Goal: Contribute content: Contribute content

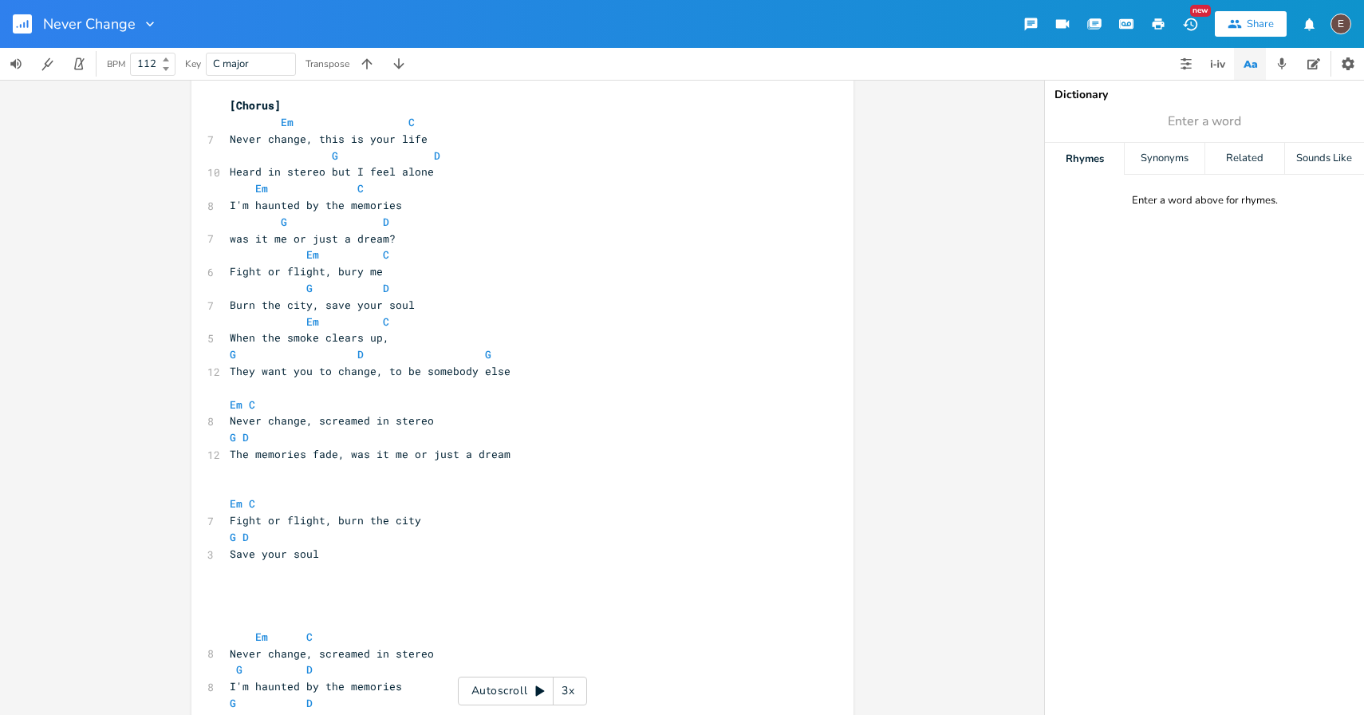
scroll to position [594, 0]
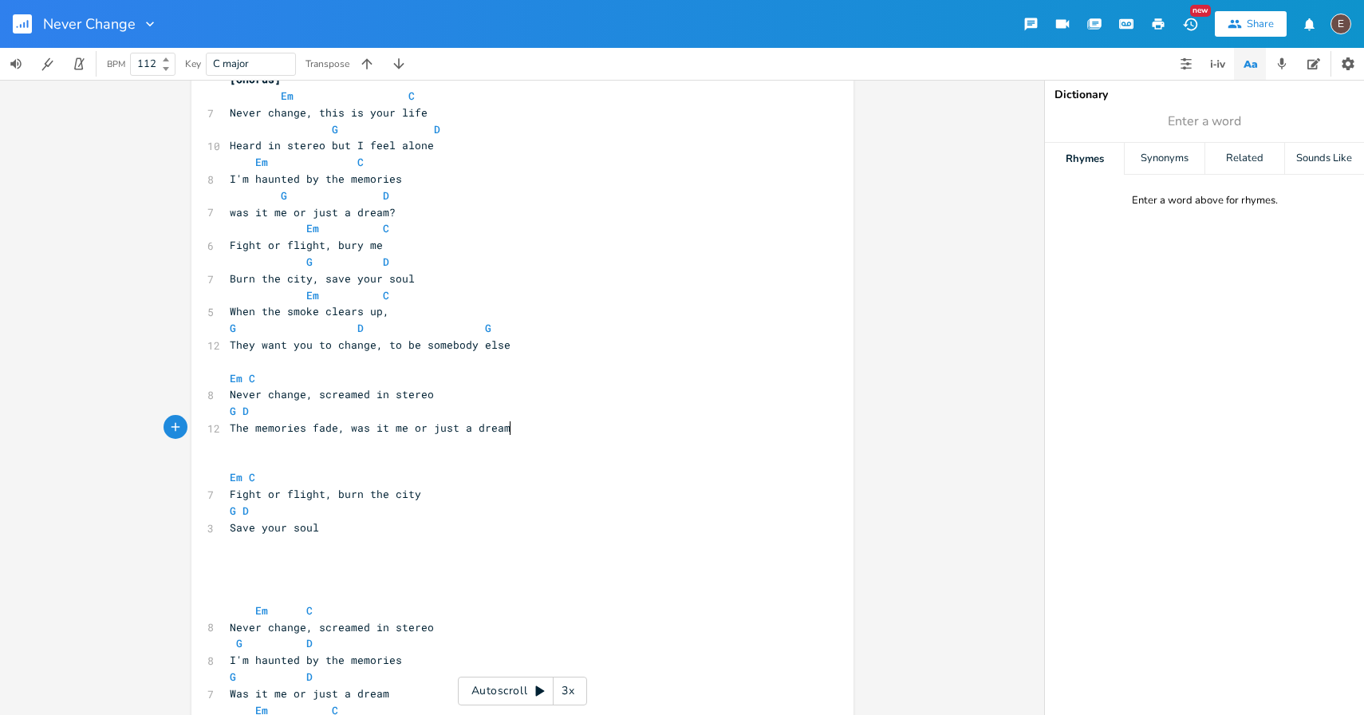
click at [507, 425] on pre "The memories fade, was it me or just a dream" at bounding box center [515, 428] width 576 height 17
type textarea "me or"
drag, startPoint x: 422, startPoint y: 426, endPoint x: 385, endPoint y: 431, distance: 37.8
click at [385, 431] on span "The memories fade, was it me or just a dream" at bounding box center [370, 427] width 281 height 14
click at [471, 434] on pre "The memories fade, was it just a dream" at bounding box center [515, 428] width 576 height 17
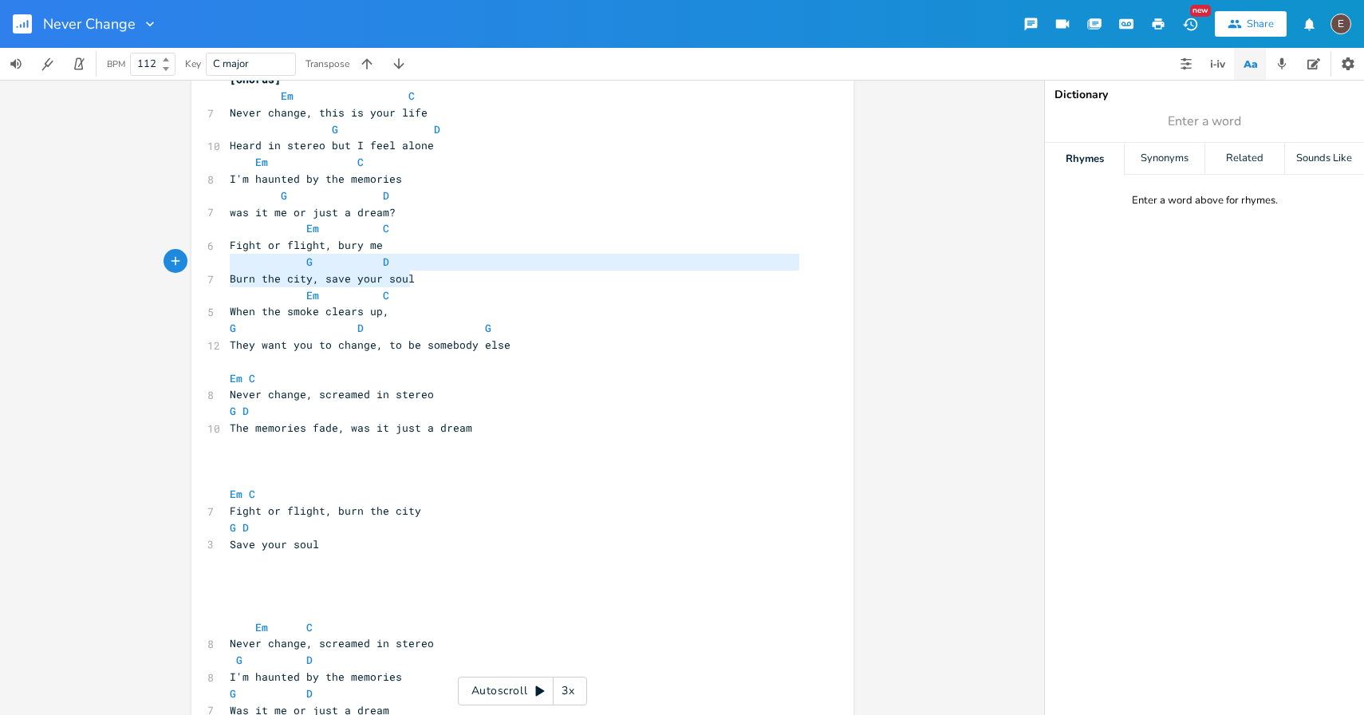
type textarea "Fight or flight, bury me G D Burn the city, save your soul"
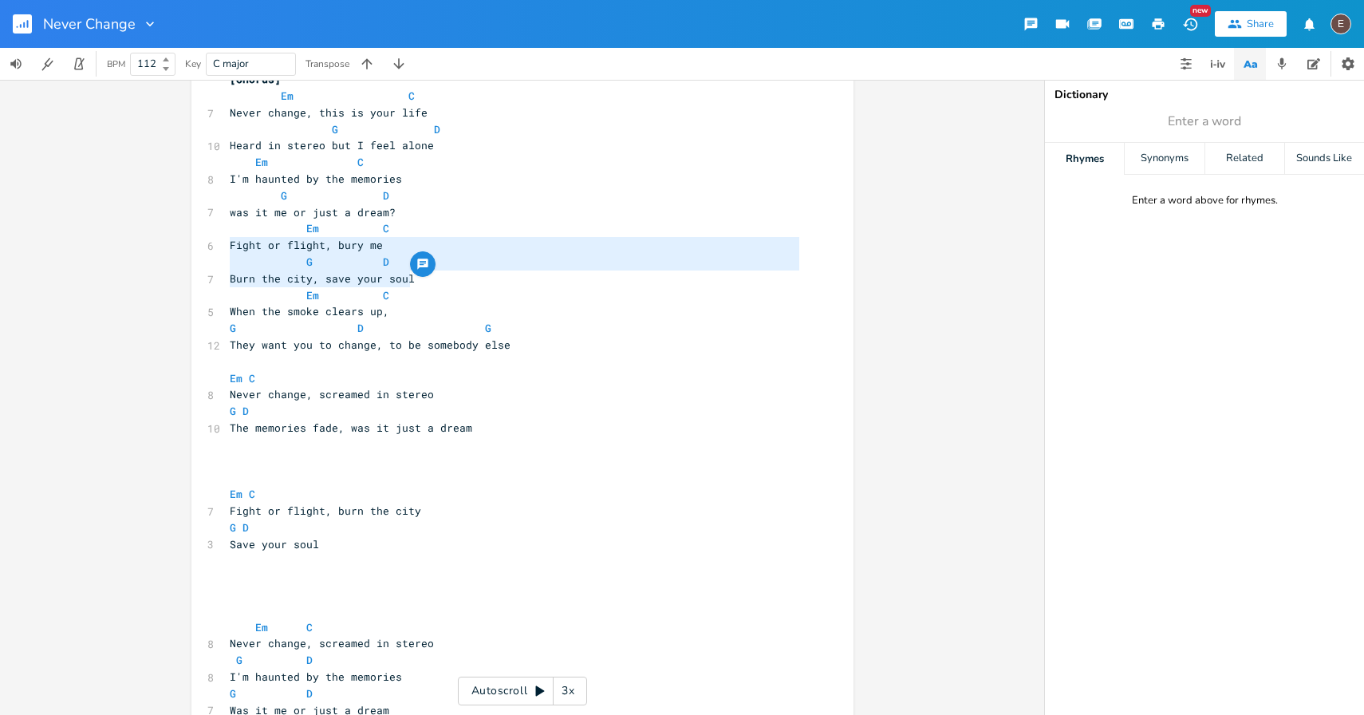
drag, startPoint x: 424, startPoint y: 279, endPoint x: 207, endPoint y: 246, distance: 219.6
click at [227, 245] on div "[Intro] G - Em - C - D ​ [Verse 1] G Em 11 Grainy photos of the sea is all that…" at bounding box center [515, 553] width 576 height 2058
click at [318, 274] on span "Burn the city, save your soul" at bounding box center [322, 278] width 185 height 14
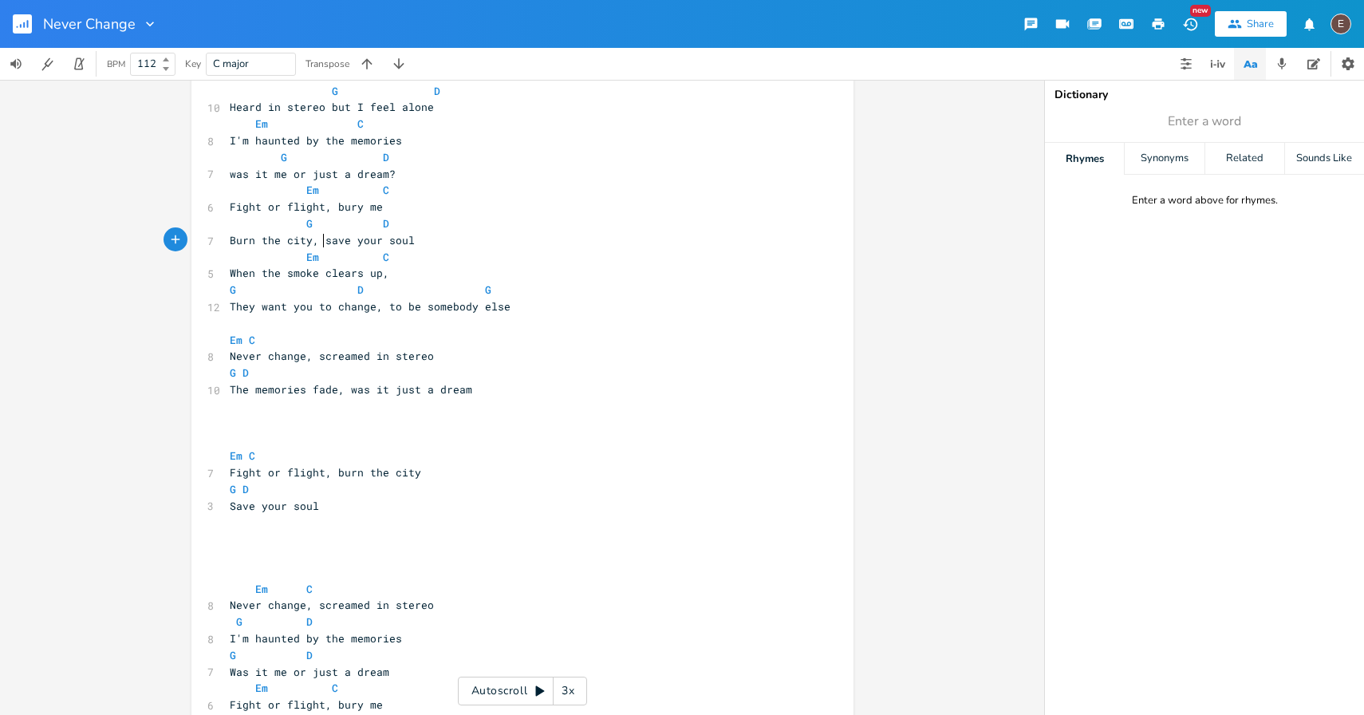
scroll to position [539, 0]
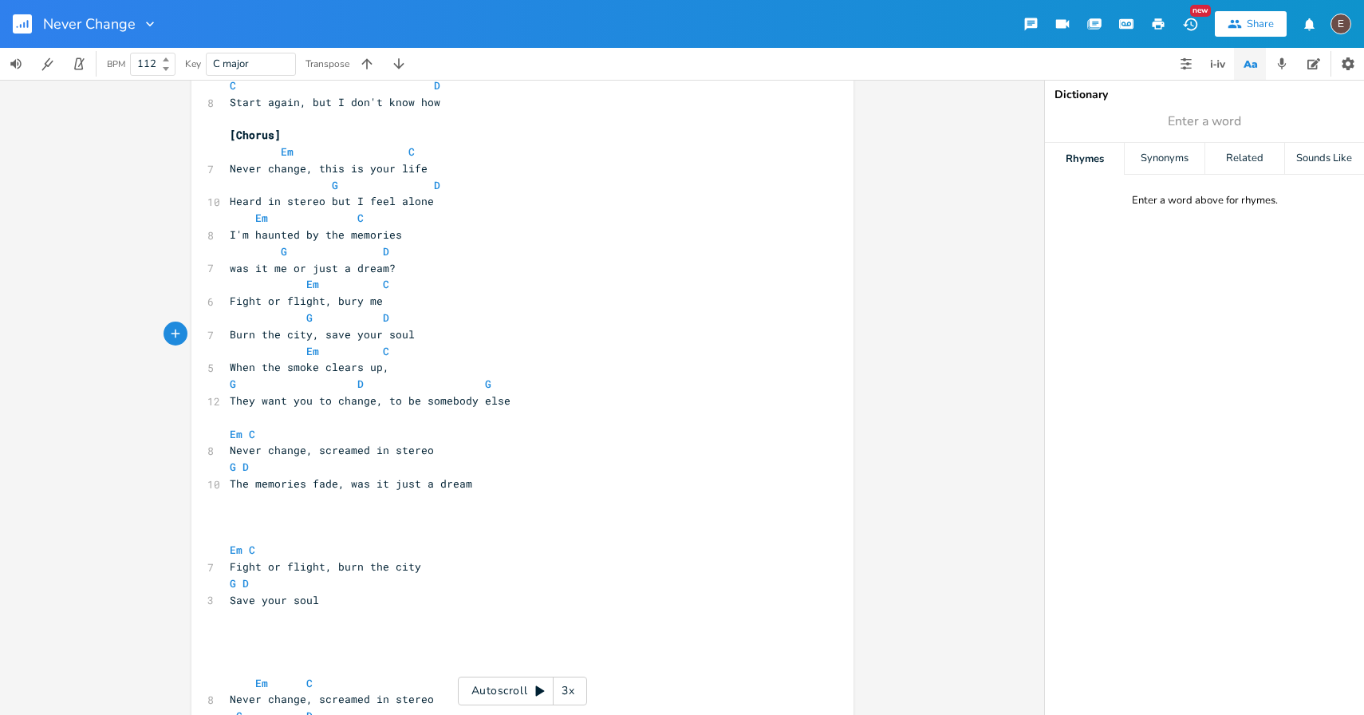
click at [362, 605] on pre "Save your soul" at bounding box center [515, 600] width 576 height 17
click at [306, 513] on pre "​" at bounding box center [515, 517] width 576 height 17
click at [315, 533] on pre "​" at bounding box center [515, 533] width 576 height 17
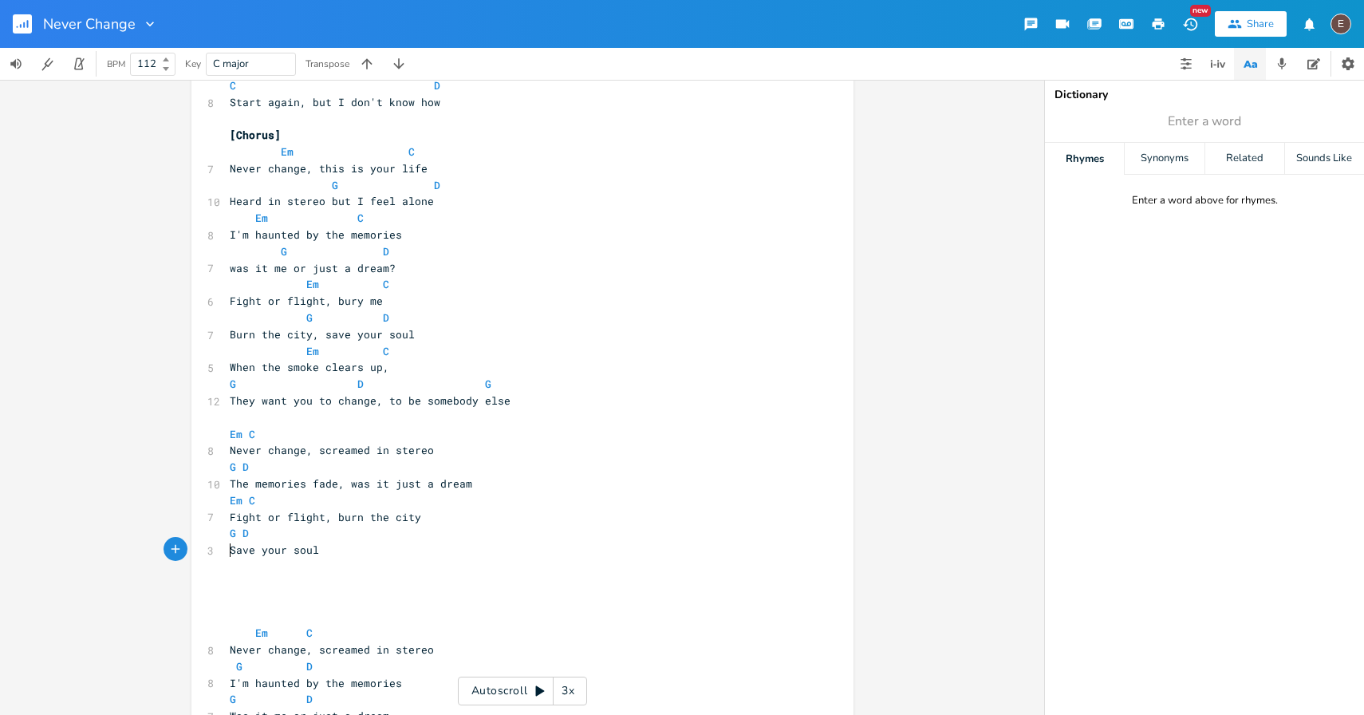
click at [230, 551] on span "Save your soul" at bounding box center [274, 550] width 89 height 14
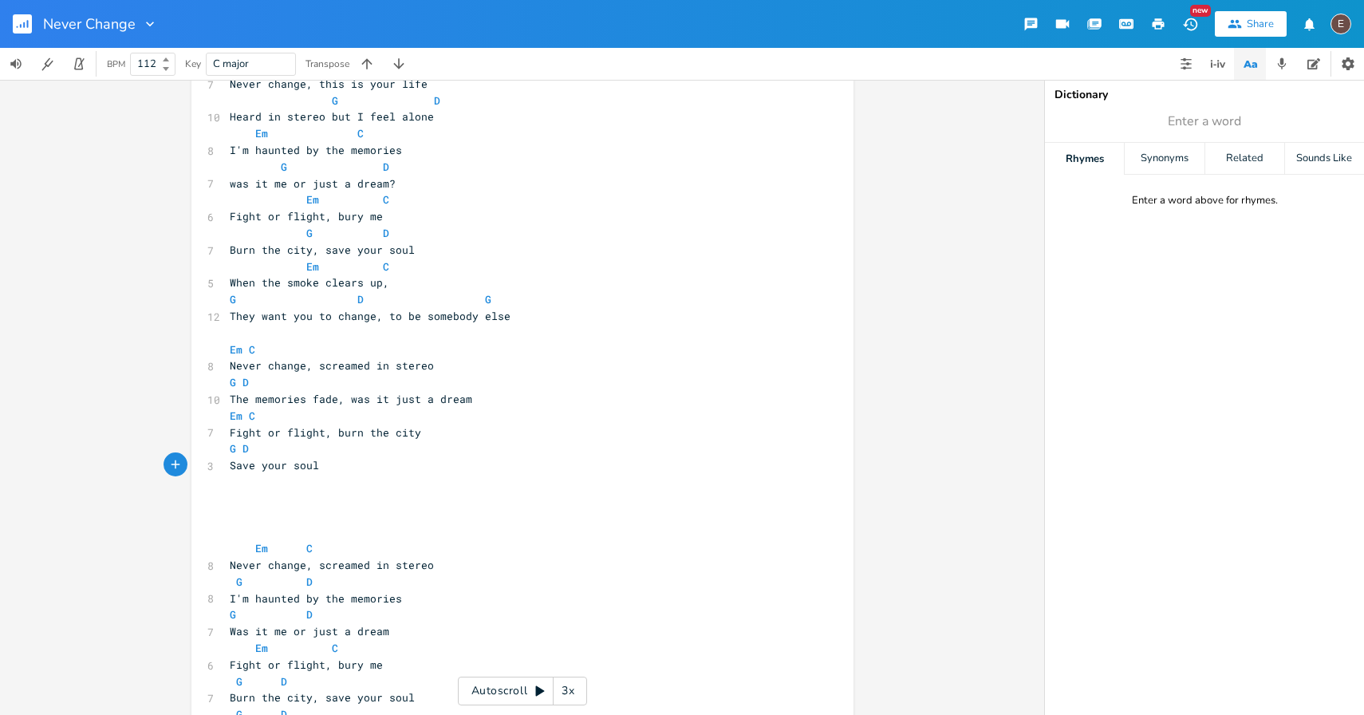
scroll to position [641, 0]
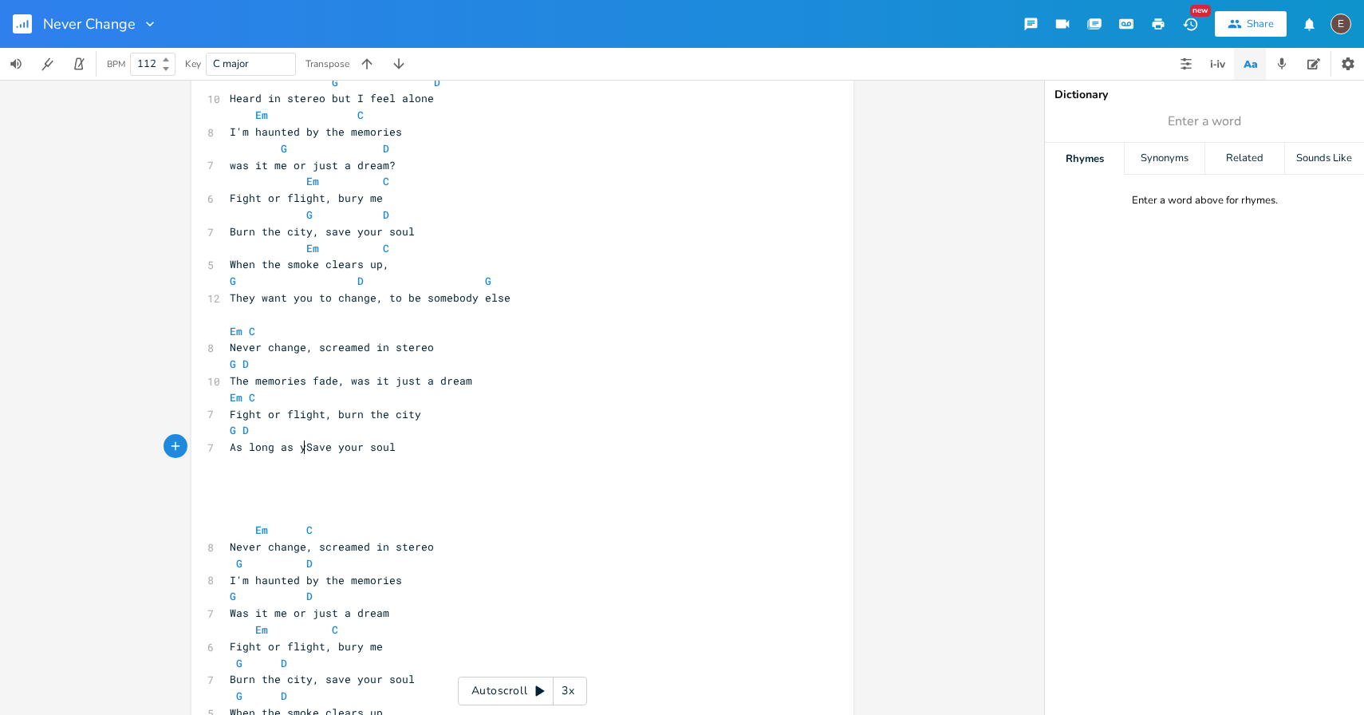
type textarea "As long as you"
type textarea "s"
click at [428, 458] on pre "​" at bounding box center [515, 464] width 576 height 17
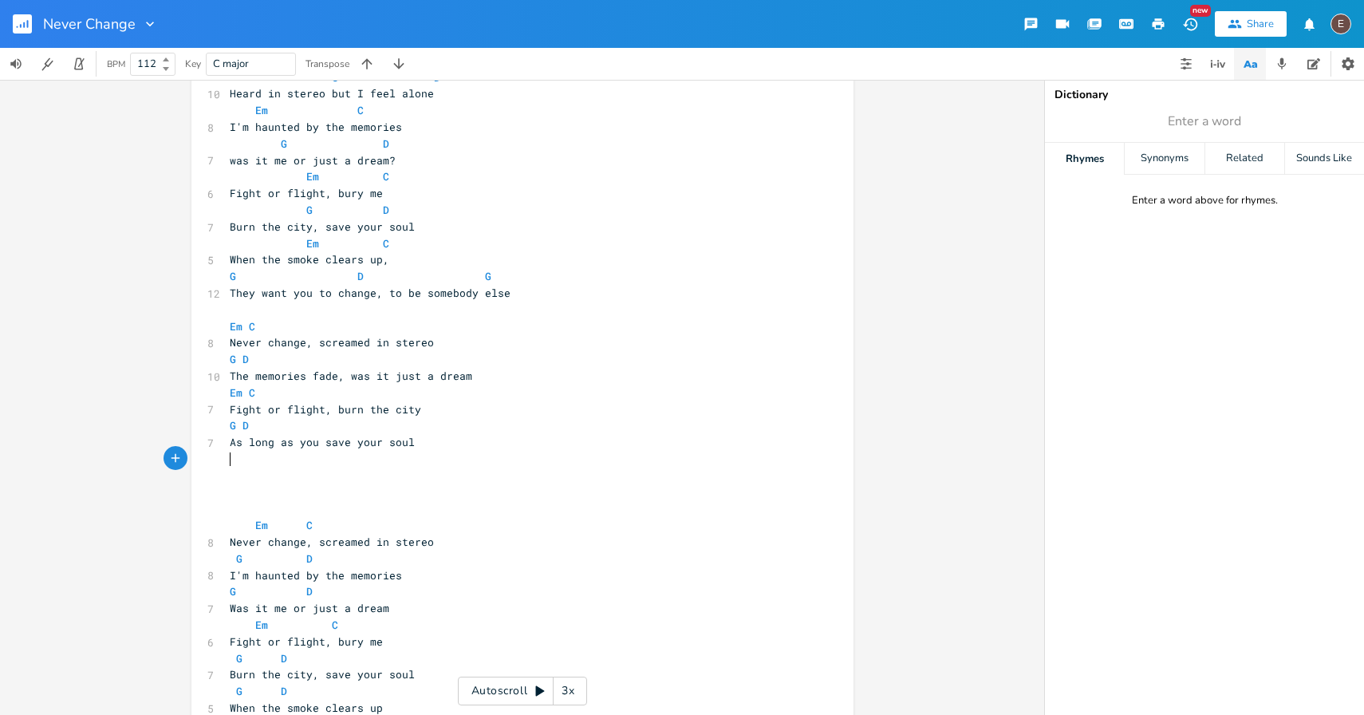
scroll to position [653, 0]
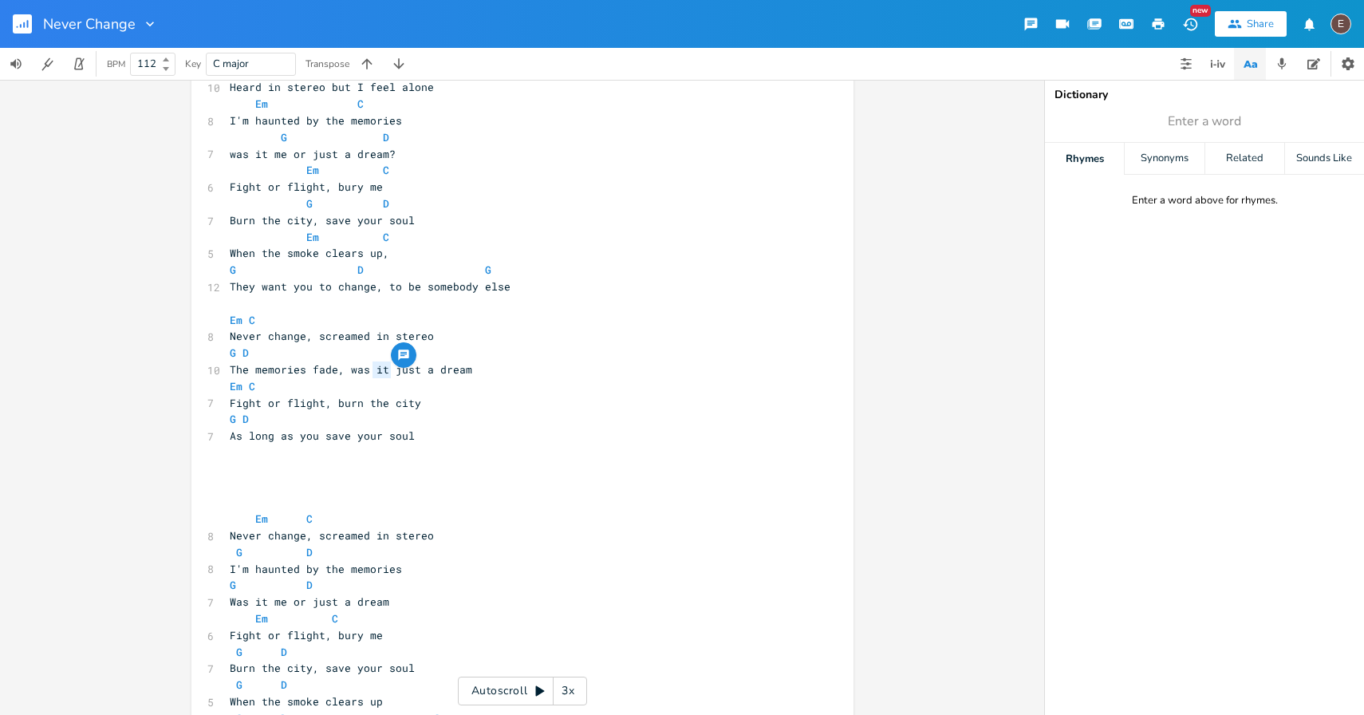
type textarea "t"
drag, startPoint x: 386, startPoint y: 370, endPoint x: 372, endPoint y: 372, distance: 14.5
click at [372, 372] on span "The memories fade, was it just a dream" at bounding box center [351, 369] width 243 height 14
type textarea "this"
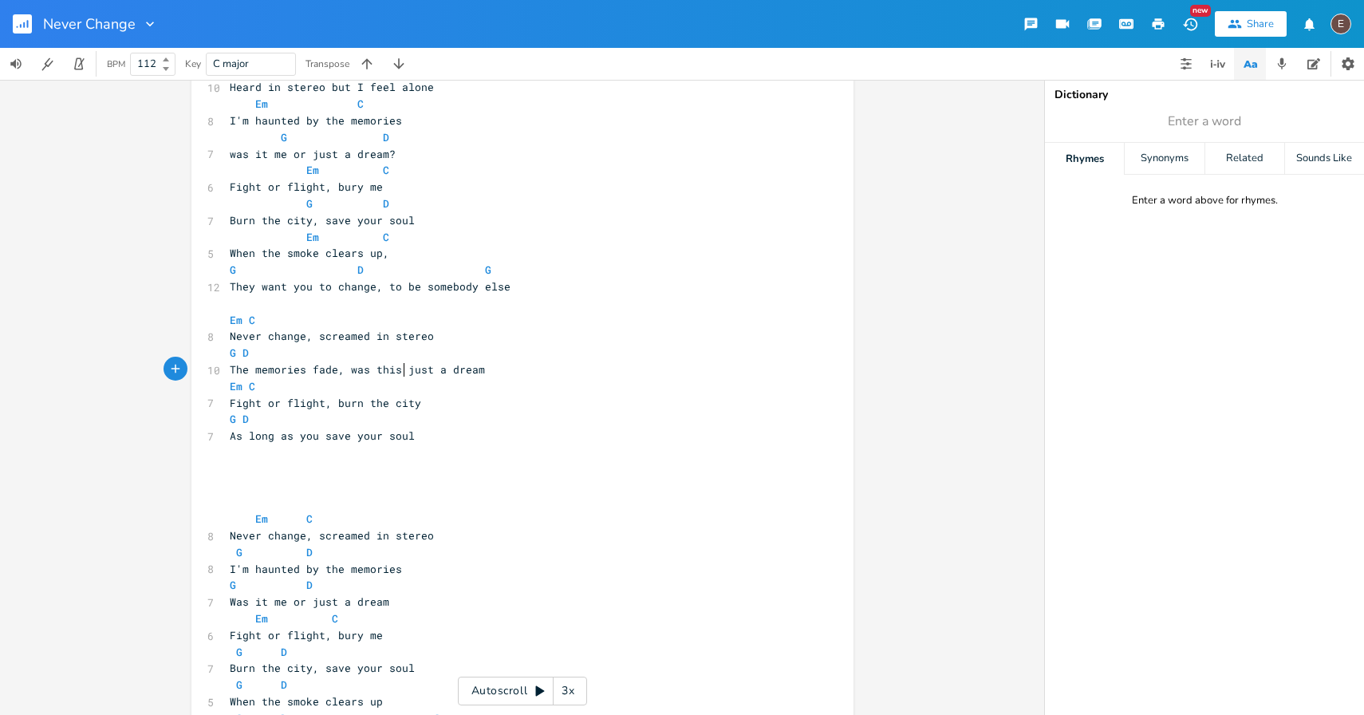
click at [404, 397] on span "Fight or flight, burn the city" at bounding box center [325, 403] width 191 height 14
click at [447, 436] on pre "As long as you save your soul" at bounding box center [515, 436] width 576 height 17
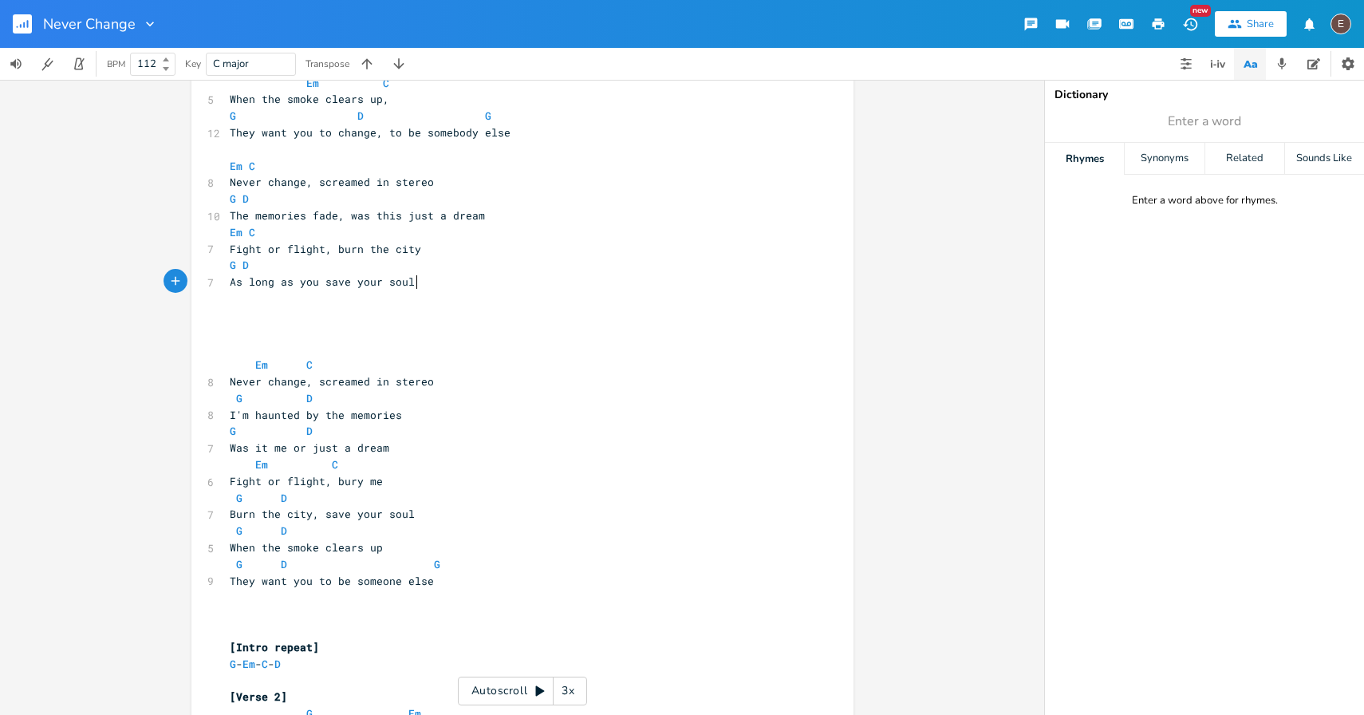
scroll to position [1001, 0]
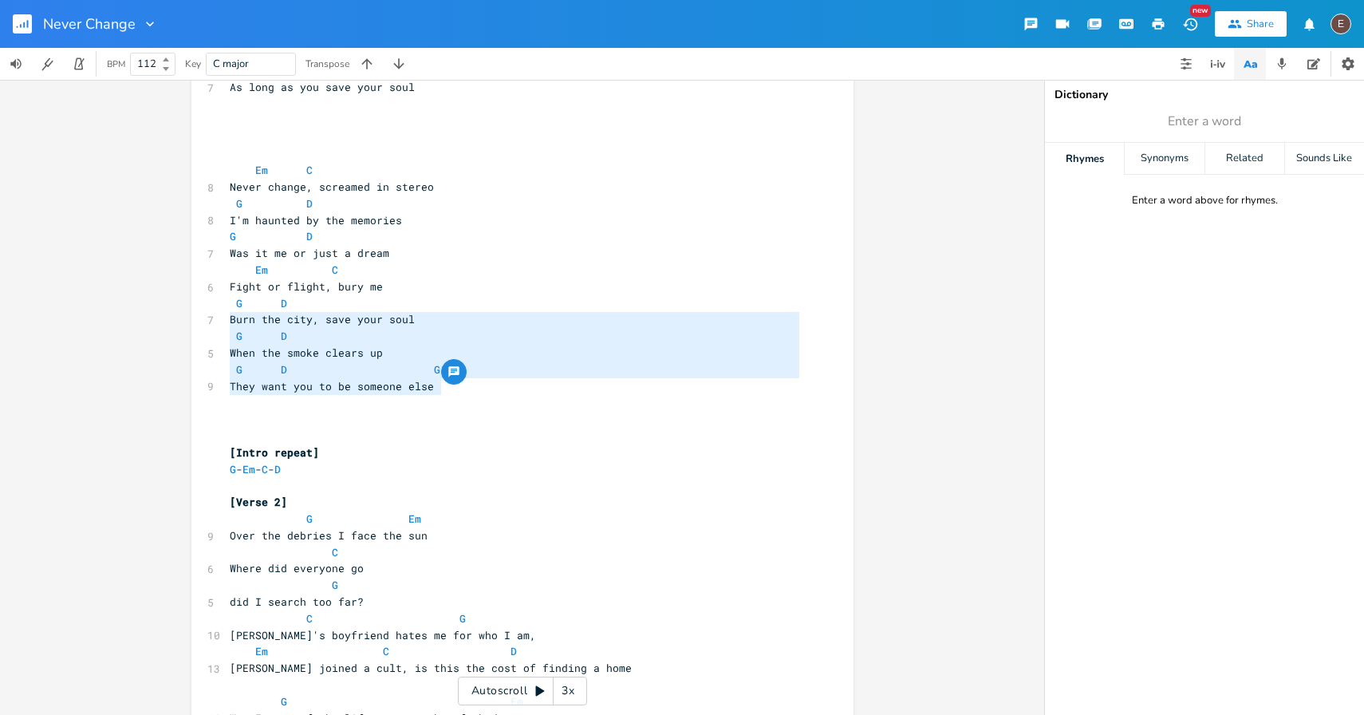
type textarea "G D When the smoke clears up G D G They want you to be someone else"
drag, startPoint x: 440, startPoint y: 388, endPoint x: 189, endPoint y: 333, distance: 257.3
click at [191, 333] on div "G D When the smoke clears up G D G They want you to be someone else x [Intro] G…" at bounding box center [522, 117] width 662 height 2059
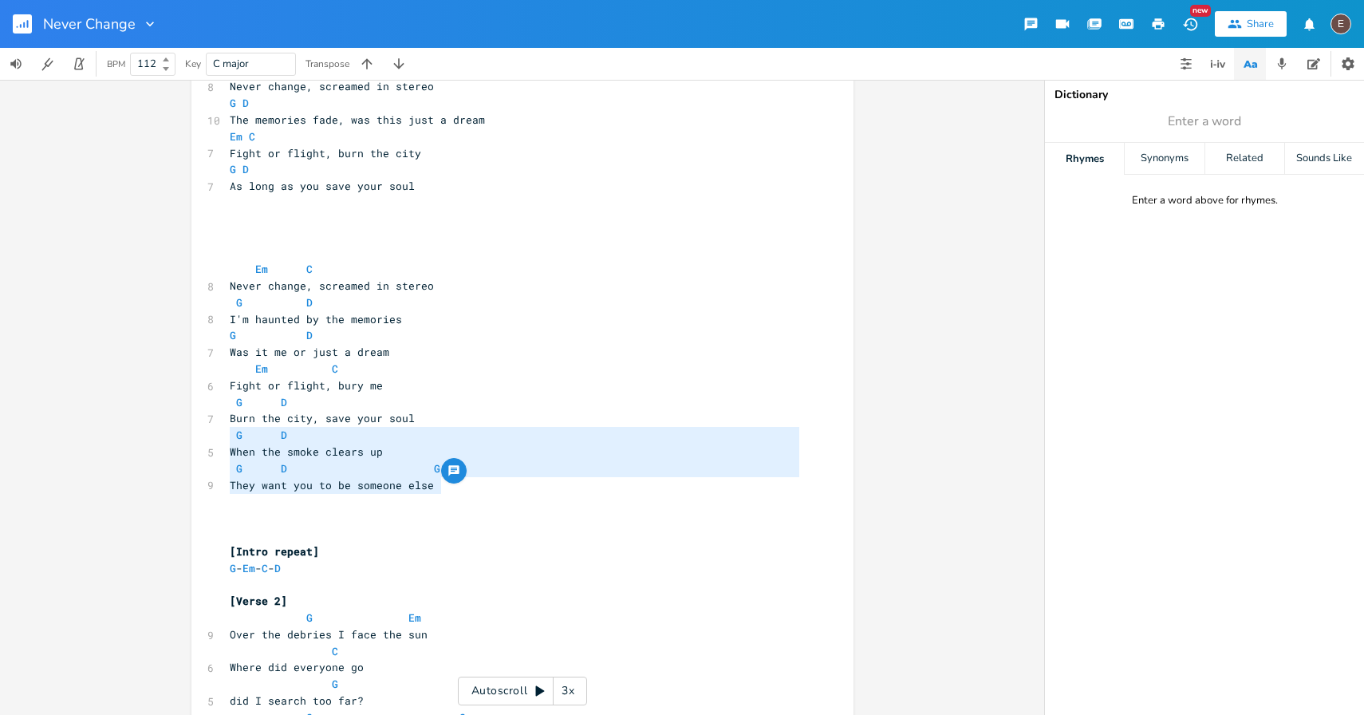
scroll to position [897, 0]
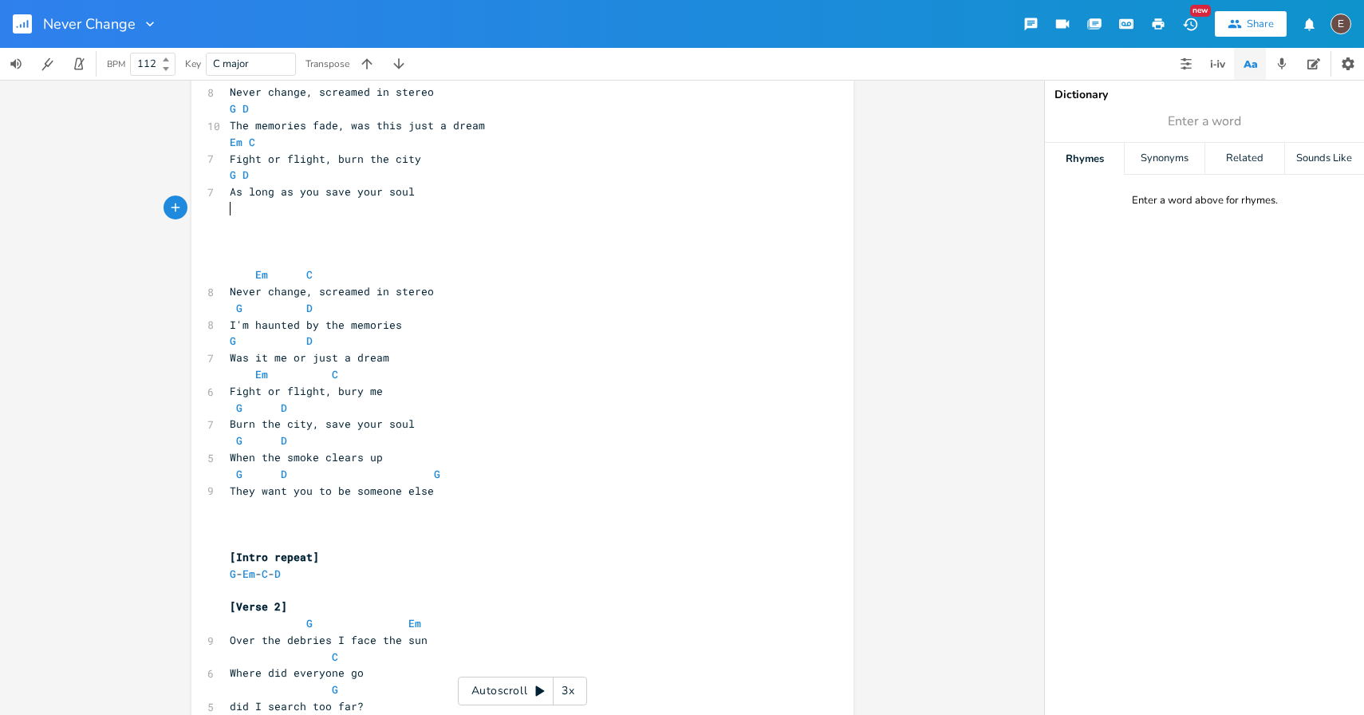
click at [282, 201] on pre "​" at bounding box center [515, 208] width 576 height 17
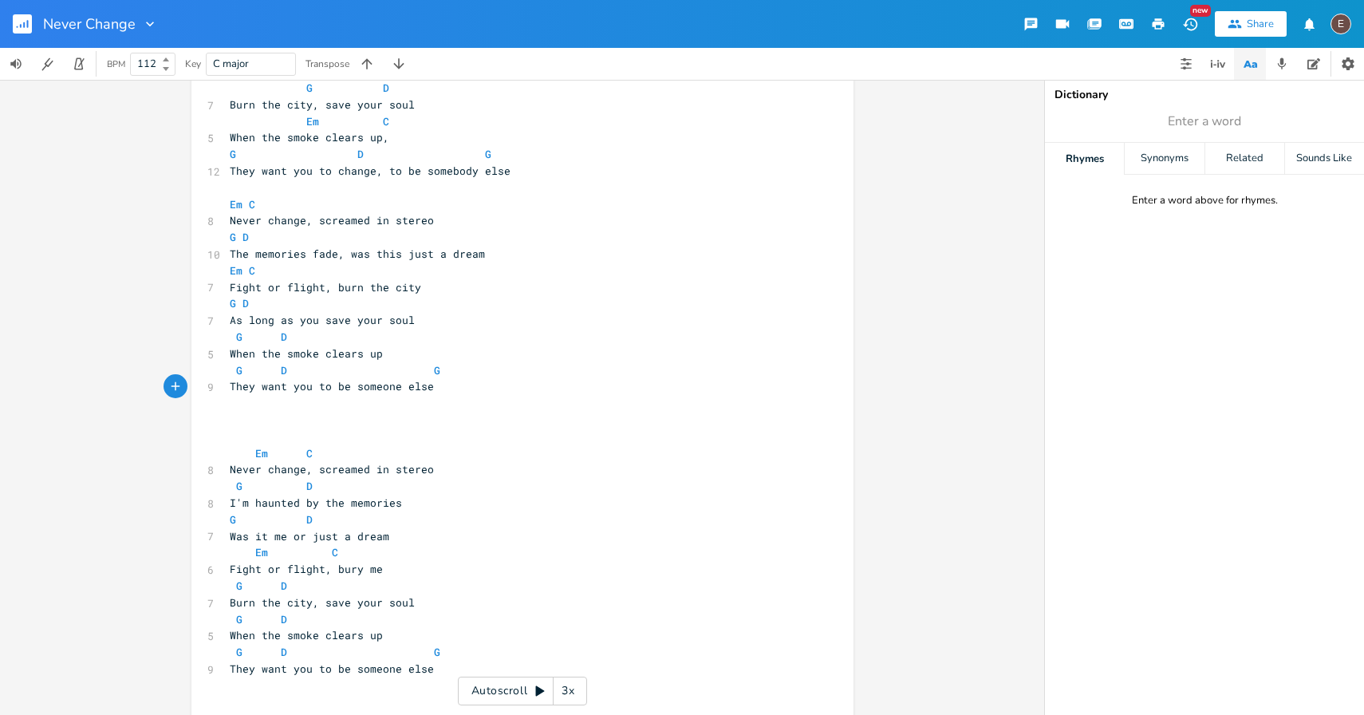
scroll to position [691, 0]
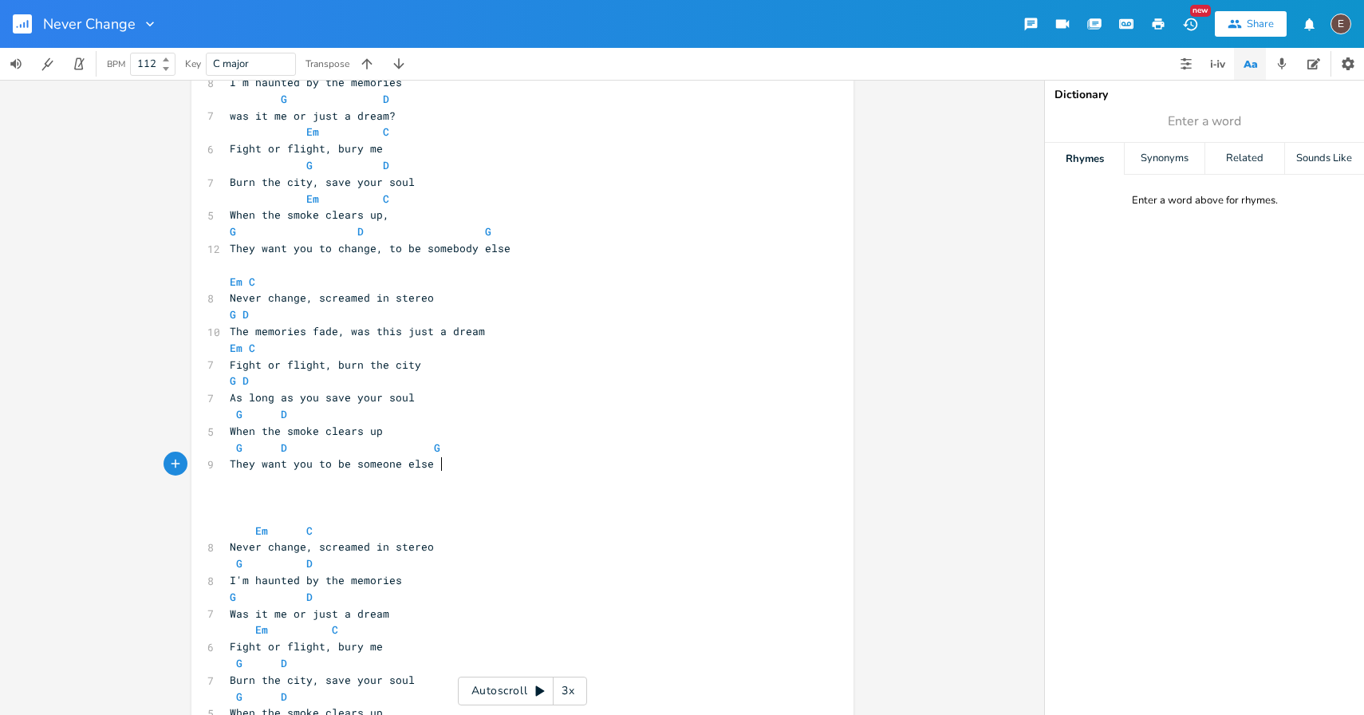
click at [243, 410] on span at bounding box center [249, 414] width 13 height 17
type textarea "Em"
click at [318, 420] on pre "Em D" at bounding box center [515, 414] width 576 height 17
type textarea "C"
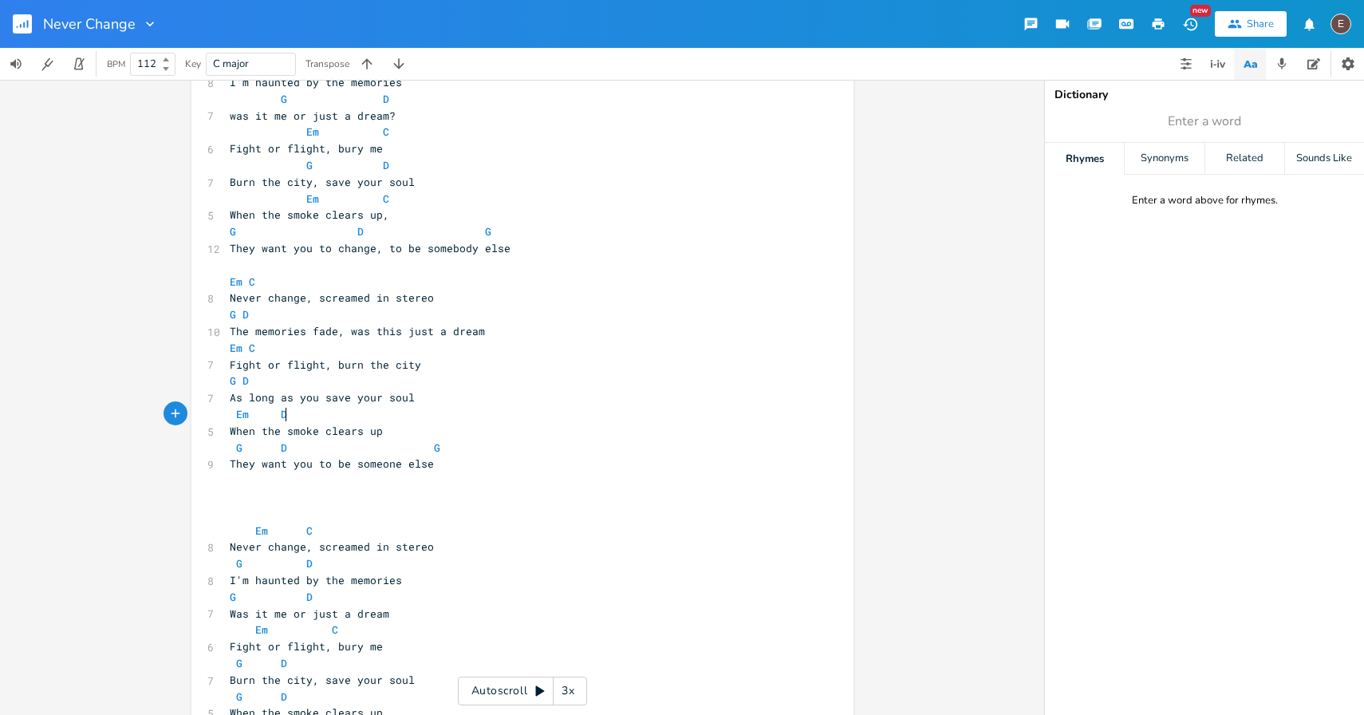
scroll to position [0, 7]
click at [476, 409] on pre "Em C" at bounding box center [515, 414] width 576 height 17
type textarea "C"
click at [661, 417] on pre "Em C" at bounding box center [515, 414] width 576 height 17
drag, startPoint x: 670, startPoint y: 334, endPoint x: 688, endPoint y: 347, distance: 21.7
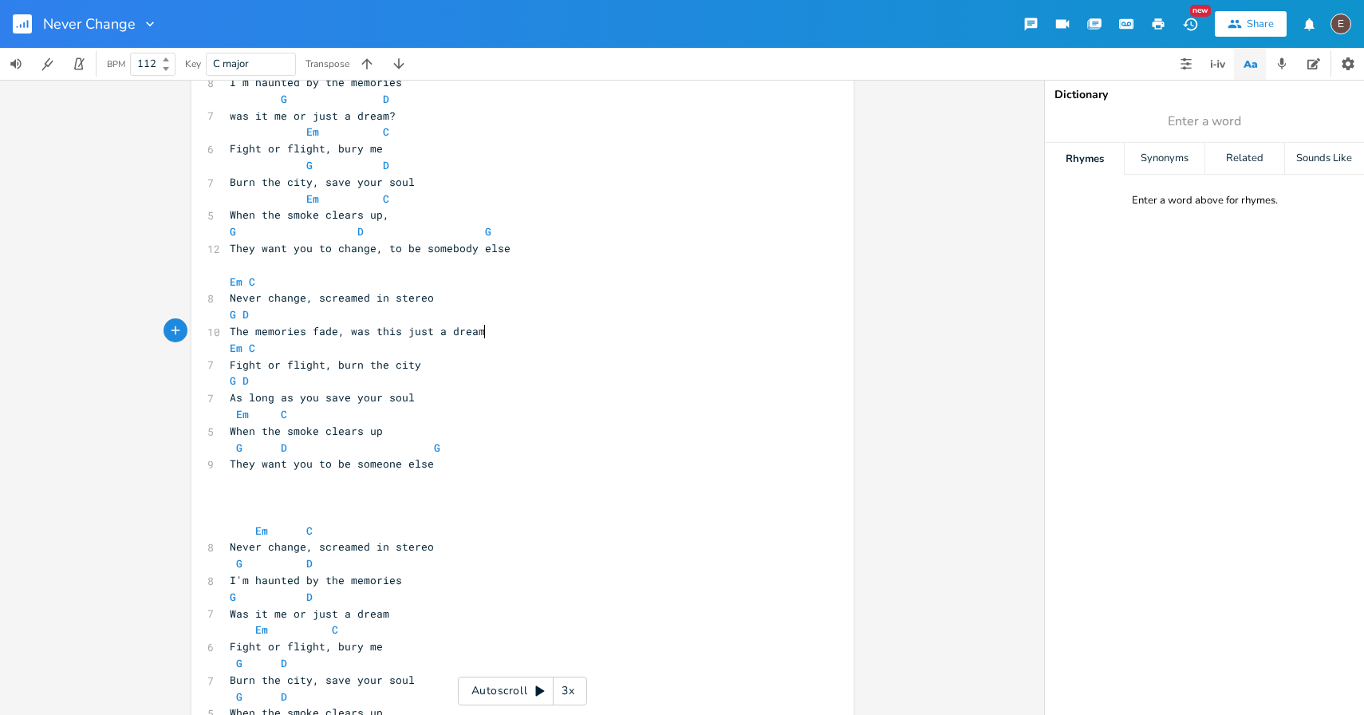
click at [668, 342] on div "[Intro] G - Em - C - D ​ [Verse 1] G Em 11 Grainy photos of the sea is all that…" at bounding box center [515, 456] width 576 height 2058
type textarea "Em C"
click at [664, 376] on pre "G D" at bounding box center [515, 381] width 576 height 17
click at [334, 464] on span "They want you to be someone else" at bounding box center [332, 463] width 204 height 14
type textarea "change, to"
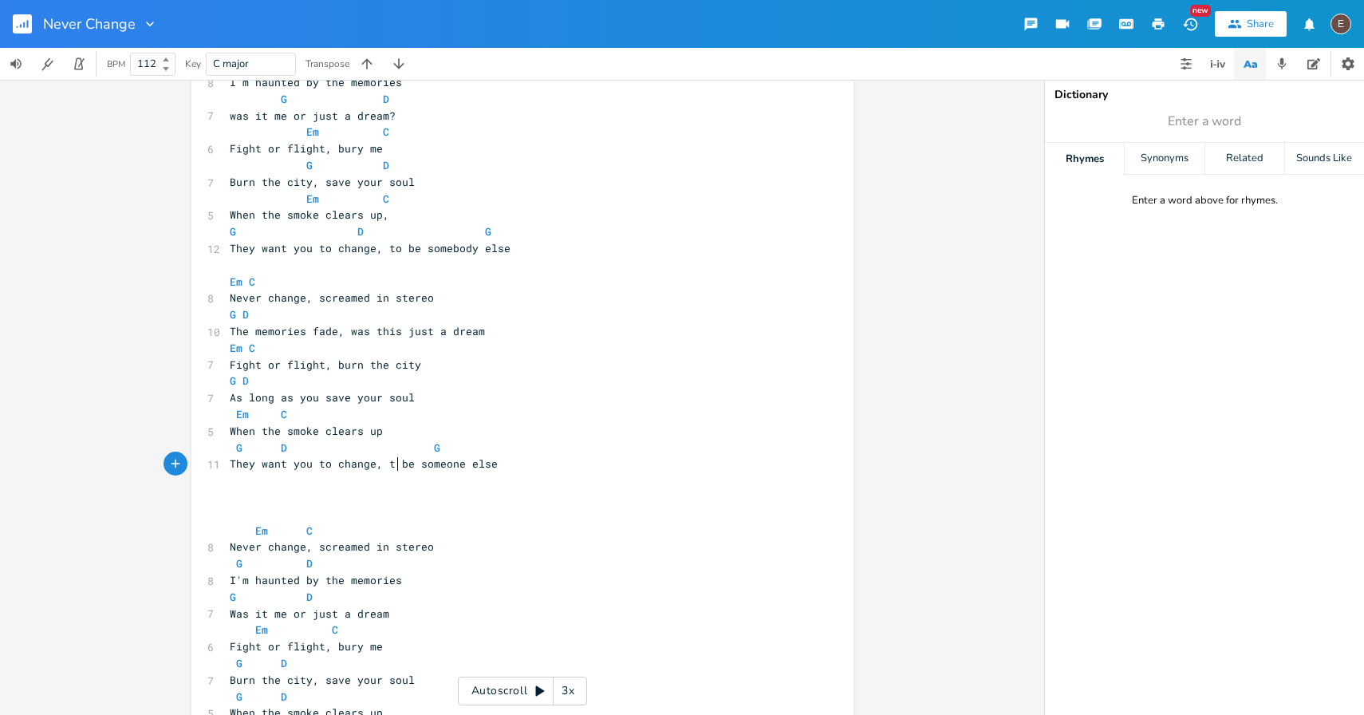
scroll to position [0, 50]
click at [236, 419] on span "Em" at bounding box center [242, 414] width 13 height 15
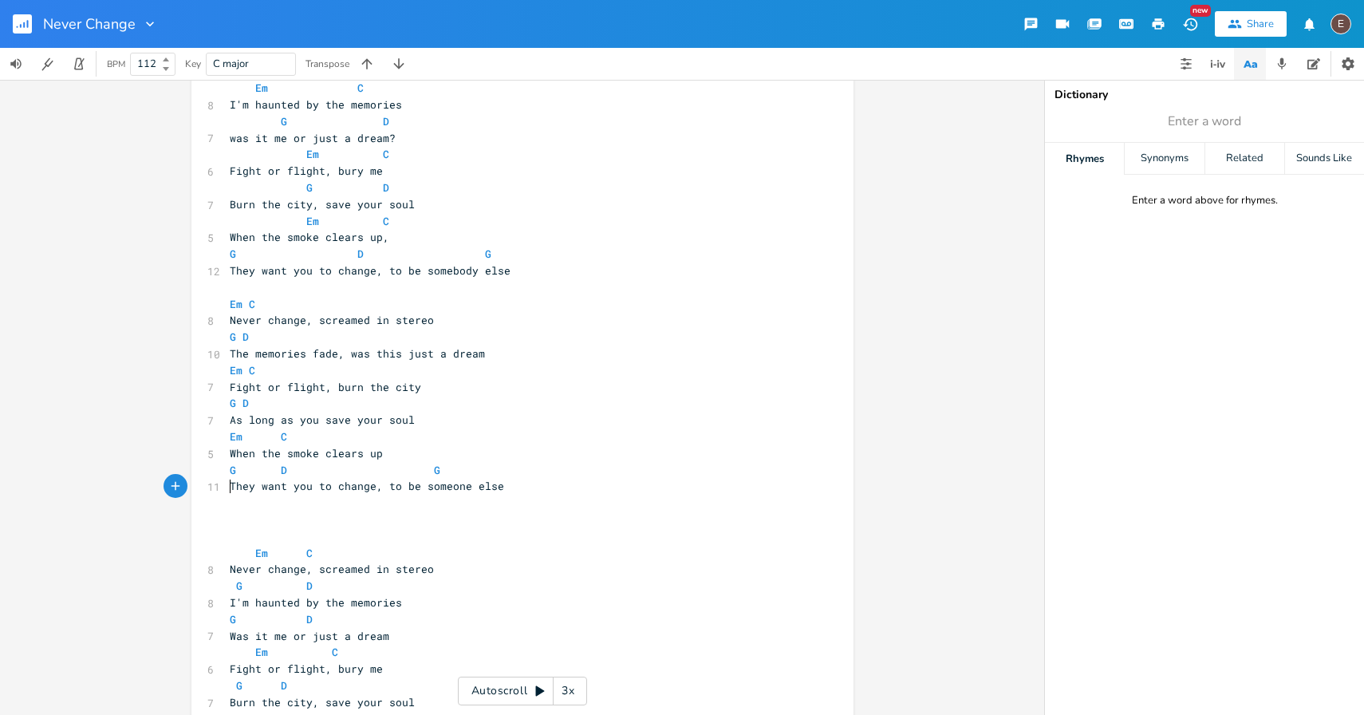
scroll to position [654, 0]
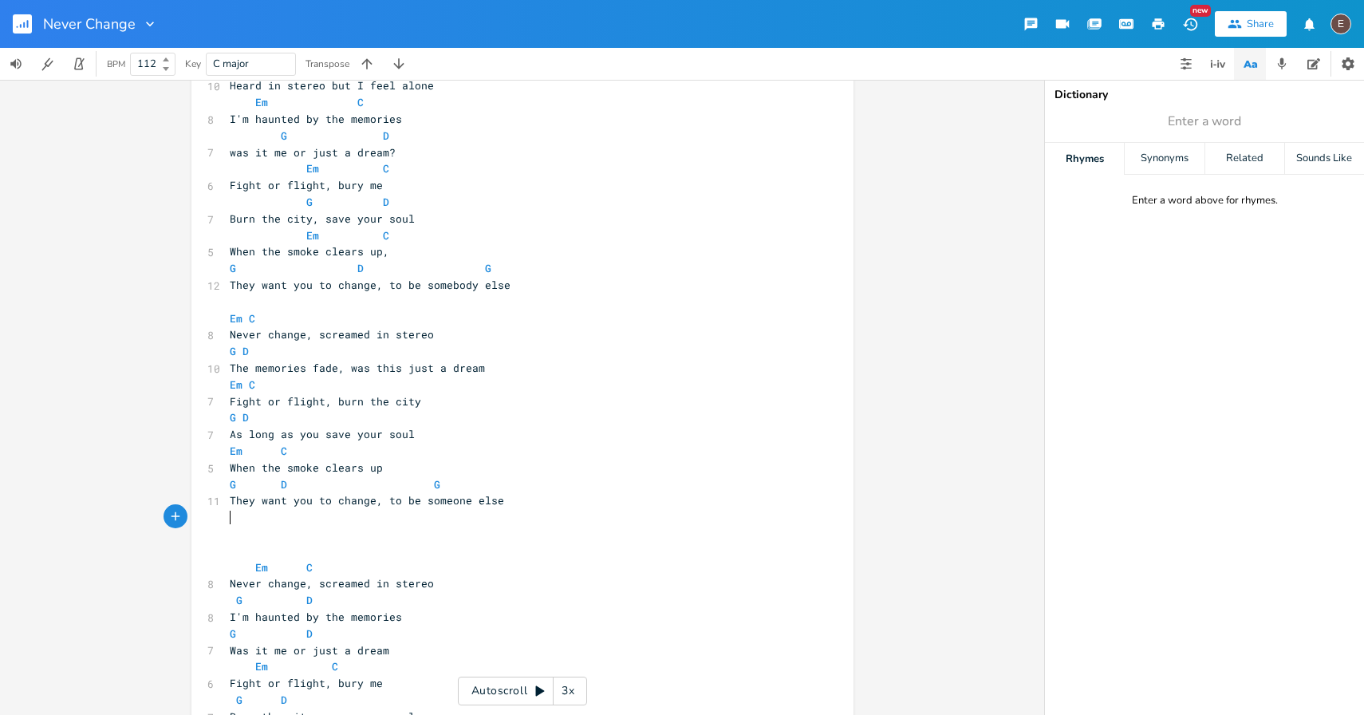
click at [715, 515] on pre "​" at bounding box center [515, 517] width 576 height 17
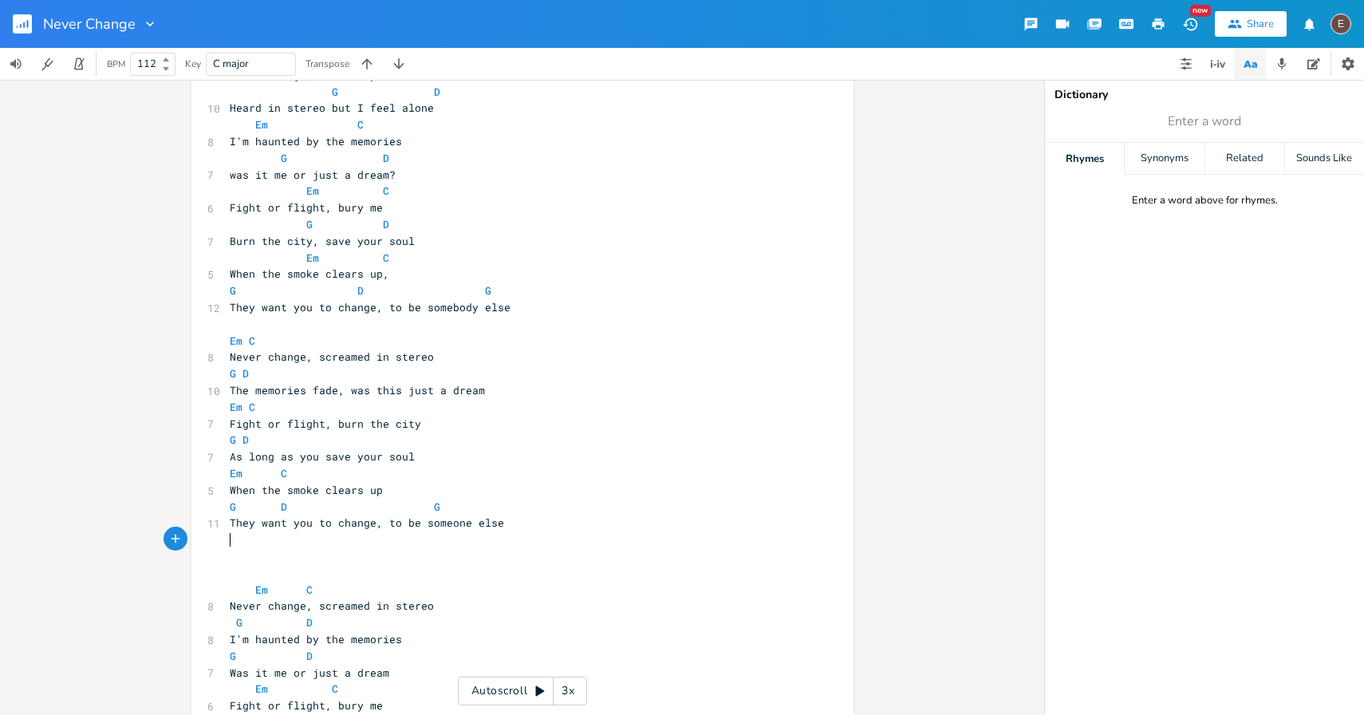
scroll to position [618, 0]
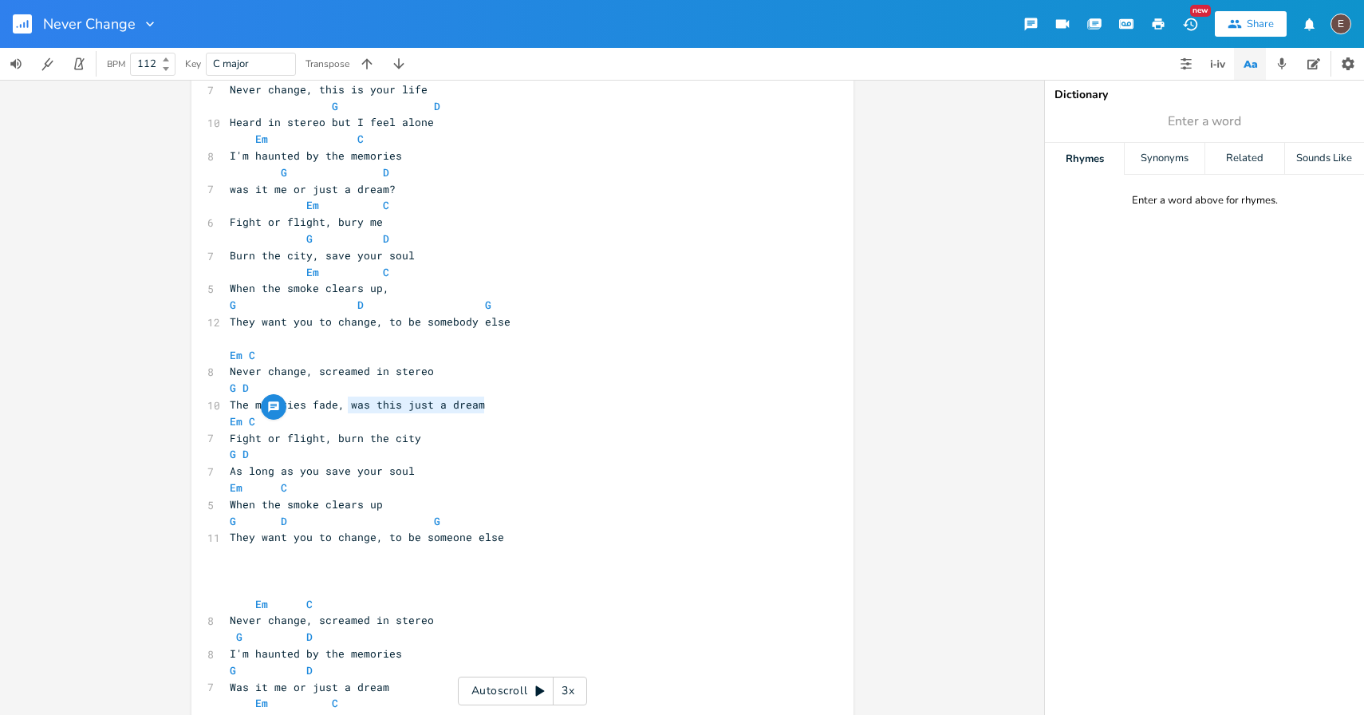
drag, startPoint x: 342, startPoint y: 405, endPoint x: 495, endPoint y: 406, distance: 152.4
click at [495, 406] on pre "The memories fade, was this just a dream" at bounding box center [515, 405] width 576 height 17
type textarea "was this just a dream"
click at [477, 409] on span "The memories fade, was this just a dream" at bounding box center [357, 404] width 255 height 14
type textarea "was this just a dream"
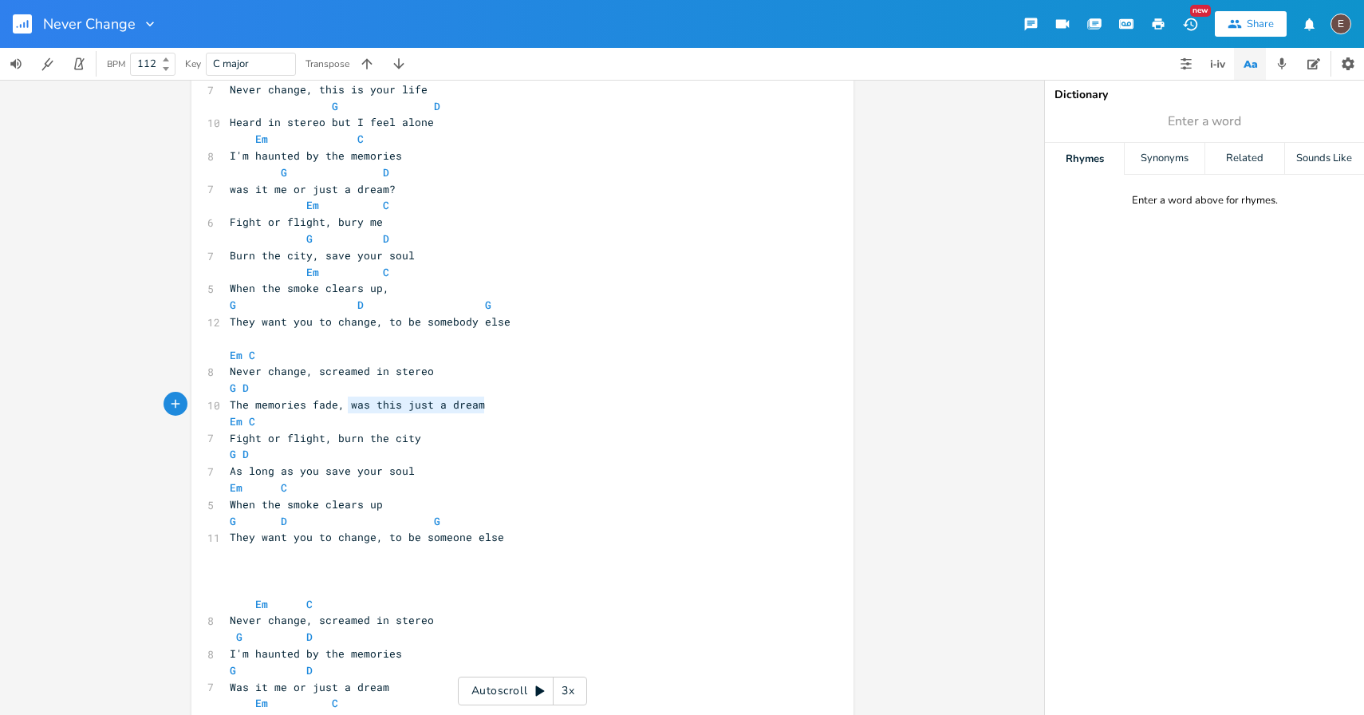
drag, startPoint x: 472, startPoint y: 406, endPoint x: 342, endPoint y: 401, distance: 129.3
click at [342, 401] on span "The memories fade, was this just a dream" at bounding box center [357, 404] width 255 height 14
click at [420, 409] on span "The memories fade, was this just a dream" at bounding box center [357, 404] width 255 height 14
click at [429, 409] on span "The memories fade, was this just a dream" at bounding box center [357, 404] width 255 height 14
drag, startPoint x: 439, startPoint y: 406, endPoint x: 368, endPoint y: 409, distance: 71.1
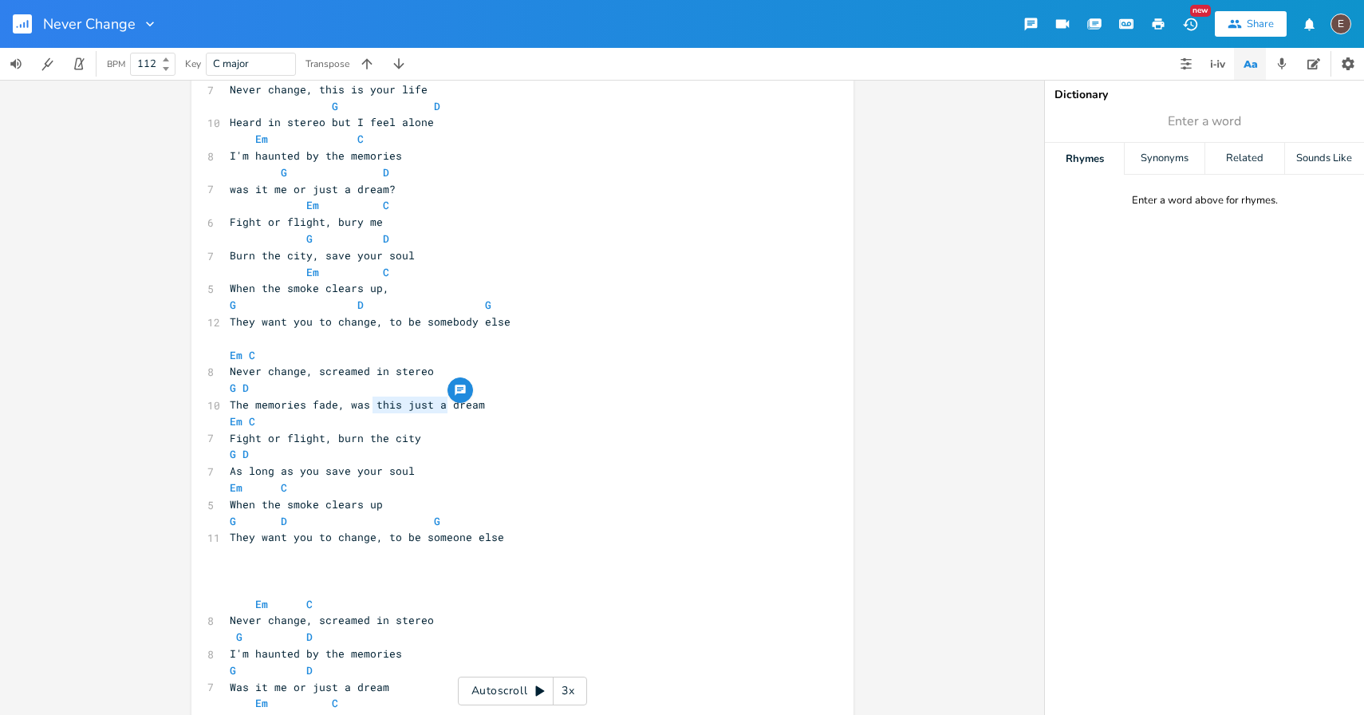
click at [368, 409] on span "The memories fade, was this just a dream" at bounding box center [357, 404] width 255 height 14
type textarea "it all a"
type textarea "a"
click at [432, 407] on span "The memories fade, was it a dream" at bounding box center [335, 404] width 211 height 14
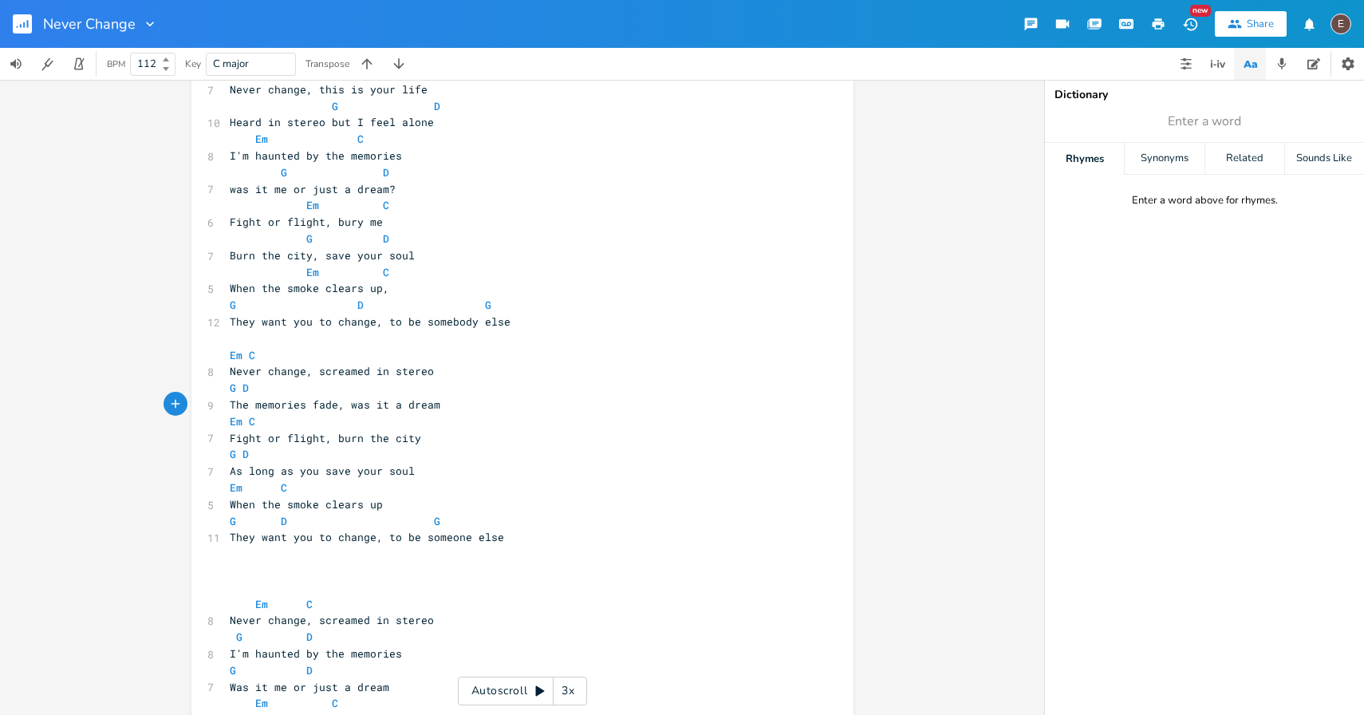
click at [385, 407] on span "The memories fade, was it a dream" at bounding box center [335, 404] width 211 height 14
type textarea "all"
click at [477, 400] on pre "The memories fade, was it all a dream" at bounding box center [515, 405] width 576 height 17
type textarea "scream"
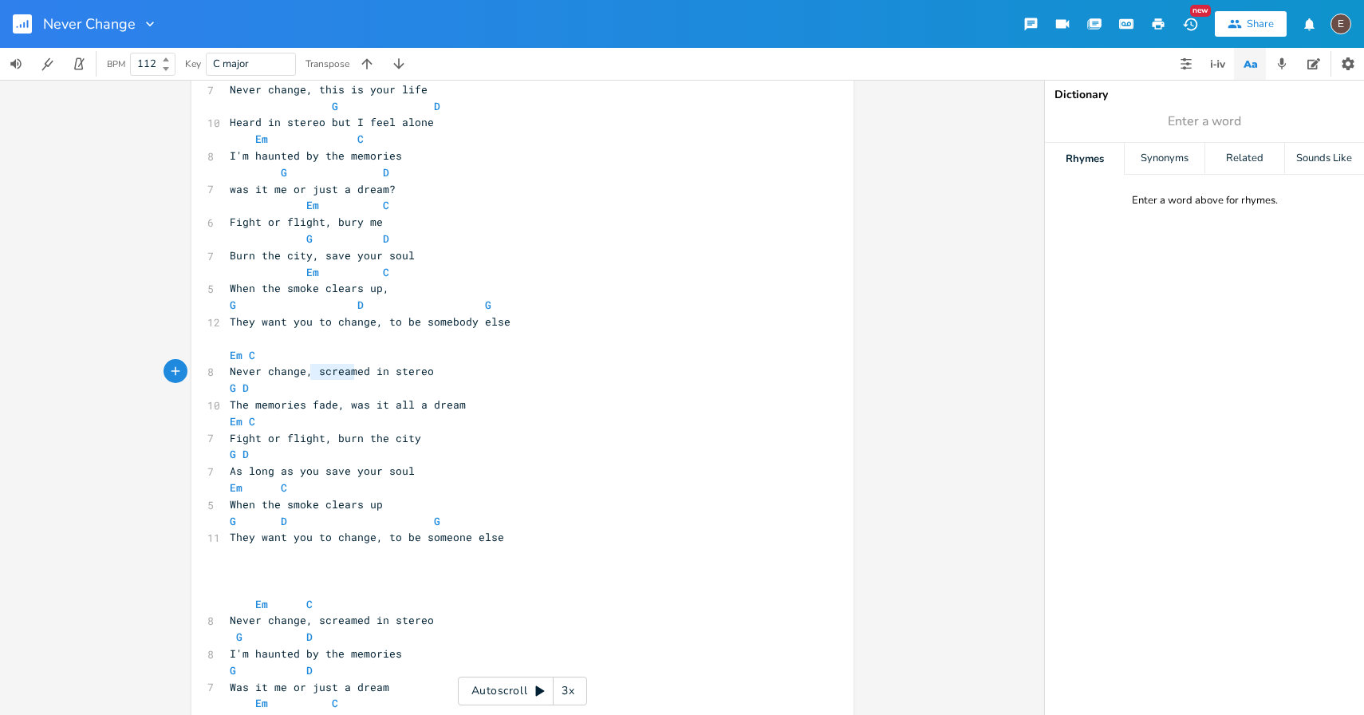
drag, startPoint x: 308, startPoint y: 372, endPoint x: 351, endPoint y: 375, distance: 43.2
click at [351, 375] on span "Never change, screamed in stereo" at bounding box center [332, 371] width 204 height 14
type textarea "screamed in stereo"
drag, startPoint x: 424, startPoint y: 372, endPoint x: 311, endPoint y: 371, distance: 113.3
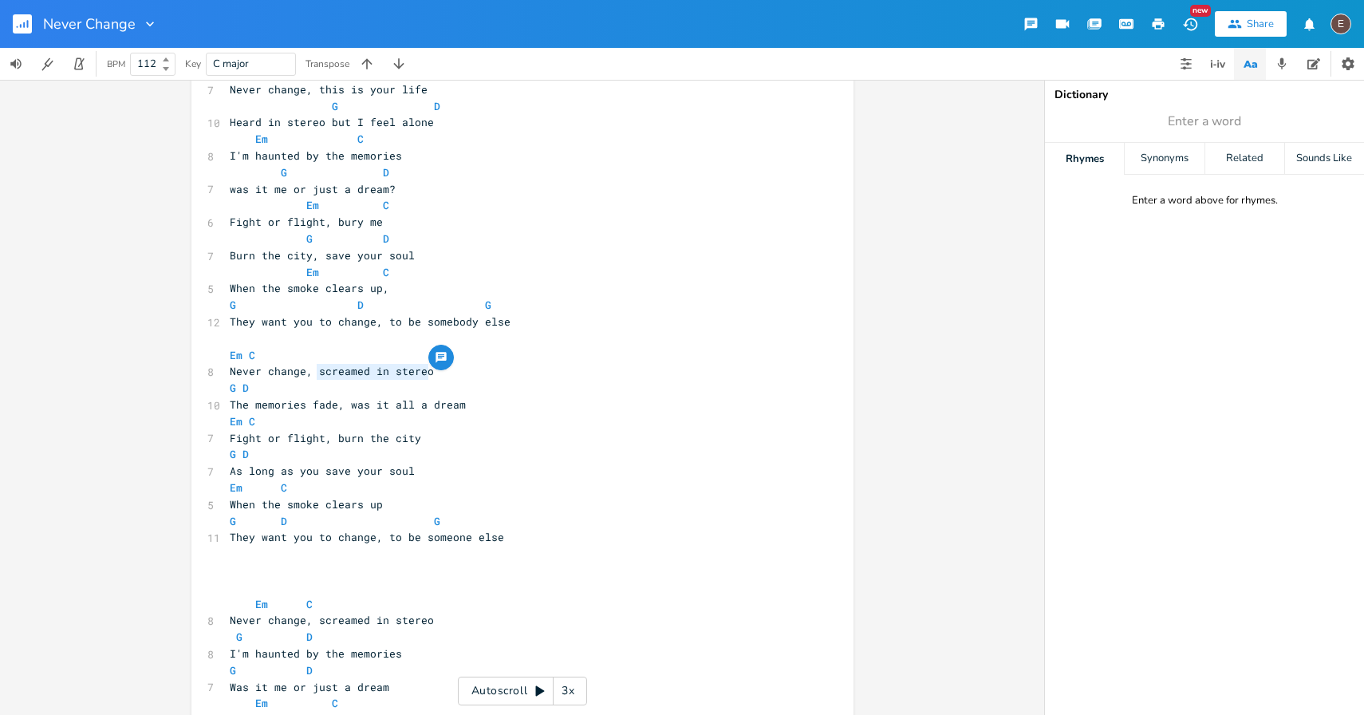
click at [311, 371] on span "Never change, screamed in stereo" at bounding box center [332, 371] width 204 height 14
click at [230, 407] on span "The memories fade, was it all a dream" at bounding box center [348, 404] width 236 height 14
type textarea ", was it all a"
drag, startPoint x: 417, startPoint y: 405, endPoint x: 332, endPoint y: 409, distance: 85.5
click at [332, 409] on span "The memories fade, was it all a dream" at bounding box center [348, 404] width 236 height 14
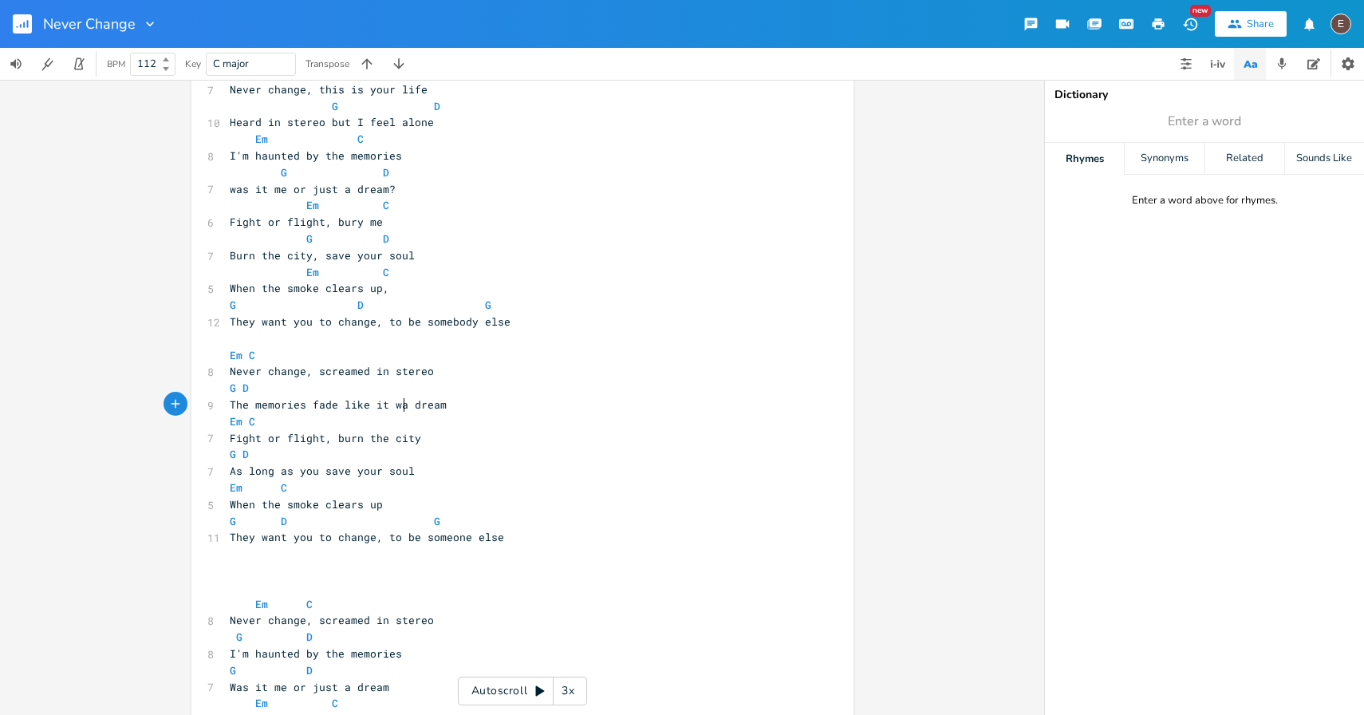
type textarea "like it was a"
click at [402, 400] on pre "The memories fade like it was a dream" at bounding box center [515, 408] width 576 height 17
click at [459, 413] on span "The memories fade like it was a dream" at bounding box center [348, 408] width 236 height 14
drag, startPoint x: 457, startPoint y: 410, endPoint x: 339, endPoint y: 403, distance: 118.3
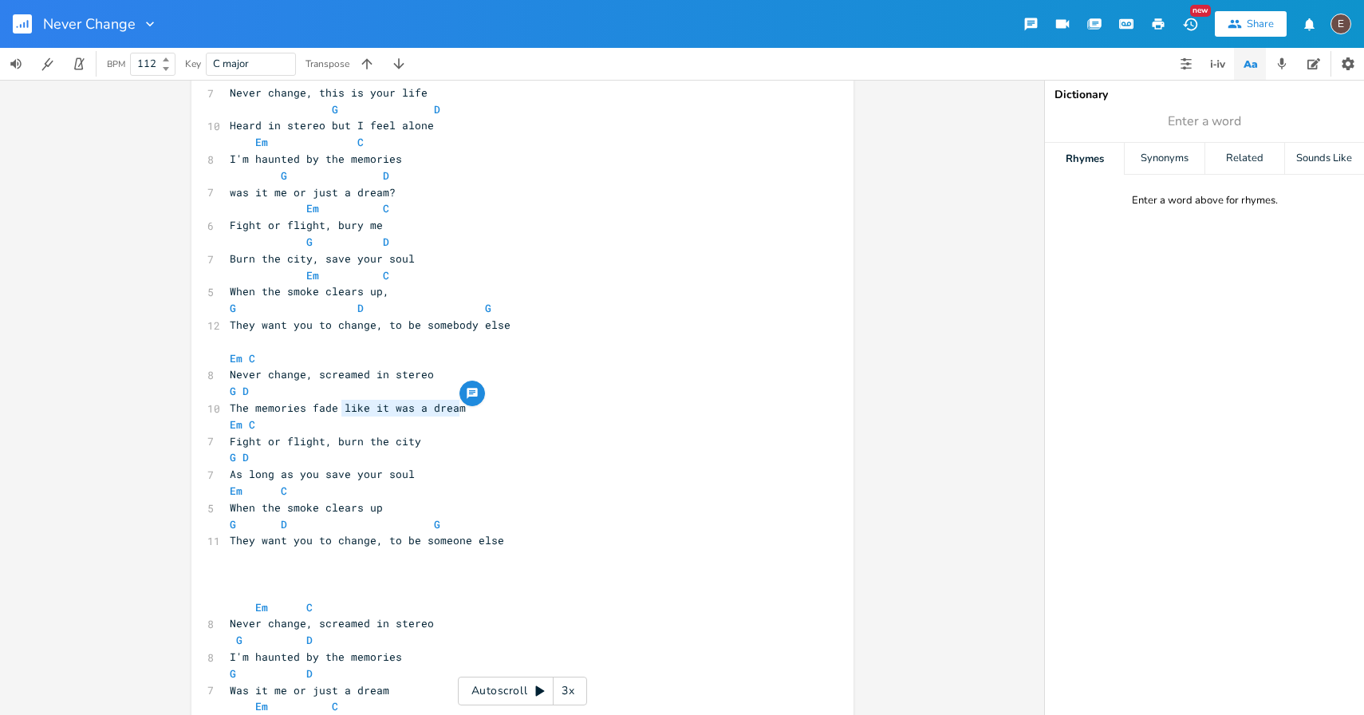
click at [339, 403] on span "The memories fade like it was a dream" at bounding box center [348, 408] width 236 height 14
type textarea "like it was a dream"
click at [445, 407] on span "The memories fade like it was a dream" at bounding box center [348, 408] width 236 height 14
drag, startPoint x: 453, startPoint y: 407, endPoint x: 338, endPoint y: 405, distance: 114.9
click at [339, 405] on span "The memories fade like it was a dream" at bounding box center [348, 408] width 236 height 14
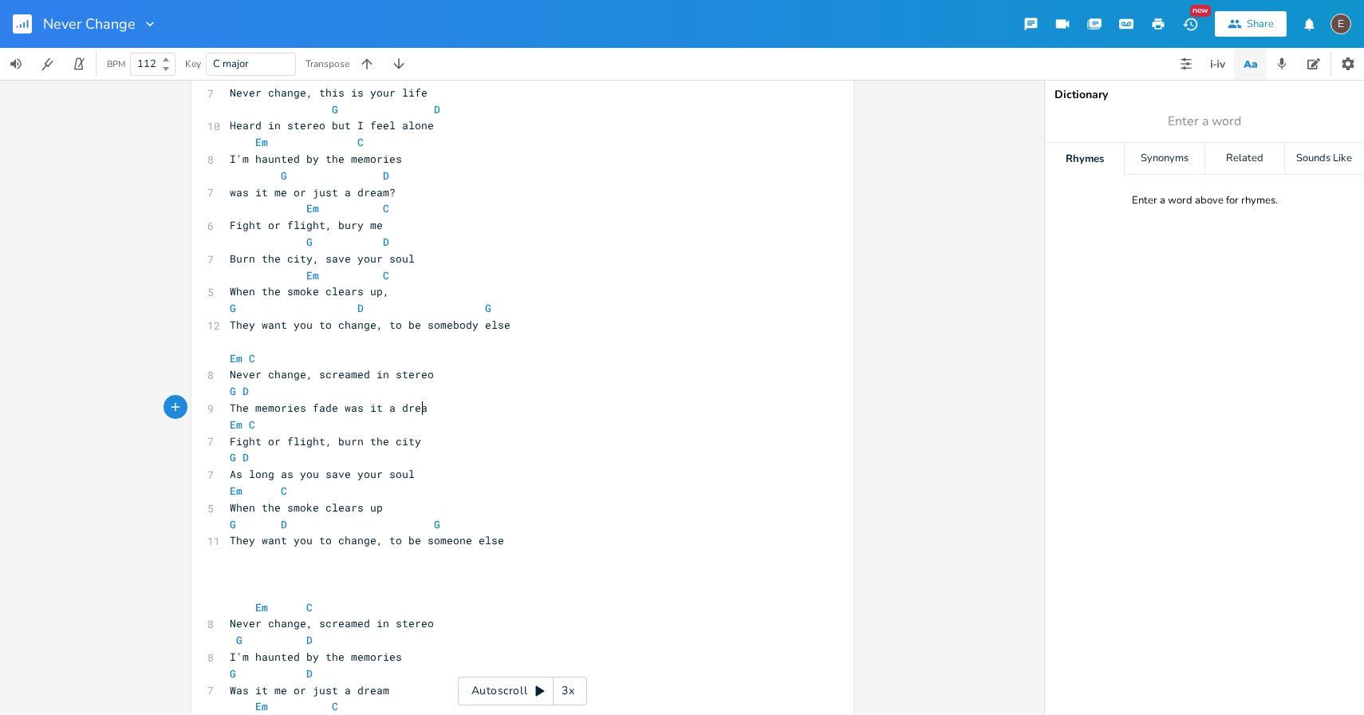
type textarea "was it a dream"
click at [316, 406] on span "The memories fade was it a dream" at bounding box center [332, 408] width 204 height 14
type textarea "feel like they were just a dream"
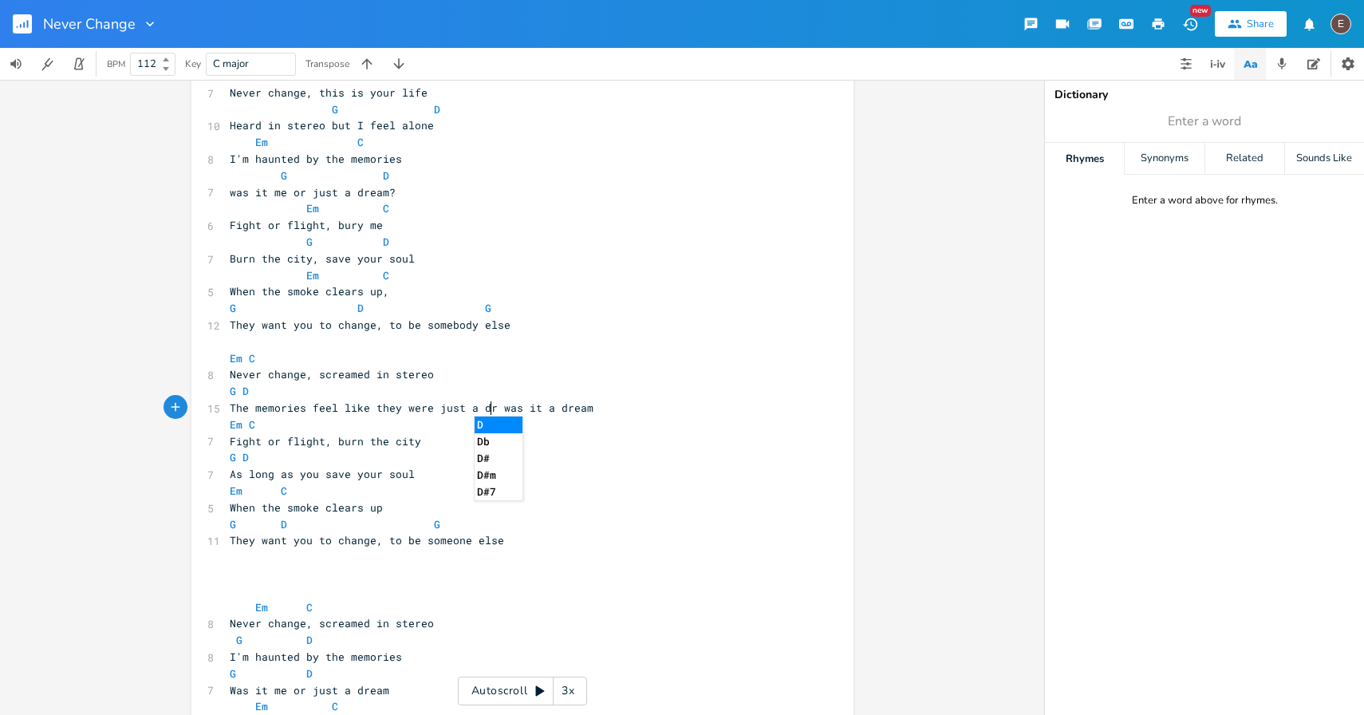
scroll to position [0, 148]
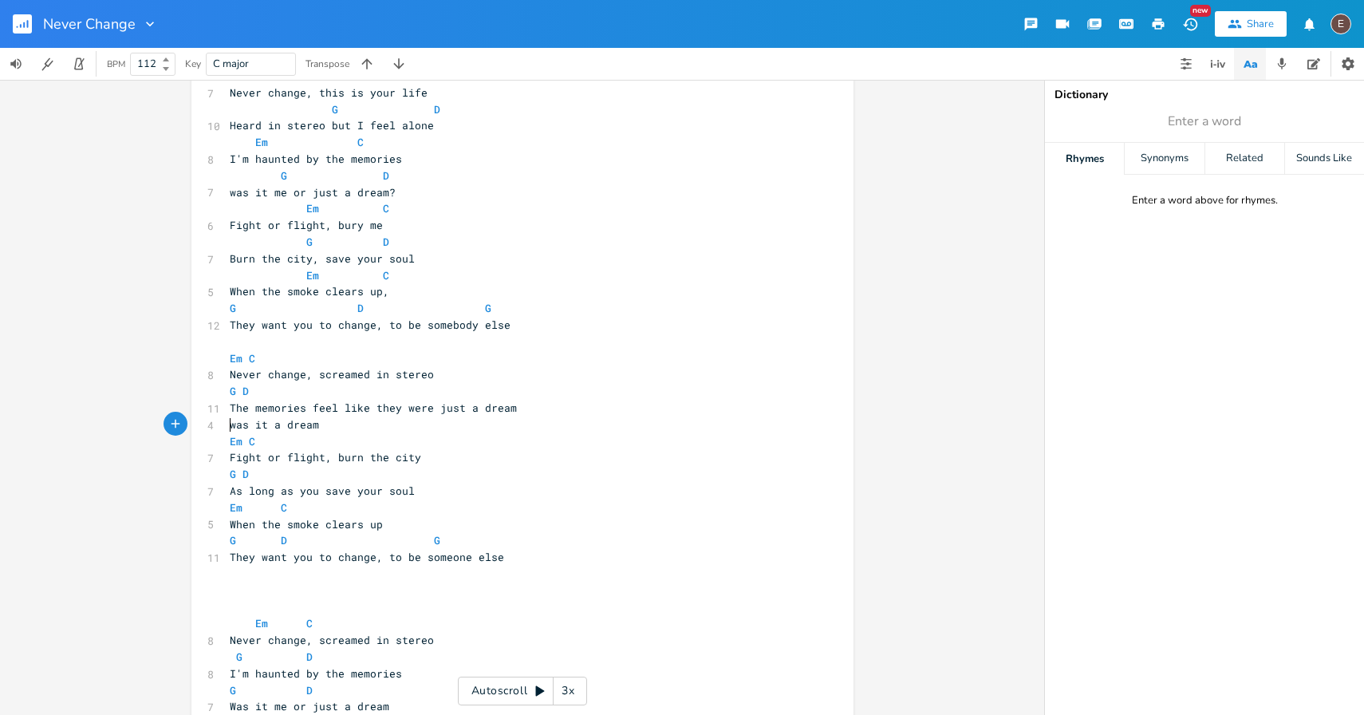
click at [420, 426] on pre "was it a dream" at bounding box center [515, 424] width 576 height 17
click at [420, 425] on pre "was it a dream" at bounding box center [515, 424] width 576 height 17
type textarea "was it a dream"
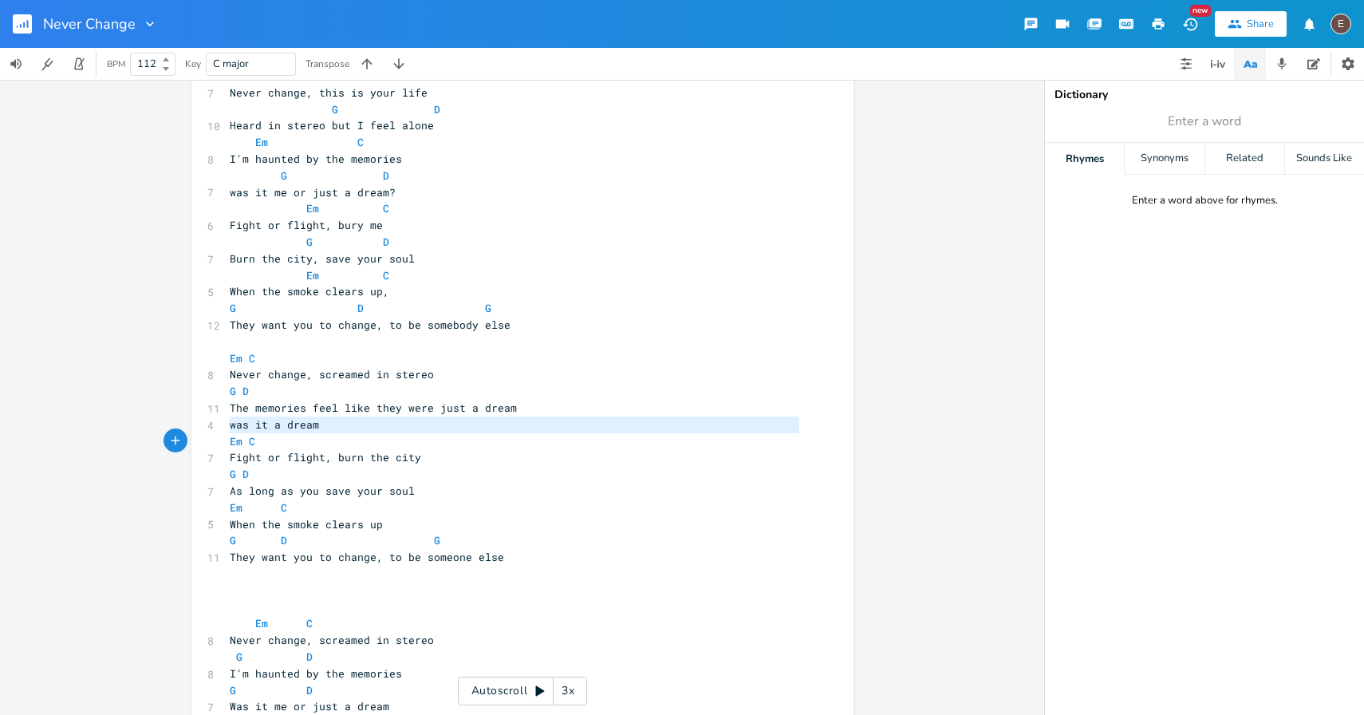
click at [420, 425] on pre "was it a dream" at bounding box center [515, 424] width 576 height 17
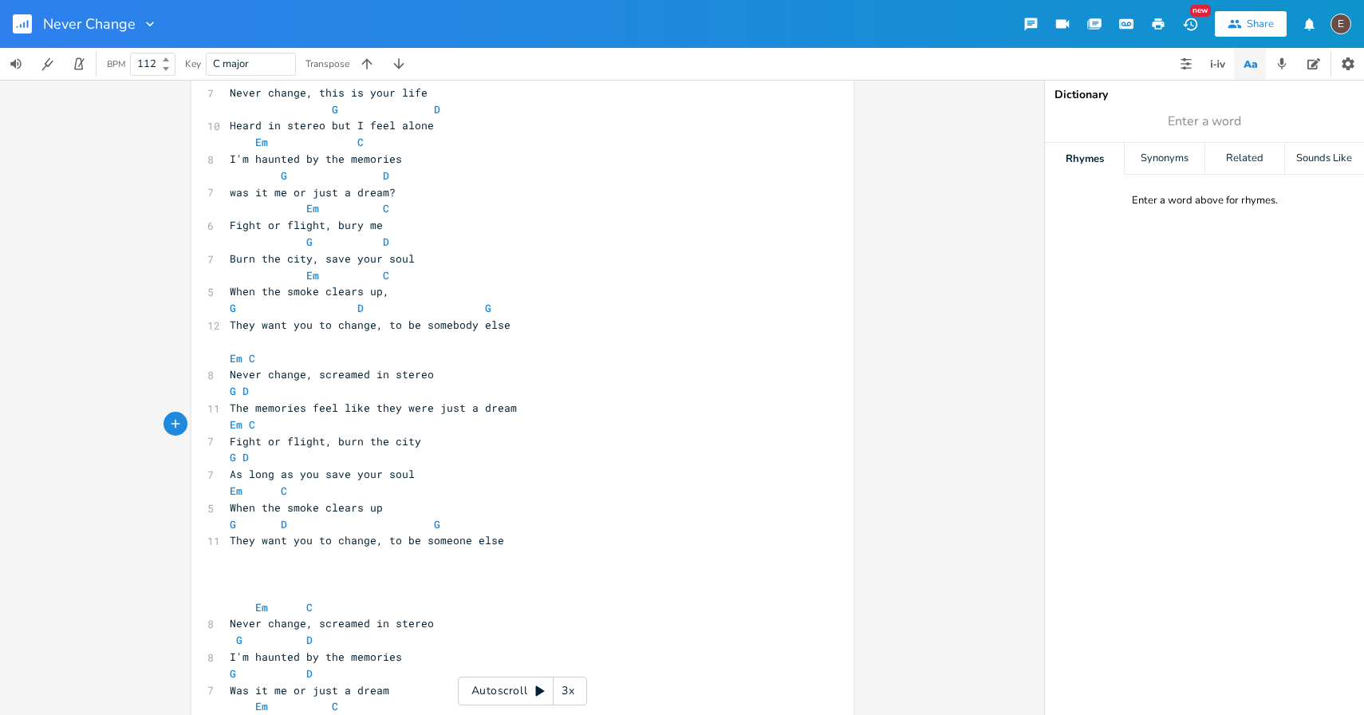
click at [568, 405] on pre "The memories feel like they were just a dream" at bounding box center [515, 408] width 576 height 17
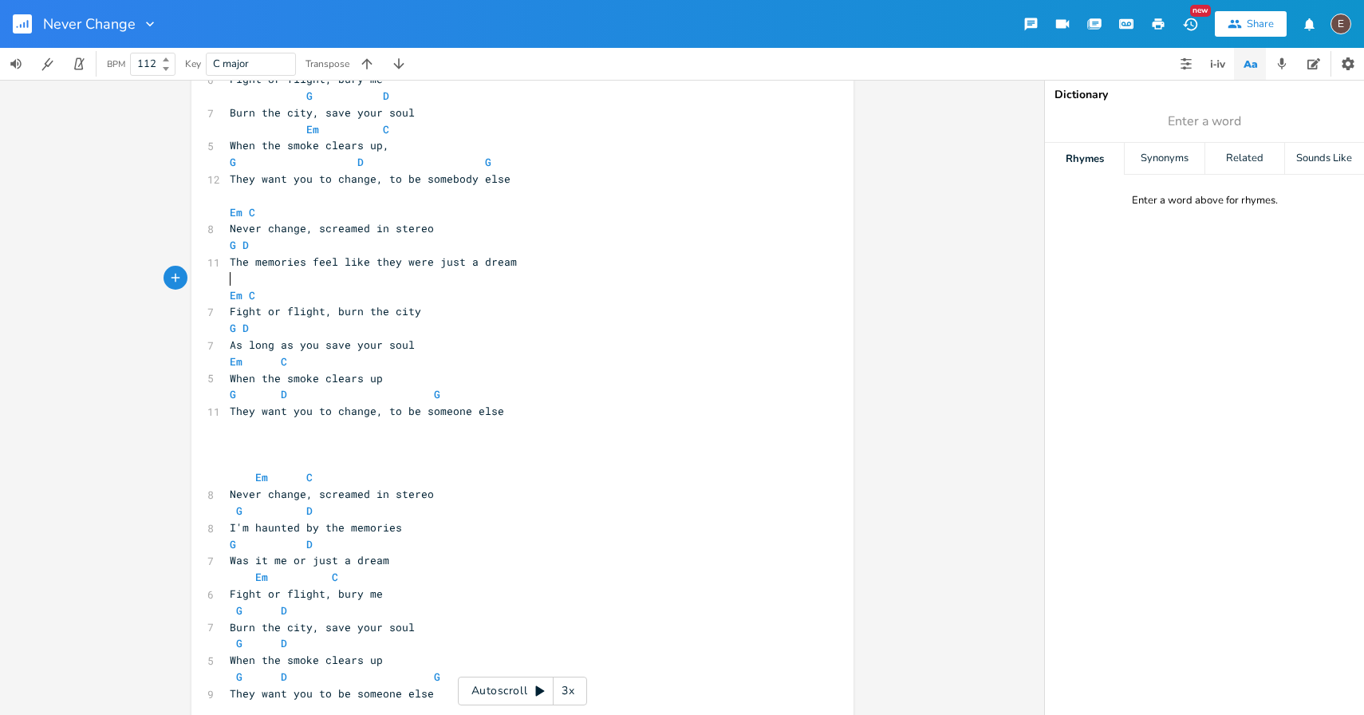
scroll to position [759, 0]
drag, startPoint x: 425, startPoint y: 266, endPoint x: 307, endPoint y: 265, distance: 118.1
click at [307, 265] on span "The memories feel like they were just a dream" at bounding box center [373, 263] width 287 height 14
type textarea "feel like they were"
click at [420, 266] on span "The memories feel like they were just a dream" at bounding box center [373, 263] width 287 height 14
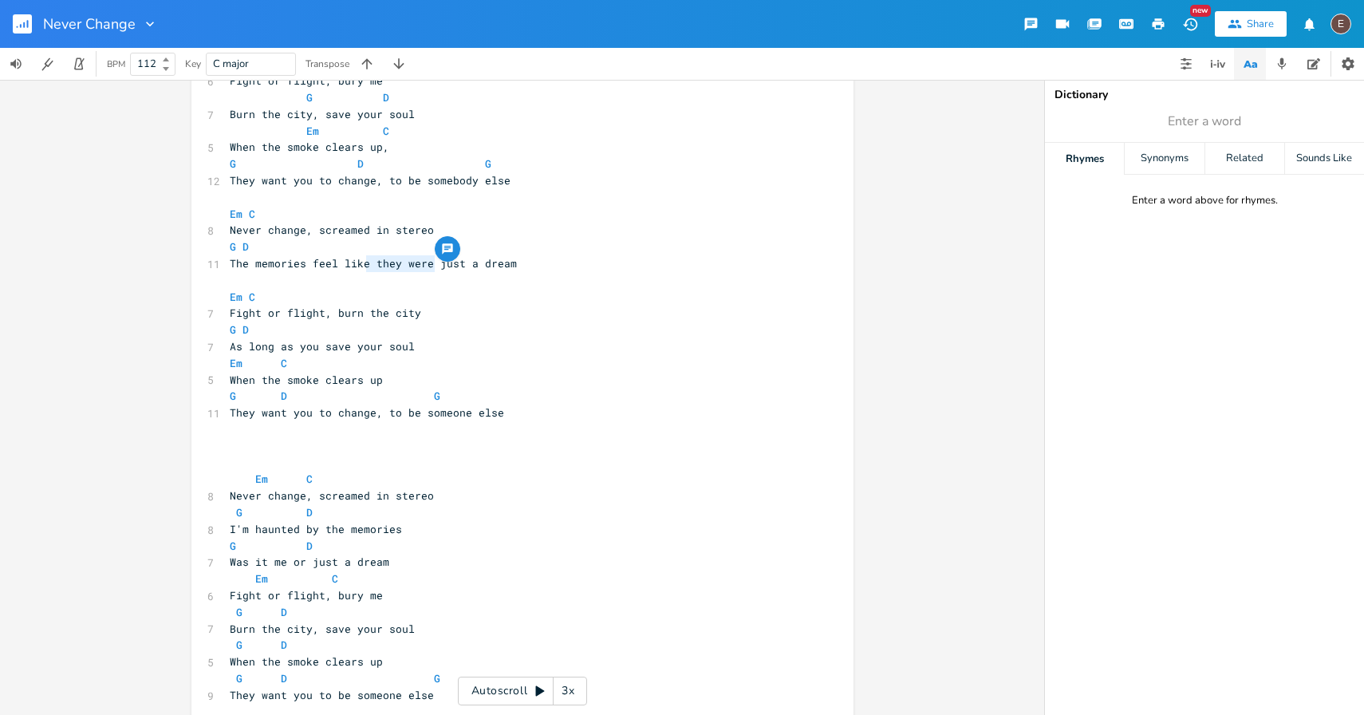
type textarea "ke they were"
drag, startPoint x: 428, startPoint y: 266, endPoint x: 348, endPoint y: 266, distance: 79.8
click at [348, 266] on span "The memories feel like they were just a dream" at bounding box center [373, 263] width 287 height 14
type textarea "like"
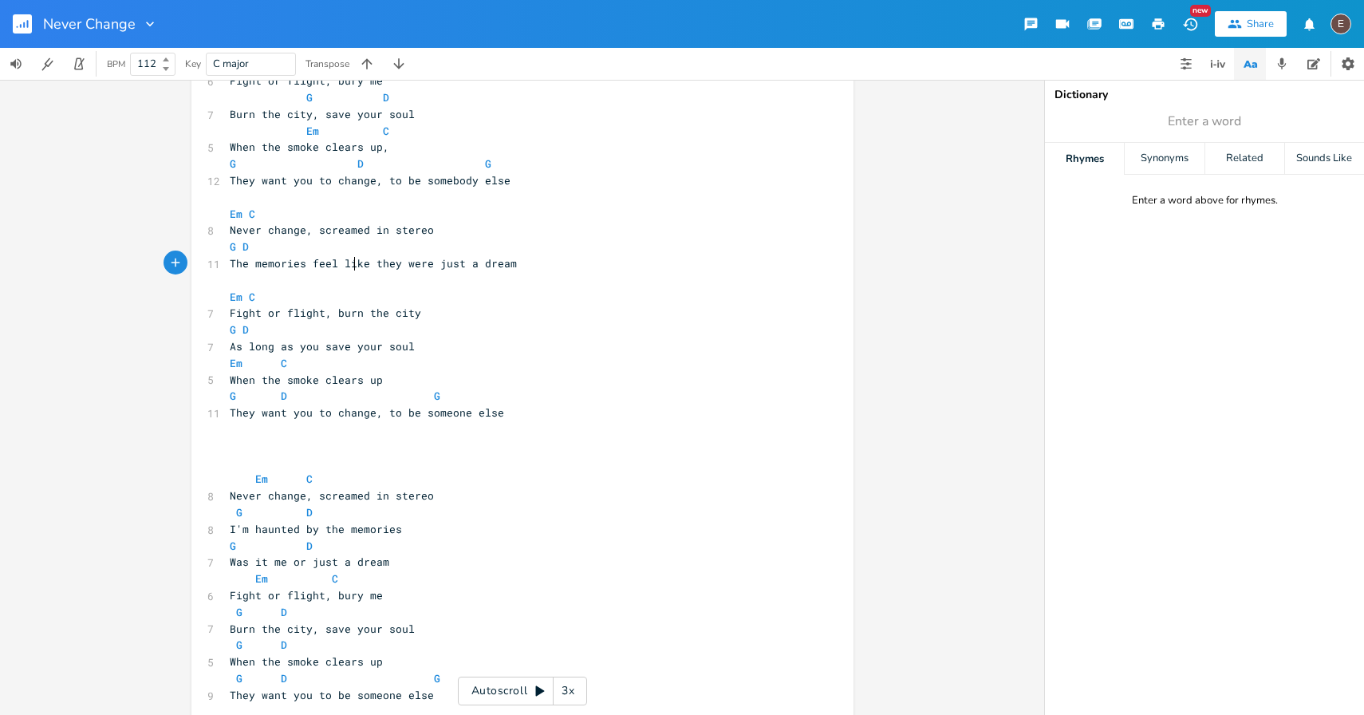
click at [348, 266] on span "The memories feel like they were just a dream" at bounding box center [373, 263] width 287 height 14
click at [365, 267] on span "The memories feel like they were just a dream" at bounding box center [373, 263] width 287 height 14
type textarea "ke"
drag, startPoint x: 365, startPoint y: 266, endPoint x: 348, endPoint y: 266, distance: 17.6
click at [348, 266] on span "The memories feel like they were just a dream" at bounding box center [373, 263] width 287 height 14
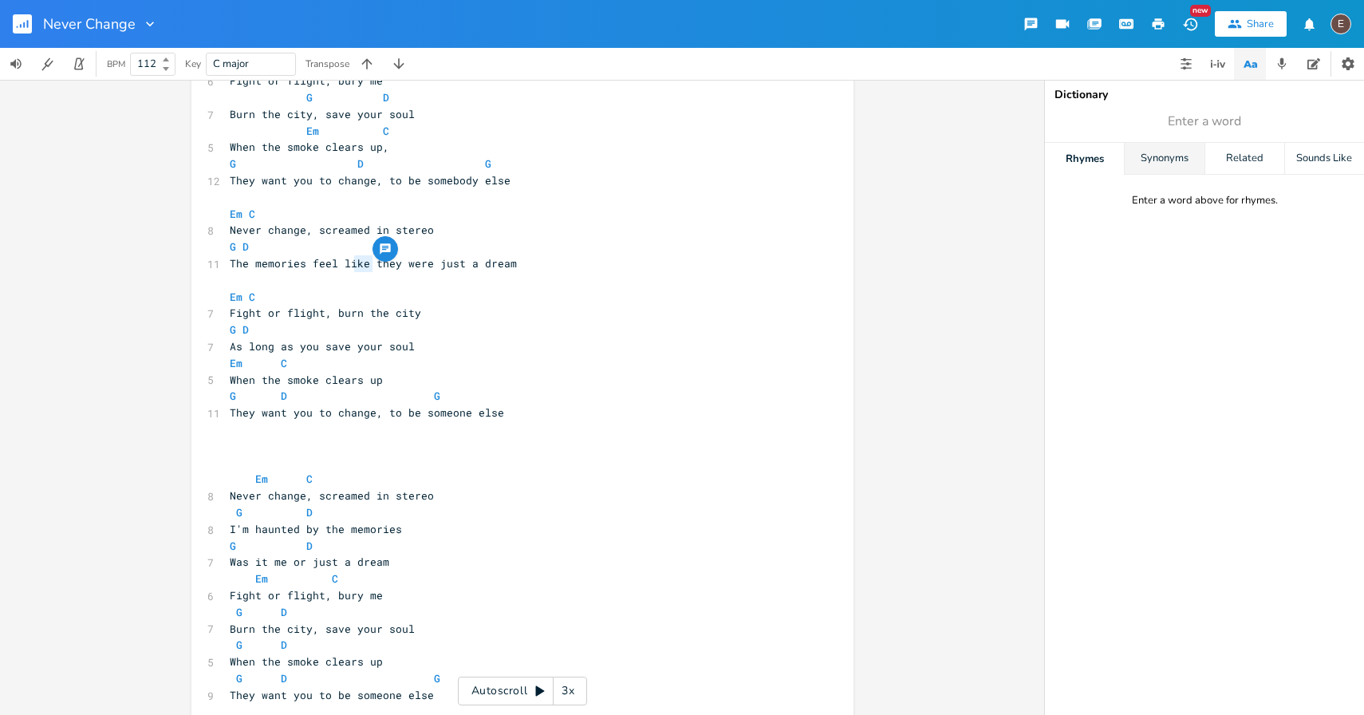
click at [1186, 170] on div "Synonyms" at bounding box center [1164, 159] width 79 height 32
type input "feel"
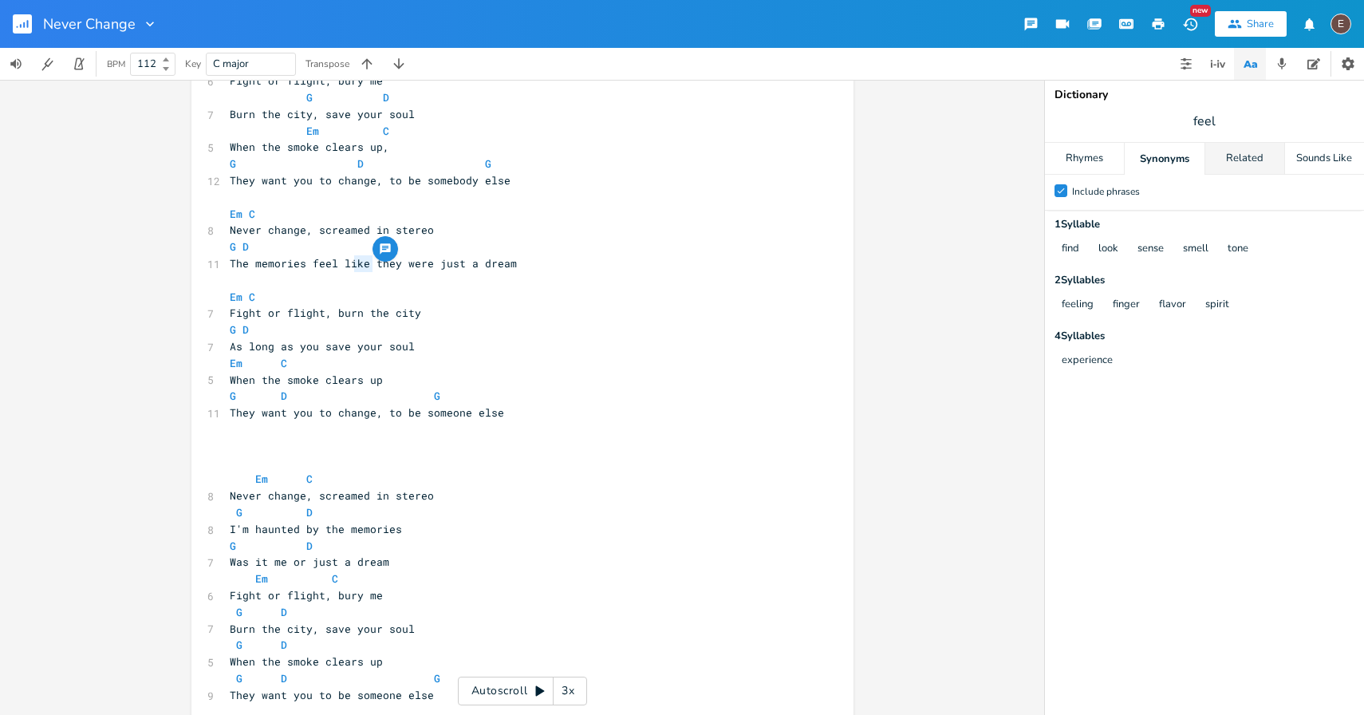
click at [1259, 160] on div "Related" at bounding box center [1245, 159] width 79 height 32
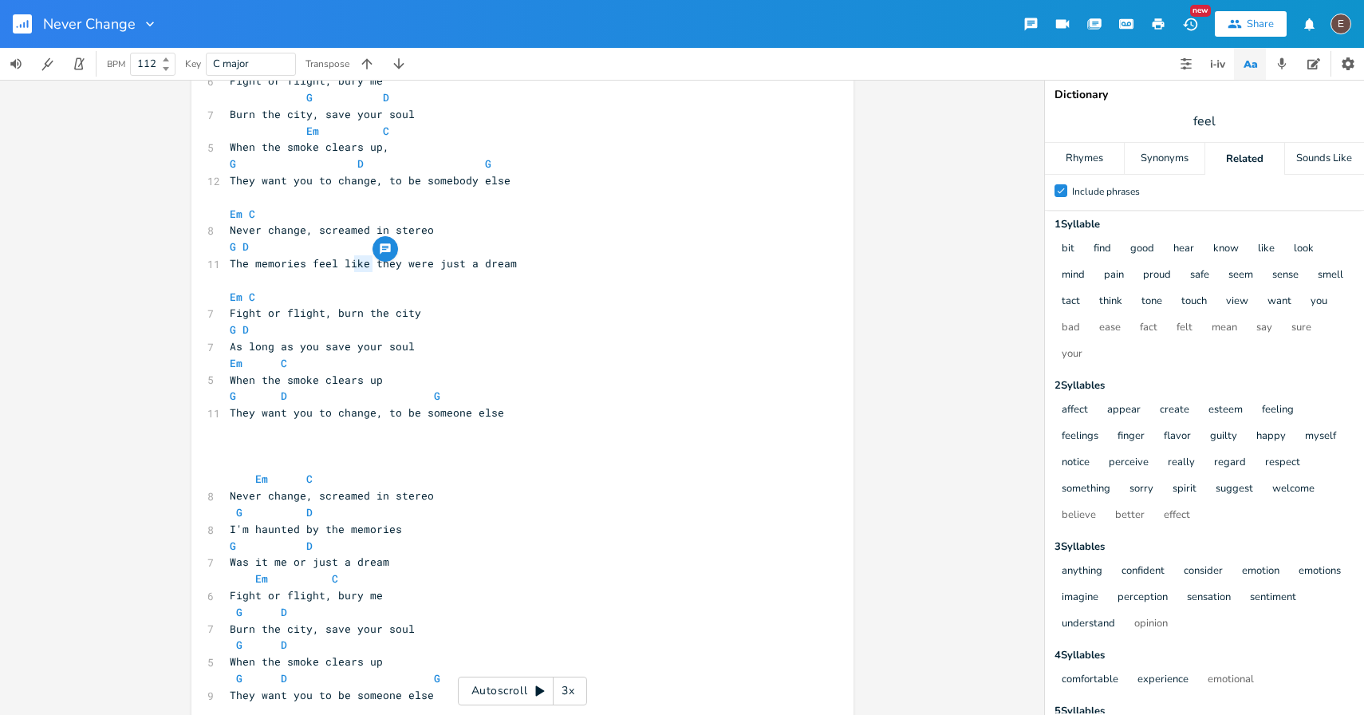
click at [1241, 128] on span "feel" at bounding box center [1204, 121] width 319 height 29
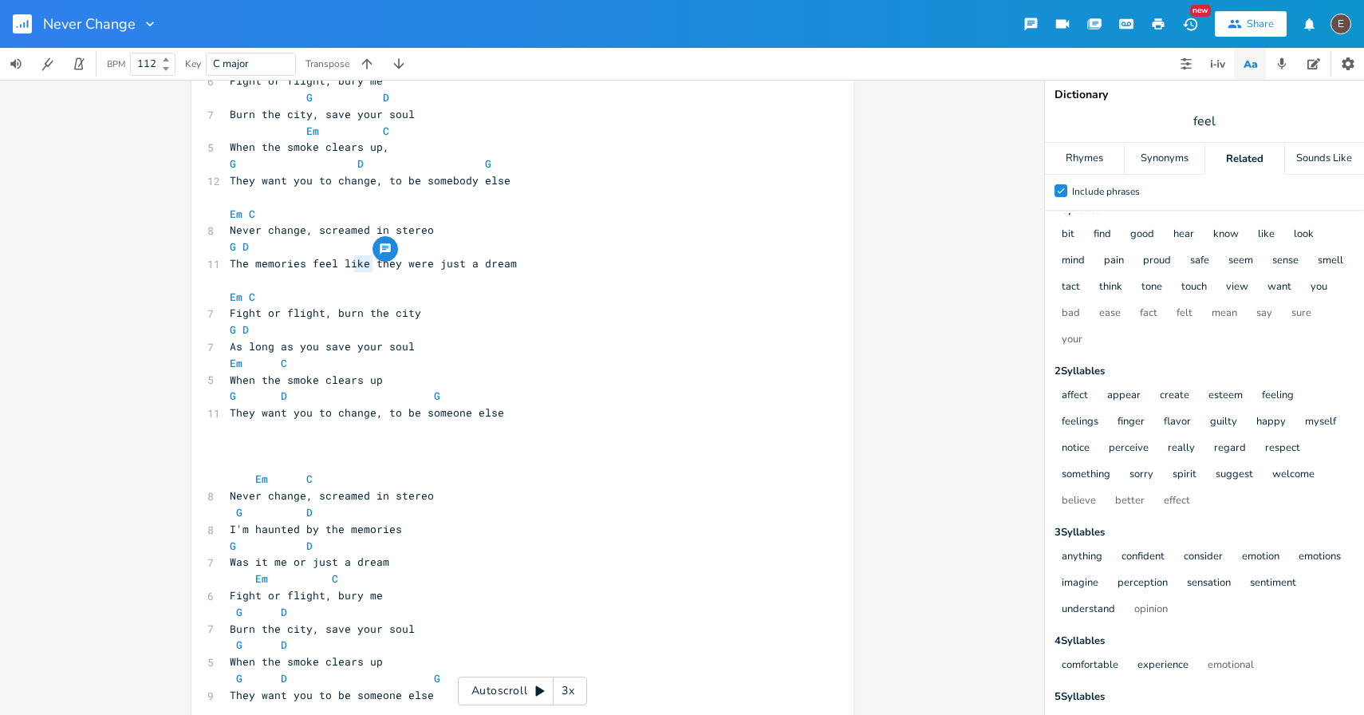
scroll to position [18, 0]
click at [336, 279] on pre "​" at bounding box center [515, 280] width 576 height 17
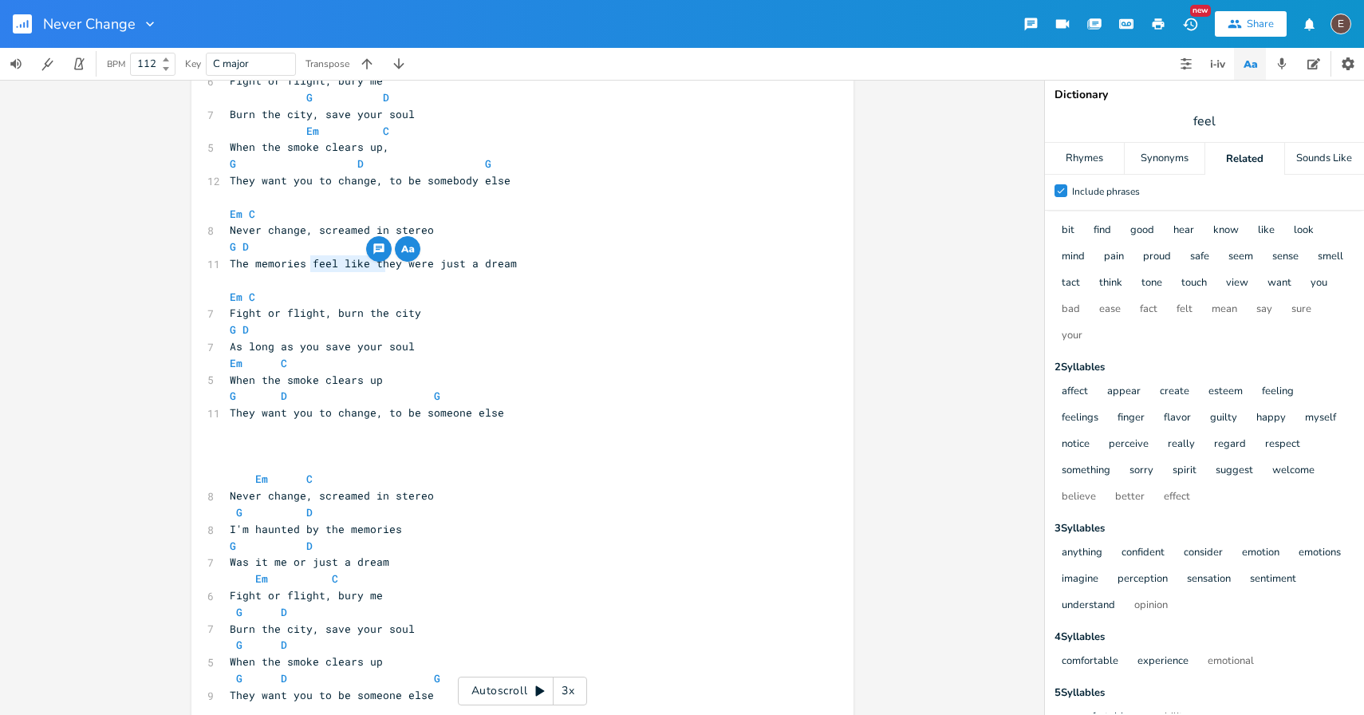
type textarea "feel like the"
drag, startPoint x: 305, startPoint y: 262, endPoint x: 389, endPoint y: 261, distance: 83.8
click at [389, 261] on span "The memories feel like they were just a dream" at bounding box center [373, 263] width 287 height 14
click at [390, 261] on span "The memories feel like they were just a dream" at bounding box center [373, 263] width 287 height 14
click at [322, 264] on span "The memories feel like they were just a dream" at bounding box center [373, 263] width 287 height 14
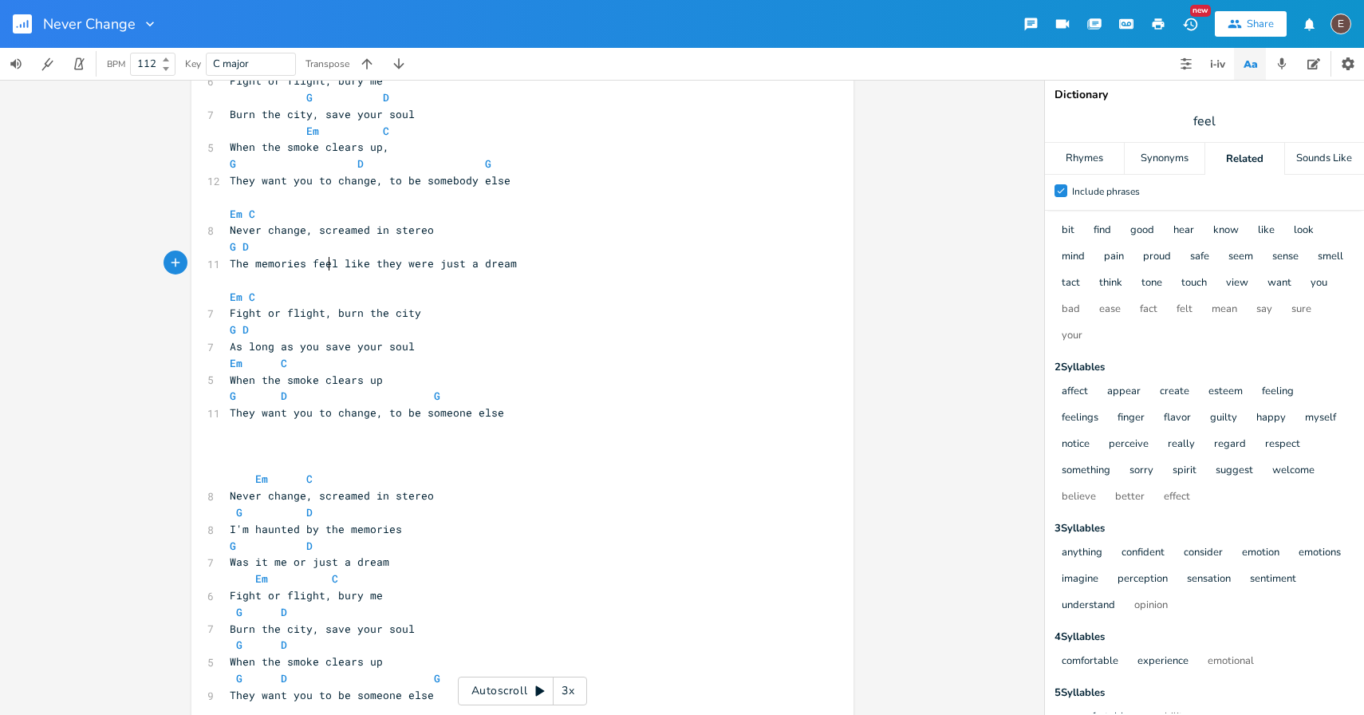
type textarea "feel"
click at [322, 264] on span "The memories feel like they were just a dream" at bounding box center [373, 263] width 287 height 14
drag, startPoint x: 424, startPoint y: 264, endPoint x: 307, endPoint y: 263, distance: 117.3
click at [307, 263] on span "The memories feel like they were just a dream" at bounding box center [373, 263] width 287 height 14
type textarea "appear to be"
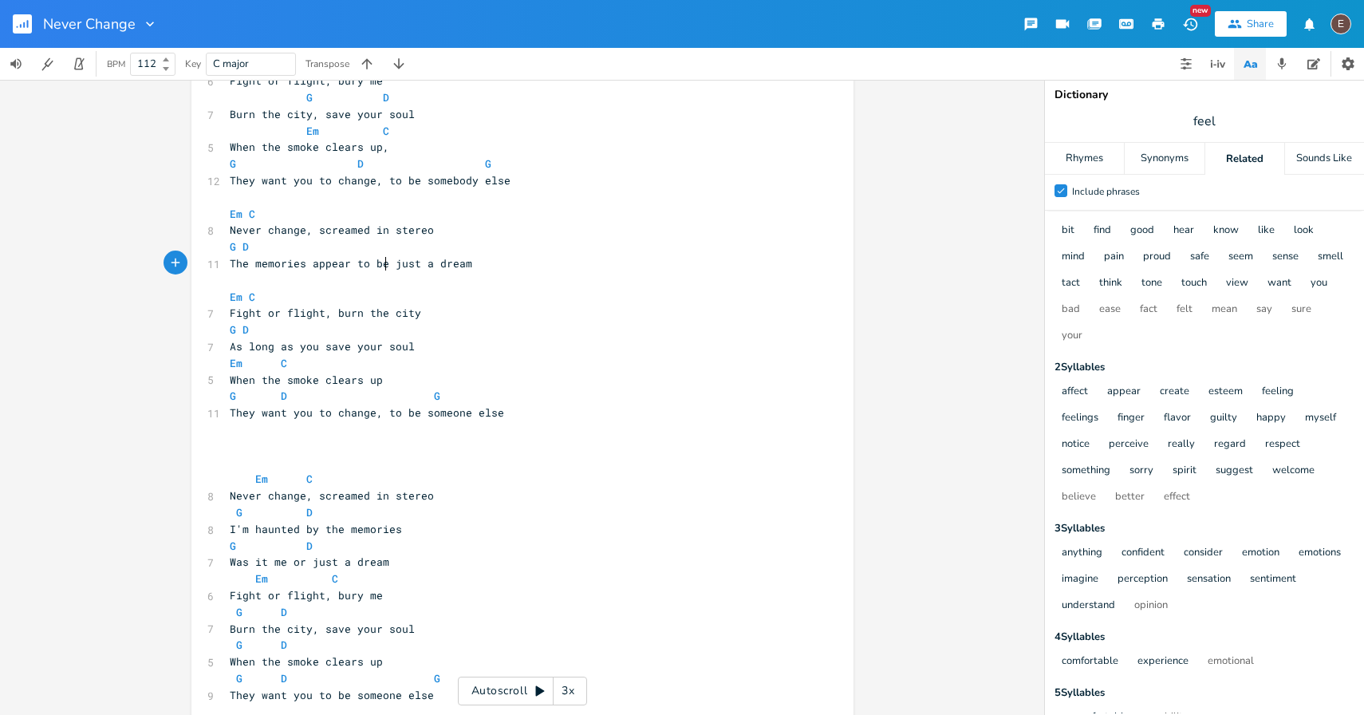
scroll to position [0, 61]
click at [480, 258] on pre "The memories appear to be just a dream" at bounding box center [515, 263] width 576 height 17
click at [314, 264] on span "The memories appear to be just a dream" at bounding box center [351, 263] width 243 height 14
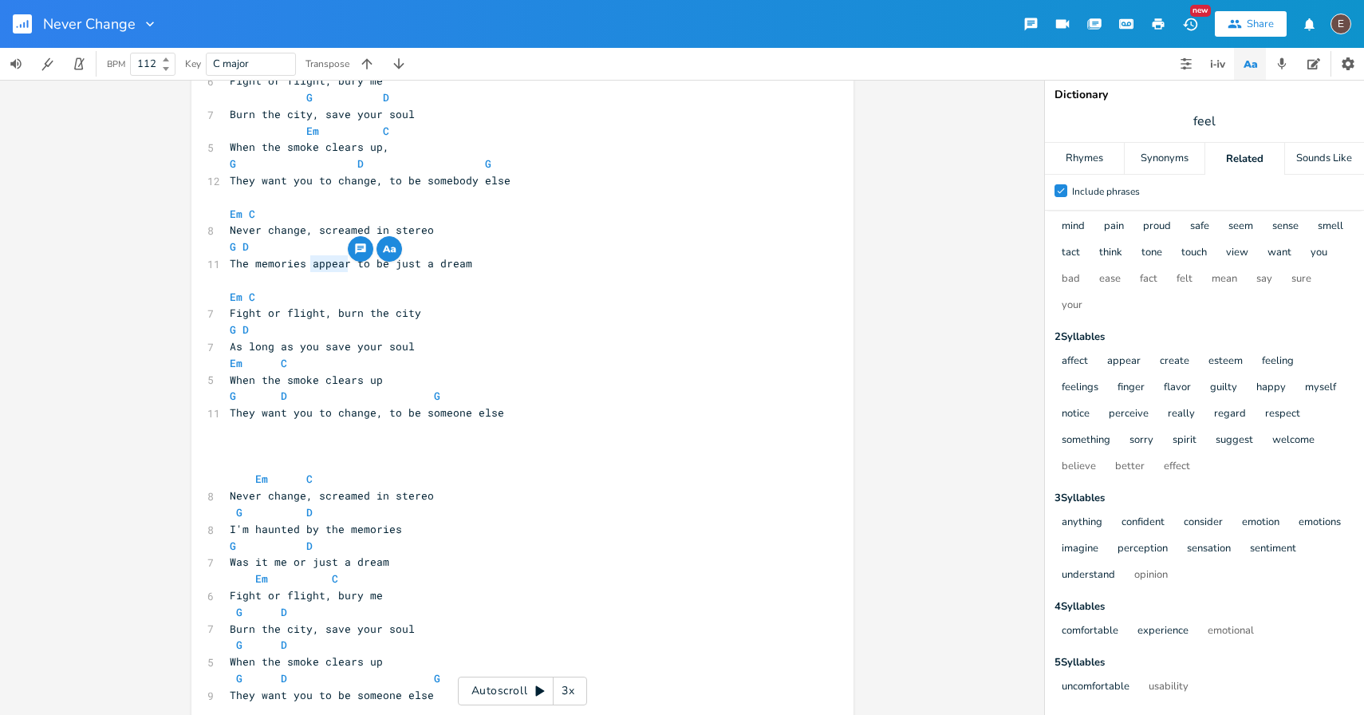
scroll to position [0, 0]
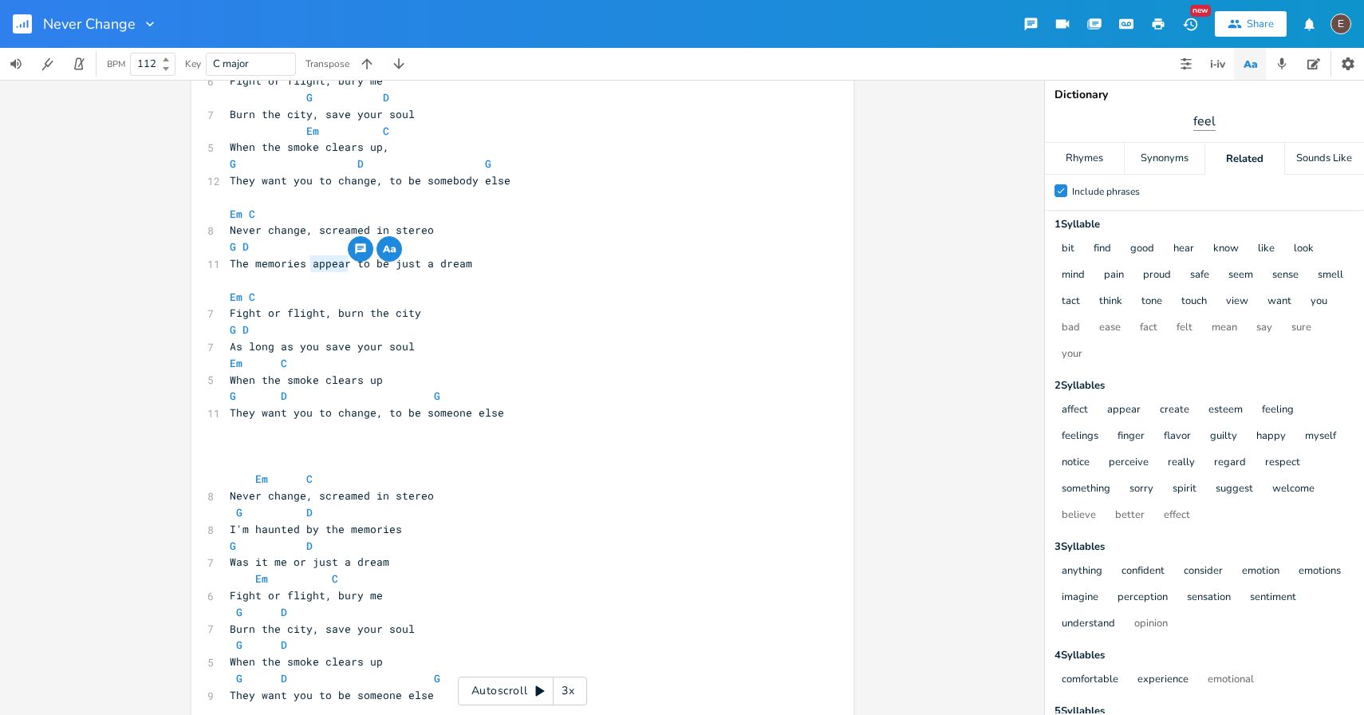
type textarea "appear"
type input "appear"
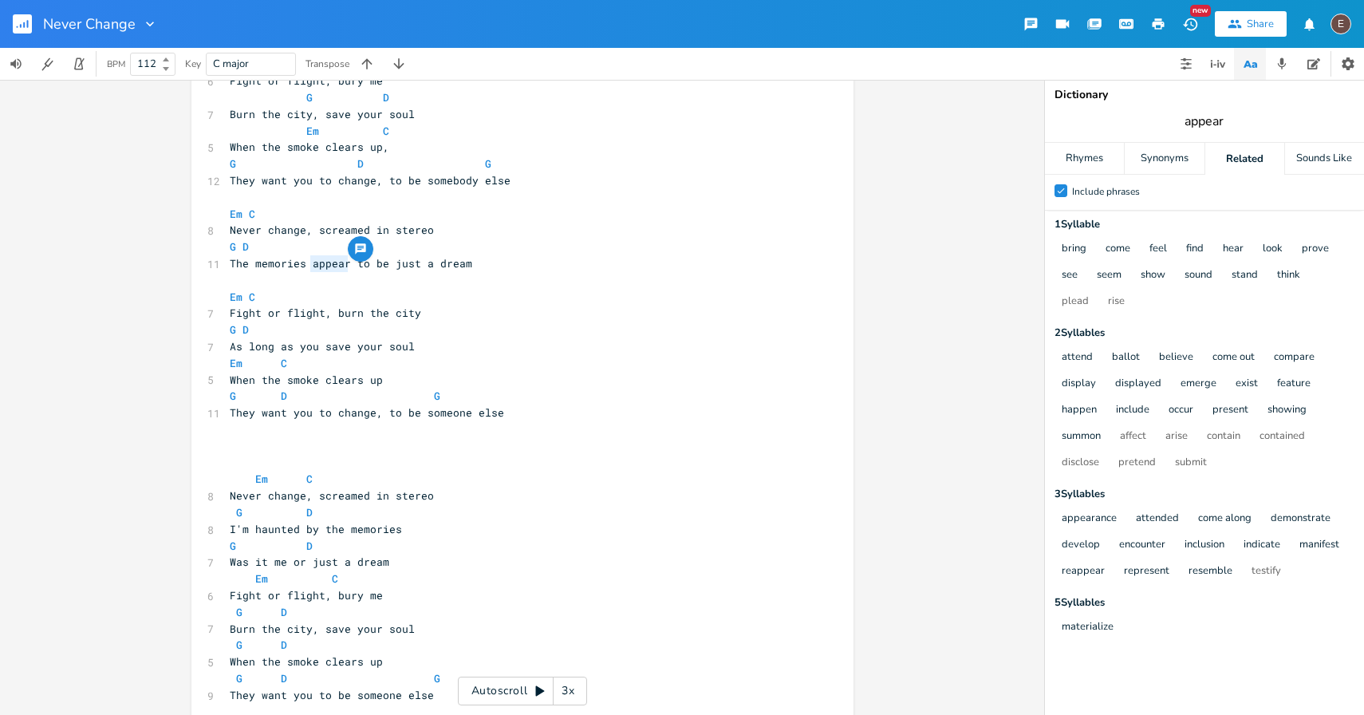
click at [1204, 118] on input "appear" at bounding box center [1205, 121] width 40 height 18
click at [357, 279] on pre "​" at bounding box center [515, 280] width 576 height 17
click at [326, 265] on span "The memories appear to be just a dream" at bounding box center [351, 263] width 243 height 14
type textarea "feel like they're just a dream"
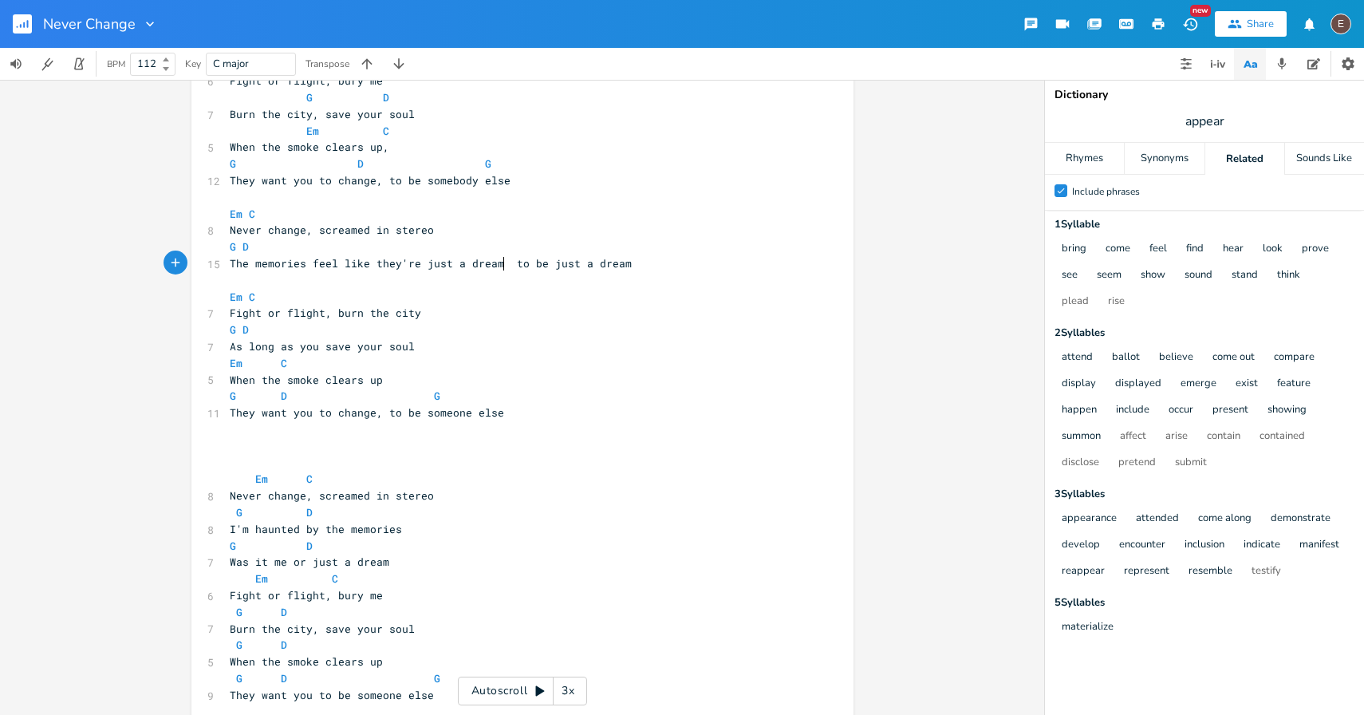
scroll to position [0, 136]
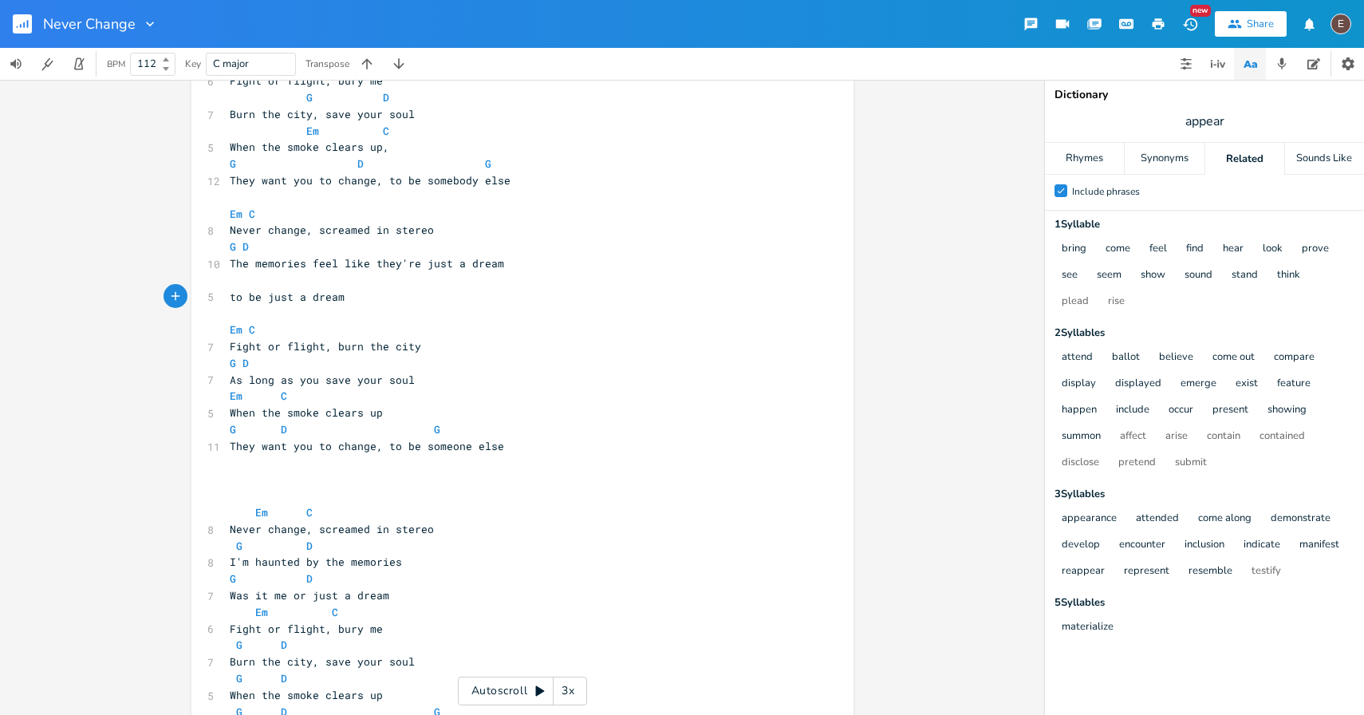
click at [334, 290] on span "to be just a dream" at bounding box center [287, 297] width 115 height 14
type textarea "to be just a dream"
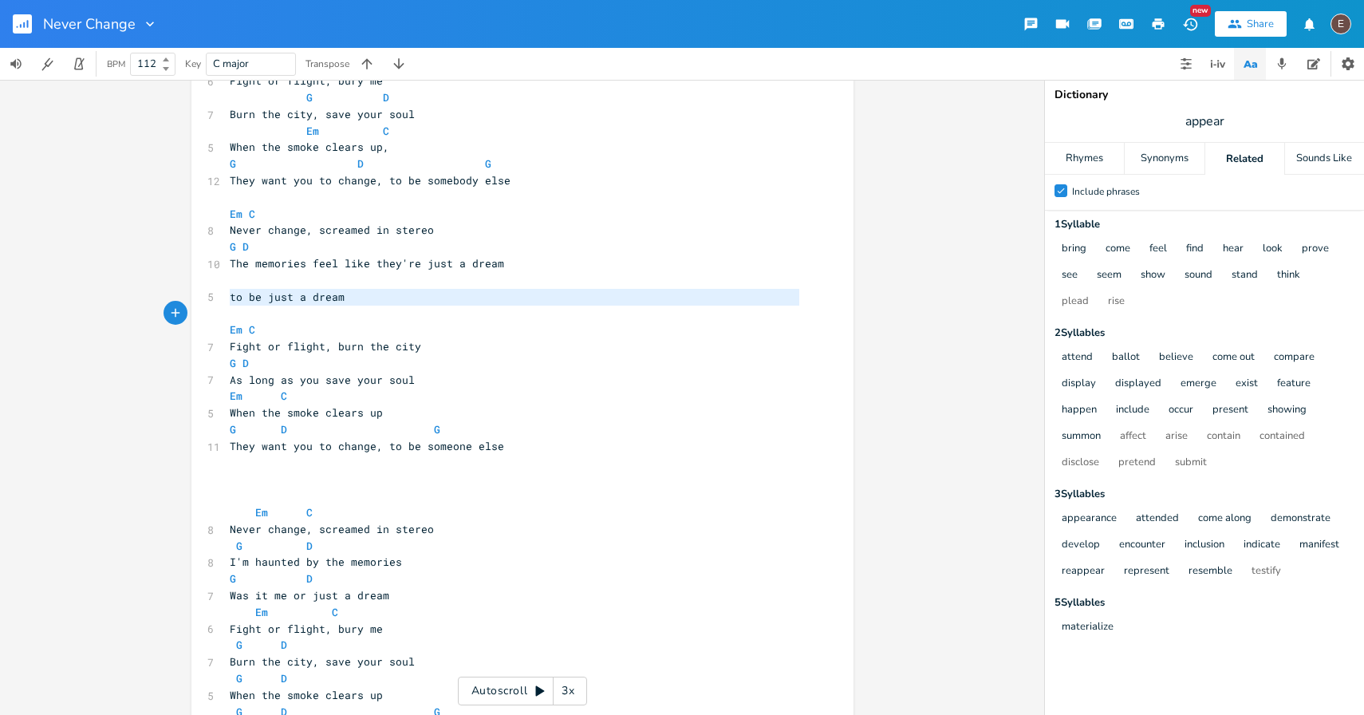
click at [334, 290] on span "to be just a dream" at bounding box center [287, 297] width 115 height 14
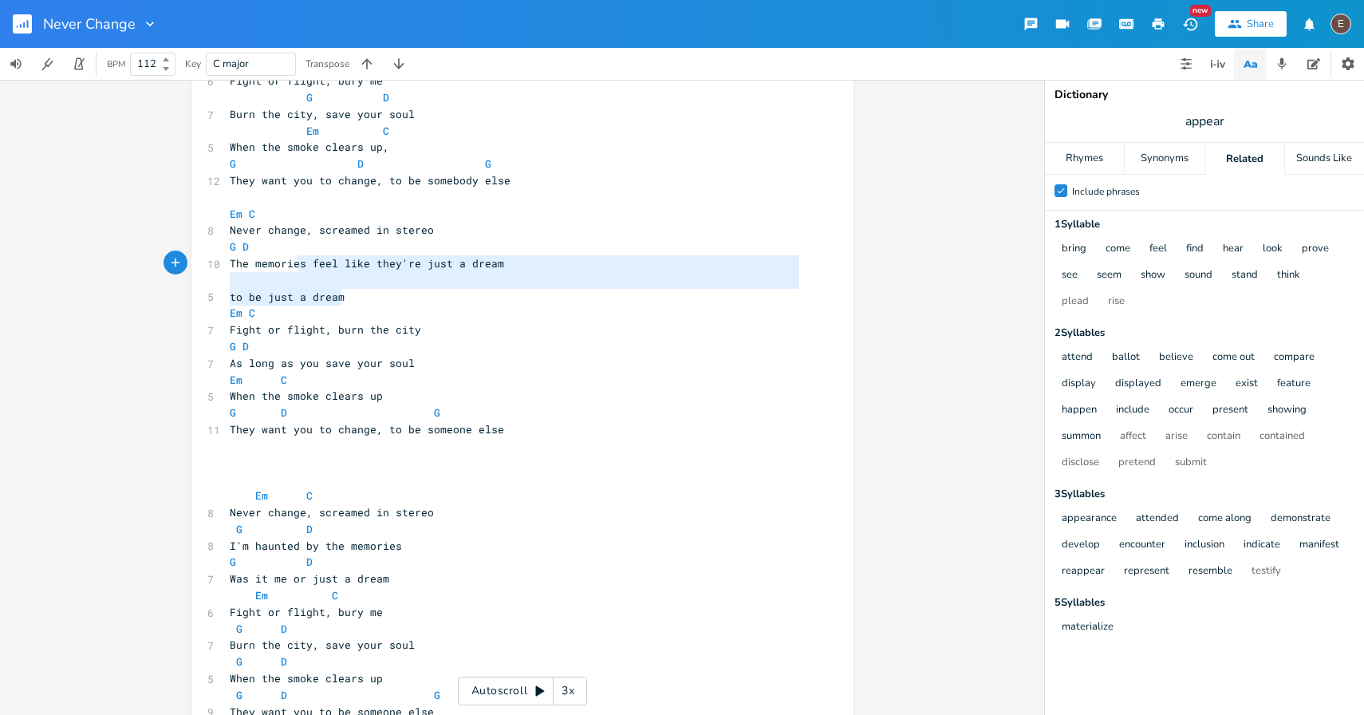
type textarea "to be just a dream"
drag, startPoint x: 389, startPoint y: 296, endPoint x: 295, endPoint y: 278, distance: 95.1
click at [295, 278] on div "[Intro] G - Em - C - D ​ [Verse 1] G Em 11 Grainy photos of the sea is all that…" at bounding box center [515, 404] width 576 height 2090
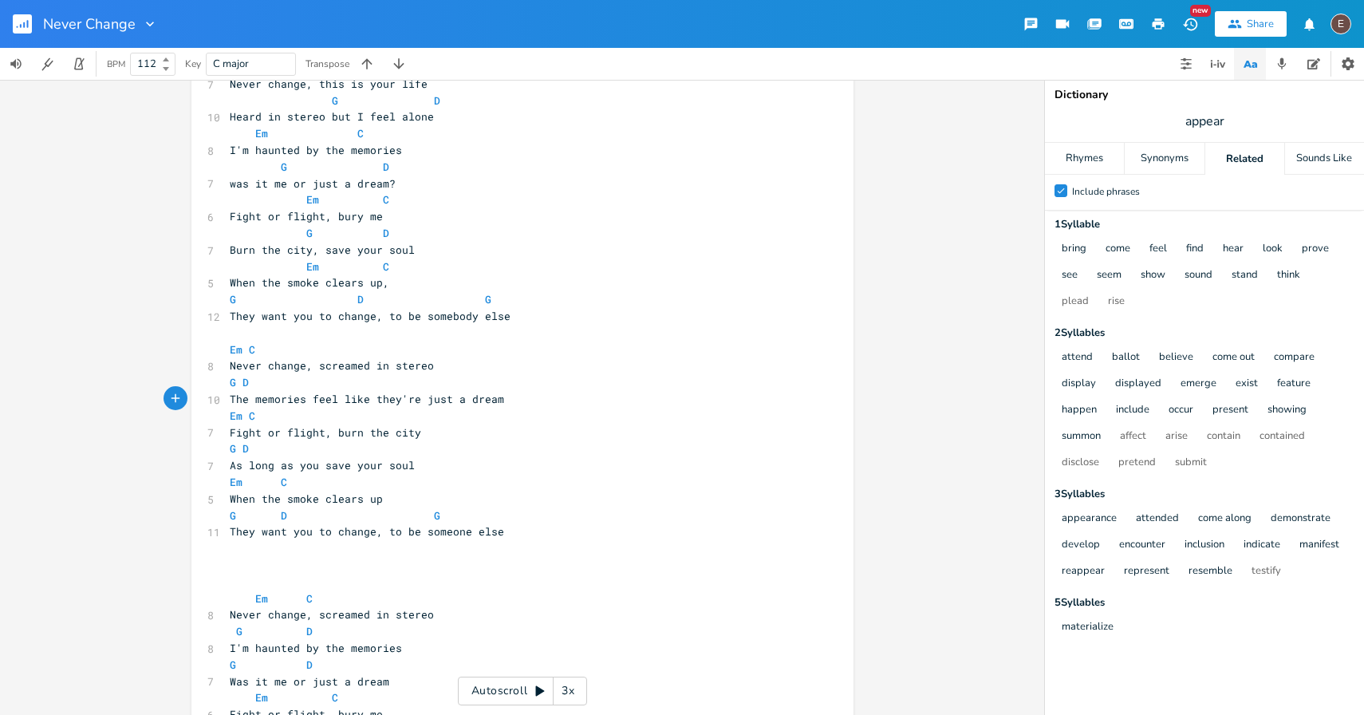
scroll to position [618, 0]
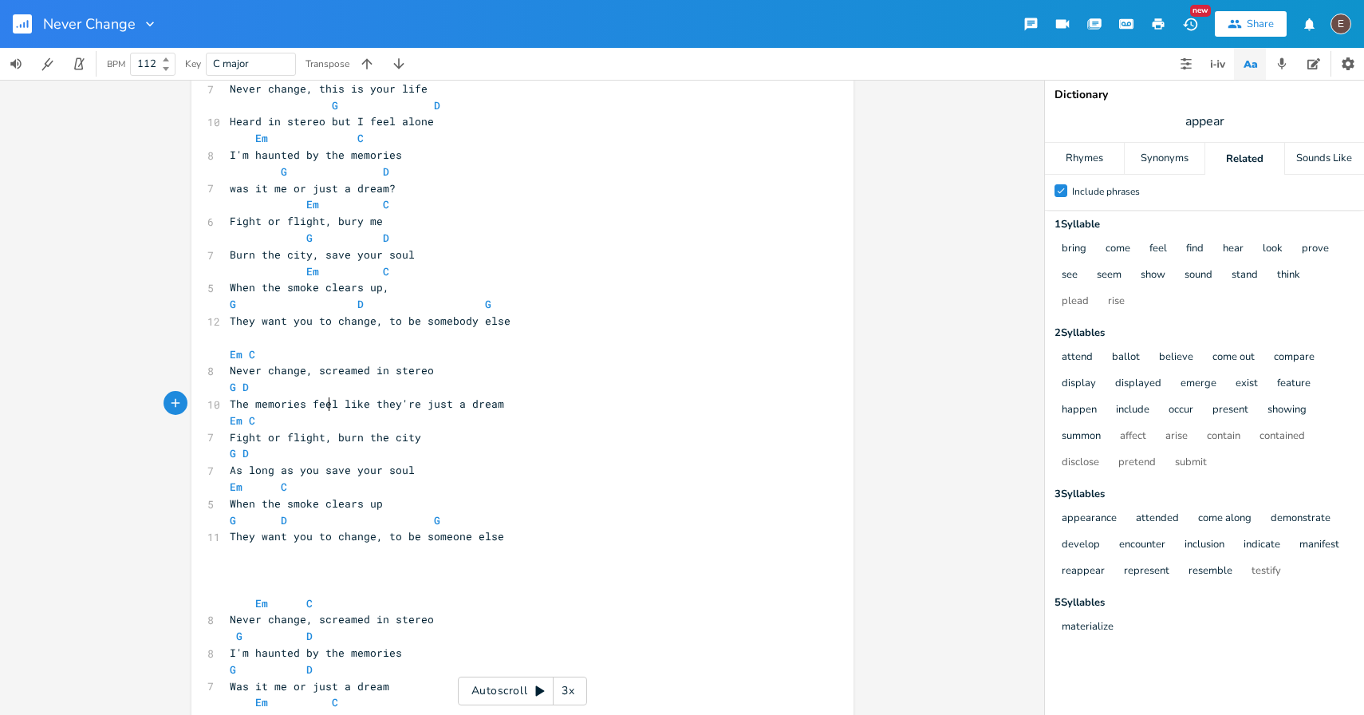
click at [326, 405] on span "The memories feel like they're just a dream" at bounding box center [367, 404] width 274 height 14
type textarea "haunt e"
type textarea "me"
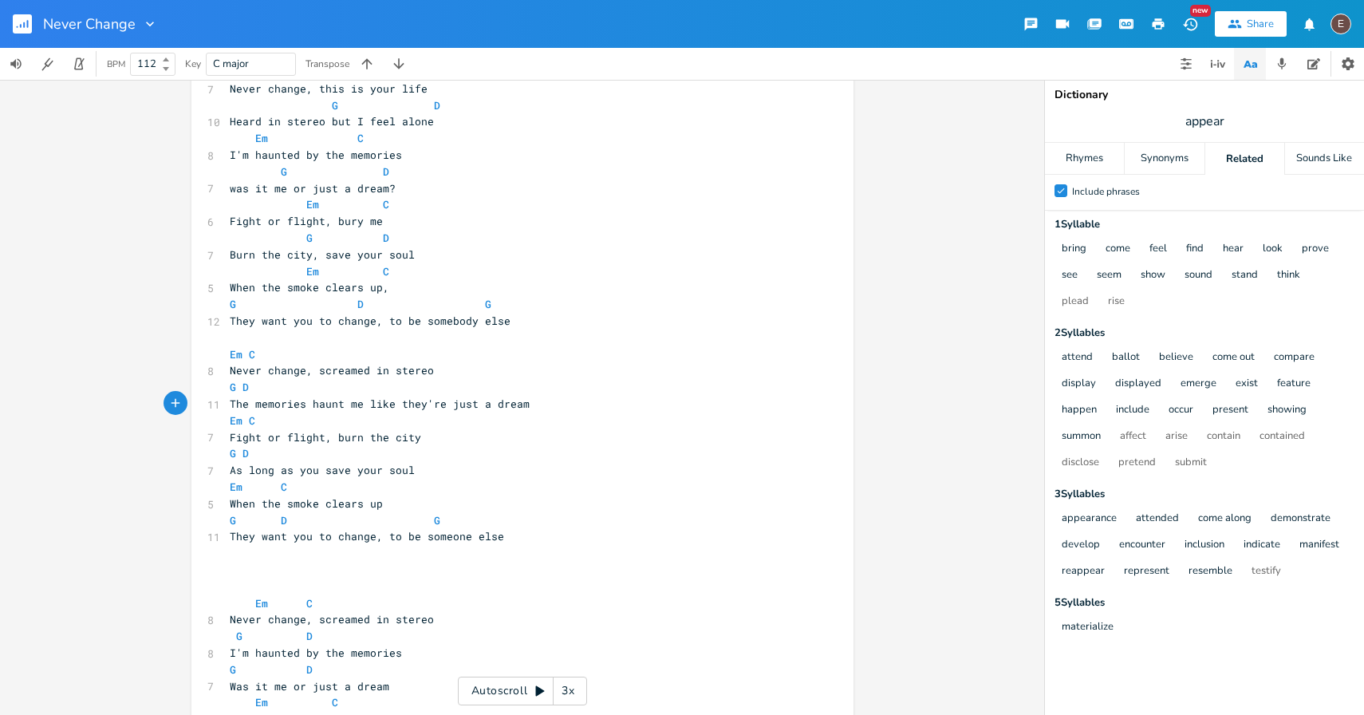
click at [491, 404] on span "The memories haunt me like they're just a dream" at bounding box center [380, 404] width 300 height 14
click at [570, 392] on pre "G D" at bounding box center [515, 387] width 576 height 17
type textarea "me"
drag, startPoint x: 355, startPoint y: 405, endPoint x: 341, endPoint y: 405, distance: 14.4
click at [341, 405] on span "The memories haunt me like they're just a dream" at bounding box center [380, 404] width 300 height 14
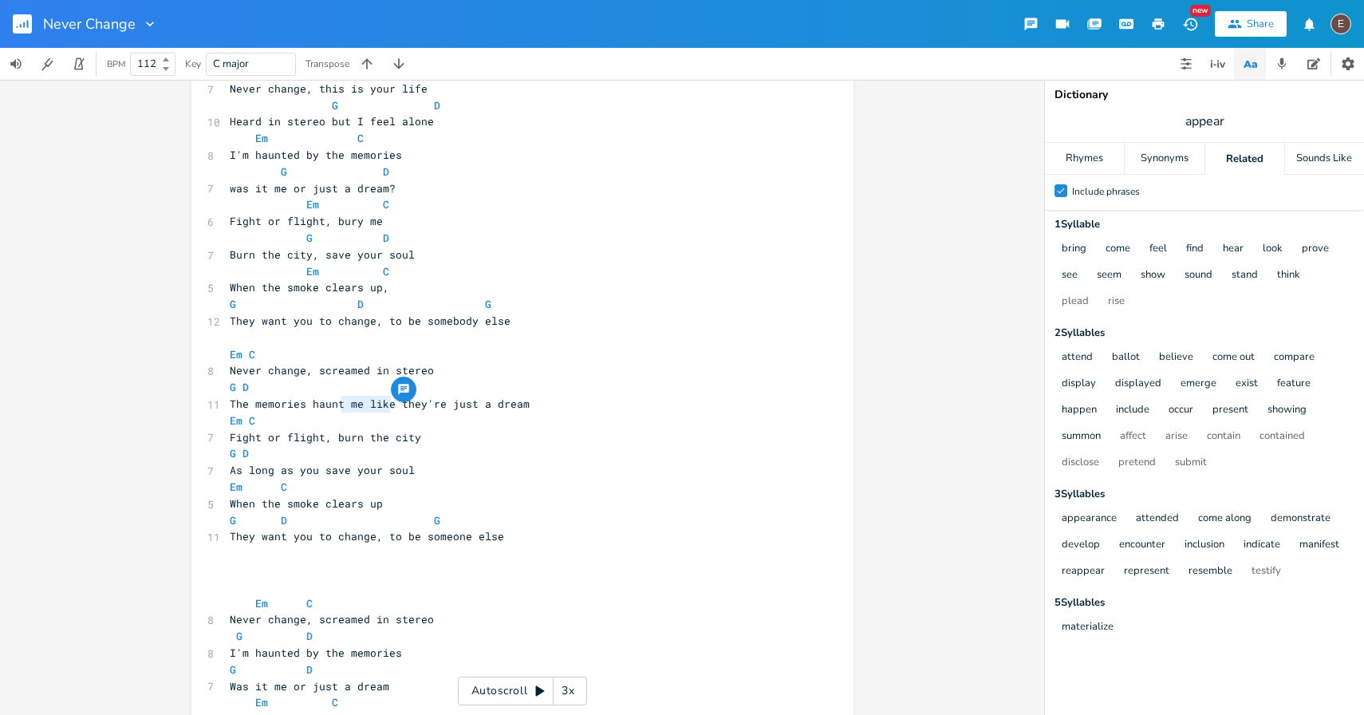
drag, startPoint x: 386, startPoint y: 407, endPoint x: 336, endPoint y: 406, distance: 50.3
click at [336, 406] on span "The memories haunt me like they're just a dream" at bounding box center [380, 404] width 300 height 14
type textarea "me like"
click at [367, 412] on pre "Em C" at bounding box center [515, 420] width 576 height 17
type textarea "like they're just"
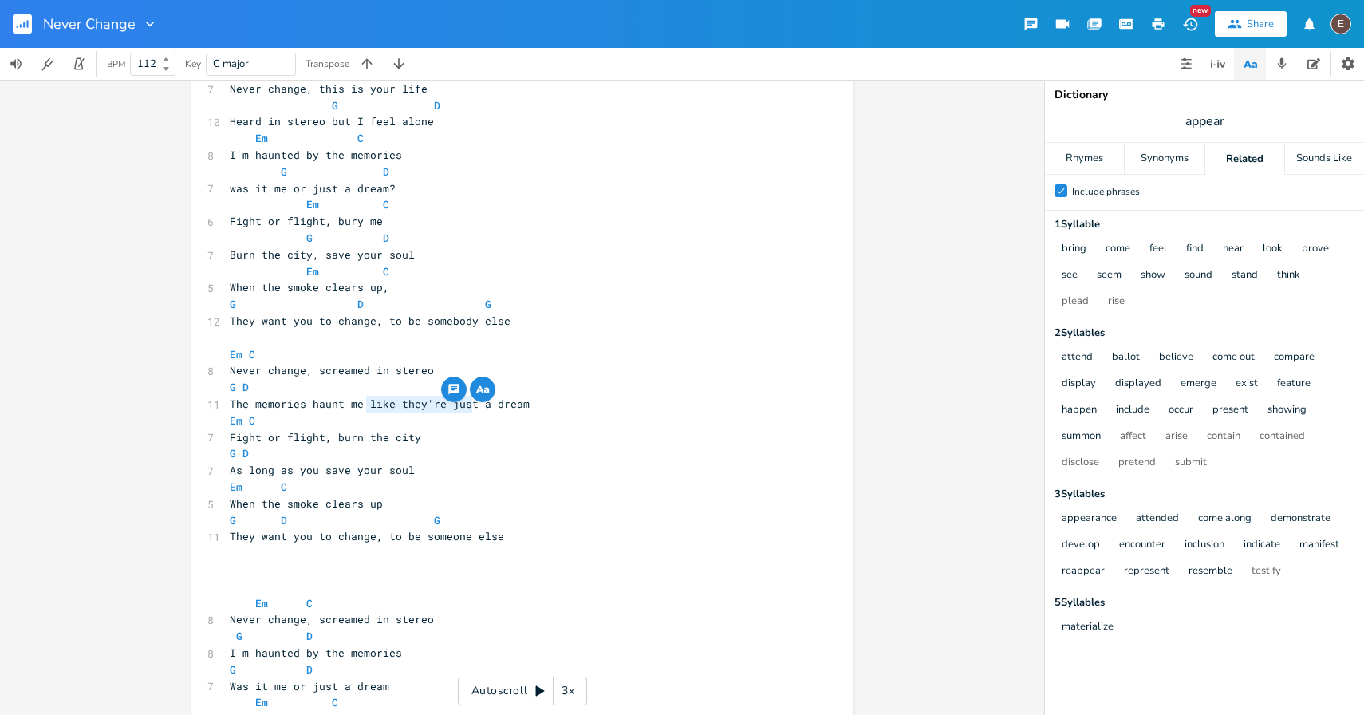
drag, startPoint x: 361, startPoint y: 408, endPoint x: 466, endPoint y: 409, distance: 105.3
click at [466, 409] on span "The memories haunt me like they're just a dream" at bounding box center [380, 404] width 300 height 14
type textarea ", were tj"
type textarea "hy"
type textarea "ey"
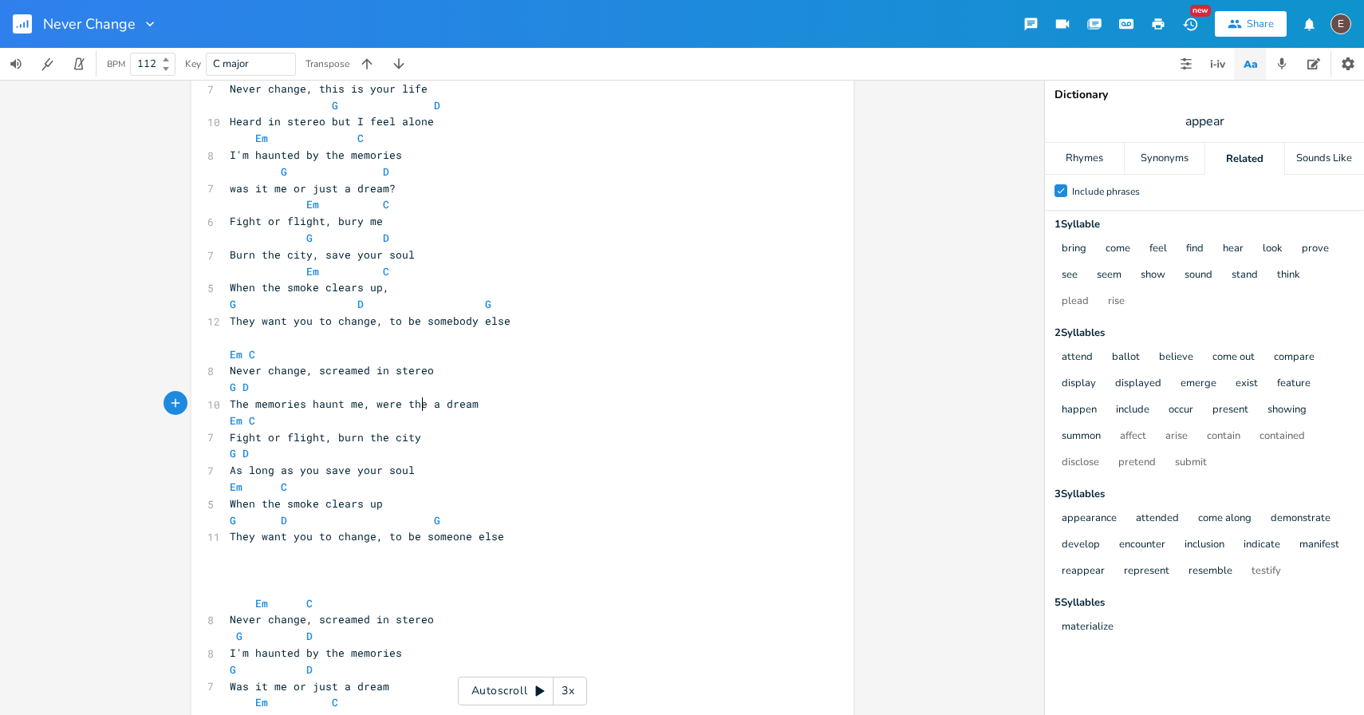
scroll to position [0, 10]
type textarea "they a dream"
drag, startPoint x: 481, startPoint y: 401, endPoint x: 401, endPoint y: 403, distance: 80.6
click at [401, 403] on pre "The memories haunt me, were they a dream" at bounding box center [515, 404] width 576 height 17
click at [480, 403] on pre "The memories haunt me, were they a dream" at bounding box center [515, 404] width 576 height 17
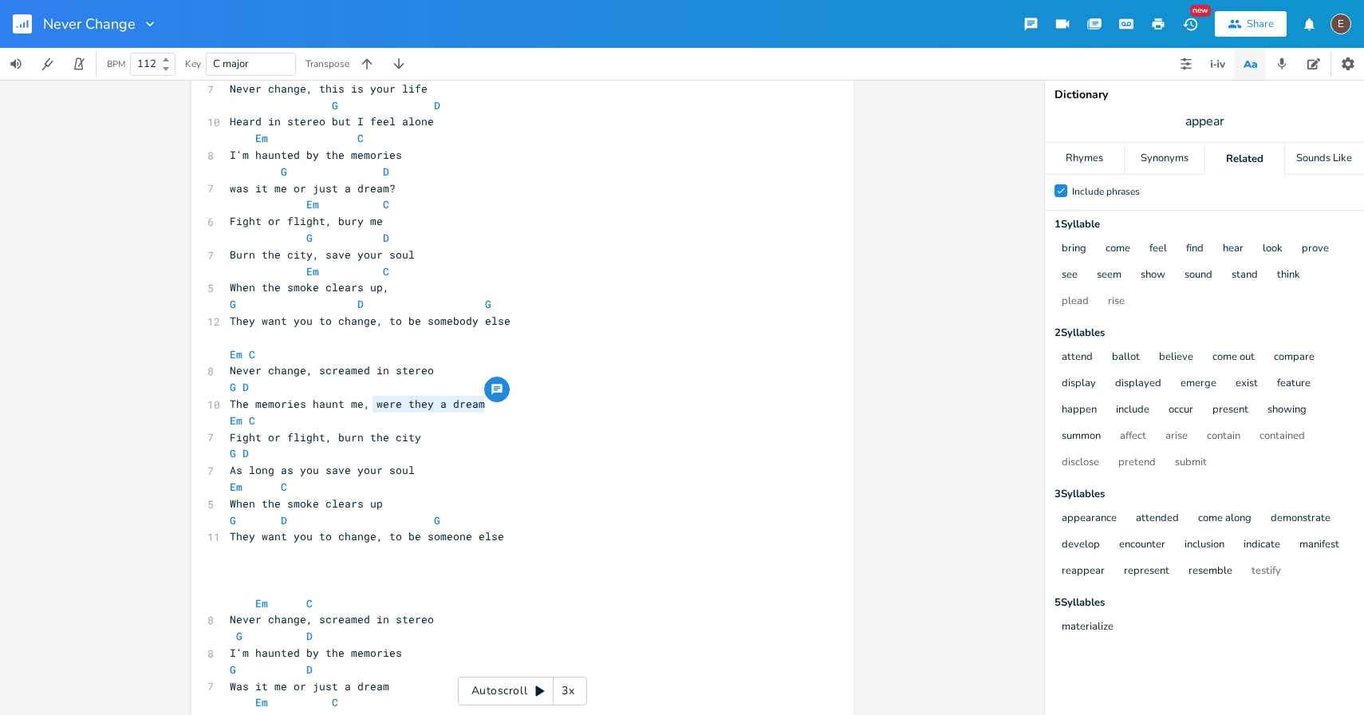
drag, startPoint x: 479, startPoint y: 403, endPoint x: 367, endPoint y: 406, distance: 111.7
click at [367, 406] on span "The memories haunt me, were they a dream" at bounding box center [357, 404] width 255 height 14
type textarea "were they a dream"
click at [460, 412] on pre "Em C" at bounding box center [515, 420] width 576 height 17
type textarea "they a"
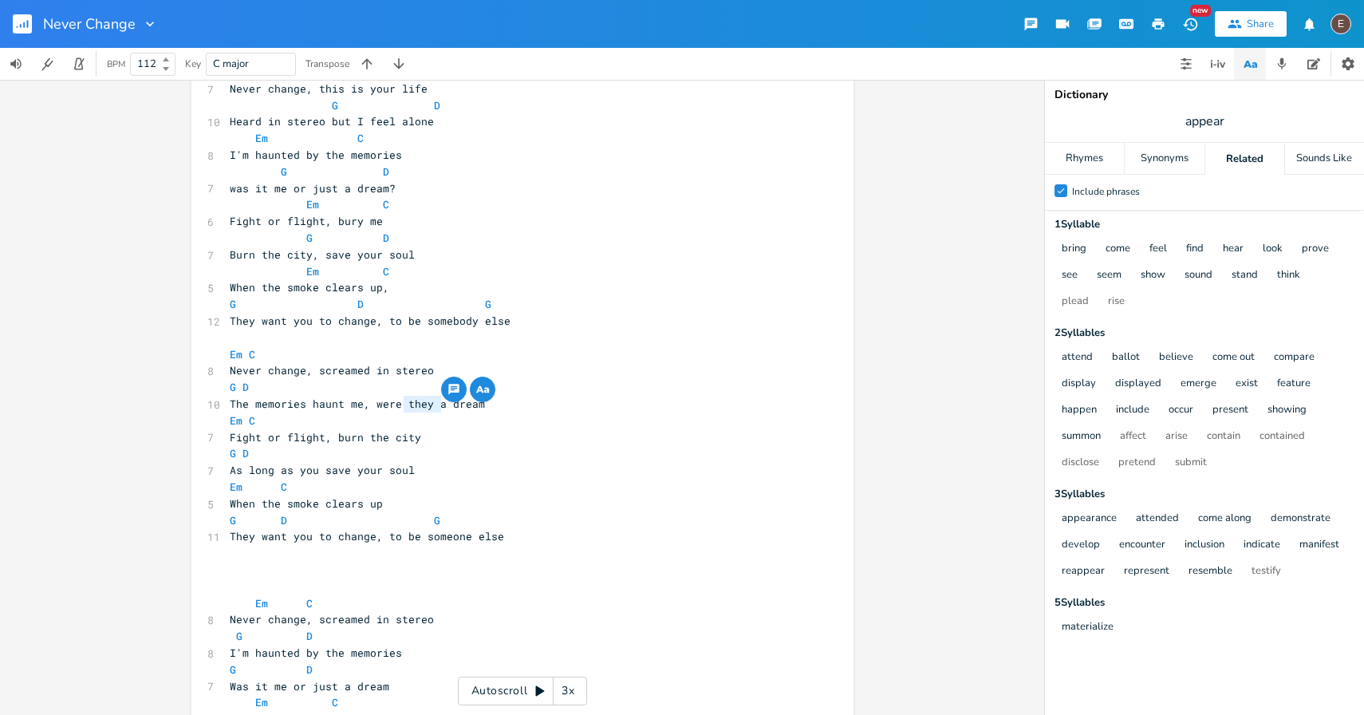
drag, startPoint x: 437, startPoint y: 407, endPoint x: 401, endPoint y: 407, distance: 35.9
click at [401, 407] on span "The memories haunt me, were they a dream" at bounding box center [357, 404] width 255 height 14
click at [1249, 118] on span "appear" at bounding box center [1204, 121] width 319 height 29
type input "dream"
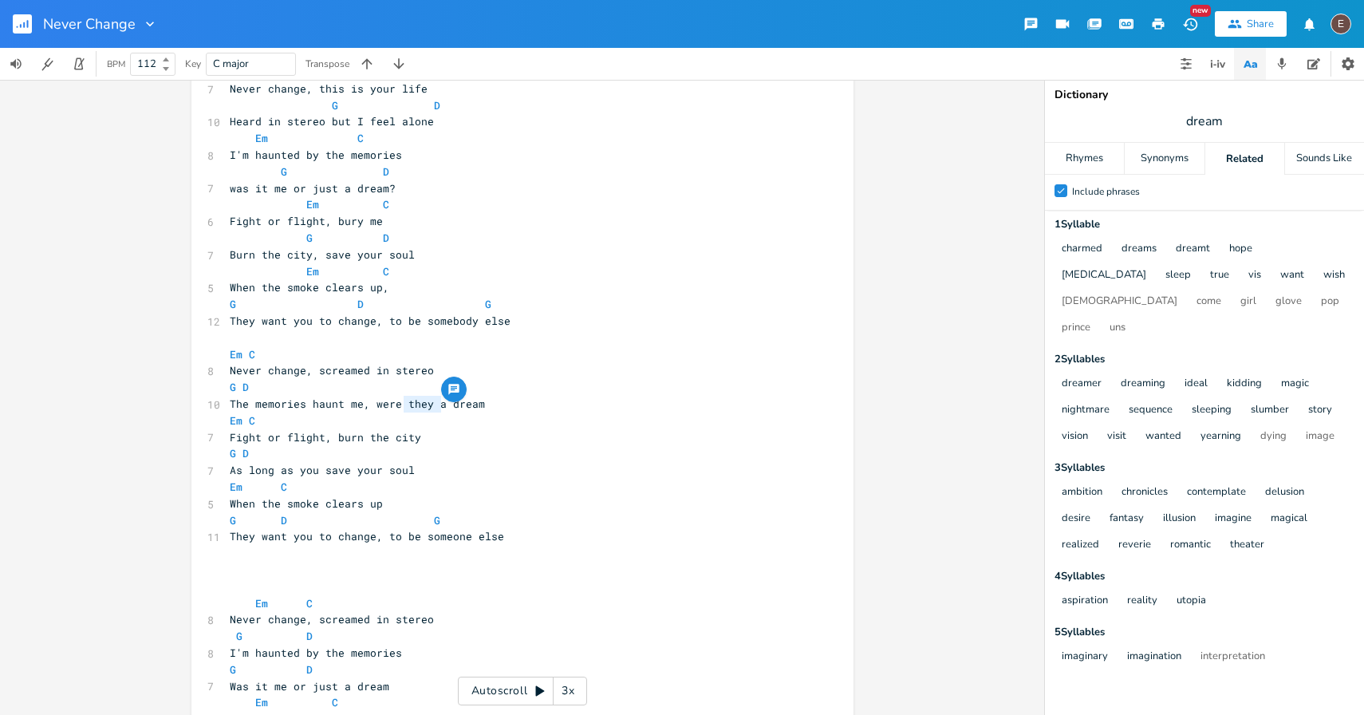
click at [393, 397] on span "The memories haunt me, were they a dream" at bounding box center [357, 404] width 255 height 14
type textarea "were they a dream"
drag, startPoint x: 369, startPoint y: 402, endPoint x: 474, endPoint y: 403, distance: 104.5
click at [474, 403] on span "The memories haunt me, were they a dream" at bounding box center [357, 404] width 255 height 14
click at [432, 401] on span "The memories haunt me, were they a dream" at bounding box center [357, 404] width 255 height 14
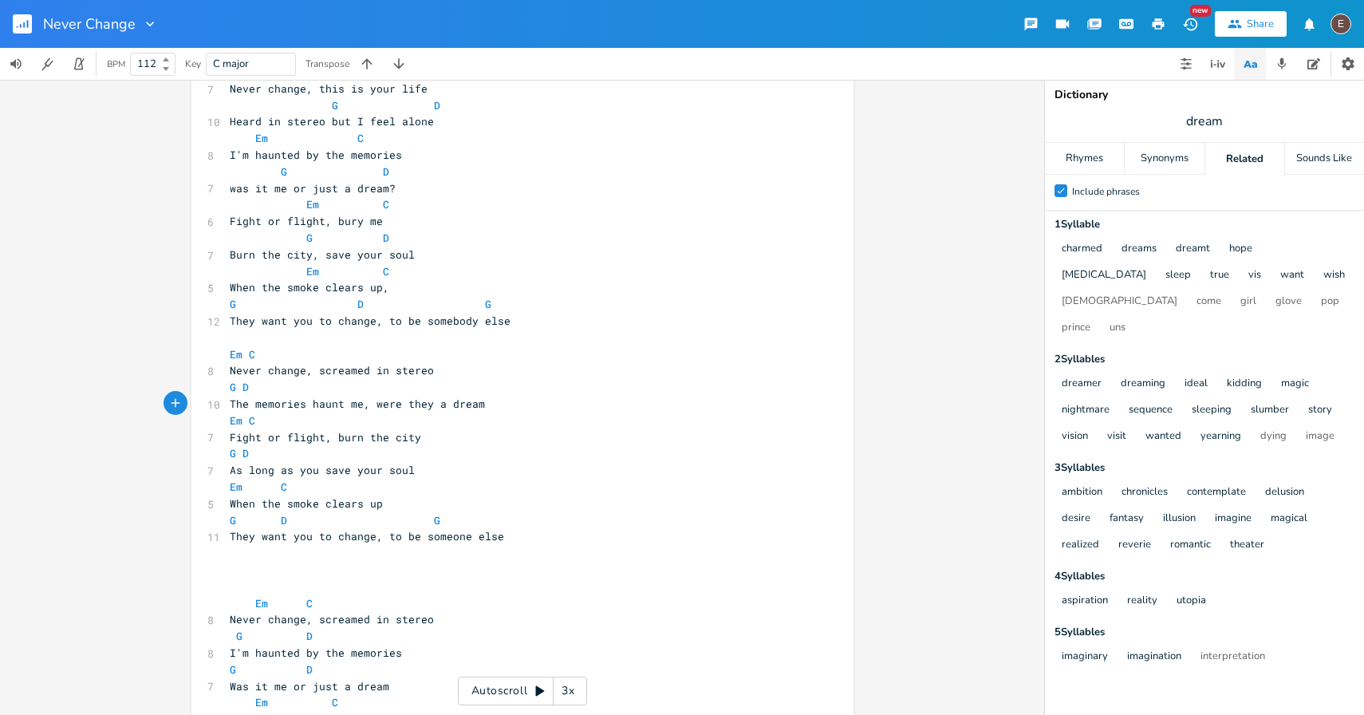
click at [444, 404] on span "The memories haunt me, were they a dream" at bounding box center [357, 404] width 255 height 14
type textarea "jsu"
type textarea "a"
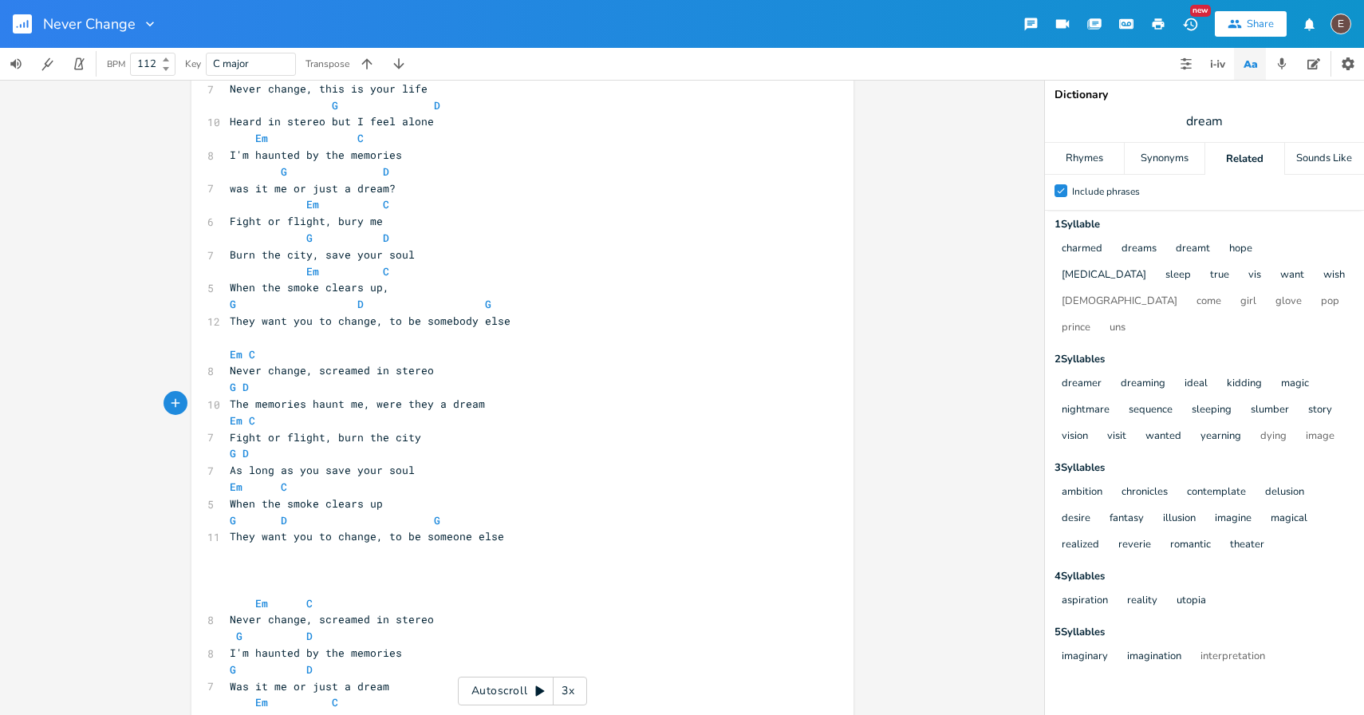
click at [363, 401] on span "The memories haunt me, were they a dream" at bounding box center [357, 404] width 255 height 14
click at [363, 400] on span "The memories haunt me, were they a dream" at bounding box center [357, 404] width 255 height 14
type textarea "The memories haunt me, were they a dream"
click at [362, 401] on span "The memories haunt me, were they a dream" at bounding box center [357, 404] width 255 height 14
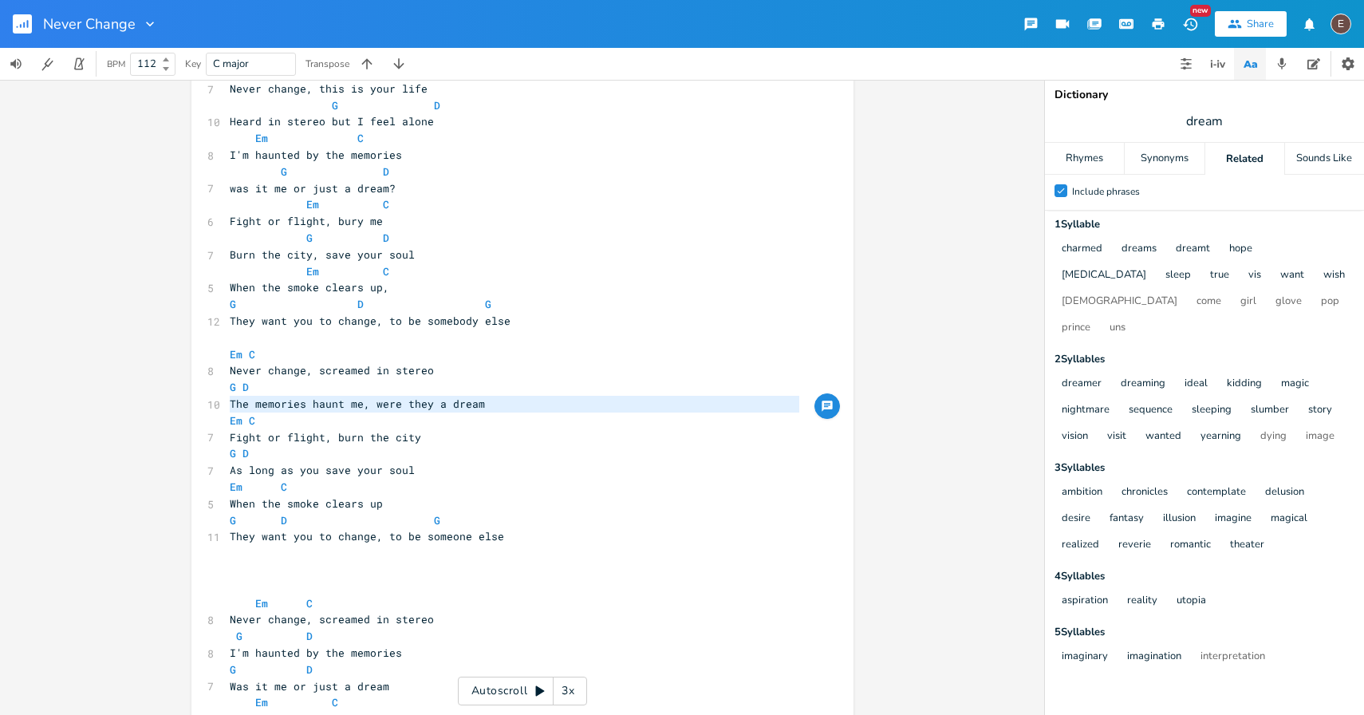
click at [416, 474] on pre "As long as you save your soul" at bounding box center [515, 470] width 576 height 17
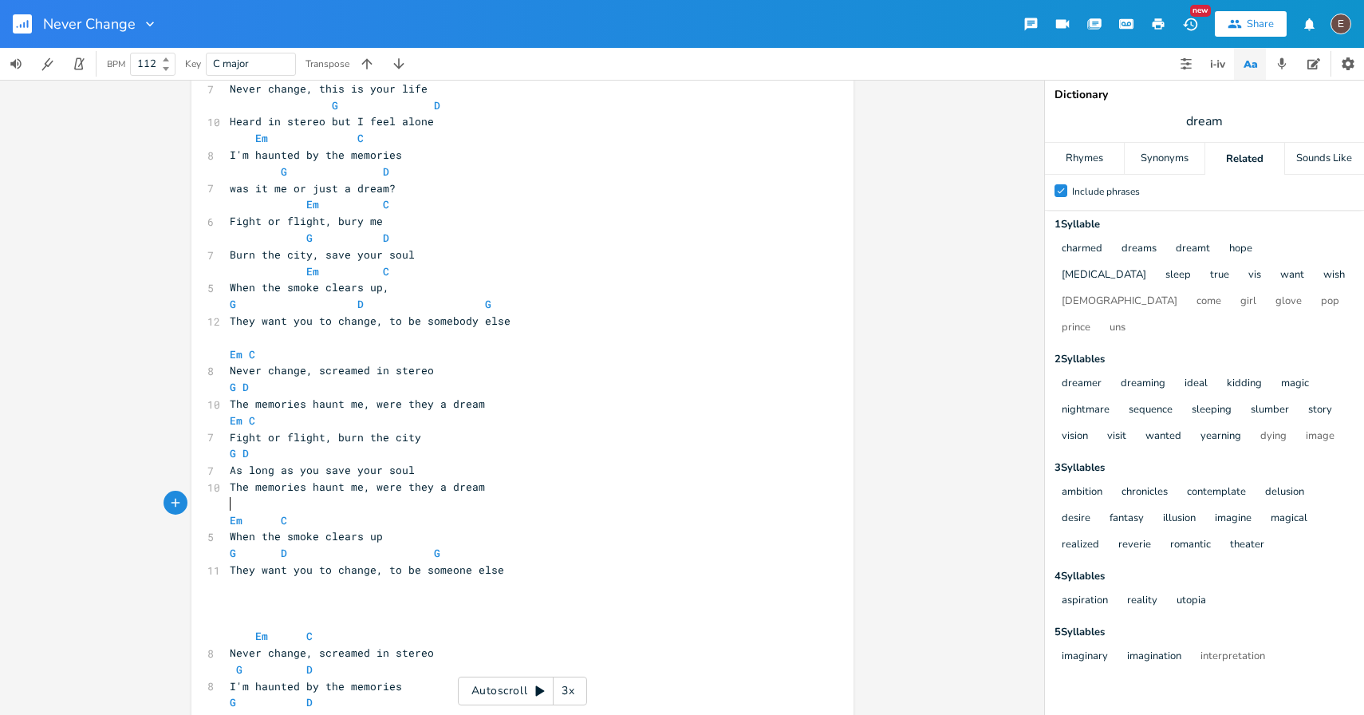
click at [230, 400] on span "The memories haunt me, were they a dream" at bounding box center [357, 404] width 255 height 14
type textarea "Fueled by drinks, save your soul"
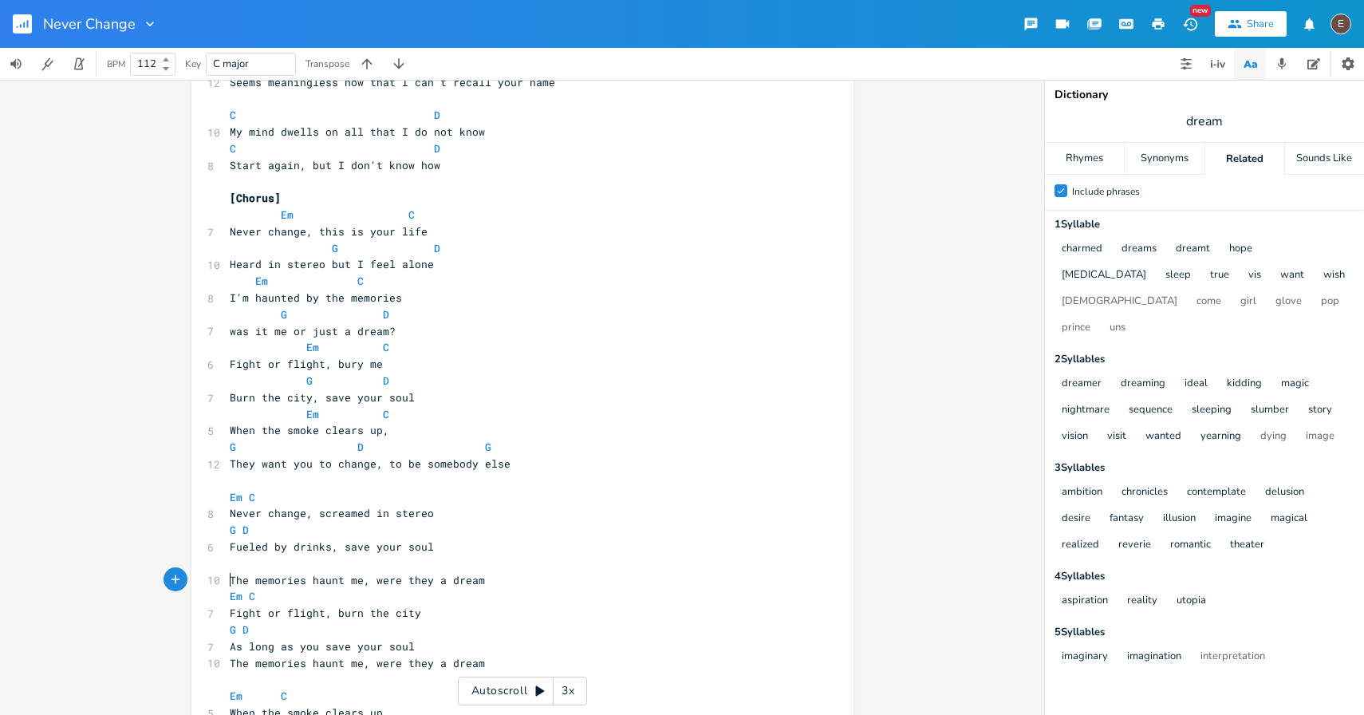
scroll to position [471, 0]
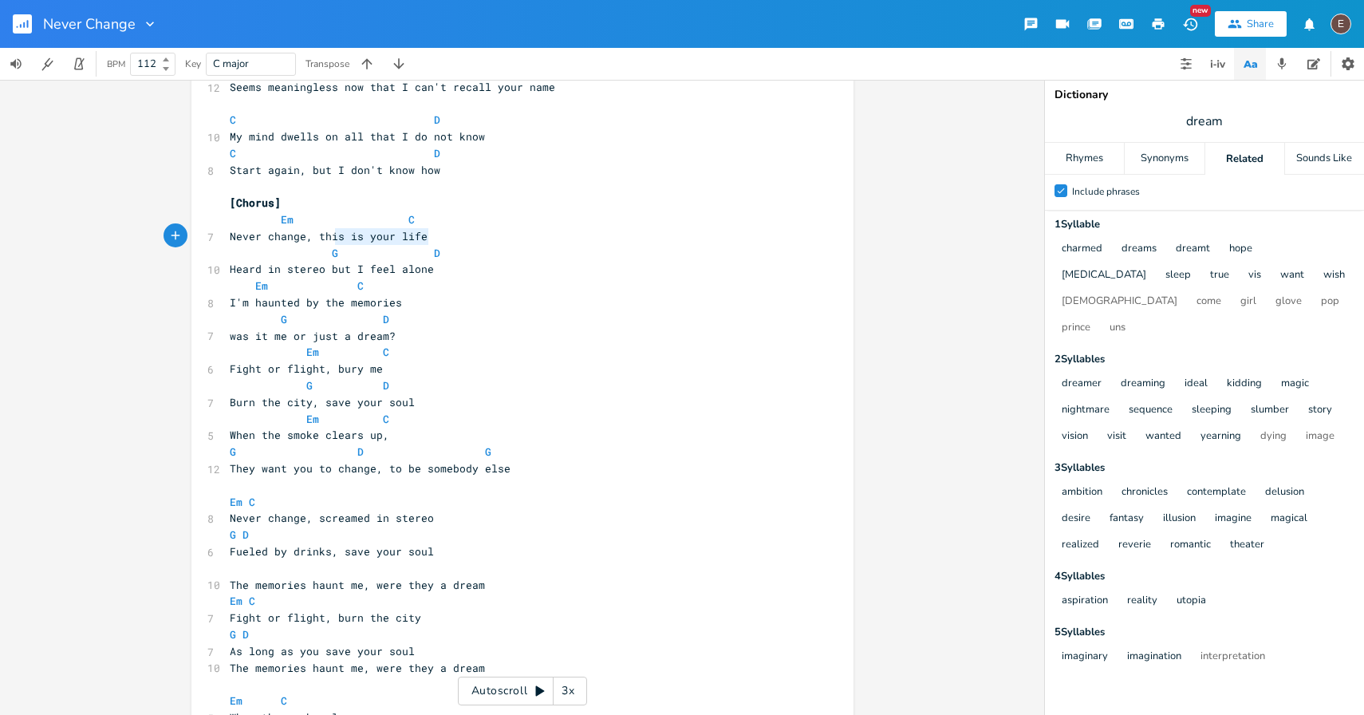
type textarea "this is your life"
drag, startPoint x: 424, startPoint y: 235, endPoint x: 310, endPoint y: 238, distance: 114.1
click at [310, 238] on pre "Never change, this is your life" at bounding box center [515, 236] width 576 height 17
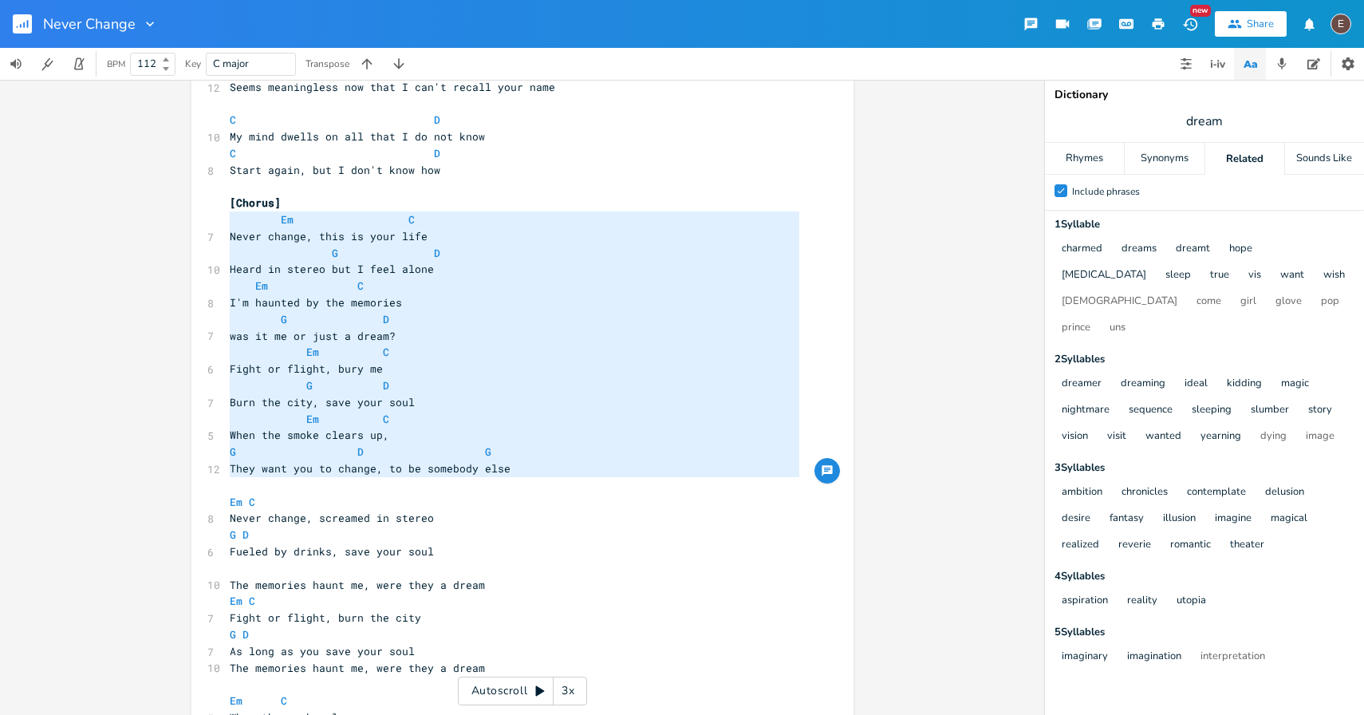
type textarea "[Chorus] Em C Never change, this is your life G D Heard in stereo but I feel al…"
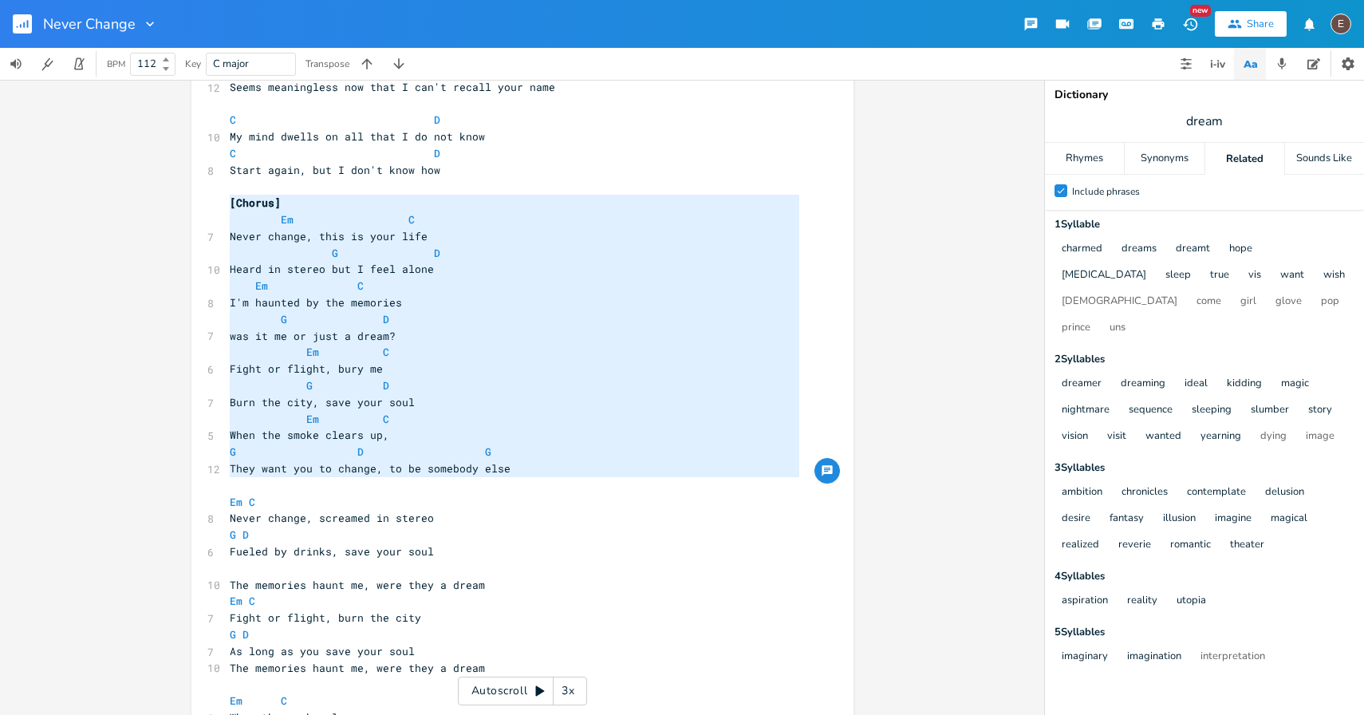
drag, startPoint x: 297, startPoint y: 483, endPoint x: 210, endPoint y: 209, distance: 287.2
click at [210, 209] on div "[Chorus] Em C Never change, this is your life G D Heard in stereo but I feel al…" at bounding box center [522, 706] width 662 height 2175
click at [290, 487] on pre "​" at bounding box center [515, 485] width 576 height 17
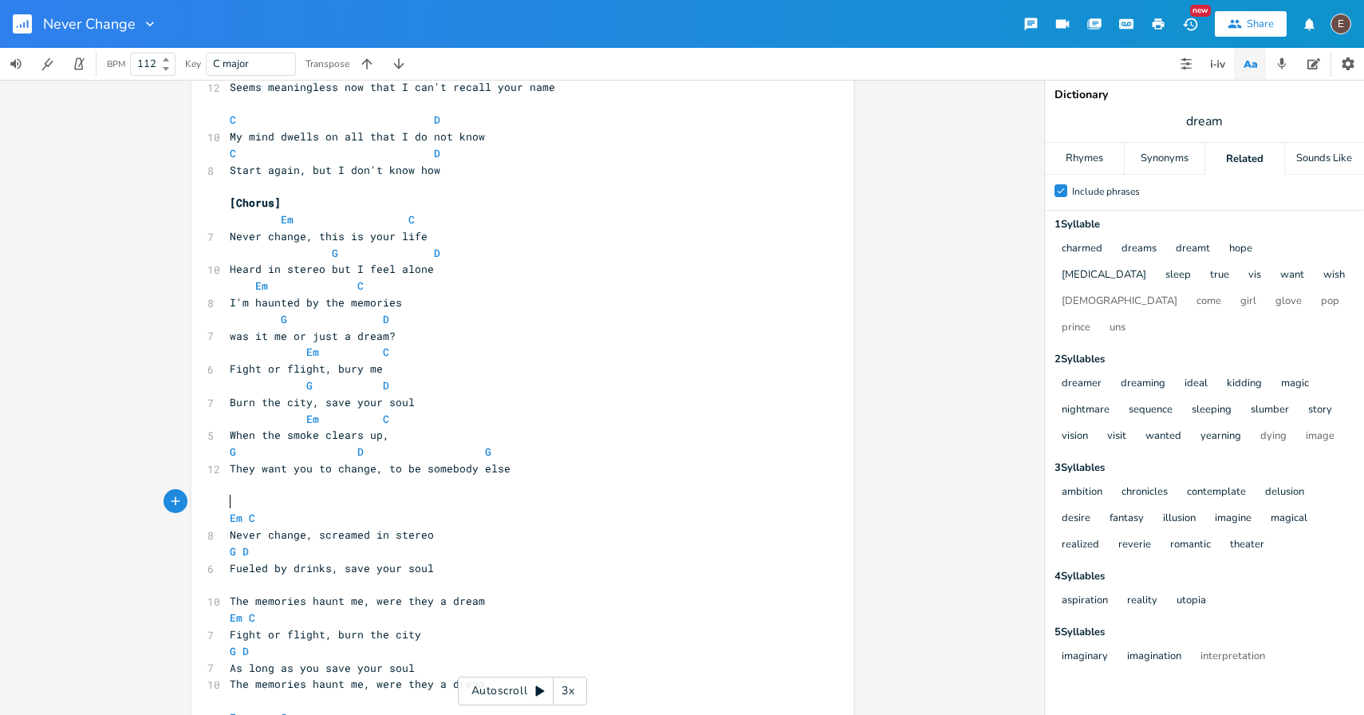
paste textarea "e"
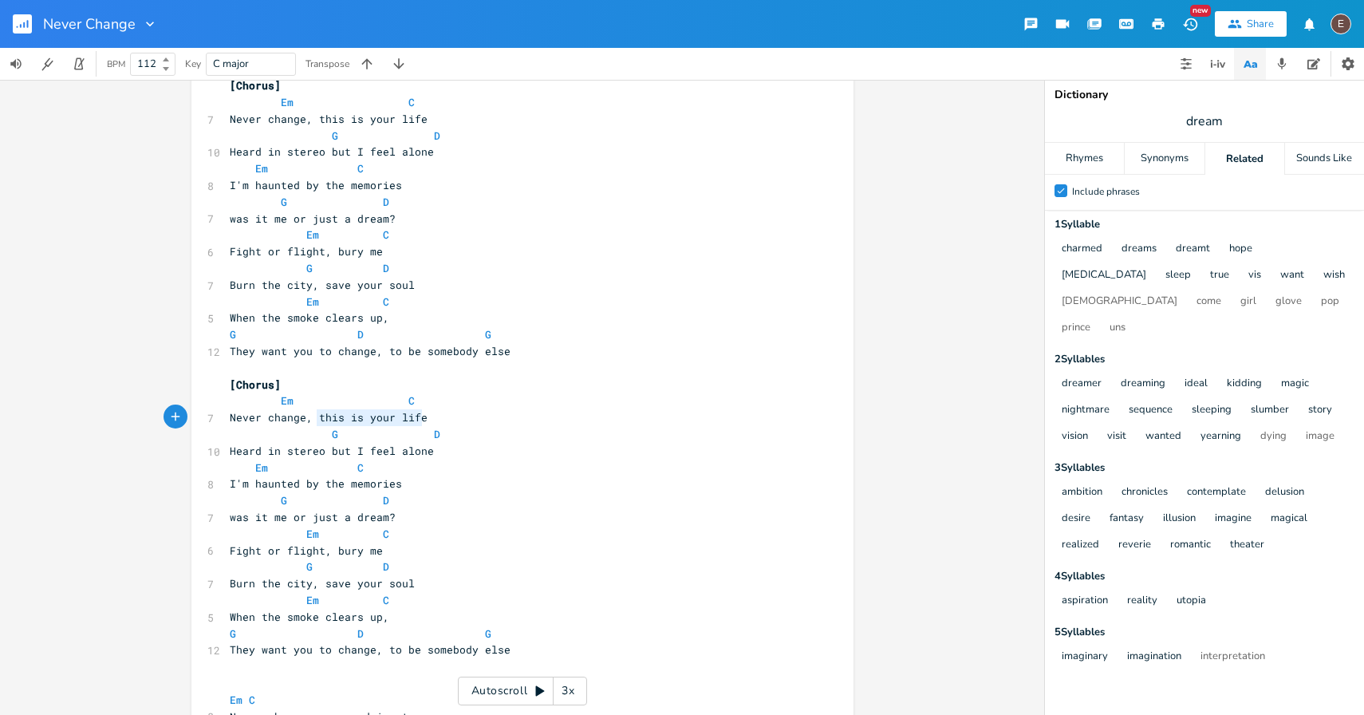
drag, startPoint x: 418, startPoint y: 420, endPoint x: 312, endPoint y: 420, distance: 106.1
click at [312, 420] on span "Never change, this is your life" at bounding box center [329, 417] width 198 height 14
type textarea "screm"
type textarea "amed in sr"
type textarea "tereo"
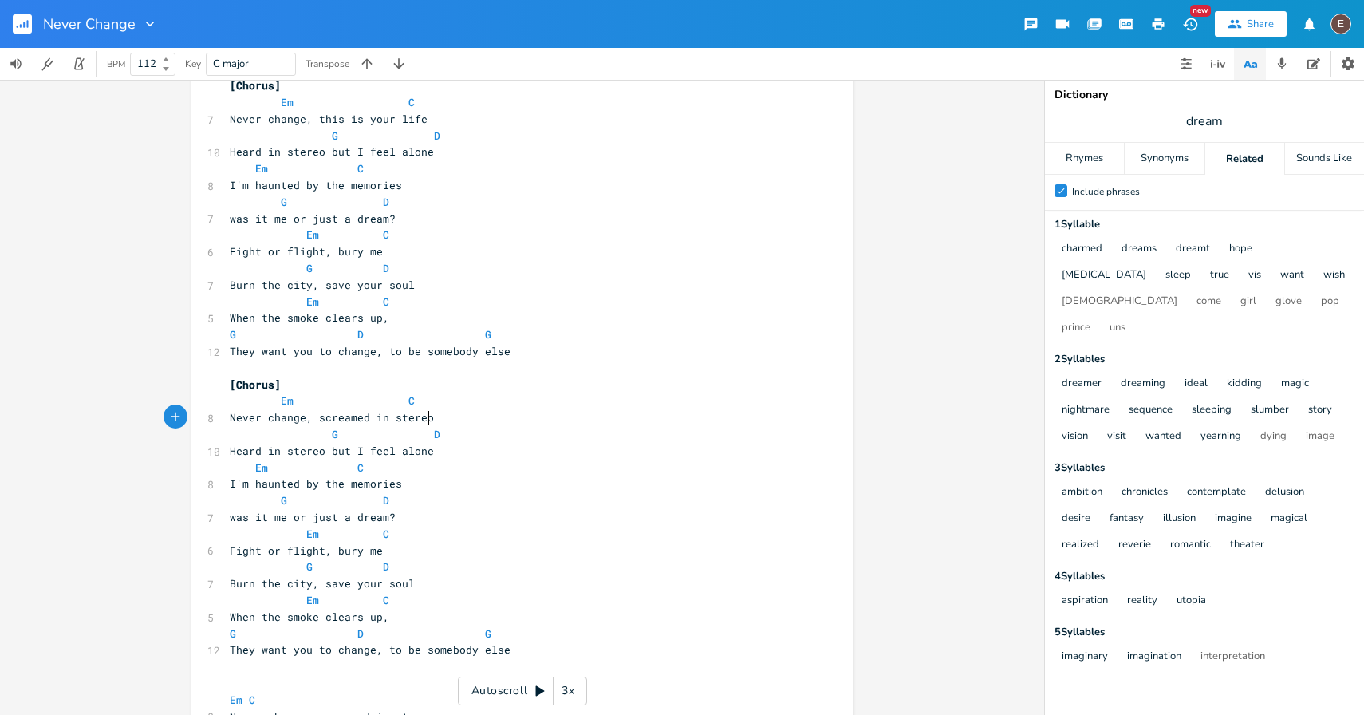
scroll to position [0, 26]
click at [227, 453] on pre "Heard in stereo but I feel alone" at bounding box center [515, 451] width 576 height 17
type textarea "On a saturdayni"
type textarea "[DATE] night, what does it mean?"
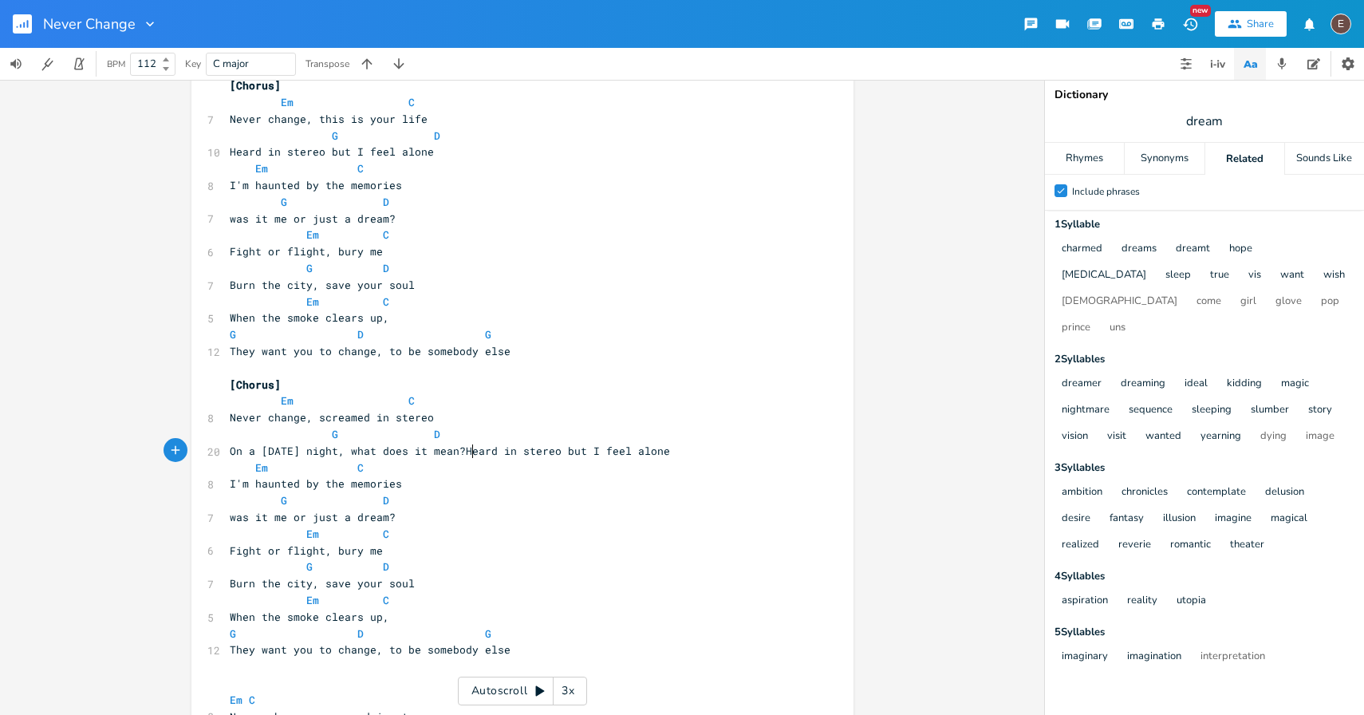
scroll to position [0, 170]
type textarea "Heard in stereo but I feel alone"
drag, startPoint x: 679, startPoint y: 450, endPoint x: 475, endPoint y: 449, distance: 204.3
click at [475, 449] on pre "On a [DATE] night, what does it mean? Heard in stereo but I feel alone" at bounding box center [515, 451] width 576 height 17
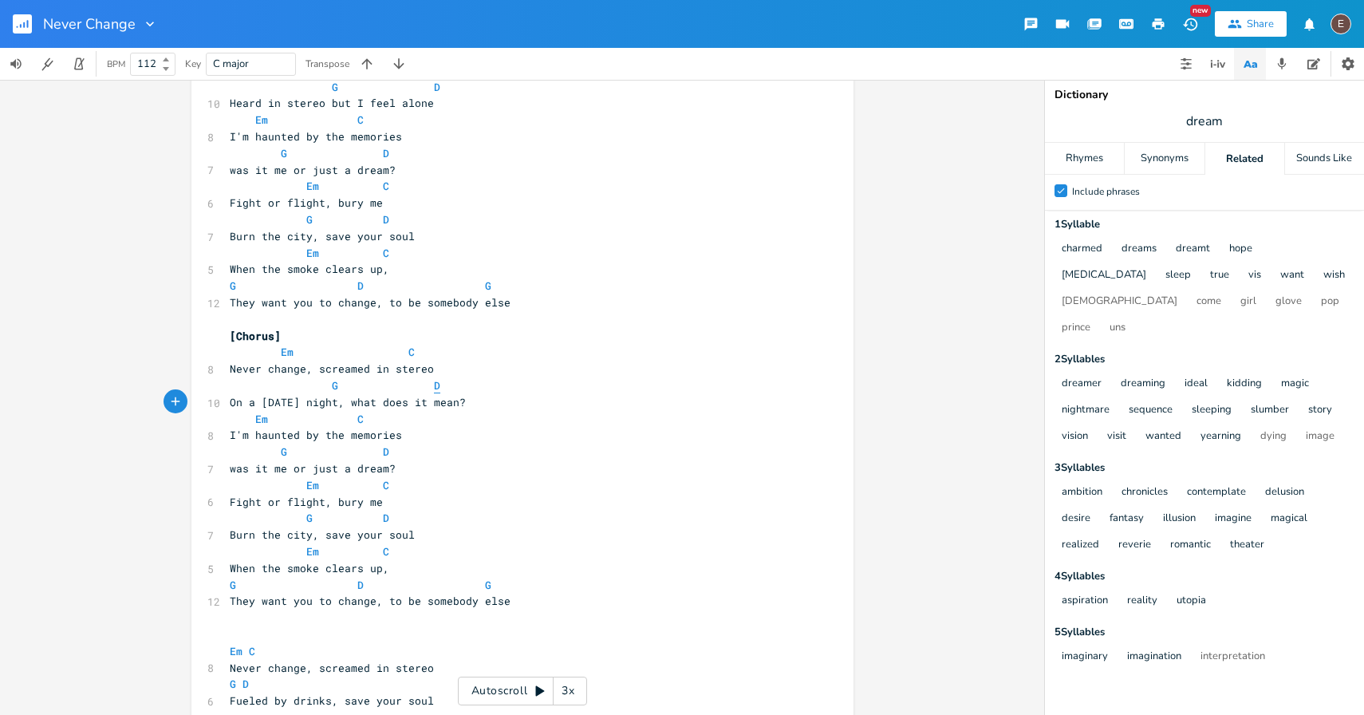
scroll to position [655, 0]
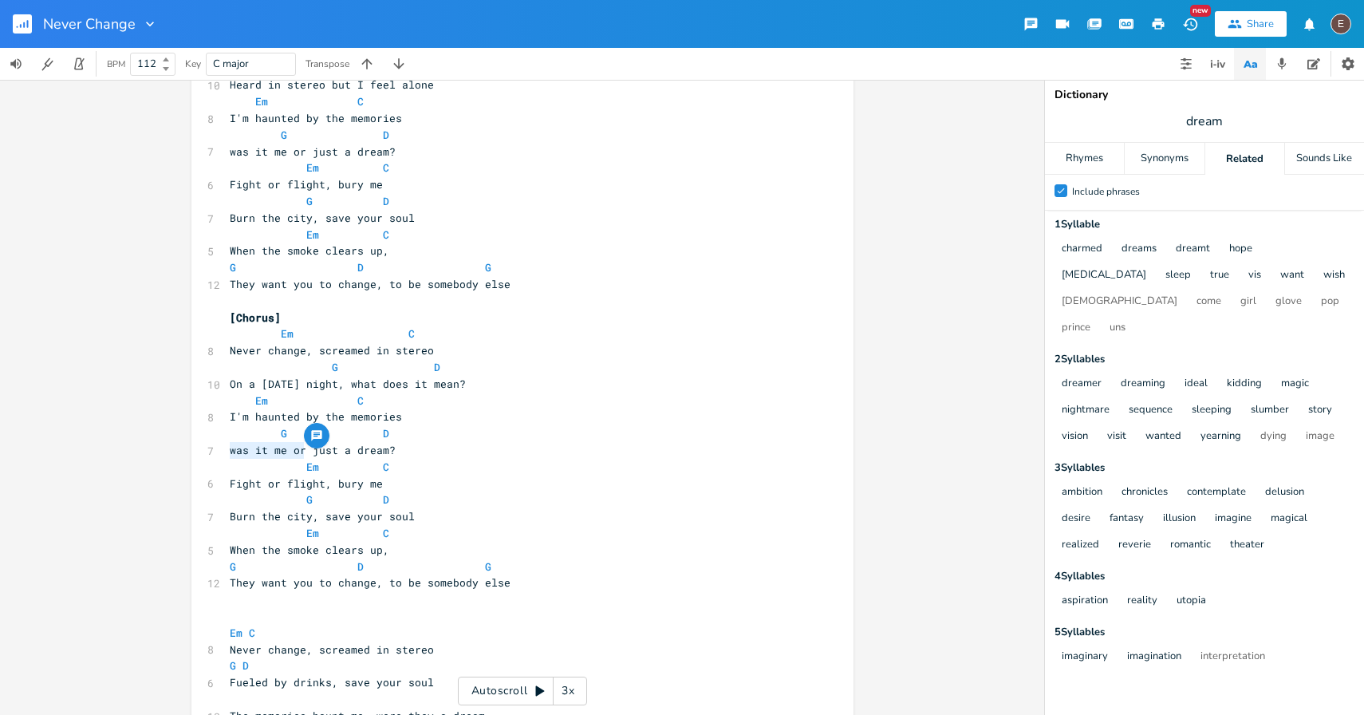
drag, startPoint x: 300, startPoint y: 452, endPoint x: 223, endPoint y: 454, distance: 76.6
click at [227, 454] on pre "was it me or just a dream?" at bounding box center [515, 450] width 576 height 17
type textarea "Were they"
click at [411, 452] on pre "Were they just a dream?" at bounding box center [515, 450] width 576 height 17
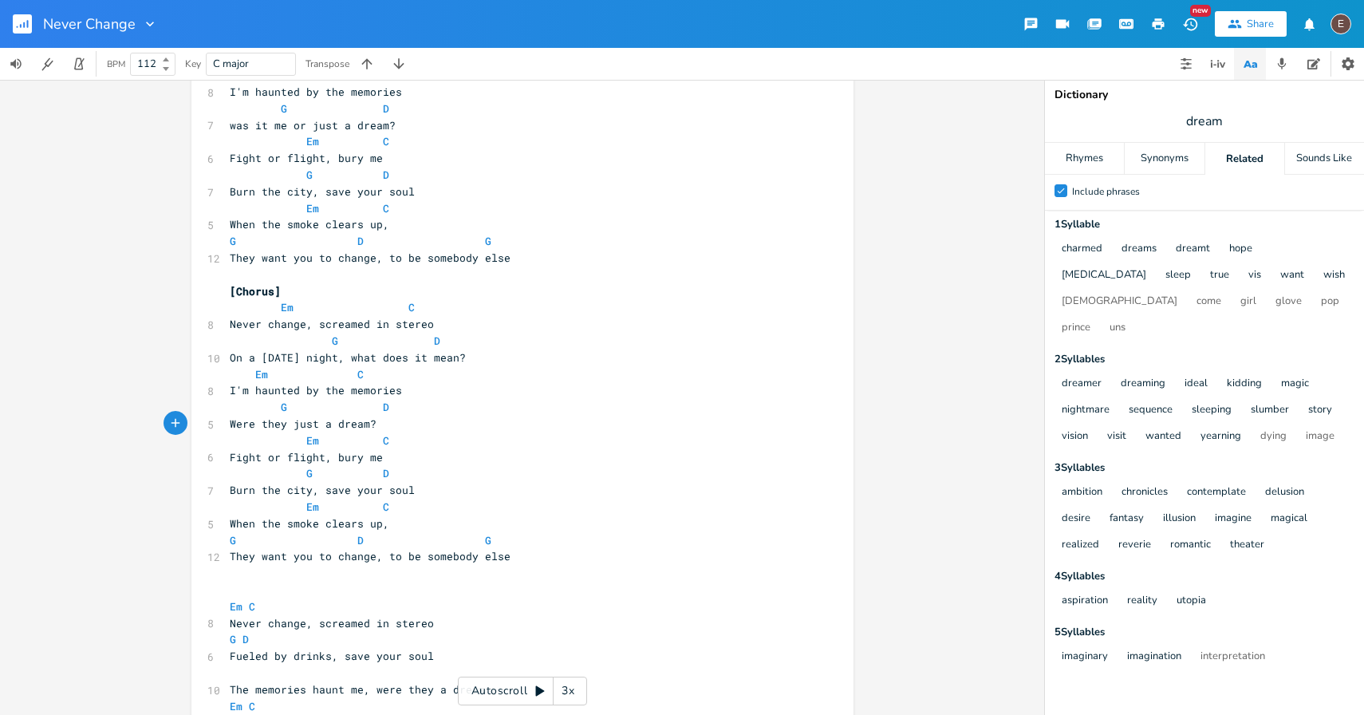
scroll to position [689, 0]
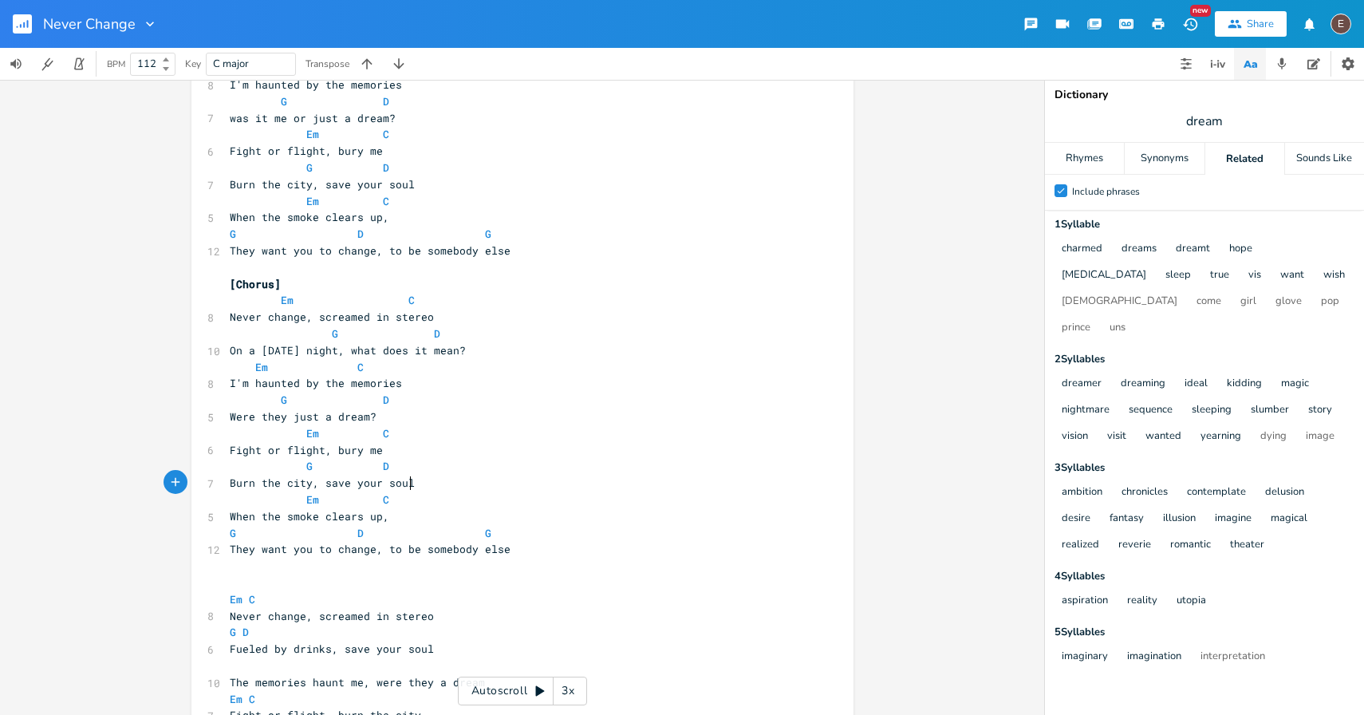
click at [424, 479] on pre "Burn the city, save your soul" at bounding box center [515, 483] width 576 height 17
drag, startPoint x: 404, startPoint y: 455, endPoint x: 350, endPoint y: 448, distance: 53.9
click at [350, 448] on pre "Fight or flight, bury me" at bounding box center [515, 450] width 576 height 17
type textarea "n the city"
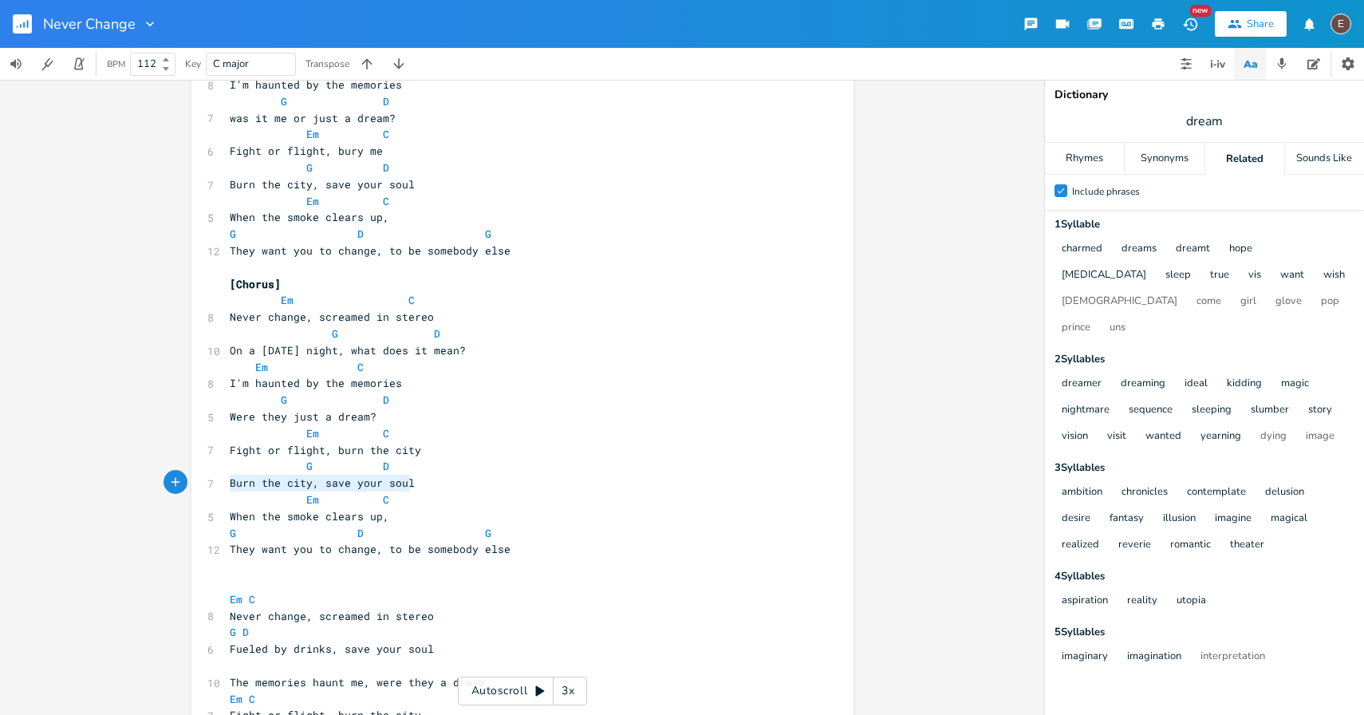
drag, startPoint x: 430, startPoint y: 486, endPoint x: 227, endPoint y: 481, distance: 203.5
click at [227, 481] on pre "Burn the city, save your soul" at bounding box center [515, 483] width 576 height 17
type textarea "As long as you save your soul"
click at [411, 551] on span "They want you to change, to be somebody else" at bounding box center [370, 549] width 281 height 14
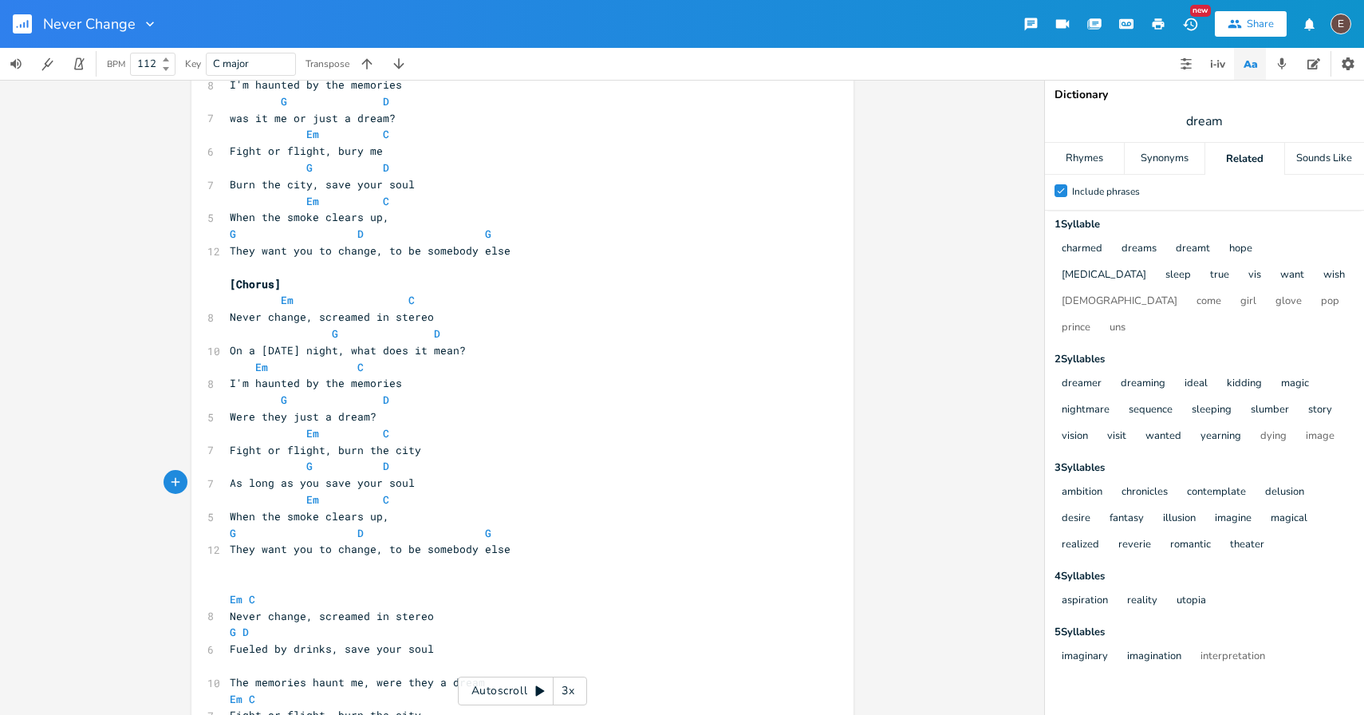
type textarea "be"
click at [411, 551] on span "They want you to change, to be somebody else" at bounding box center [370, 549] width 281 height 14
click at [444, 551] on span "They want you to change, to be somebody else" at bounding box center [370, 549] width 281 height 14
type textarea "someone"
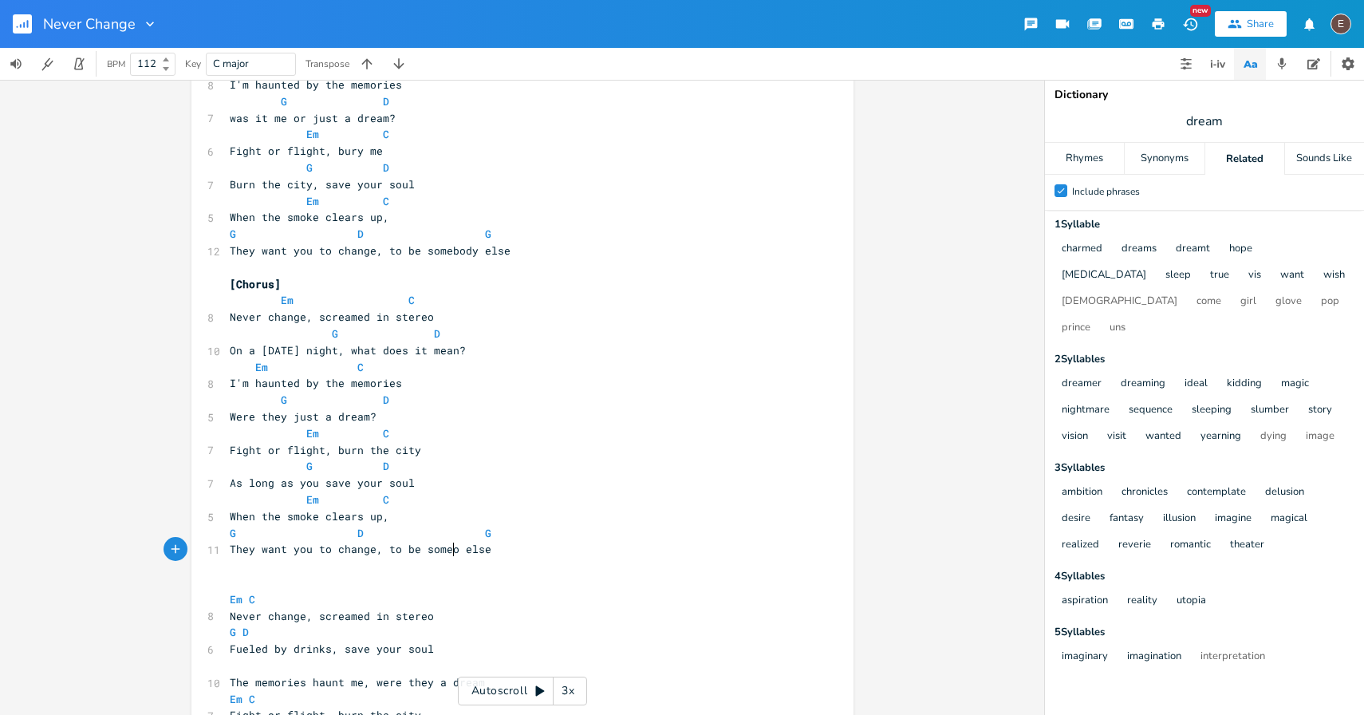
scroll to position [0, 42]
type textarea "what does it mean?"
drag, startPoint x: 471, startPoint y: 348, endPoint x: 353, endPoint y: 354, distance: 117.5
click at [353, 354] on pre "On a [DATE] night, what does it mean?" at bounding box center [515, 350] width 576 height 17
click at [227, 352] on pre "On a [DATE] night, what does it mean?" at bounding box center [515, 350] width 576 height 17
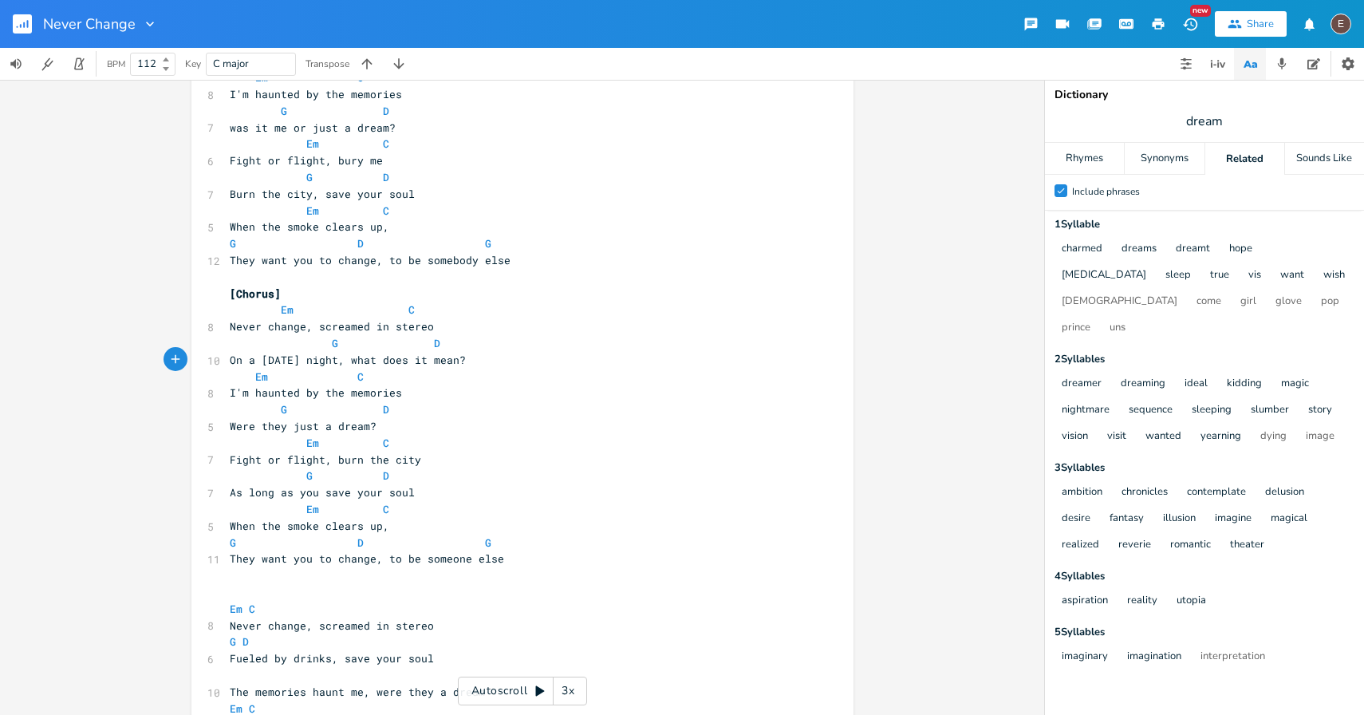
scroll to position [681, 0]
type textarea "W"
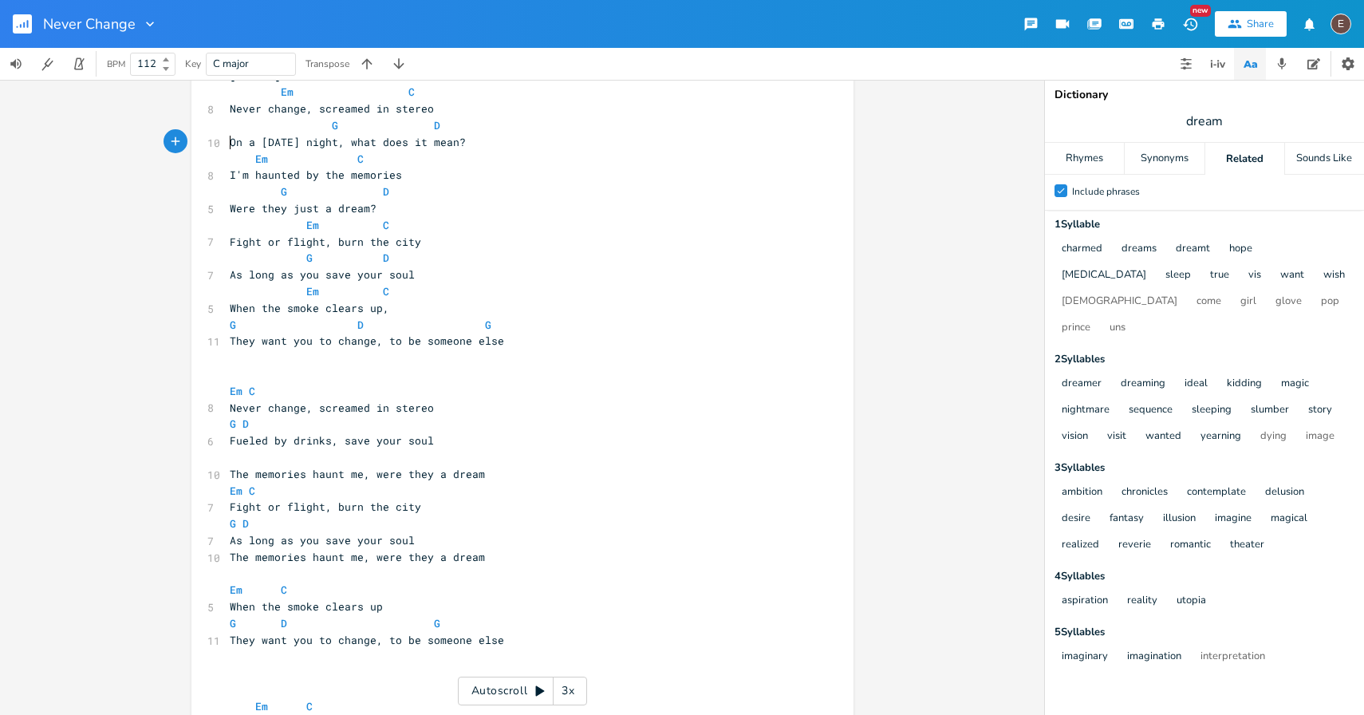
scroll to position [914, 0]
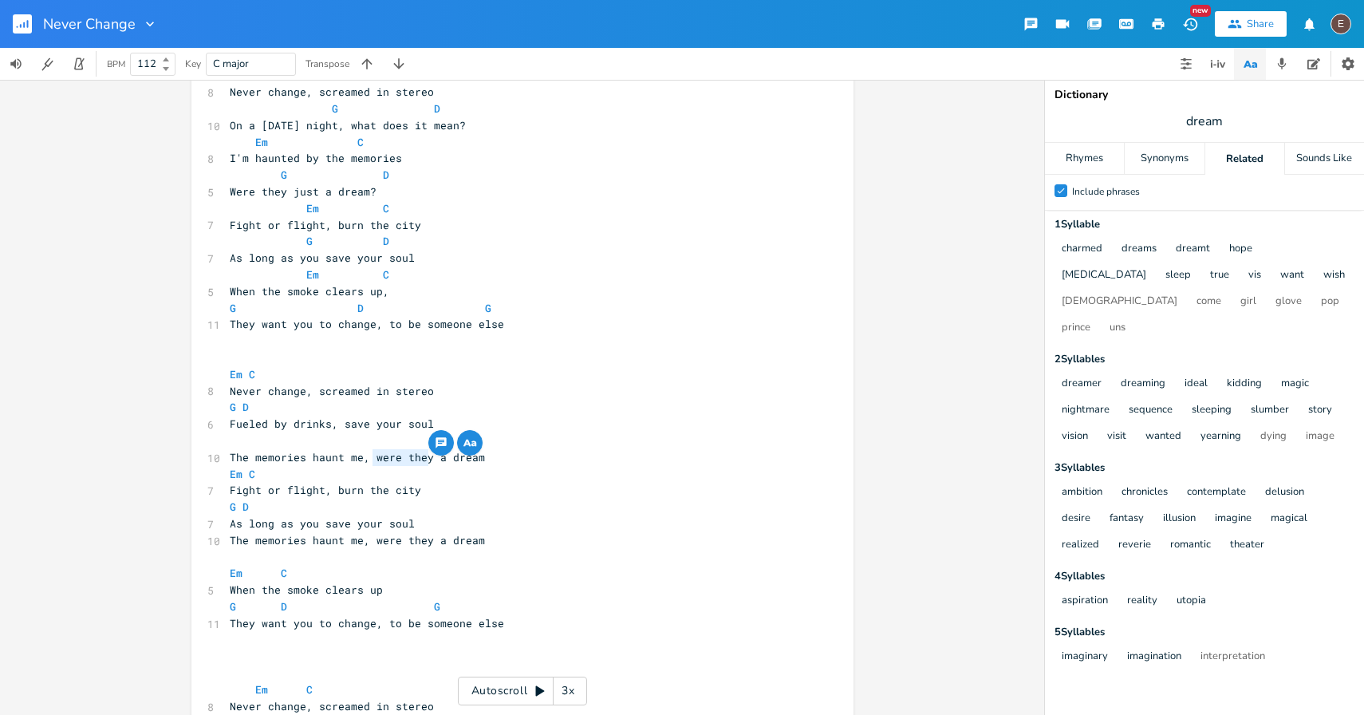
drag, startPoint x: 424, startPoint y: 460, endPoint x: 387, endPoint y: 452, distance: 38.5
click at [368, 456] on span "The memories haunt me, were they a dream" at bounding box center [357, 457] width 255 height 14
type textarea "feels more like"
click at [236, 457] on span "The memories haunt me, feels more like a dream" at bounding box center [377, 457] width 294 height 14
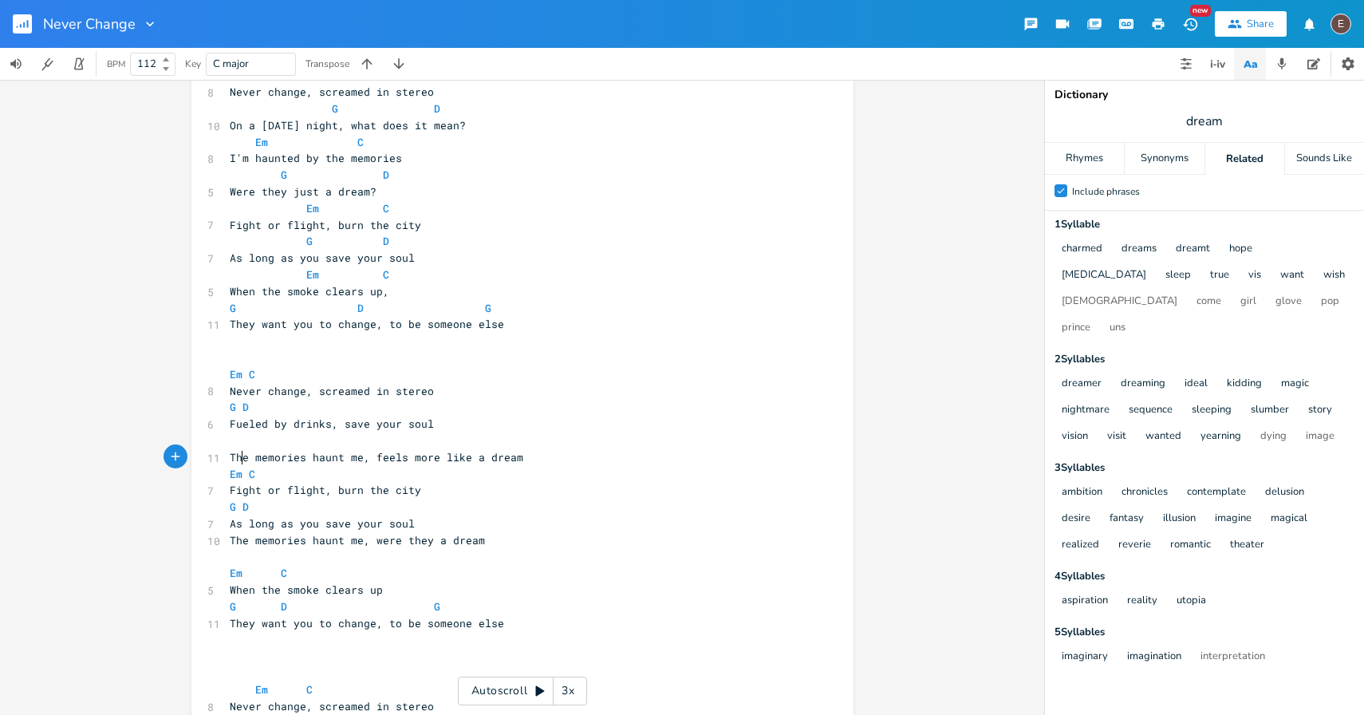
click at [236, 457] on span "The memories haunt me, feels more like a dream" at bounding box center [377, 457] width 294 height 14
type textarea "But the"
click at [457, 464] on pre "But the memories haunt me, feels more like a dream" at bounding box center [515, 457] width 576 height 17
drag, startPoint x: 492, startPoint y: 455, endPoint x: 393, endPoint y: 454, distance: 99.7
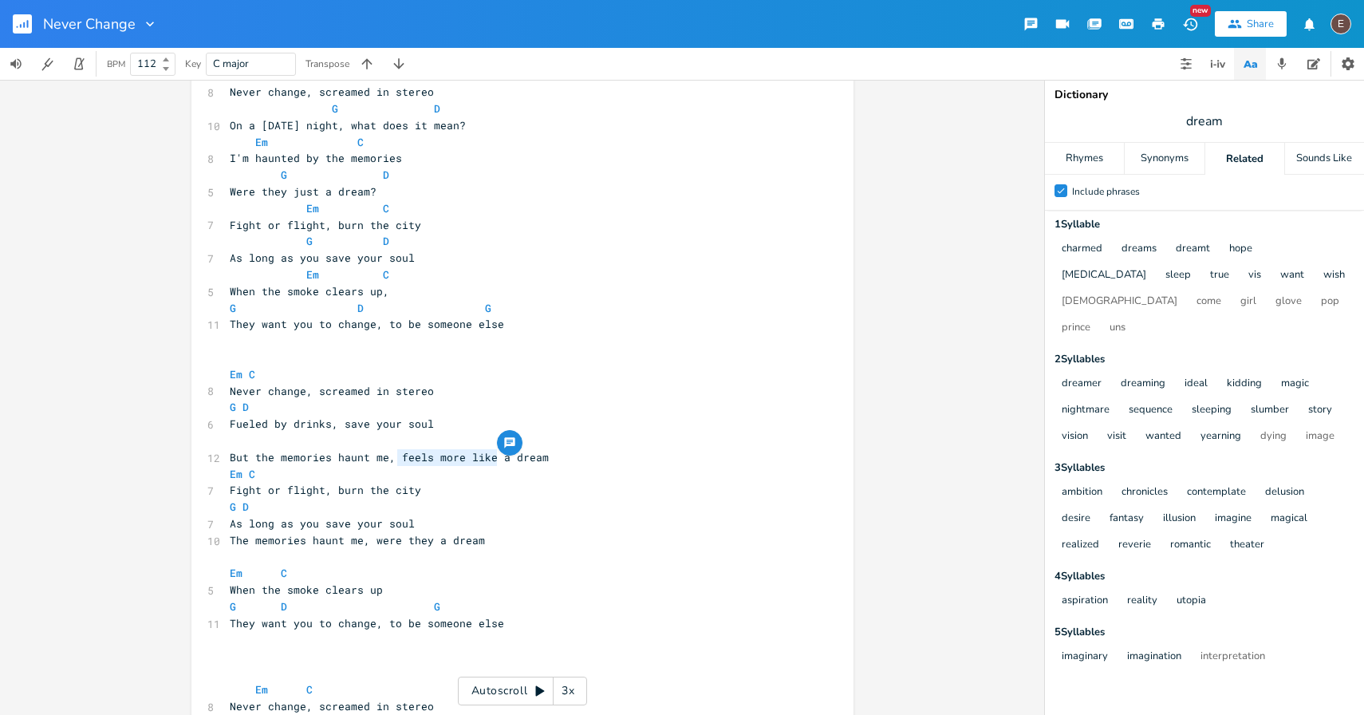
click at [393, 454] on span "But the memories haunt me, feels more like a dream" at bounding box center [389, 457] width 319 height 14
type textarea "like h"
type textarea "they were just"
click at [495, 467] on pre "Em C" at bounding box center [515, 474] width 576 height 17
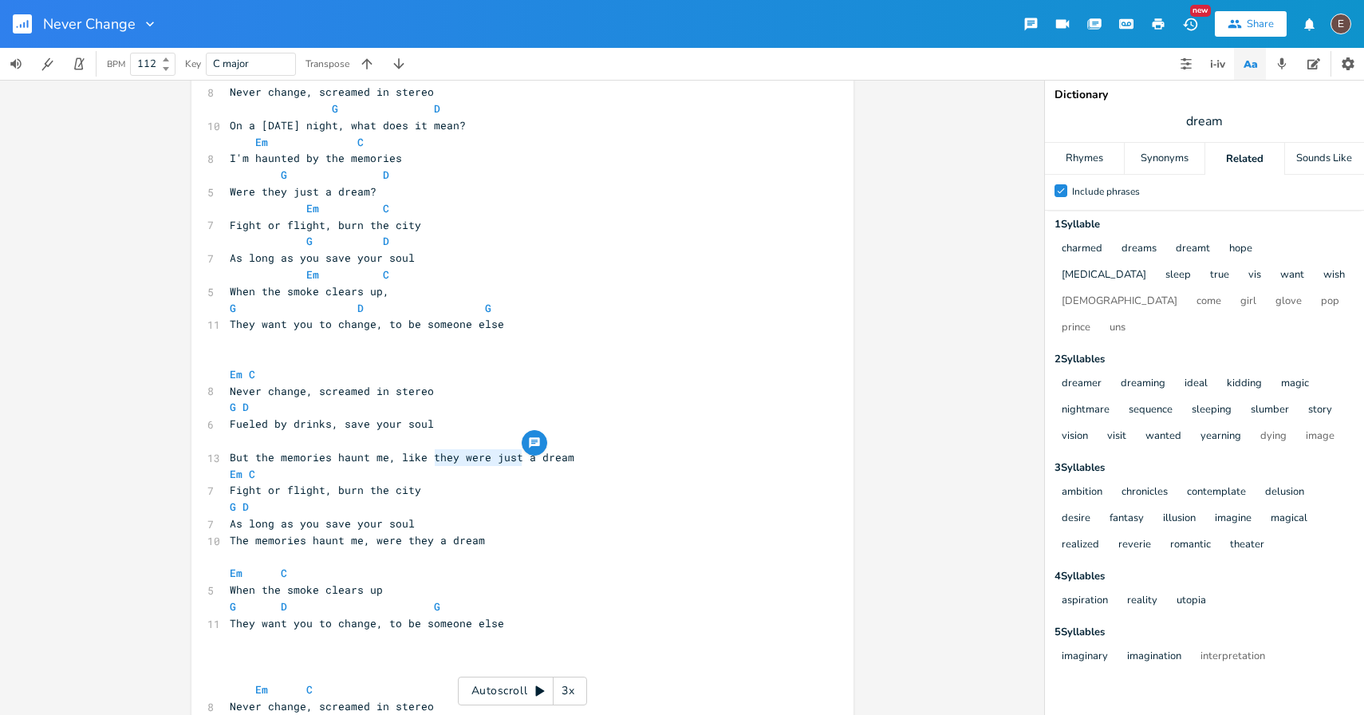
type textarea "they were just"
drag, startPoint x: 515, startPoint y: 460, endPoint x: 427, endPoint y: 458, distance: 88.6
click at [427, 458] on span "But the memories haunt me, like they were just a dream" at bounding box center [402, 457] width 345 height 14
type textarea "like they were"
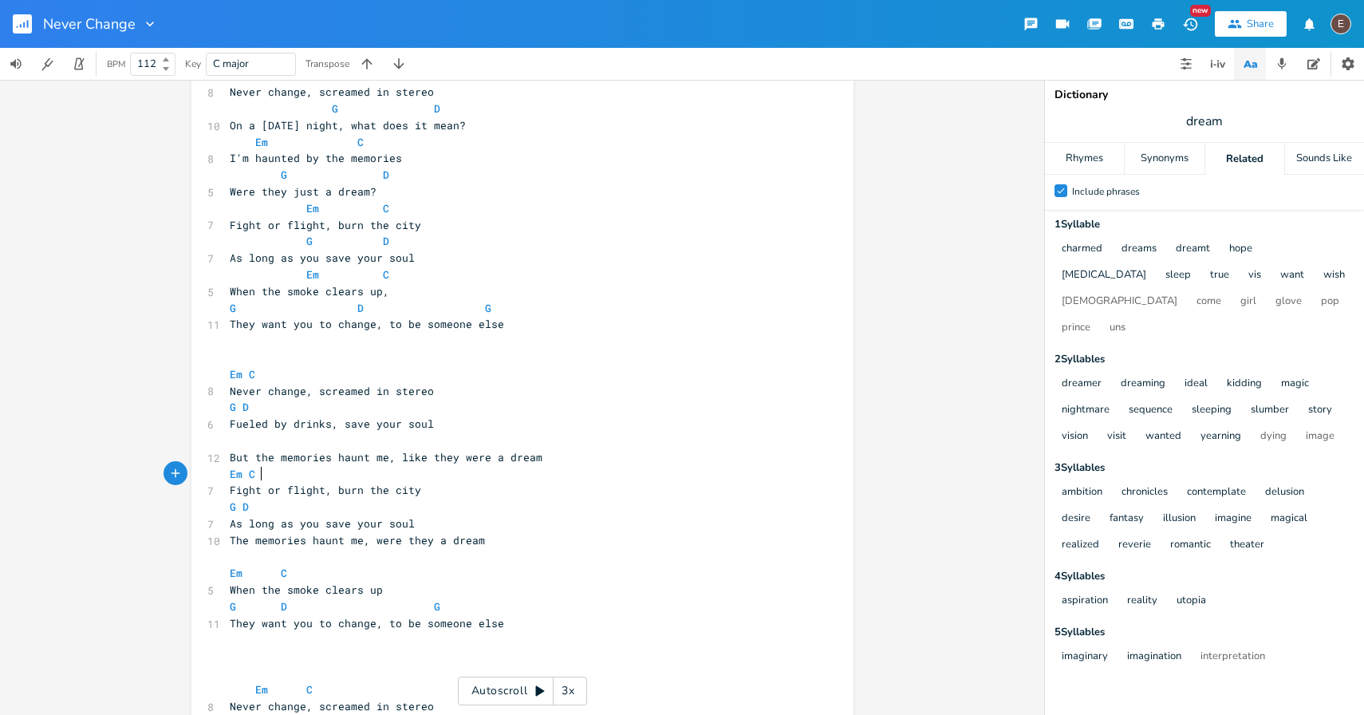
click at [610, 478] on pre "Em C" at bounding box center [515, 474] width 576 height 17
click at [227, 426] on pre "Fueled by drinks, save your soul" at bounding box center [515, 424] width 576 height 17
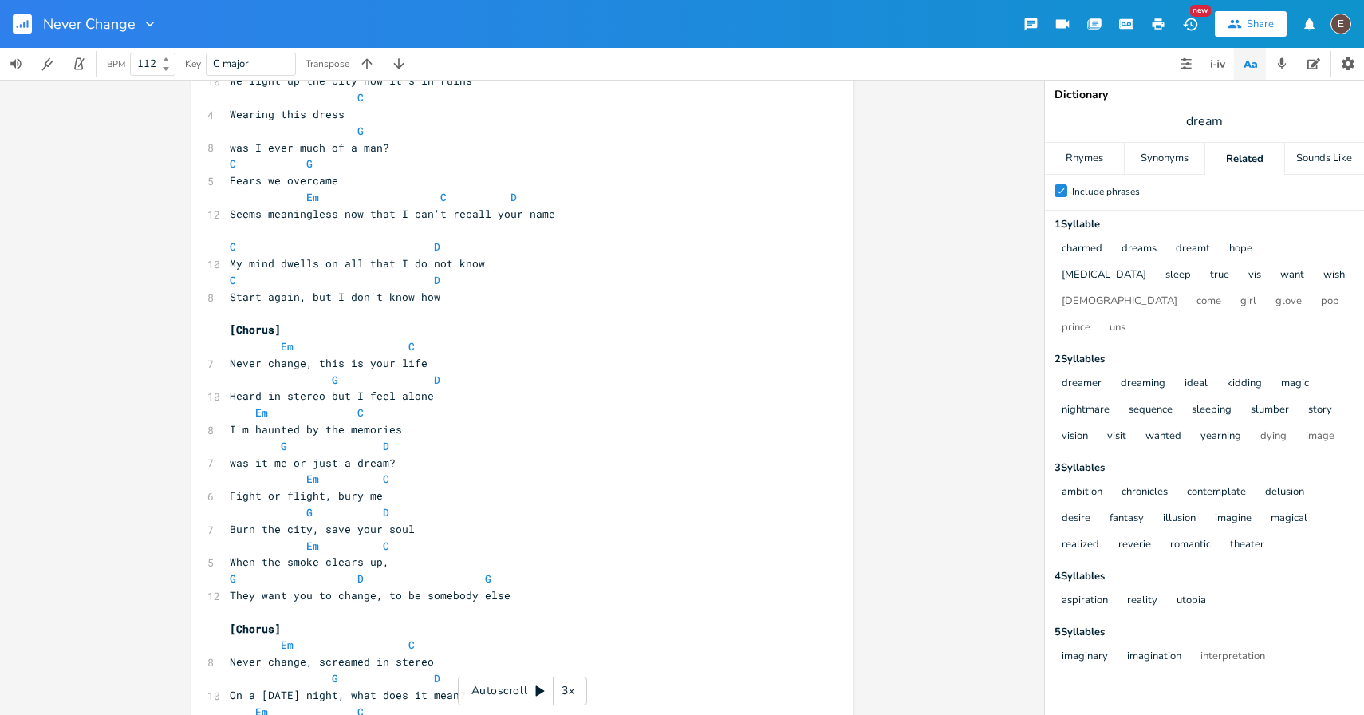
scroll to position [671, 0]
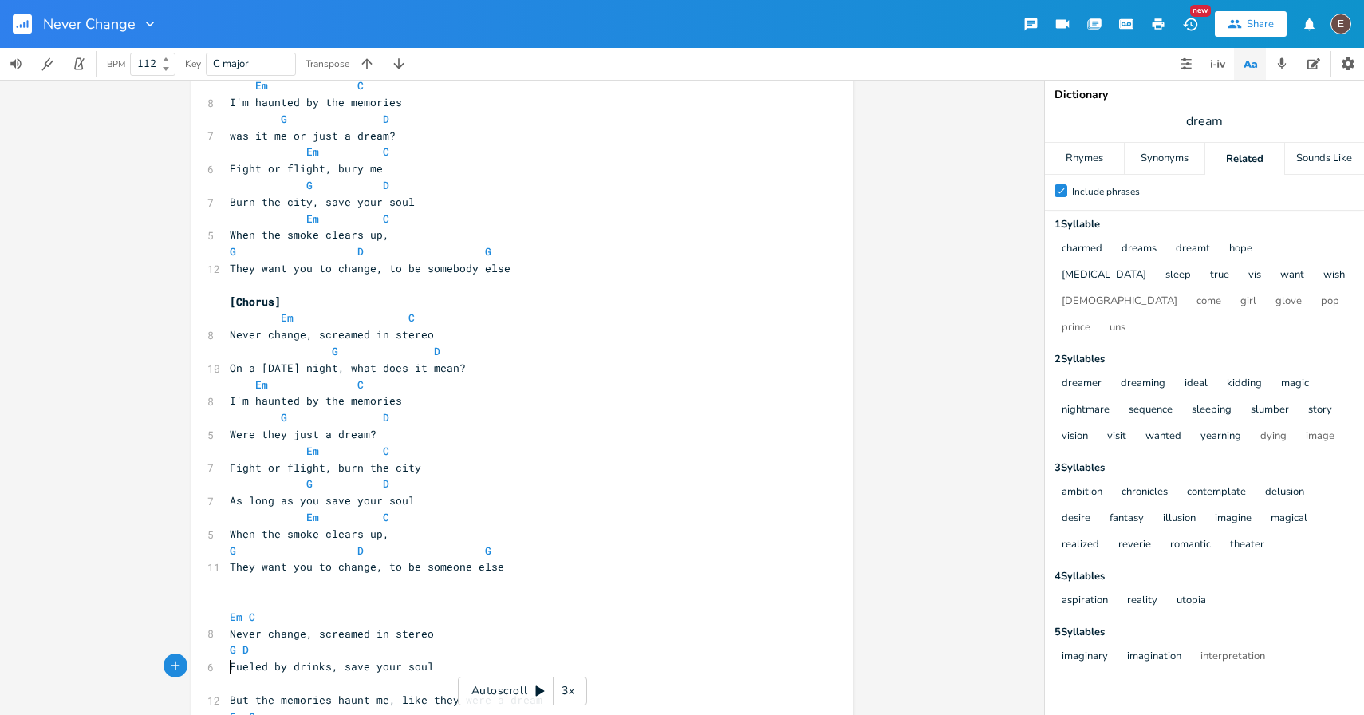
click at [566, 464] on pre "Fight or flight, burn the city" at bounding box center [515, 468] width 576 height 17
click at [525, 565] on pre "They want you to change, to be someone else" at bounding box center [515, 567] width 576 height 17
paste textarea "7 C G Everybody leaves, so why, why wouldn't you?"
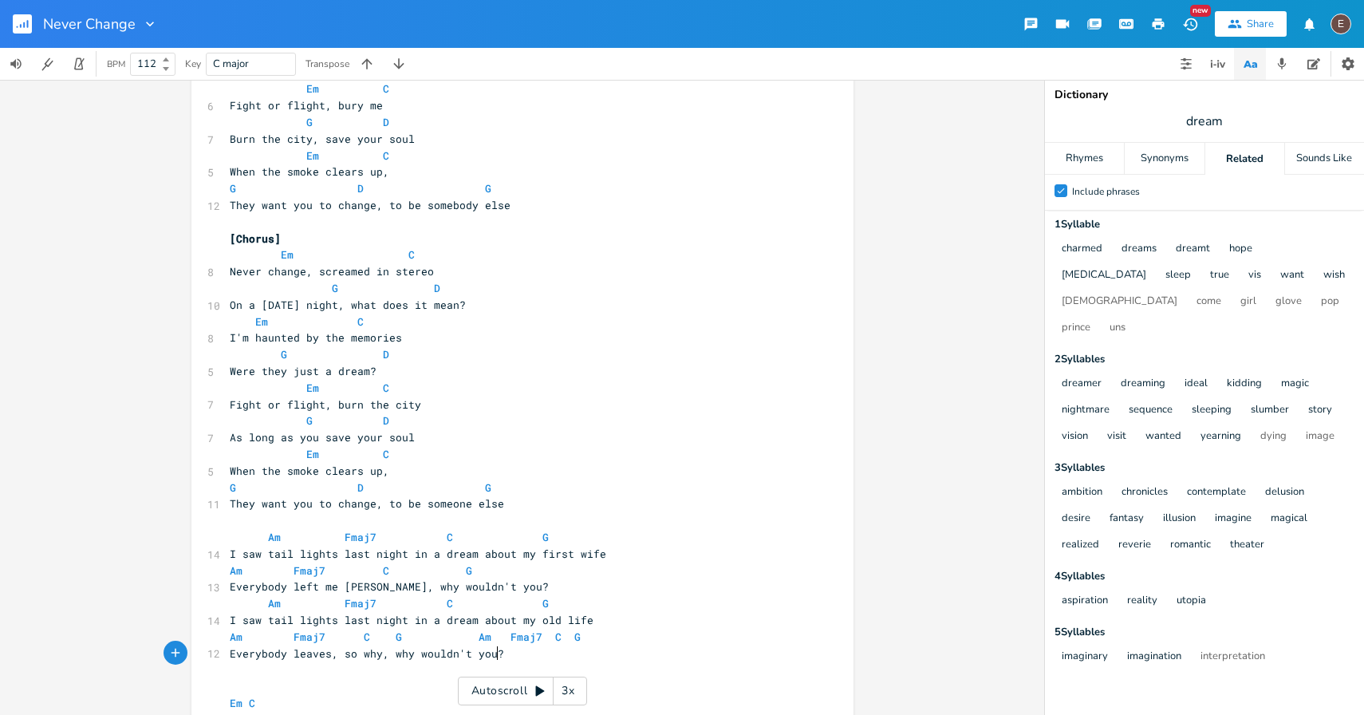
scroll to position [735, 0]
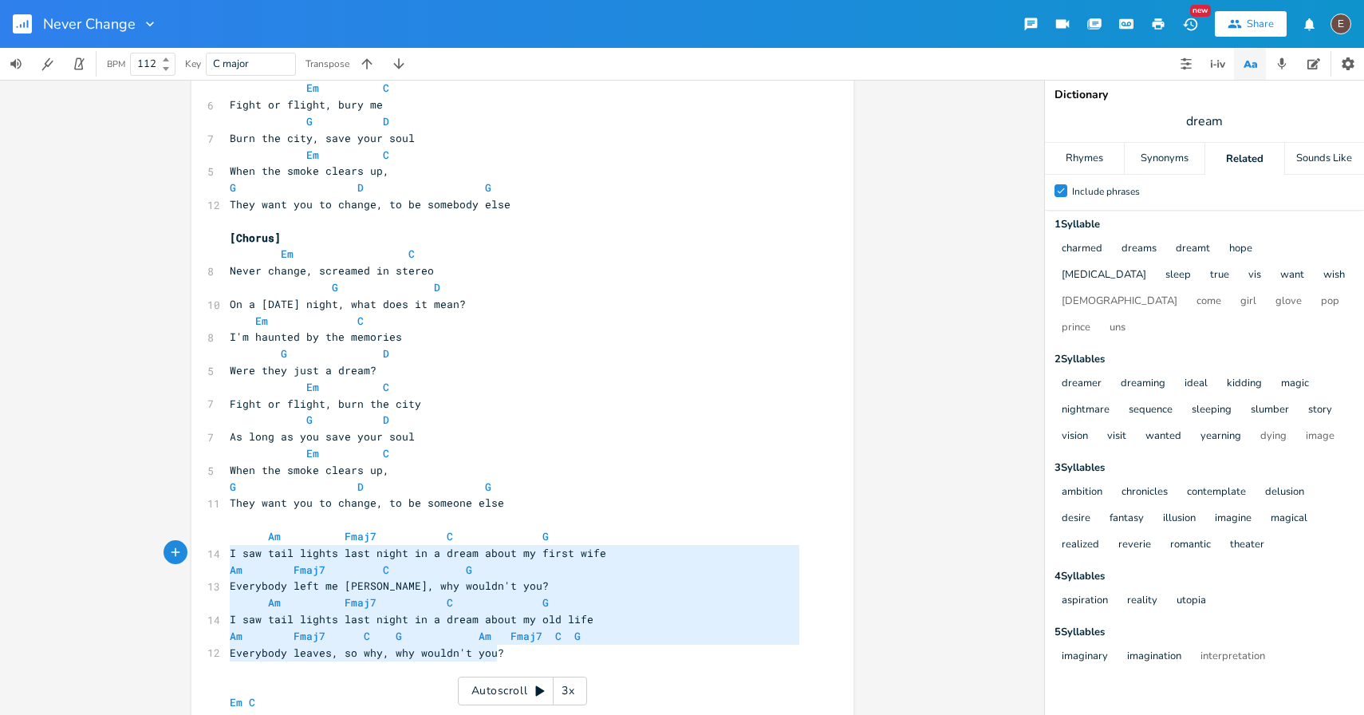
type textarea "Am Fmaj7 C G I saw tail lights last night in a dream about my first wife Am Fma…"
drag, startPoint x: 538, startPoint y: 647, endPoint x: 212, endPoint y: 539, distance: 343.1
click at [212, 539] on div "Am Fmaj7 C G I saw tail lights last night in a dream about my first wife Am Fma…" at bounding box center [522, 675] width 662 height 2640
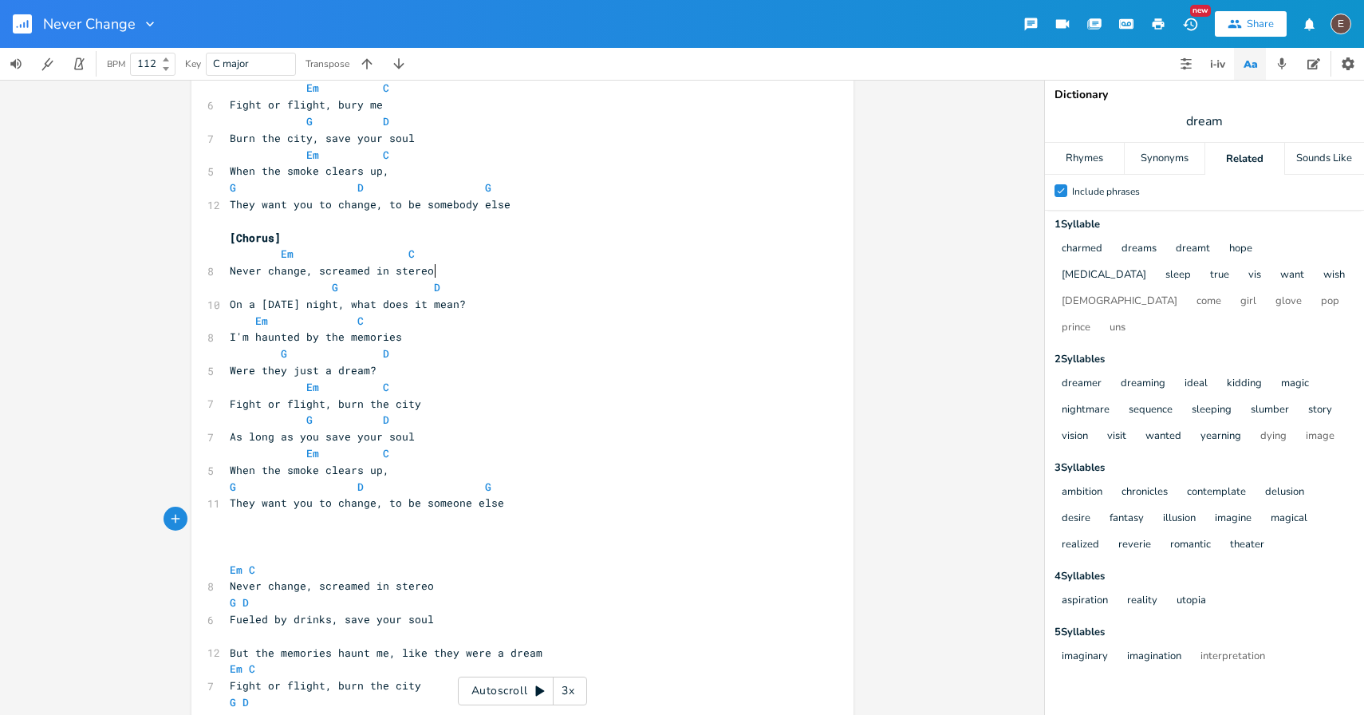
click at [429, 270] on span "Never change, screamed in stereo" at bounding box center [332, 270] width 204 height 14
type textarea "On a [DATE] night, what does it mean?"
drag, startPoint x: 475, startPoint y: 302, endPoint x: 172, endPoint y: 301, distance: 303.2
click at [172, 301] on div "On a [DATE] night, what does it mean? x [Intro] G - Em - C - D ​ [Verse 1] G Em…" at bounding box center [522, 397] width 1044 height 635
click at [454, 316] on pre "Em C" at bounding box center [515, 321] width 576 height 17
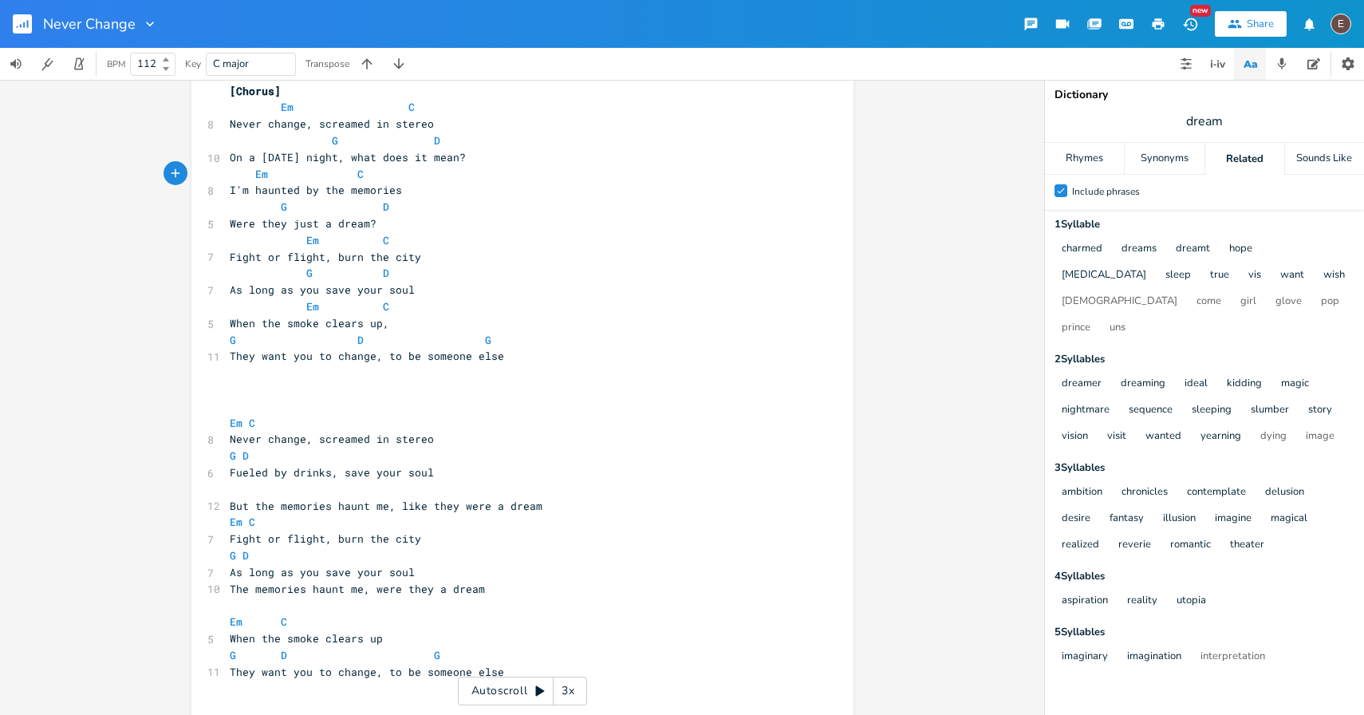
scroll to position [951, 0]
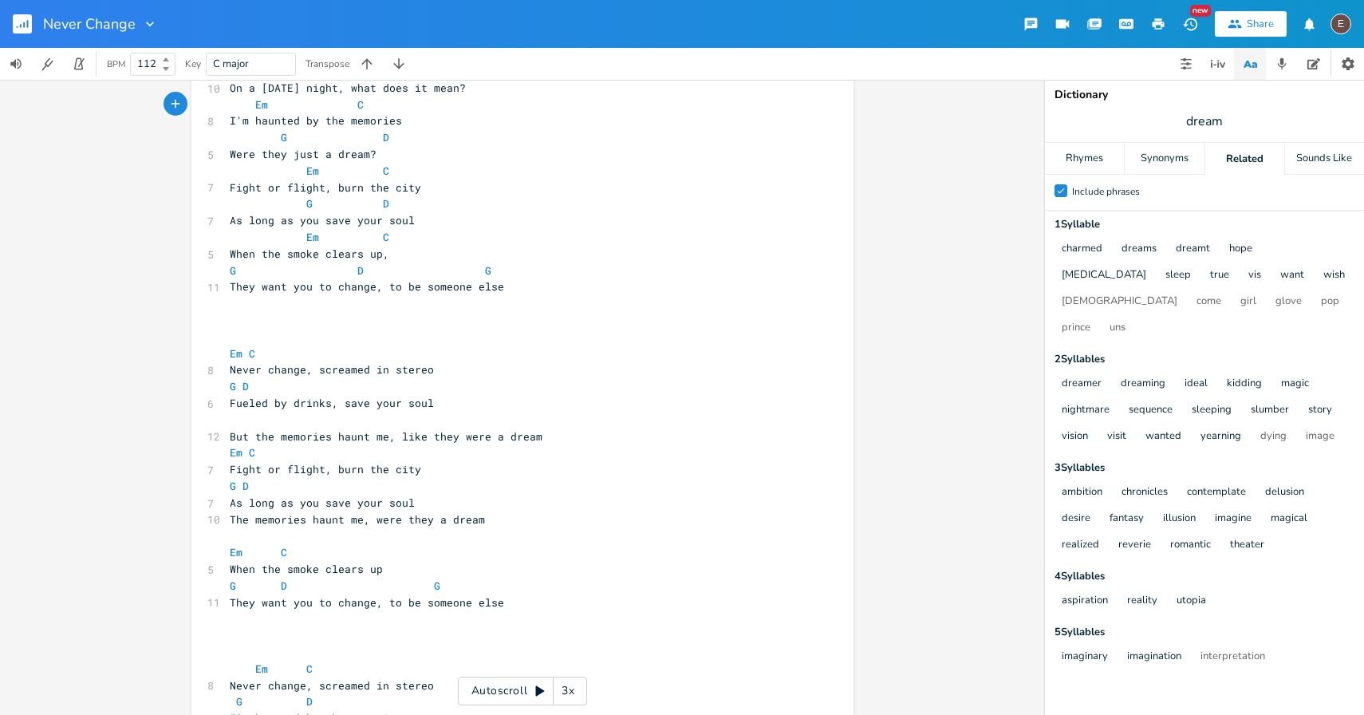
click at [471, 401] on pre "Fueled by drinks, save your soul" at bounding box center [515, 403] width 576 height 17
type textarea "Fueled by drinks, save your soul"
drag, startPoint x: 467, startPoint y: 400, endPoint x: 187, endPoint y: 399, distance: 280.1
click at [191, 399] on div "Fueled by drinks, save your soul x [Intro] G - Em - C - D ​ [Verse 1] G Em 11 G…" at bounding box center [522, 391] width 662 height 2507
click at [352, 377] on pre "Never change, screamed in stereo" at bounding box center [515, 369] width 576 height 17
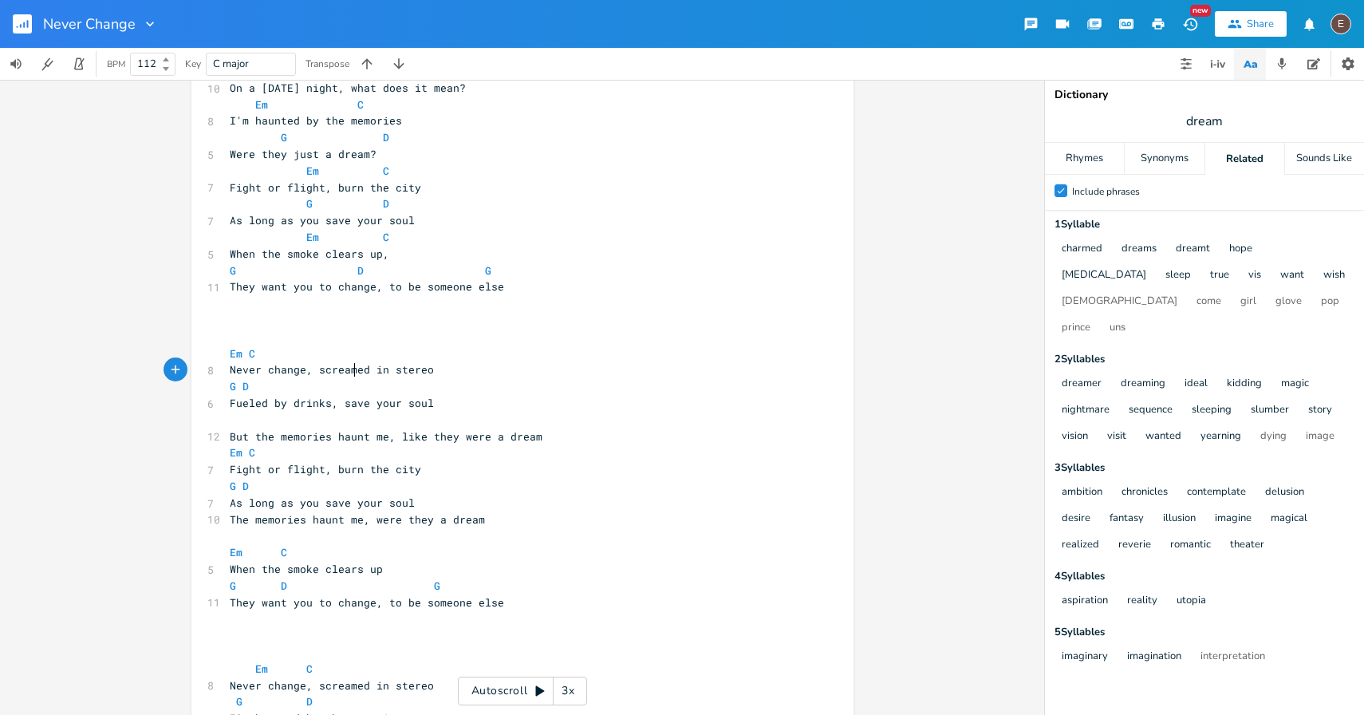
click at [363, 373] on span "Never change, screamed in stereo" at bounding box center [332, 369] width 204 height 14
click at [249, 355] on span "C" at bounding box center [252, 353] width 6 height 15
click at [461, 372] on pre "Never change, screamed in stereo" at bounding box center [515, 369] width 576 height 17
type textarea ", but the memories haunt me like a dream"
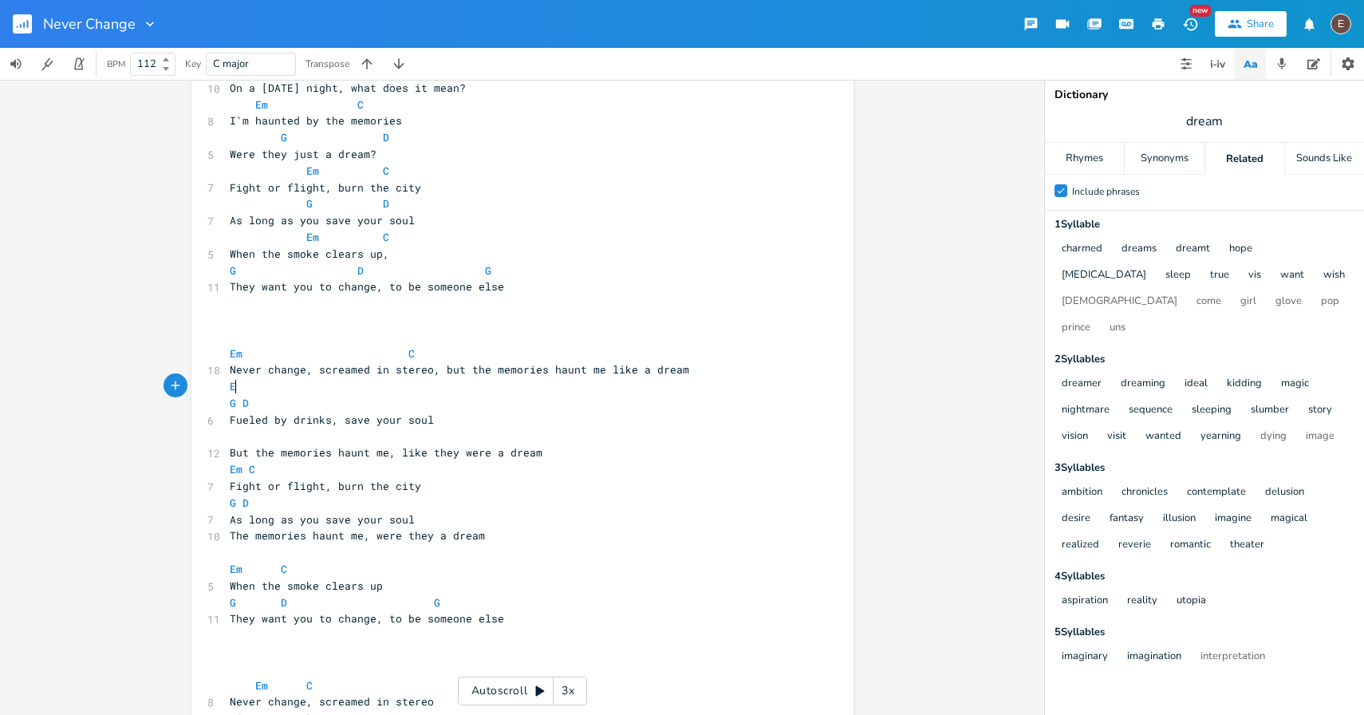
scroll to position [0, 14]
type textarea "Em"
type textarea "C"
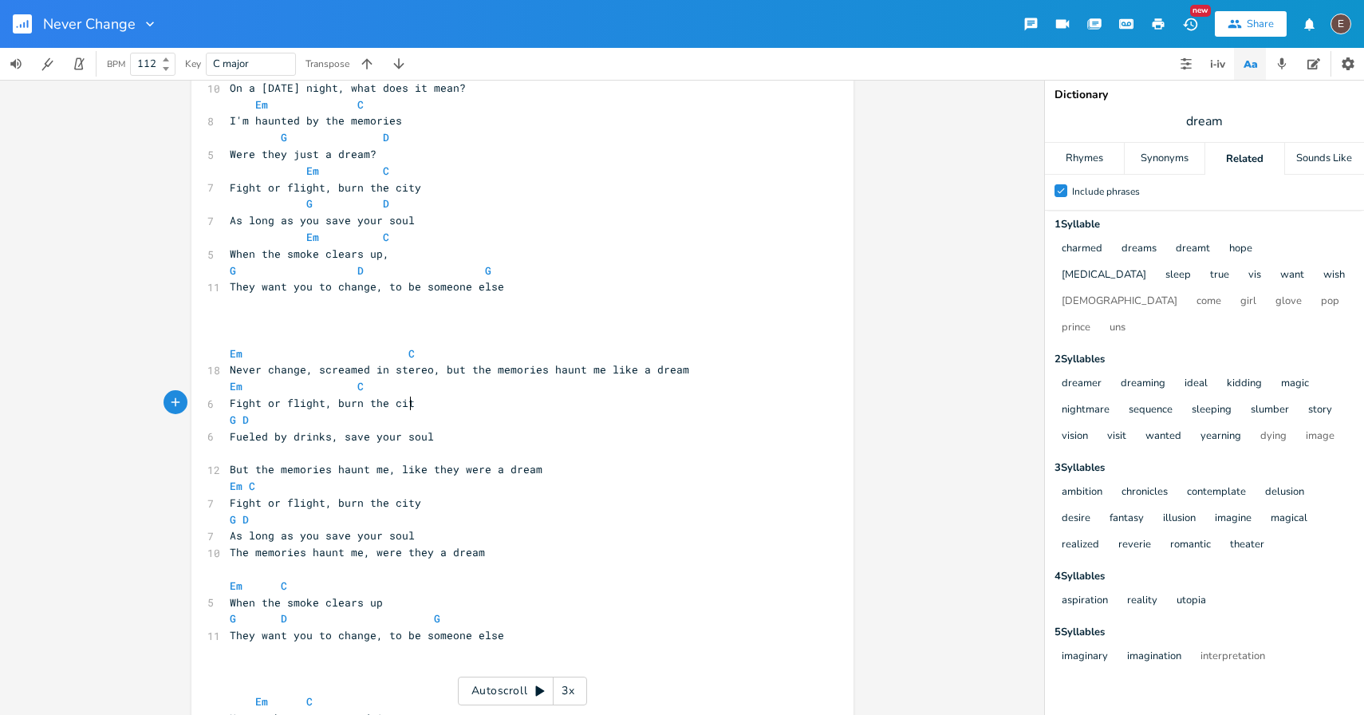
scroll to position [0, 123]
type textarea "Fight or flight, burn the city, as long as you save your soul"
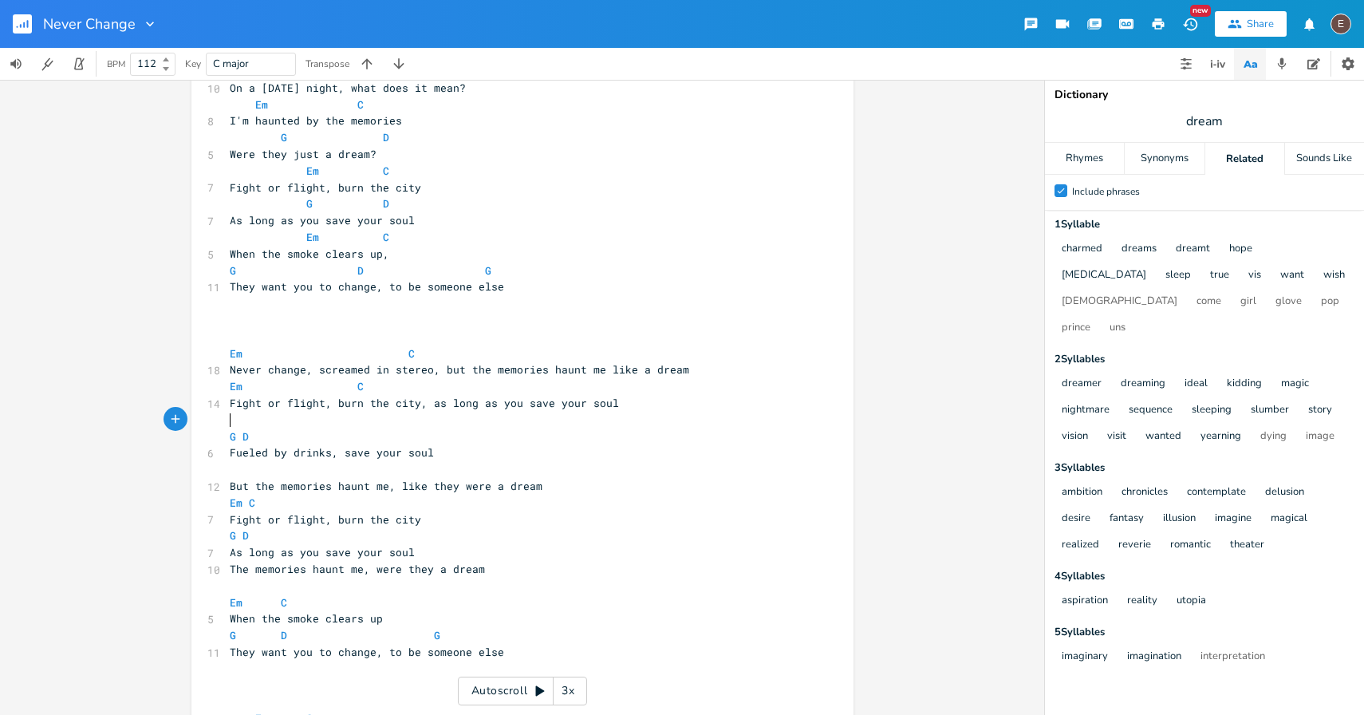
click at [473, 354] on pre "Em C" at bounding box center [515, 353] width 576 height 17
type textarea "G"
type textarea "D"
click at [640, 415] on li "D#m" at bounding box center [623, 421] width 48 height 17
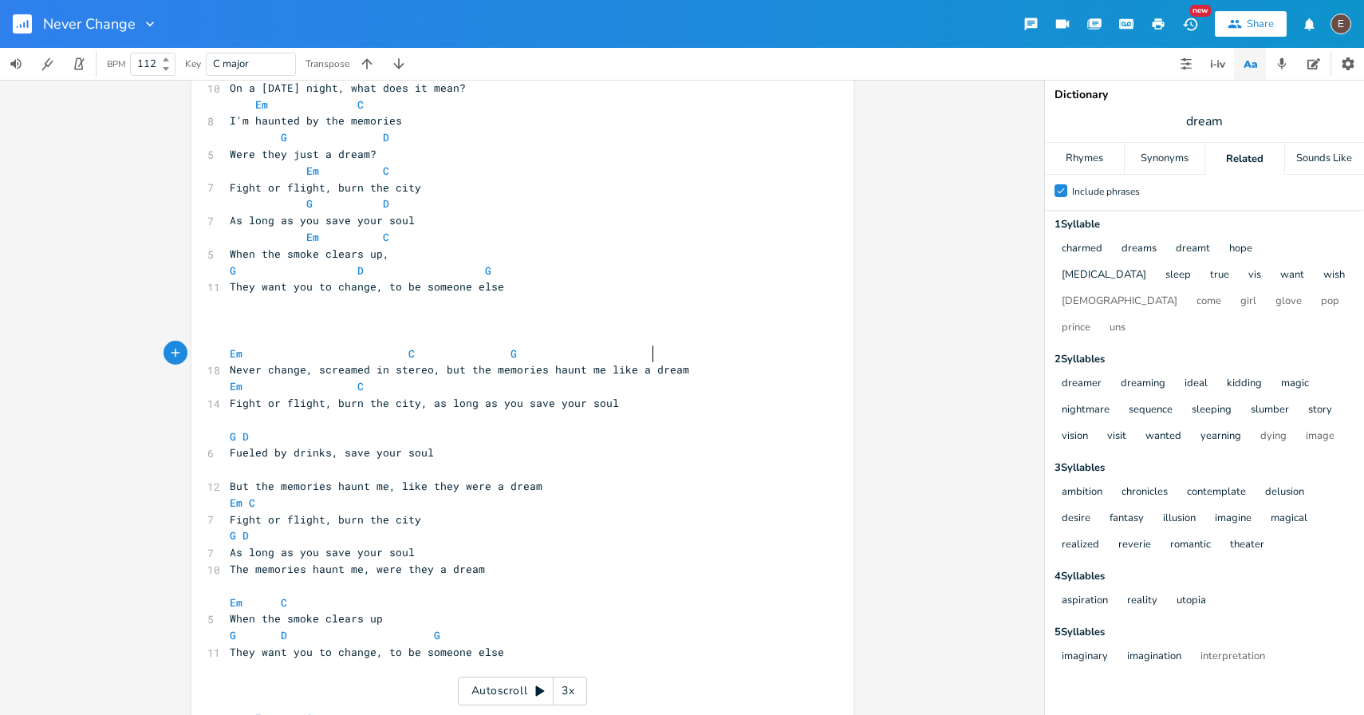
type textarea "D"
click at [574, 380] on pre "Em C" at bounding box center [515, 386] width 576 height 17
click at [618, 406] on pre "Fight or flight, burn the city, as long as you save your soul" at bounding box center [515, 403] width 576 height 17
click at [587, 390] on pre "Em C" at bounding box center [515, 386] width 576 height 17
type textarea "G"
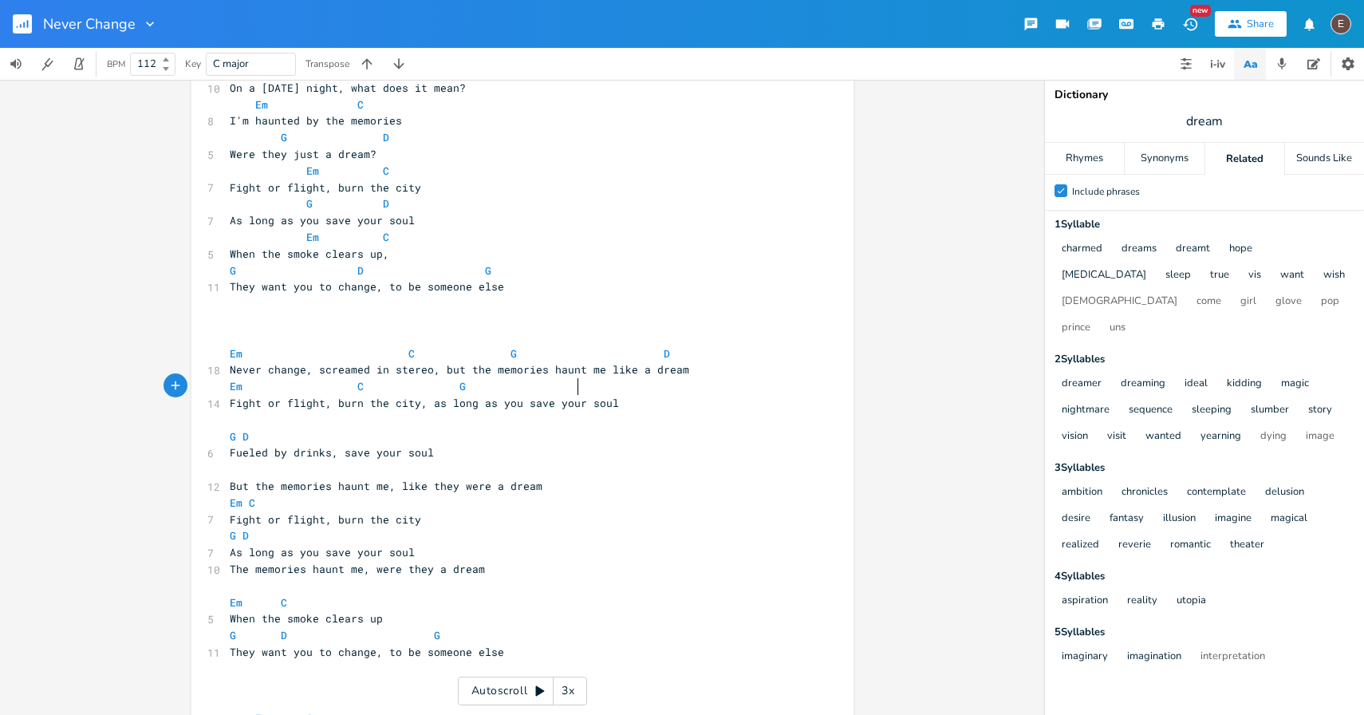
type textarea "D"
click at [642, 413] on pre "​" at bounding box center [515, 420] width 576 height 17
type textarea "Em"
type textarea "C"
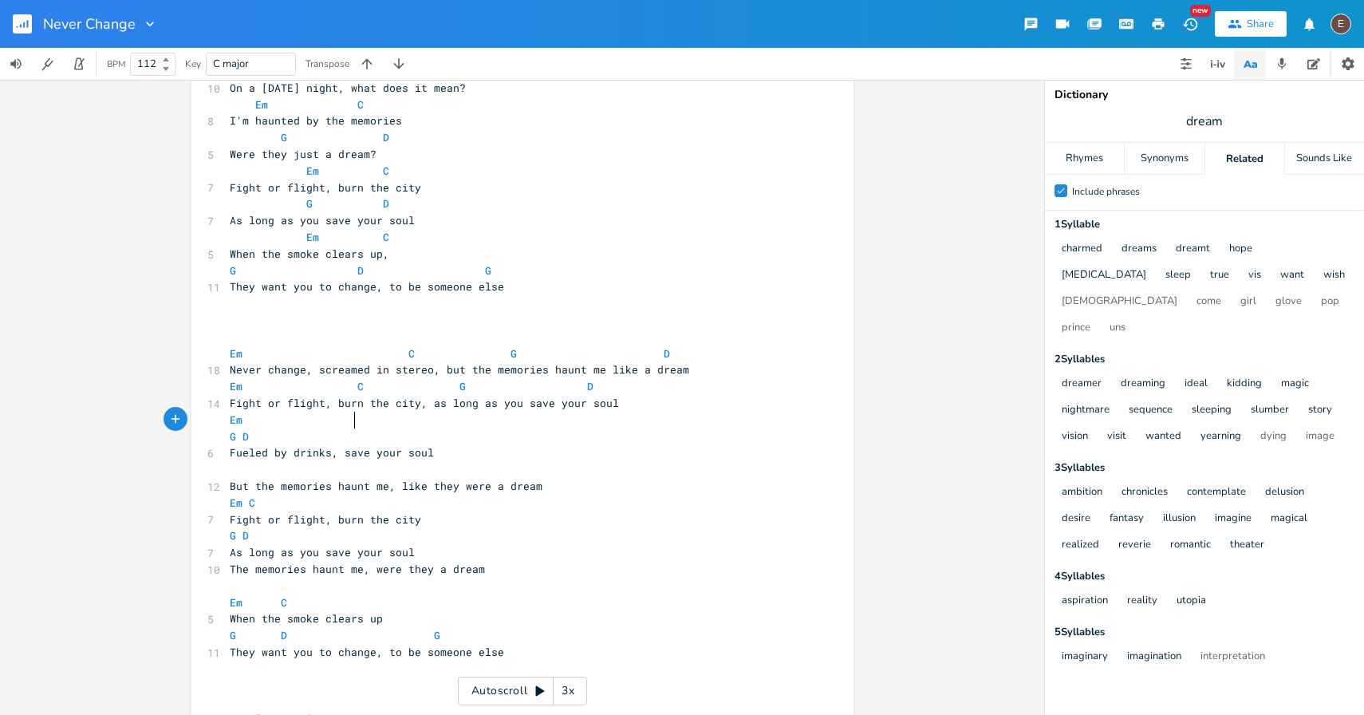
scroll to position [0, 7]
type textarea "G"
type textarea "D"
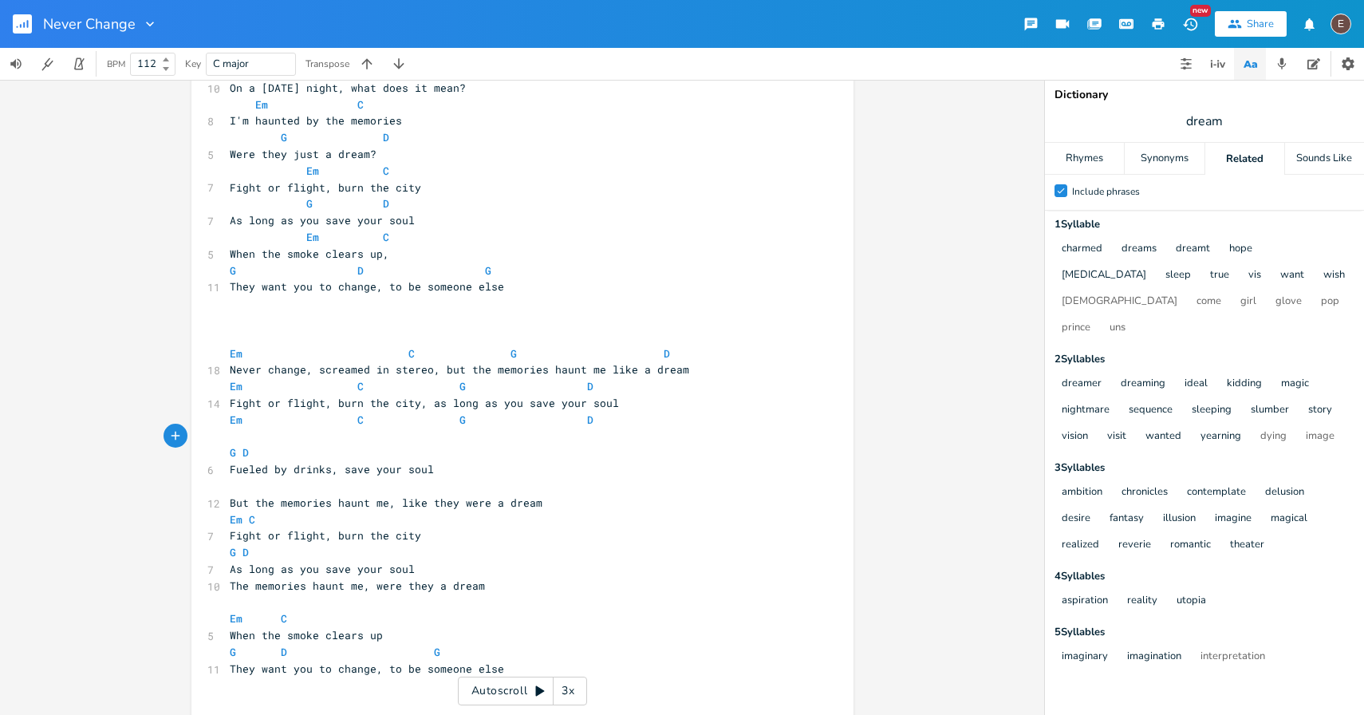
type textarea "Bu"
type textarea "When the smoke clears up, they want you to change, to be someone else"
click at [661, 419] on pre "Em C G D" at bounding box center [515, 420] width 576 height 17
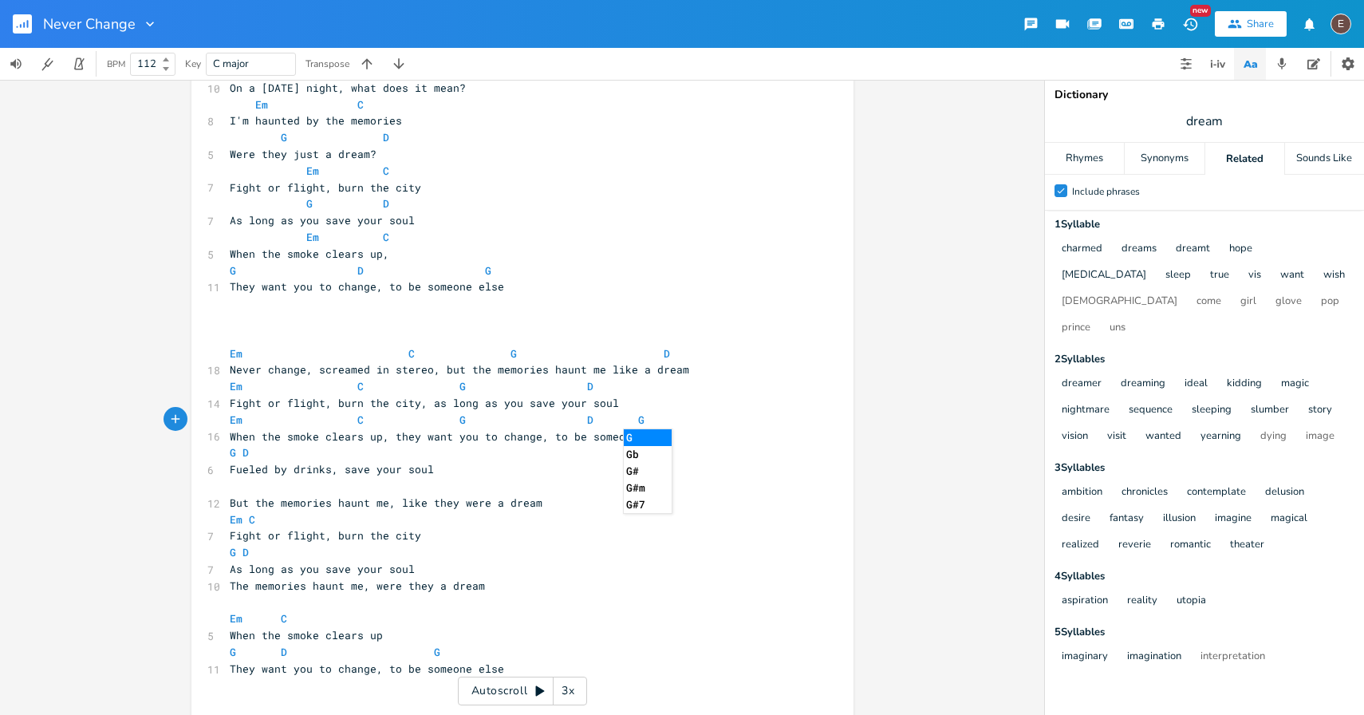
type textarea "G"
click at [681, 419] on pre "Em C G D G" at bounding box center [515, 420] width 576 height 17
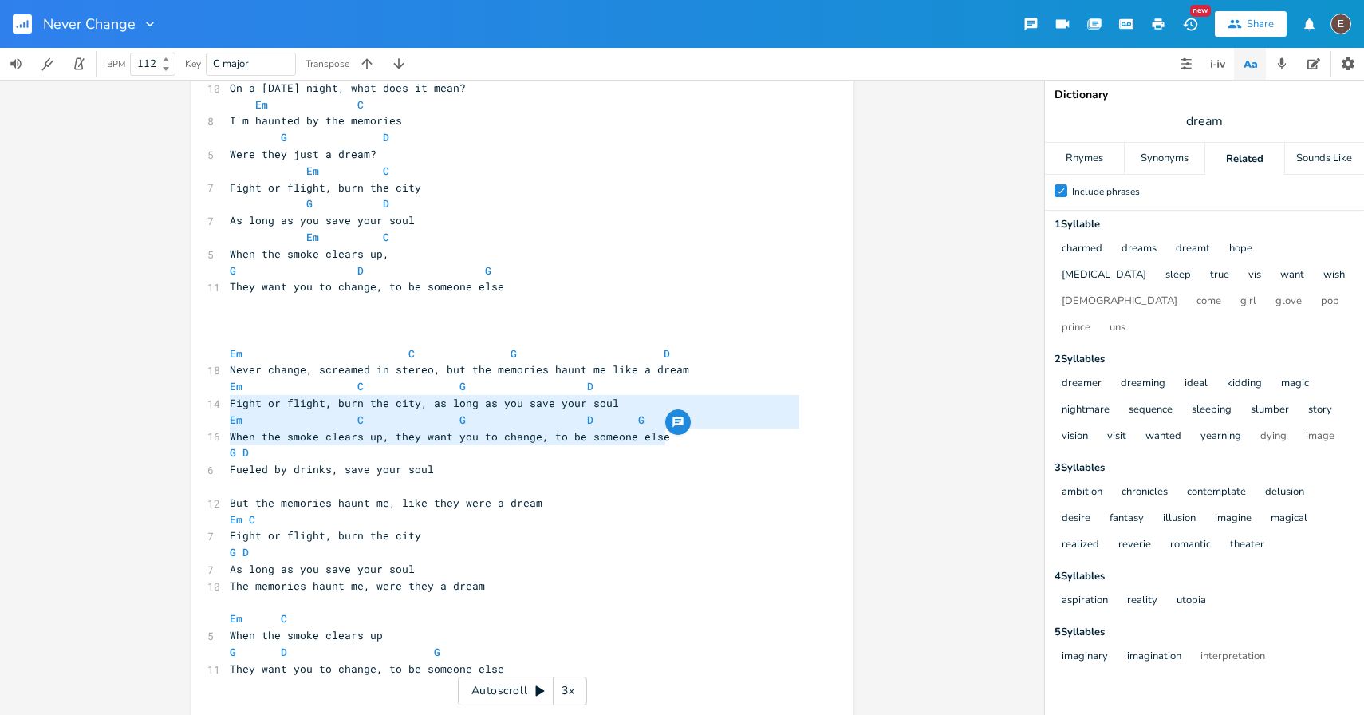
type textarea "Em C G D G When the smoke clears up, they want you to change, to be someone else"
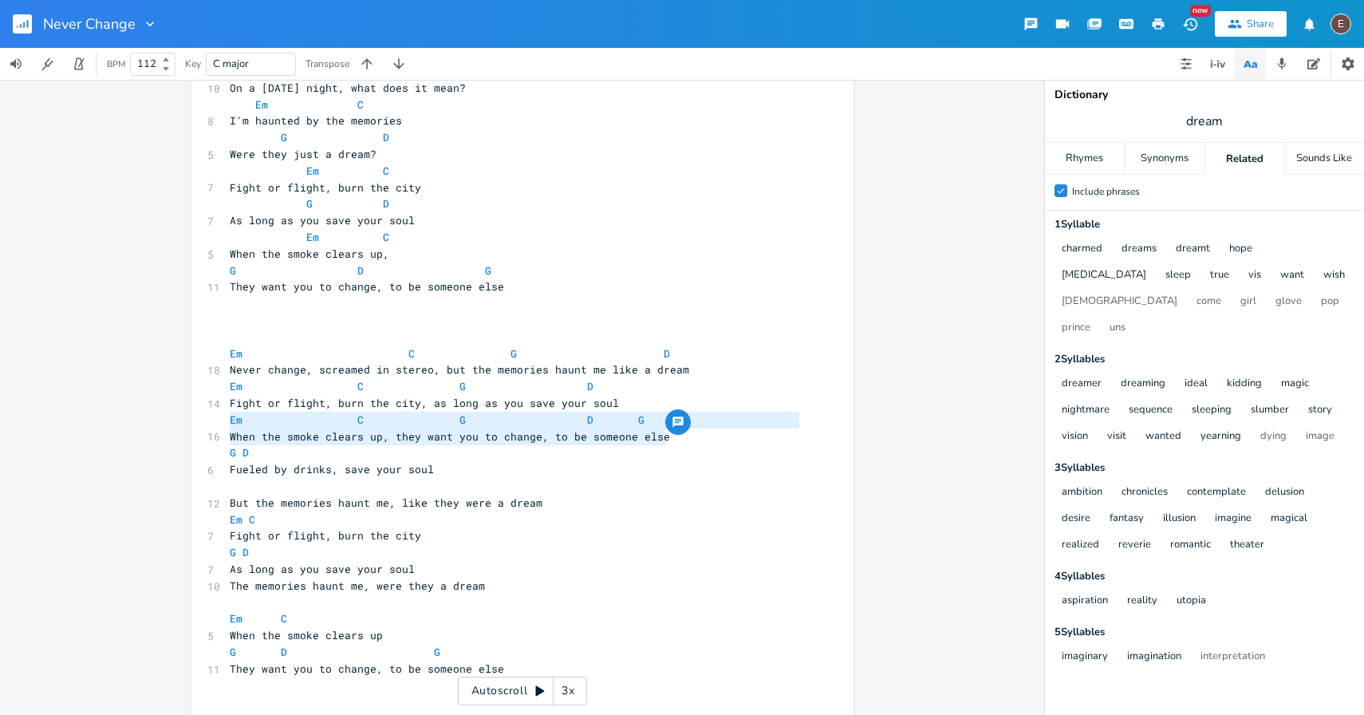
drag, startPoint x: 682, startPoint y: 439, endPoint x: 120, endPoint y: 415, distance: 562.2
click at [120, 415] on div "Em C G D G When the smoke clears up, they want you to change, to be someone els…" at bounding box center [522, 397] width 1044 height 635
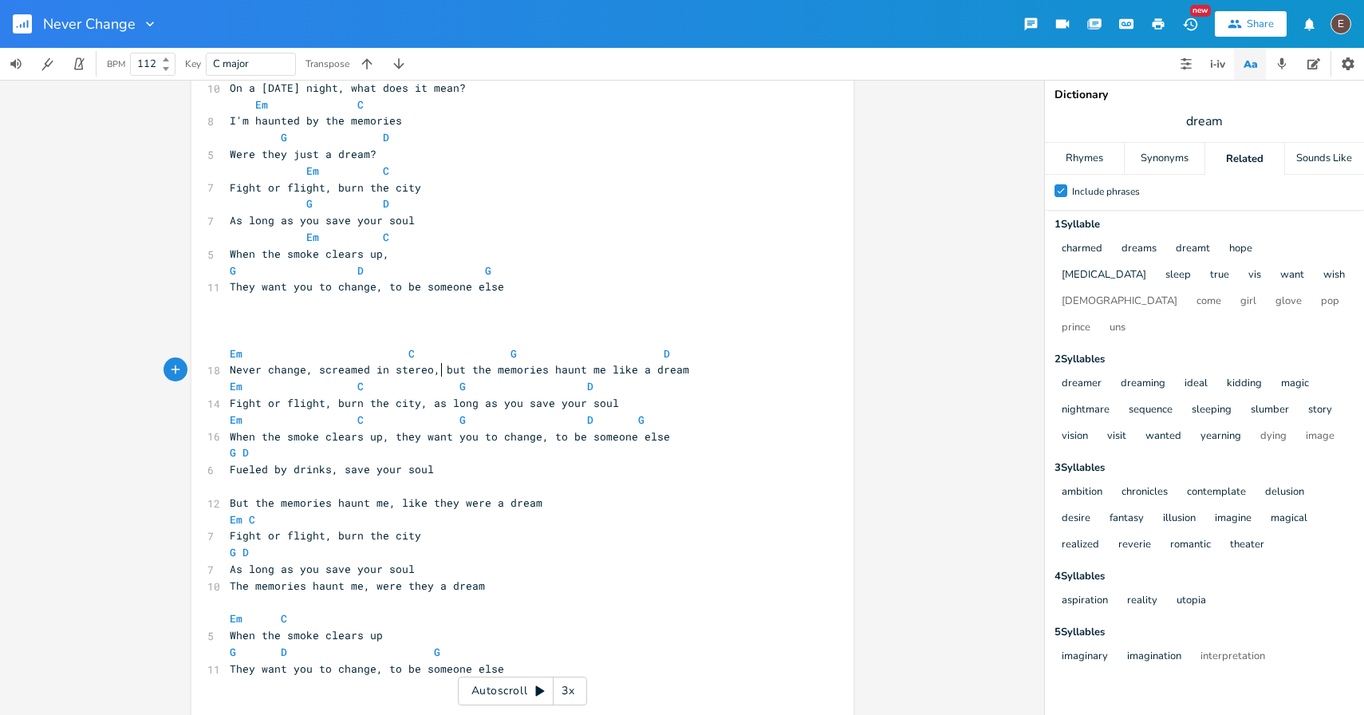
click at [433, 369] on span "Never change, screamed in stereo, but the memories haunt me like a dream" at bounding box center [460, 369] width 460 height 14
type textarea "but the memories haunt me like a dream"
drag, startPoint x: 677, startPoint y: 373, endPoint x: 431, endPoint y: 372, distance: 245.7
click at [431, 372] on span "Never change, screamed in stereo, but the memories haunt me like a dream" at bounding box center [460, 369] width 460 height 14
click at [475, 369] on span "Never change, screamed in stereo, but the memories haunt me like a dream" at bounding box center [460, 369] width 460 height 14
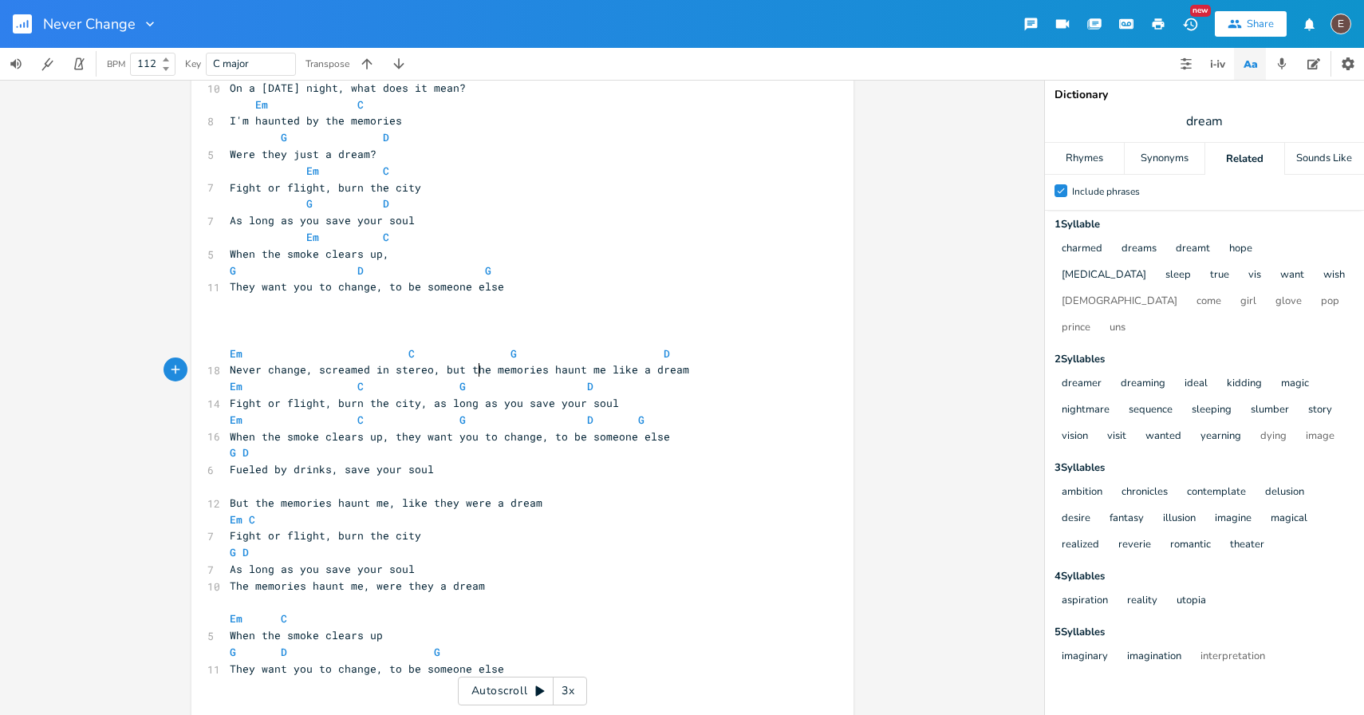
click at [330, 405] on span "Fight or flight, burn the city, as long as you save your soul" at bounding box center [424, 403] width 389 height 14
click at [413, 401] on span "Fight or flight, burn the city, as long as you save your soul" at bounding box center [424, 403] width 389 height 14
type textarea "as long as you save your soul"
drag, startPoint x: 626, startPoint y: 403, endPoint x: 420, endPoint y: 401, distance: 206.7
click at [420, 401] on pre "Fight or flight, burn the city, as long as you save your soul" at bounding box center [515, 403] width 576 height 17
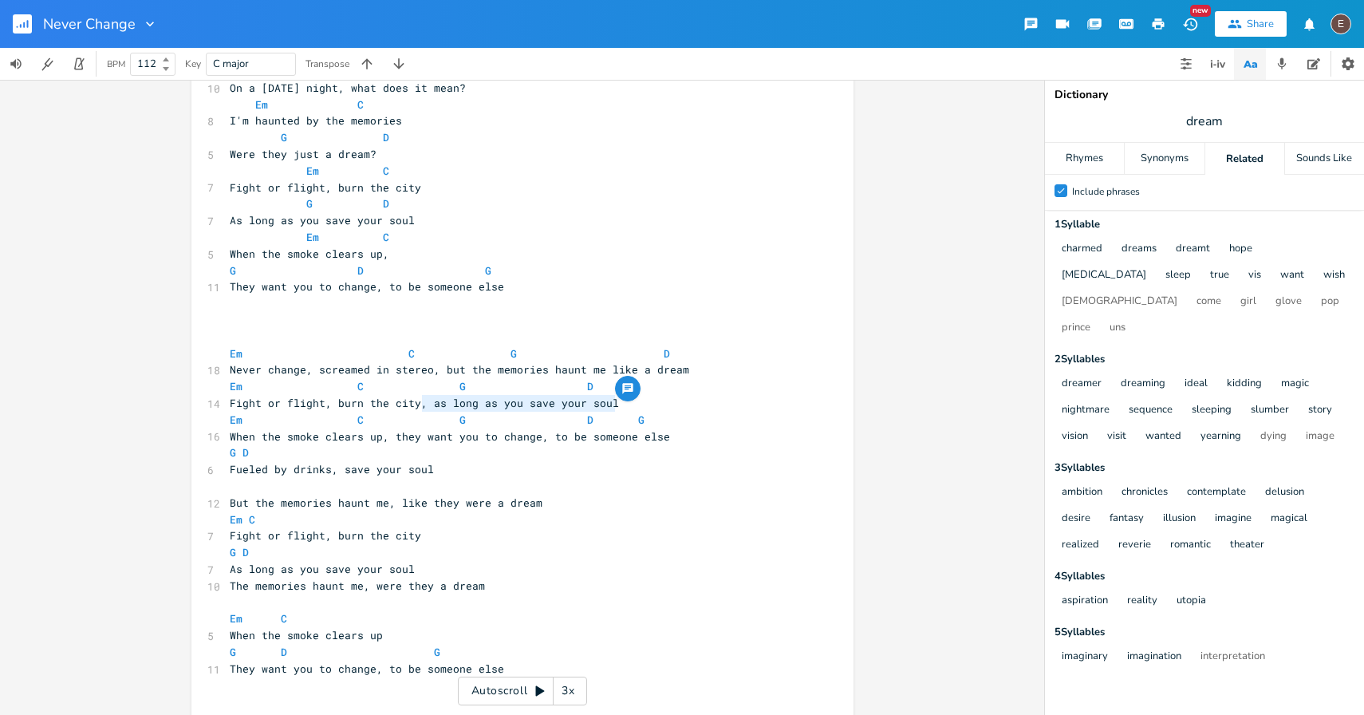
click at [677, 370] on span "Never change, screamed in stereo, but the memories haunt me like a dream" at bounding box center [460, 369] width 460 height 14
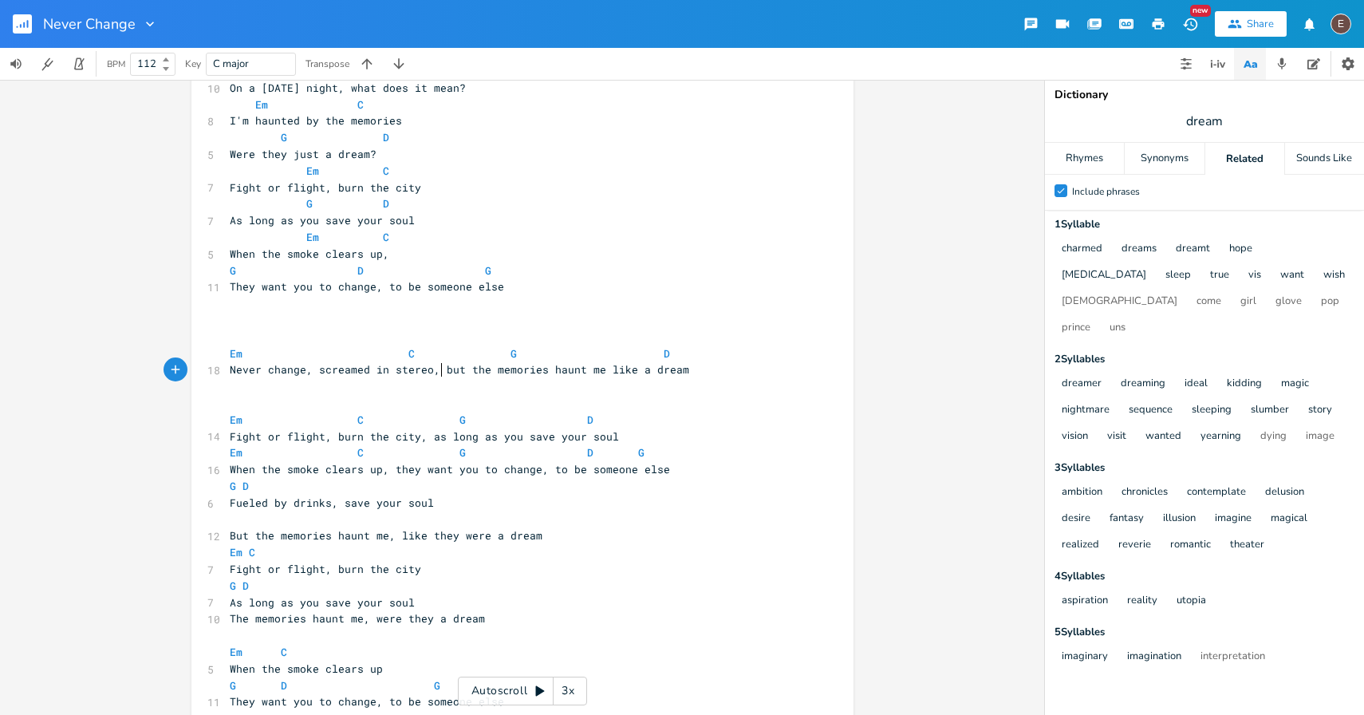
click at [437, 369] on span "Never change, screamed in stereo, but the memories haunt me like a dream" at bounding box center [460, 369] width 460 height 14
type textarea "on aS"
type textarea "[DATE] night"
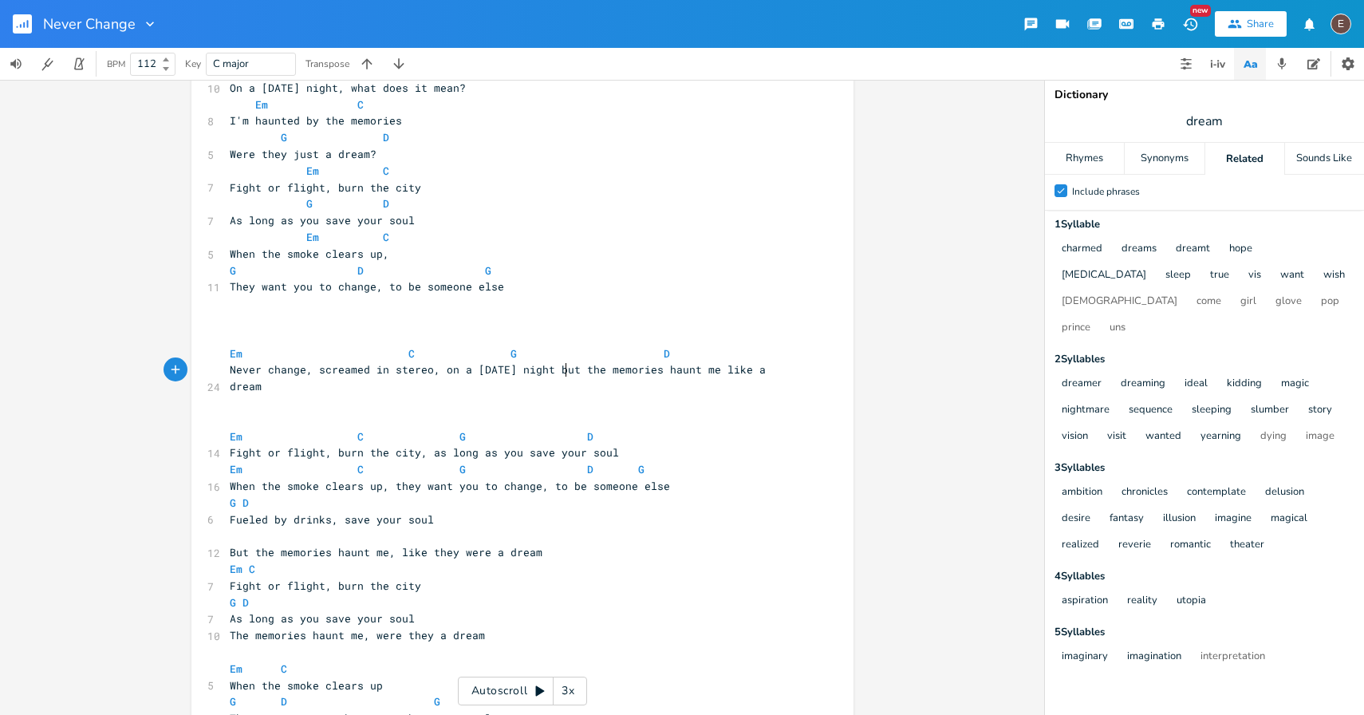
scroll to position [0, 74]
type textarea "]"
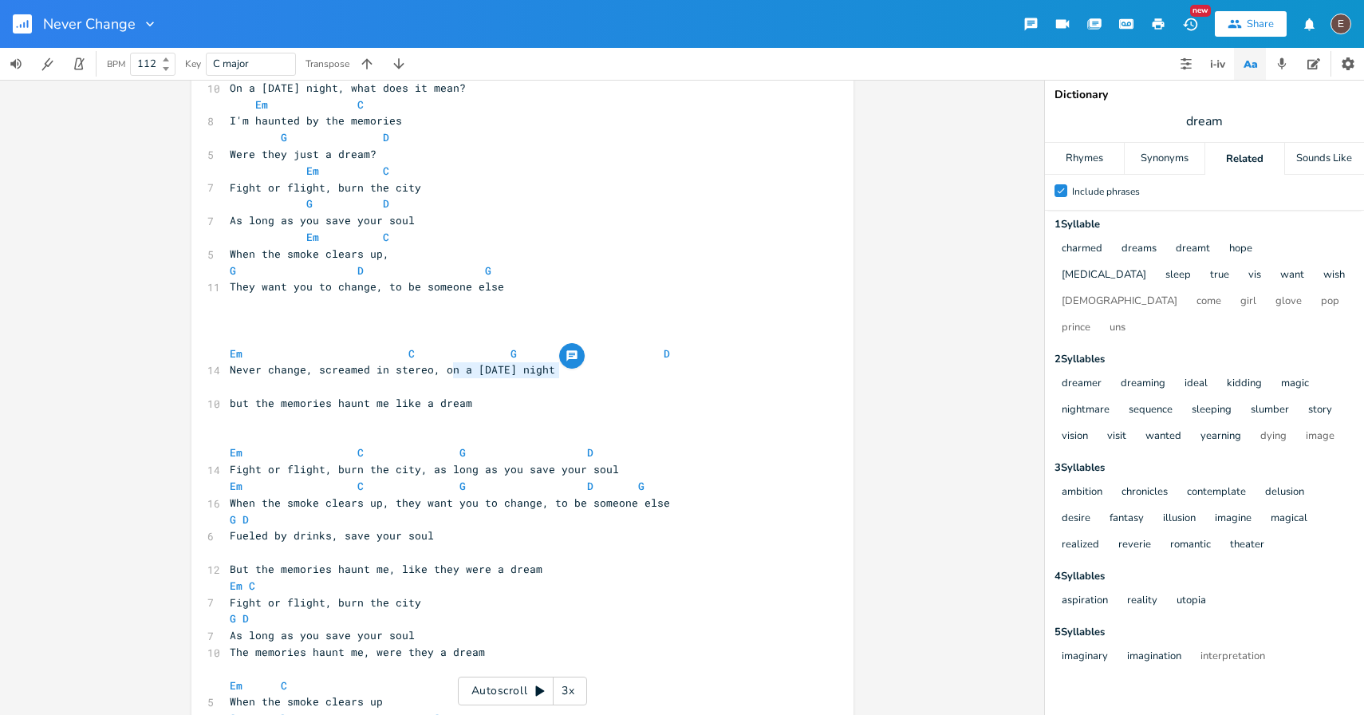
type textarea "t"
click at [552, 369] on span "Never change, screamed in stereo, on a [DATE] night" at bounding box center [393, 369] width 326 height 14
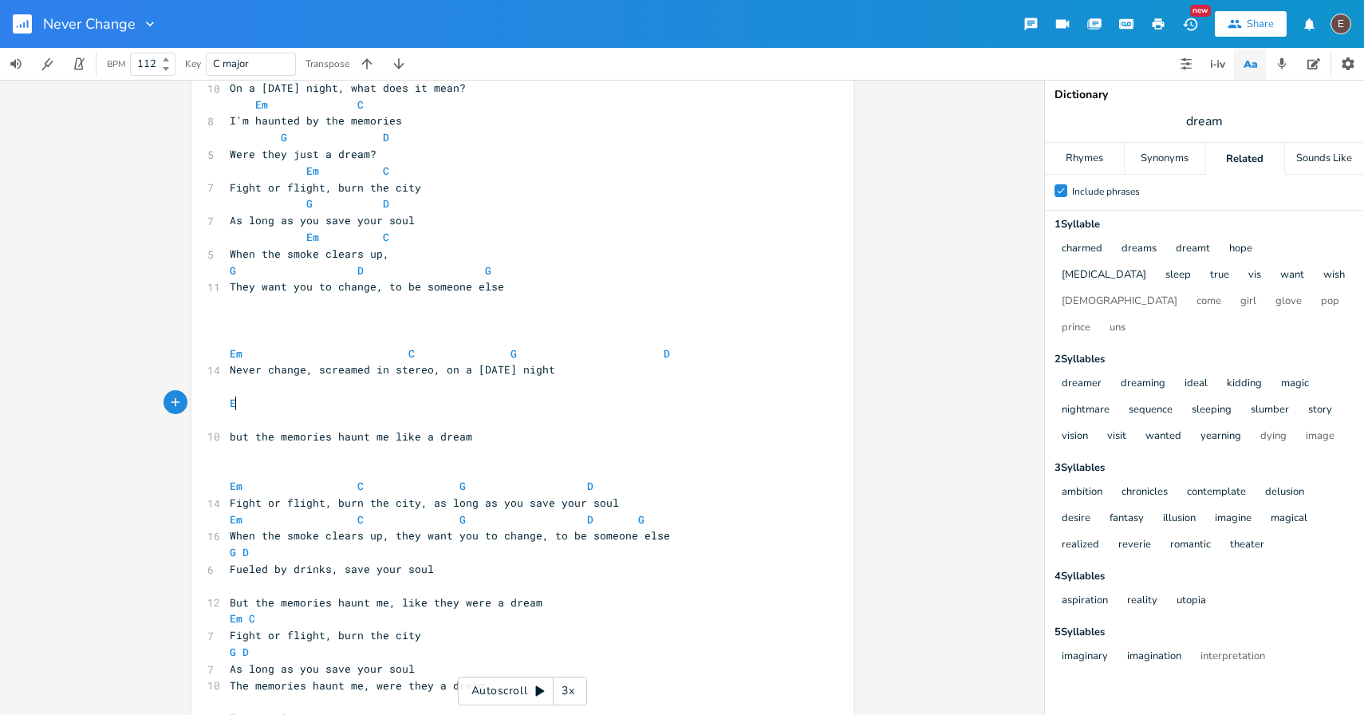
type textarea "Em"
type textarea "C"
type textarea "GF"
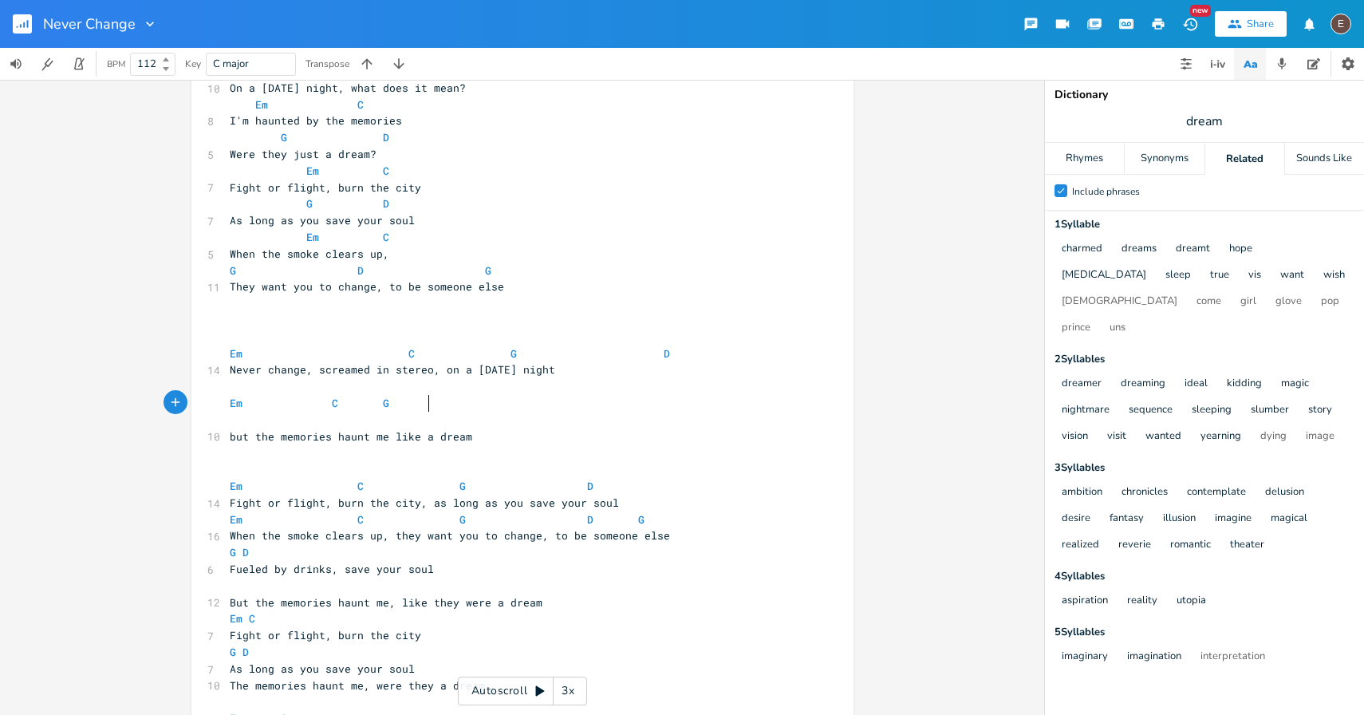
type textarea "D"
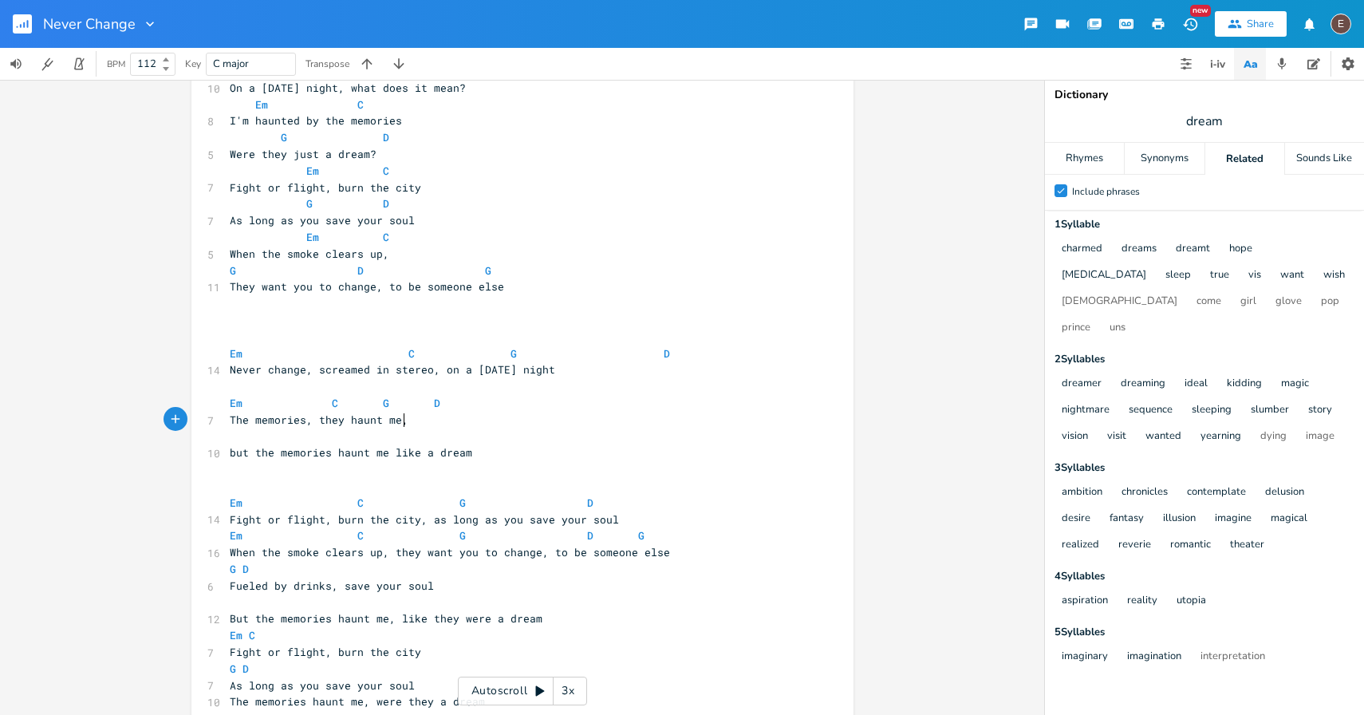
scroll to position [0, 146]
type textarea "The memories, they haunt me, like it was all just ad [PERSON_NAME]"
type textarea "dream"
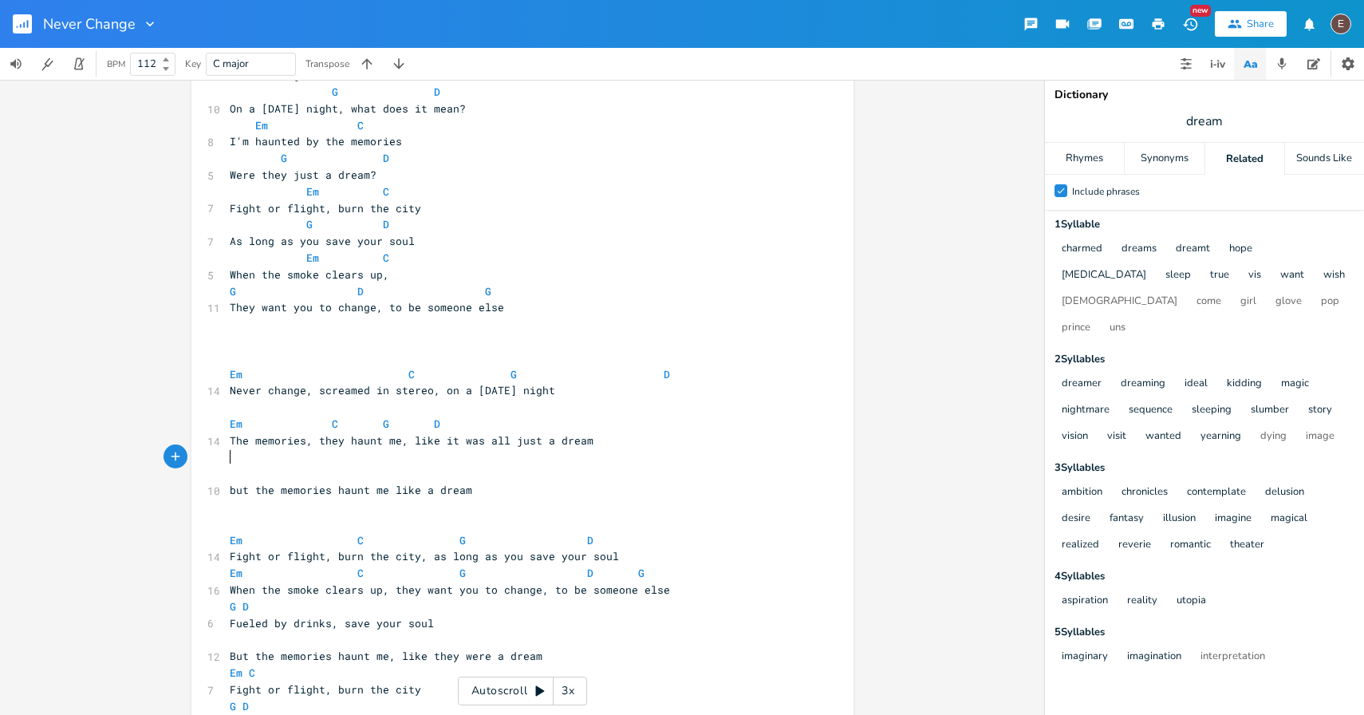
scroll to position [936, 0]
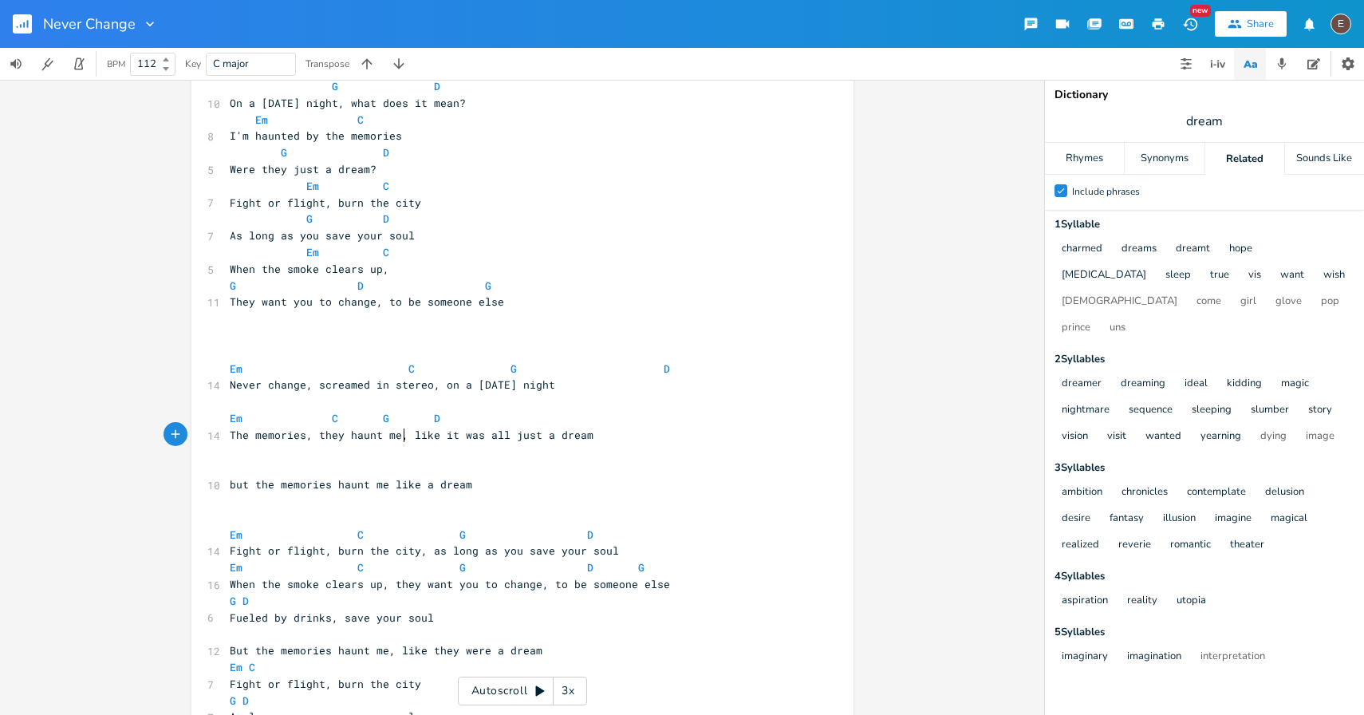
click at [397, 436] on span "The memories, they haunt me, like it was all just a dream" at bounding box center [412, 435] width 364 height 14
click at [230, 435] on span "The memories, they haunt me, like it was all just a dream" at bounding box center [412, 435] width 364 height 14
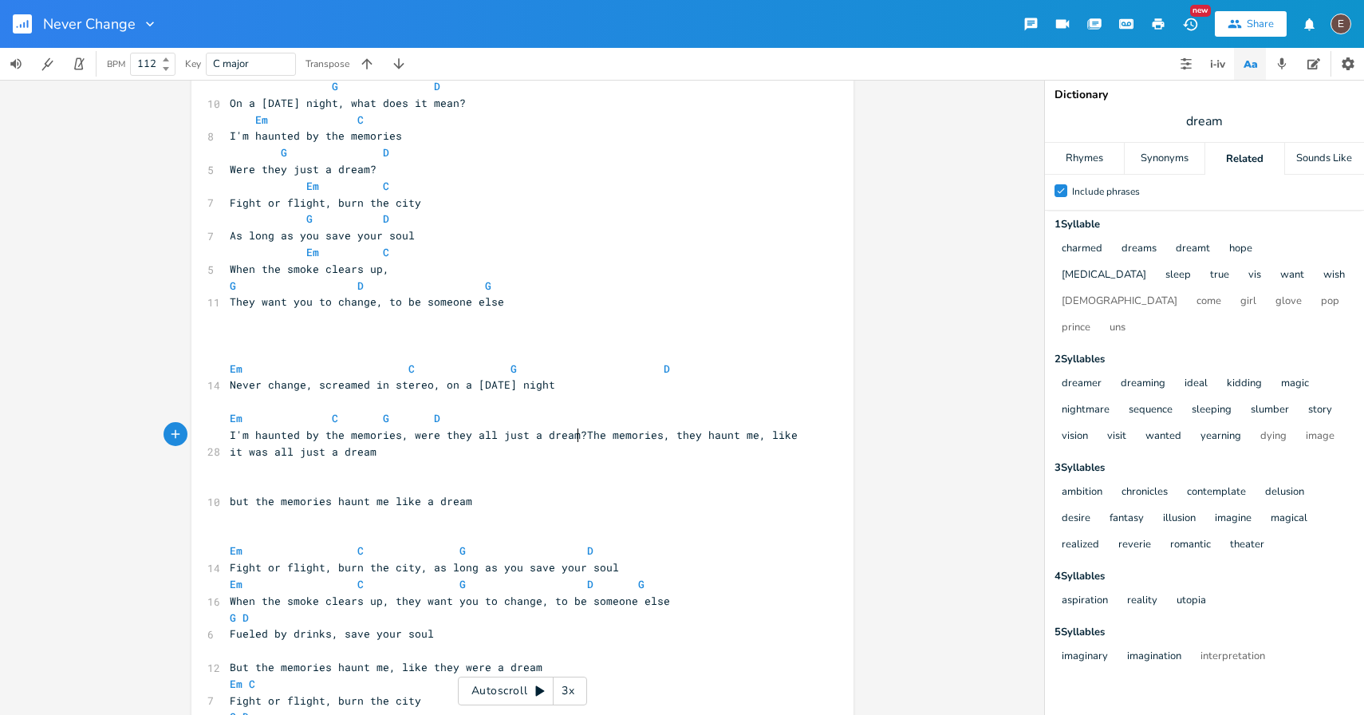
type textarea "I'm haunted by the memories, were they all just a dream?"
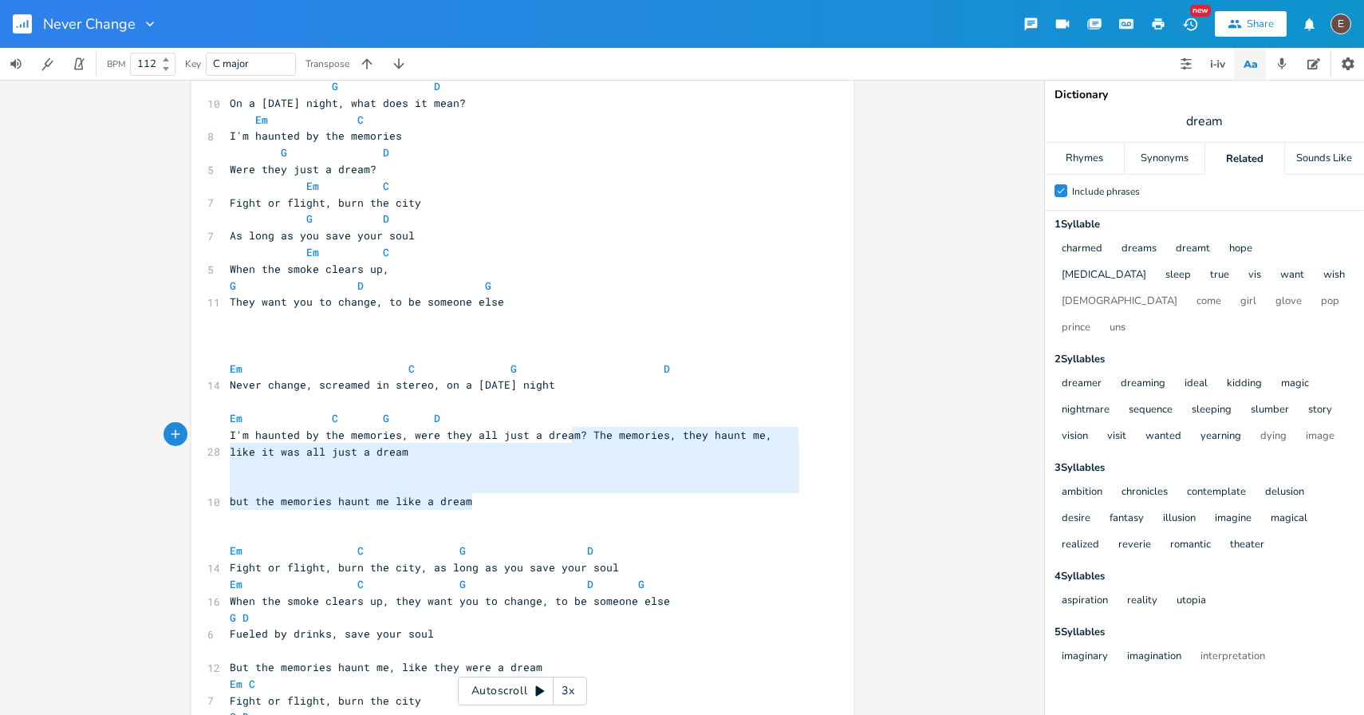
type textarea "The memories, they haunt me, like it was all just a dream but the memories haun…"
drag, startPoint x: 539, startPoint y: 500, endPoint x: 578, endPoint y: 437, distance: 74.2
click at [578, 437] on div "[Intro] G - Em - C - D ​ [Verse 1] G Em 11 Grainy photos of the sea is all that…" at bounding box center [515, 517] width 576 height 2671
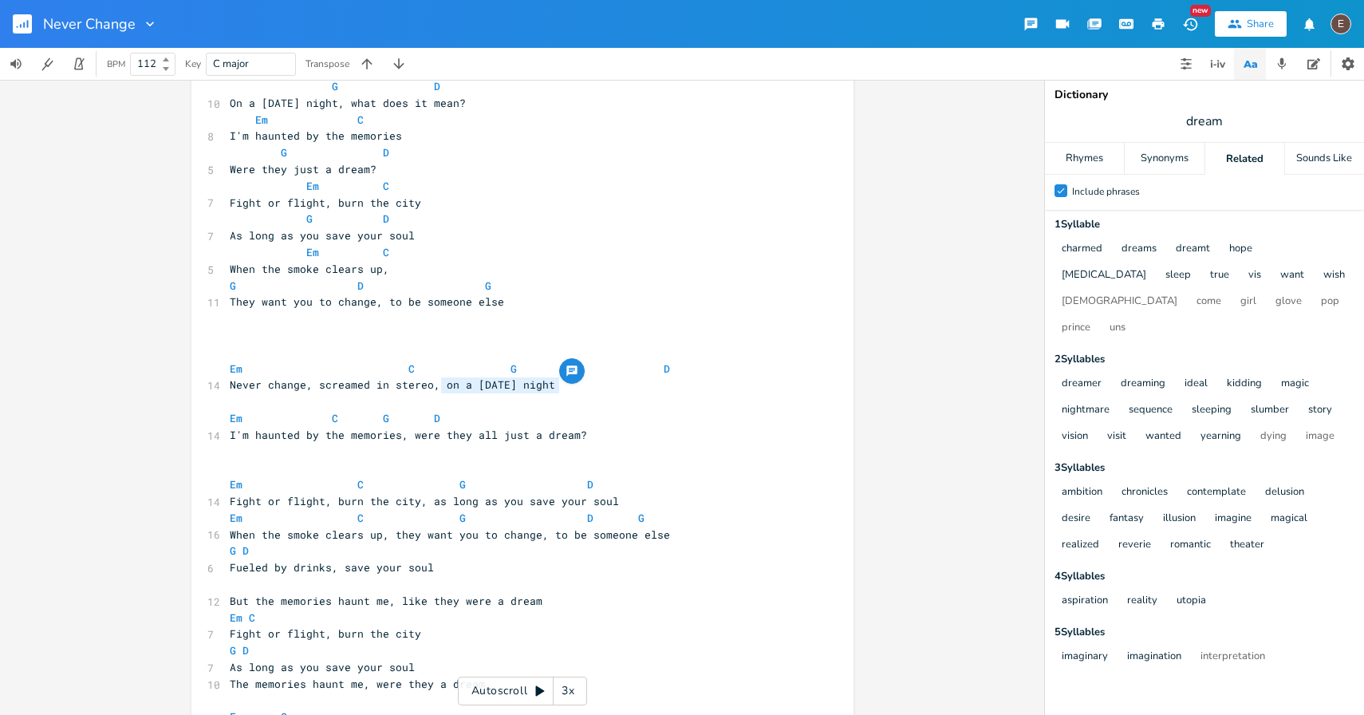
drag, startPoint x: 561, startPoint y: 385, endPoint x: 435, endPoint y: 386, distance: 126.1
click at [435, 386] on pre "Never change, screamed in stereo, on a [DATE] night" at bounding box center [515, 385] width 576 height 17
type textarea "on a [DATE] night"
click at [437, 387] on span "Never change, screamed in stereo, on a [DATE] night" at bounding box center [393, 384] width 326 height 14
type textarea "strangers"
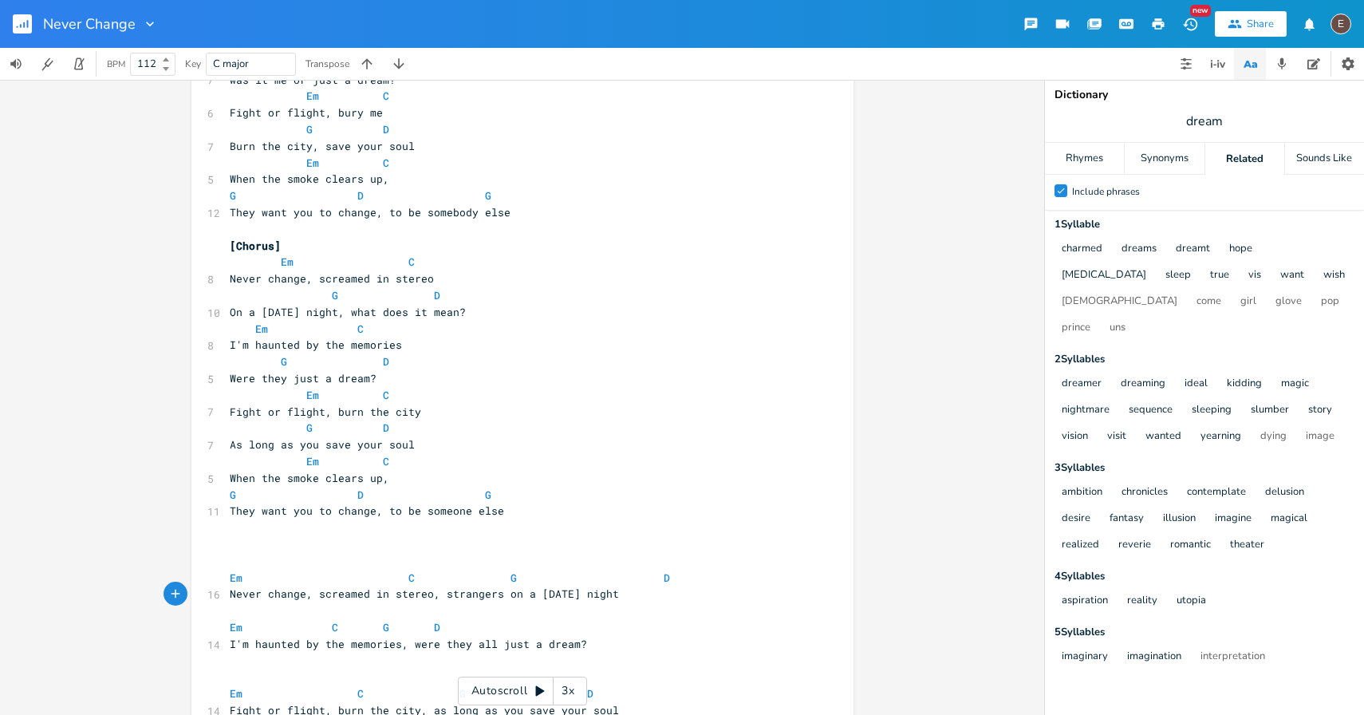
scroll to position [753, 0]
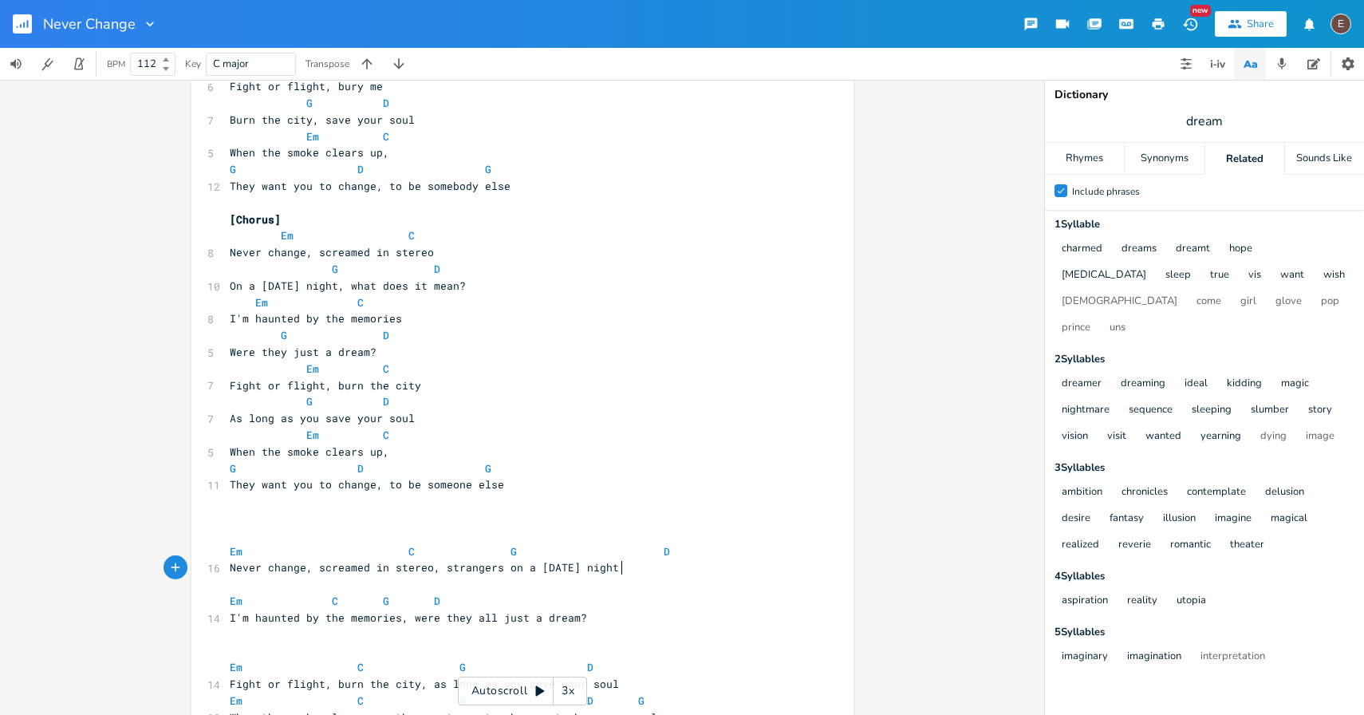
type textarea "strangers on a [DATE] night"
drag, startPoint x: 619, startPoint y: 566, endPoint x: 436, endPoint y: 566, distance: 182.7
click at [436, 566] on pre "Never change, screamed in stereo, strangers on a [DATE] night" at bounding box center [515, 567] width 576 height 17
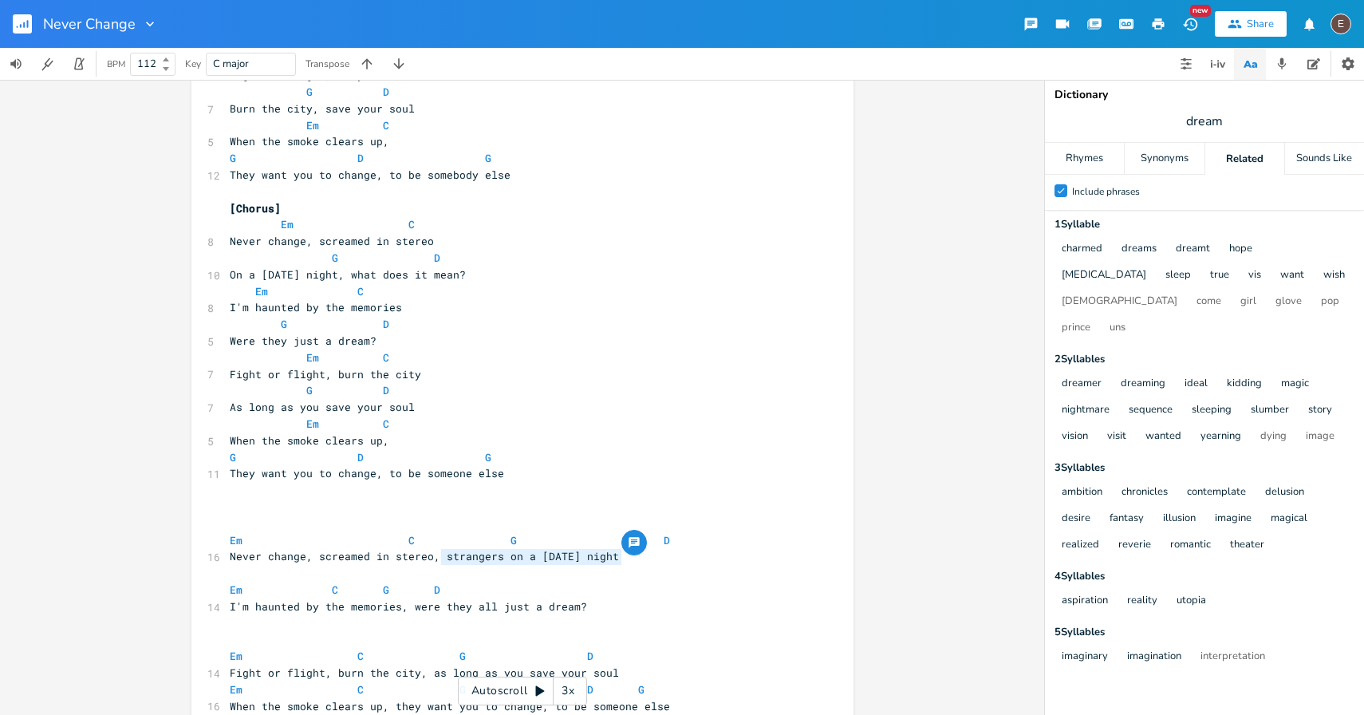
scroll to position [874, 0]
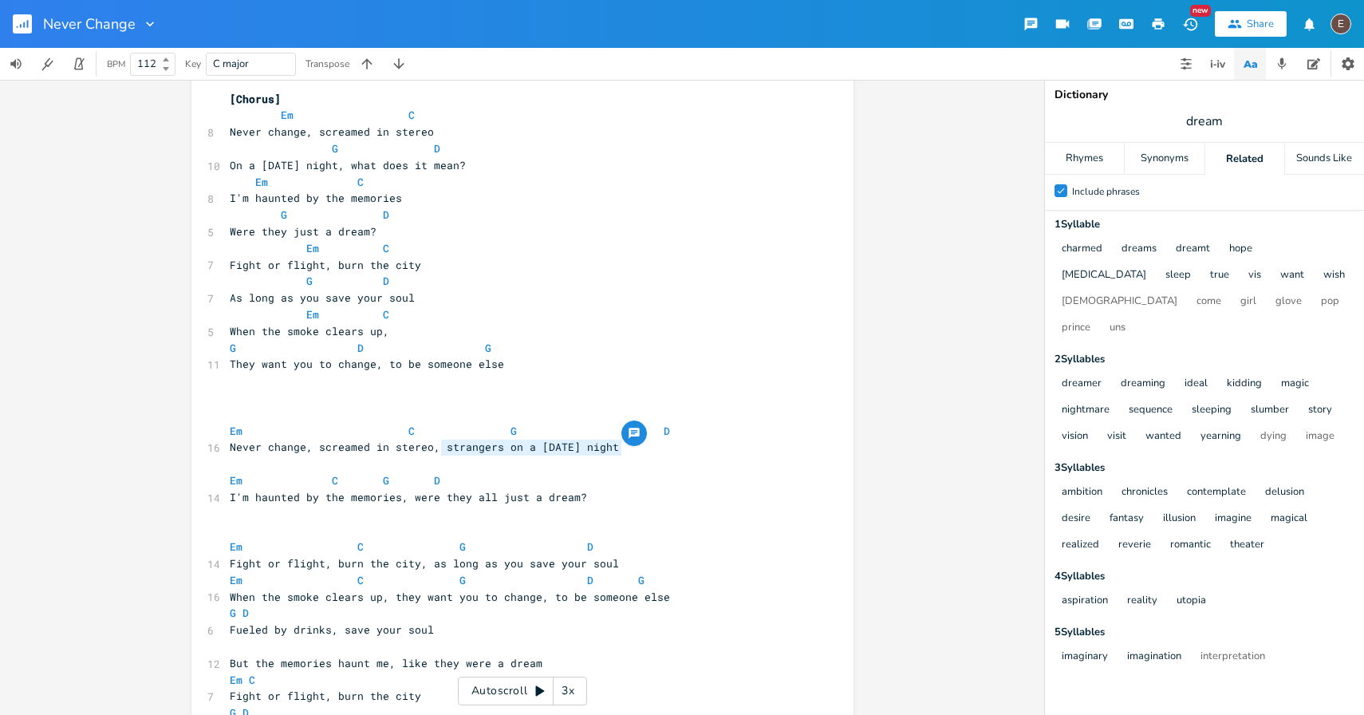
click at [311, 448] on span "Never change, screamed in stereo, strangers on a [DATE] night" at bounding box center [424, 447] width 389 height 14
type textarea "th"
type textarea "is is"
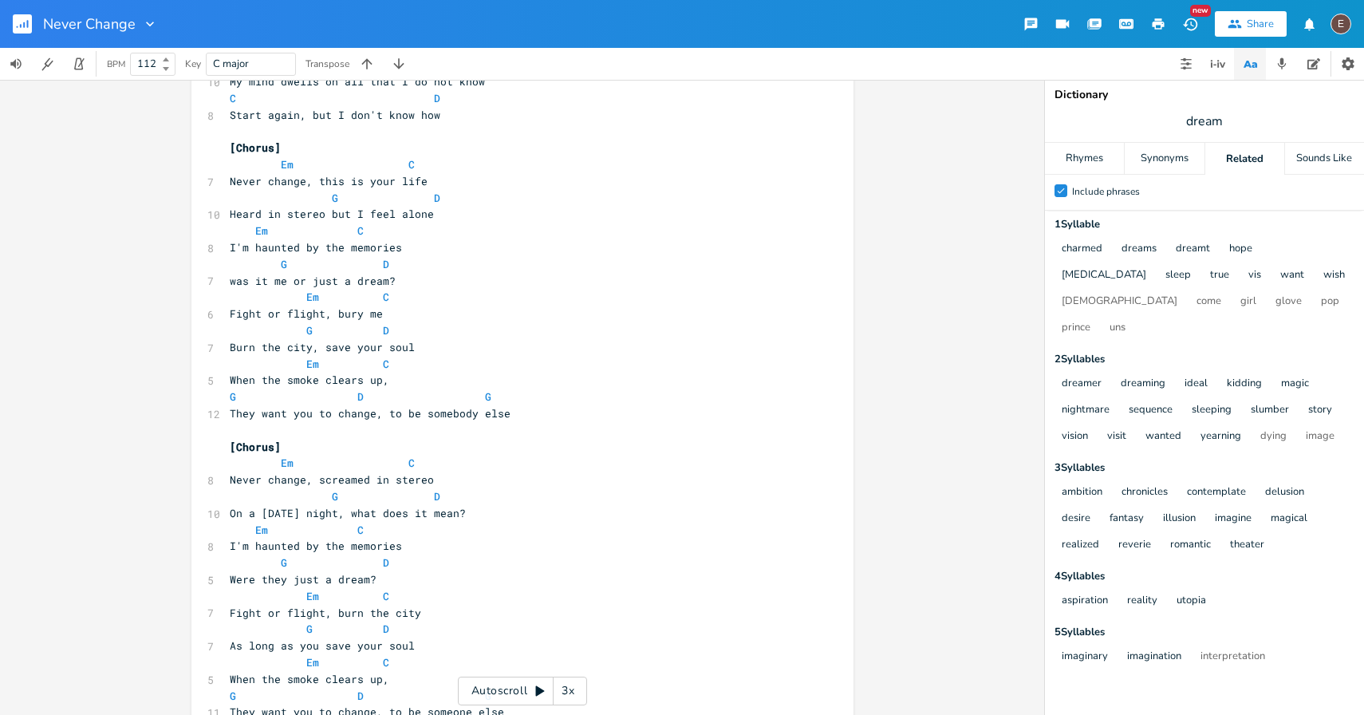
scroll to position [524, 0]
type textarea "this is your life"
drag, startPoint x: 420, startPoint y: 182, endPoint x: 313, endPoint y: 183, distance: 107.7
click at [313, 183] on span "Never change, this is your life" at bounding box center [329, 183] width 198 height 14
click at [404, 211] on span "Heard in stereo but I feel alone" at bounding box center [332, 215] width 204 height 14
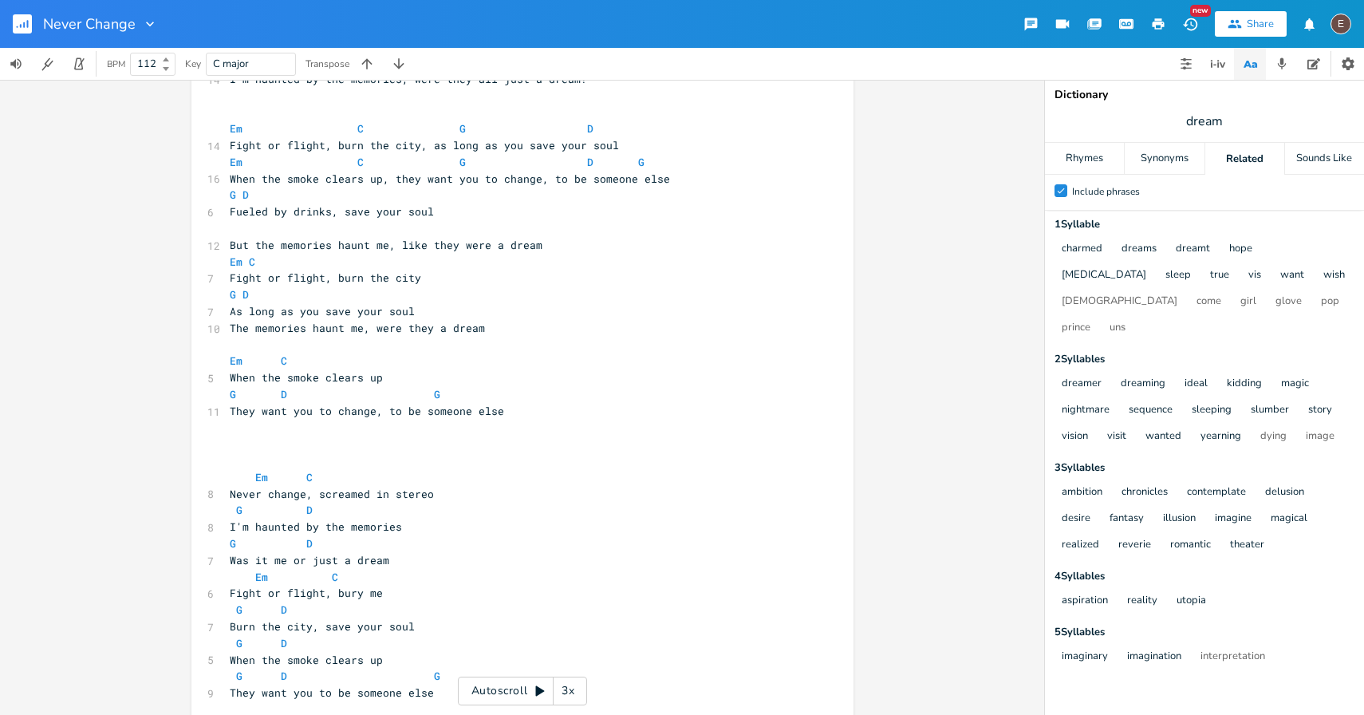
scroll to position [1303, 0]
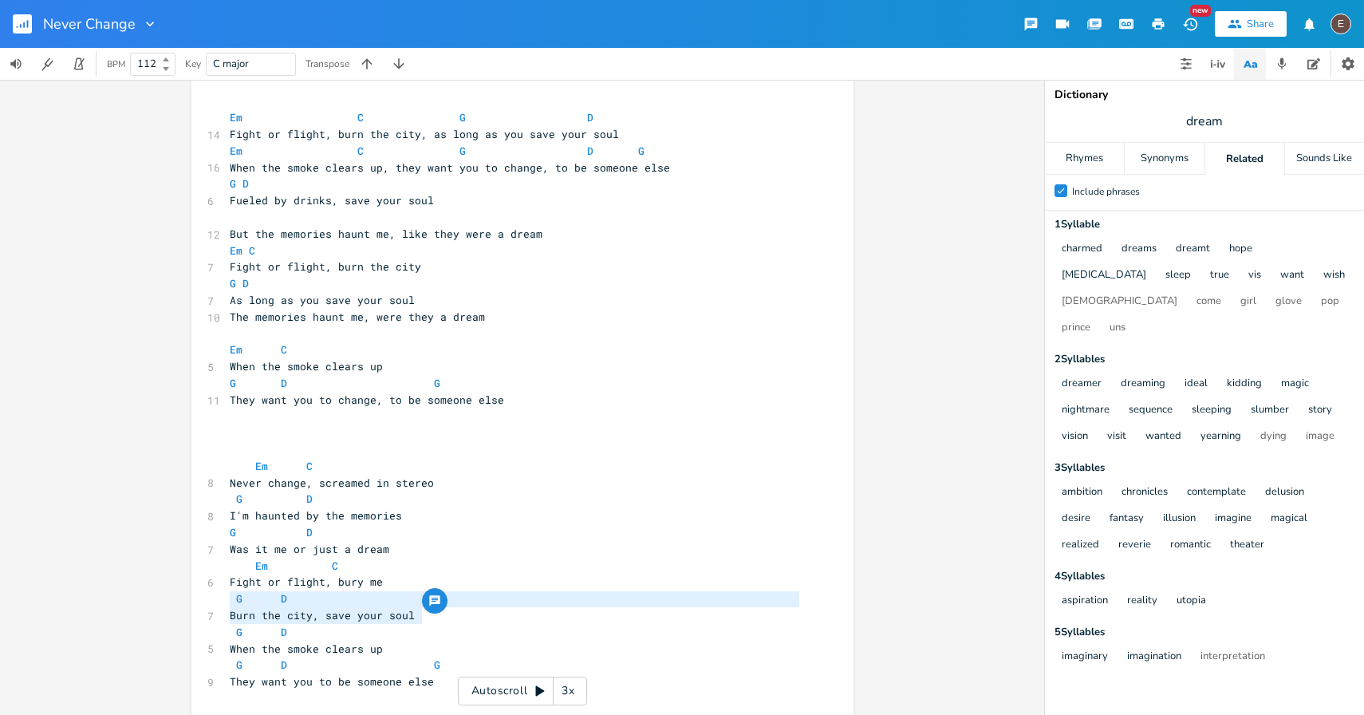
type textarea "Burn the city, save your soul"
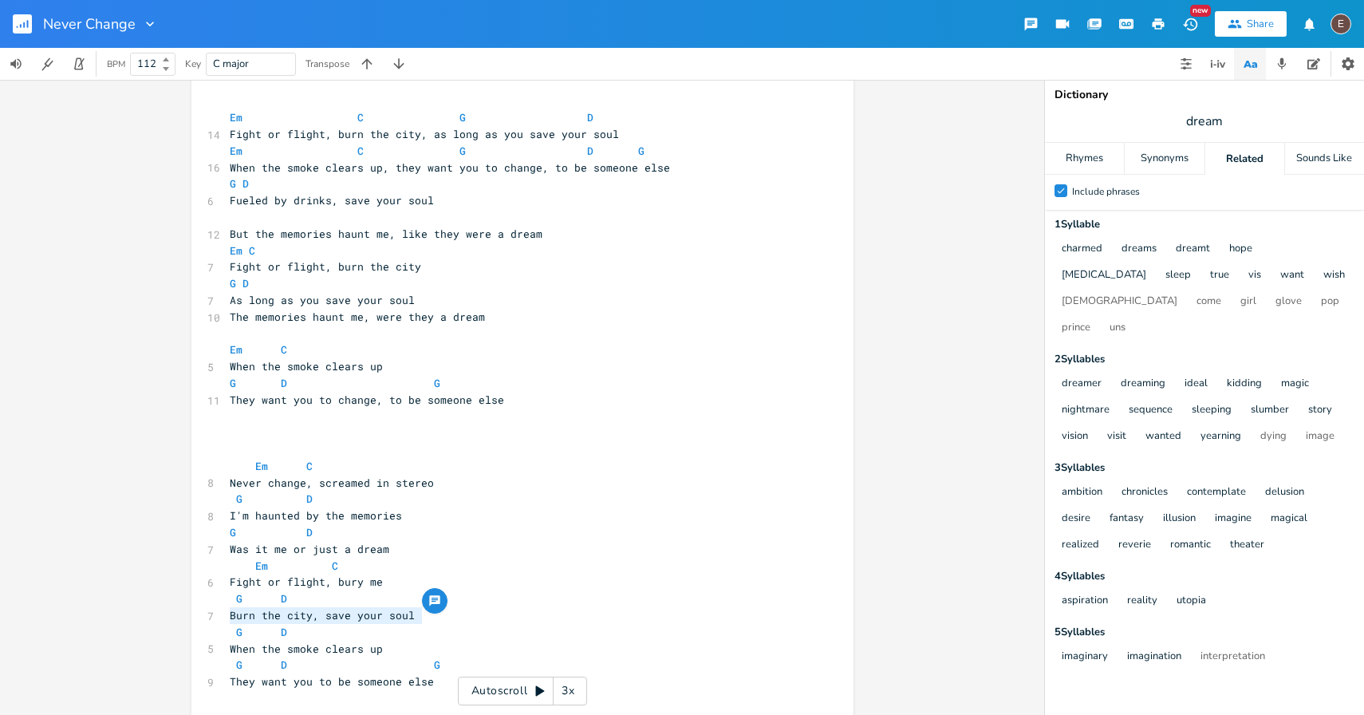
drag, startPoint x: 414, startPoint y: 617, endPoint x: 211, endPoint y: 610, distance: 202.8
click at [211, 610] on div "Burn the city, save your soul x [Intro] G - Em - C - D ​ [Verse 1] G Em 11 Grai…" at bounding box center [522, 114] width 662 height 2657
drag, startPoint x: 385, startPoint y: 578, endPoint x: 334, endPoint y: 582, distance: 50.4
click at [334, 582] on pre "Fight or flight, bury me" at bounding box center [515, 582] width 576 height 17
type textarea "burn the citt"
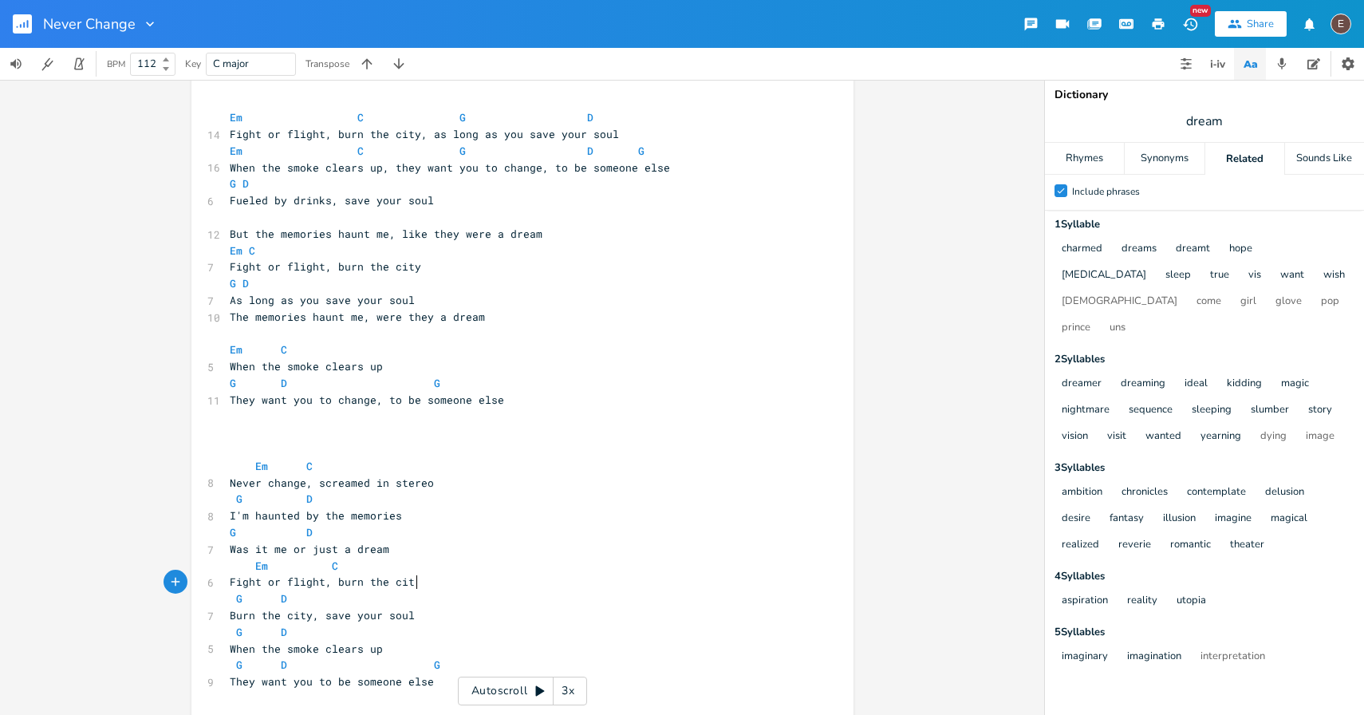
scroll to position [0, 57]
type textarea "y"
drag, startPoint x: 423, startPoint y: 618, endPoint x: 231, endPoint y: 623, distance: 191.6
click at [231, 623] on pre "Burn the city, save your soul" at bounding box center [515, 615] width 576 height 17
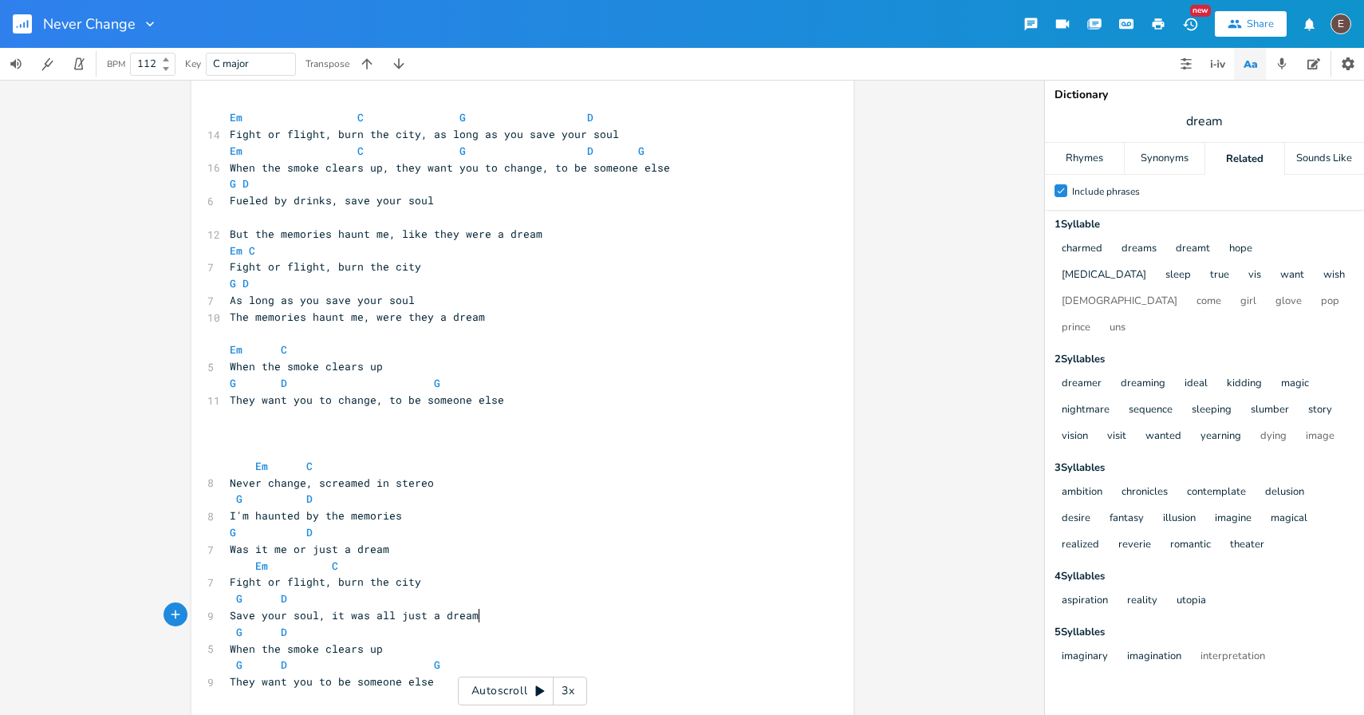
type textarea "Save your soul, it was all just a dream"
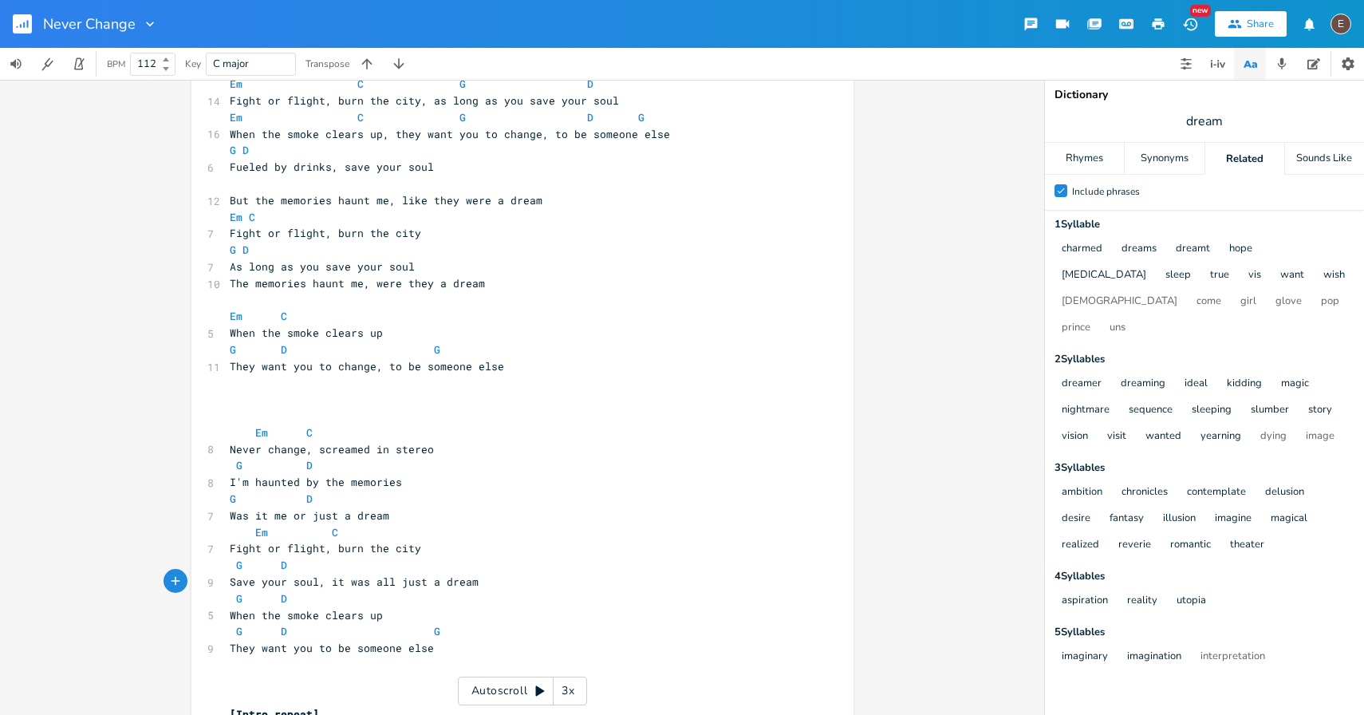
scroll to position [1365, 0]
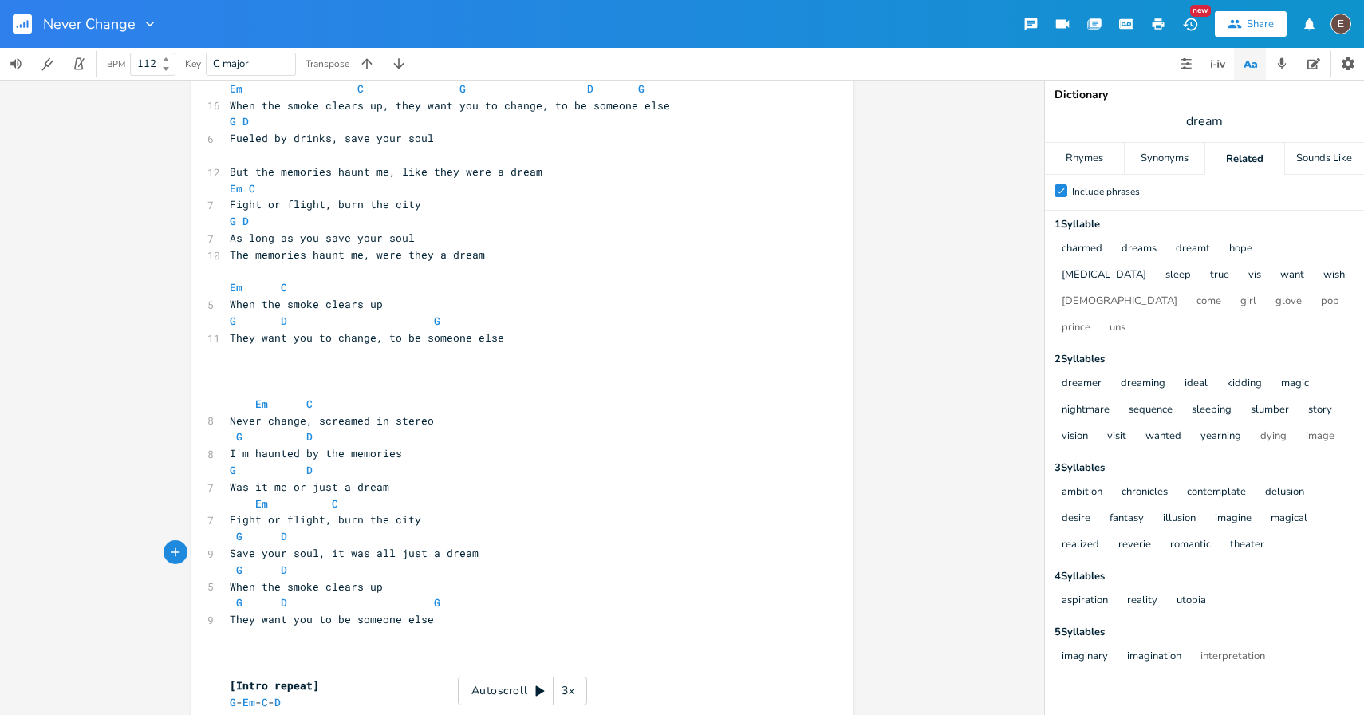
click at [403, 377] on pre "​" at bounding box center [515, 370] width 576 height 17
type textarea "Never change, screamed in stereo"
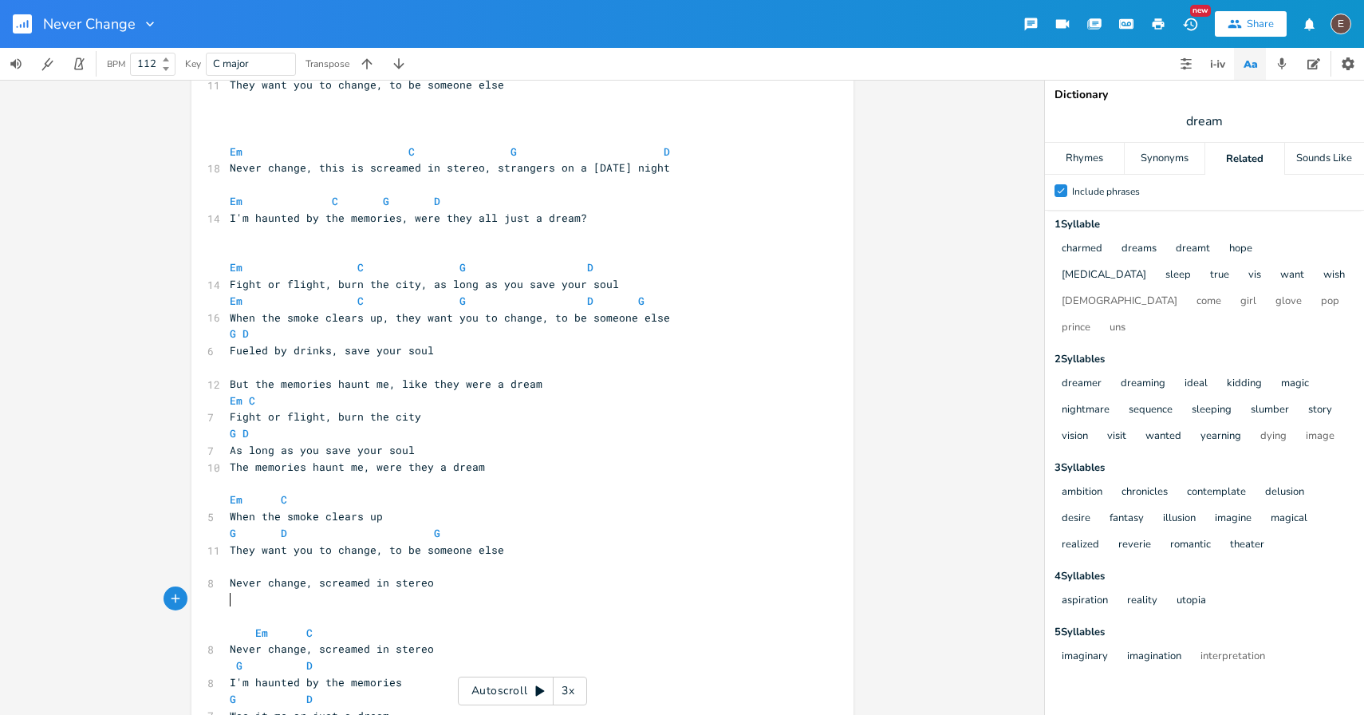
scroll to position [1164, 0]
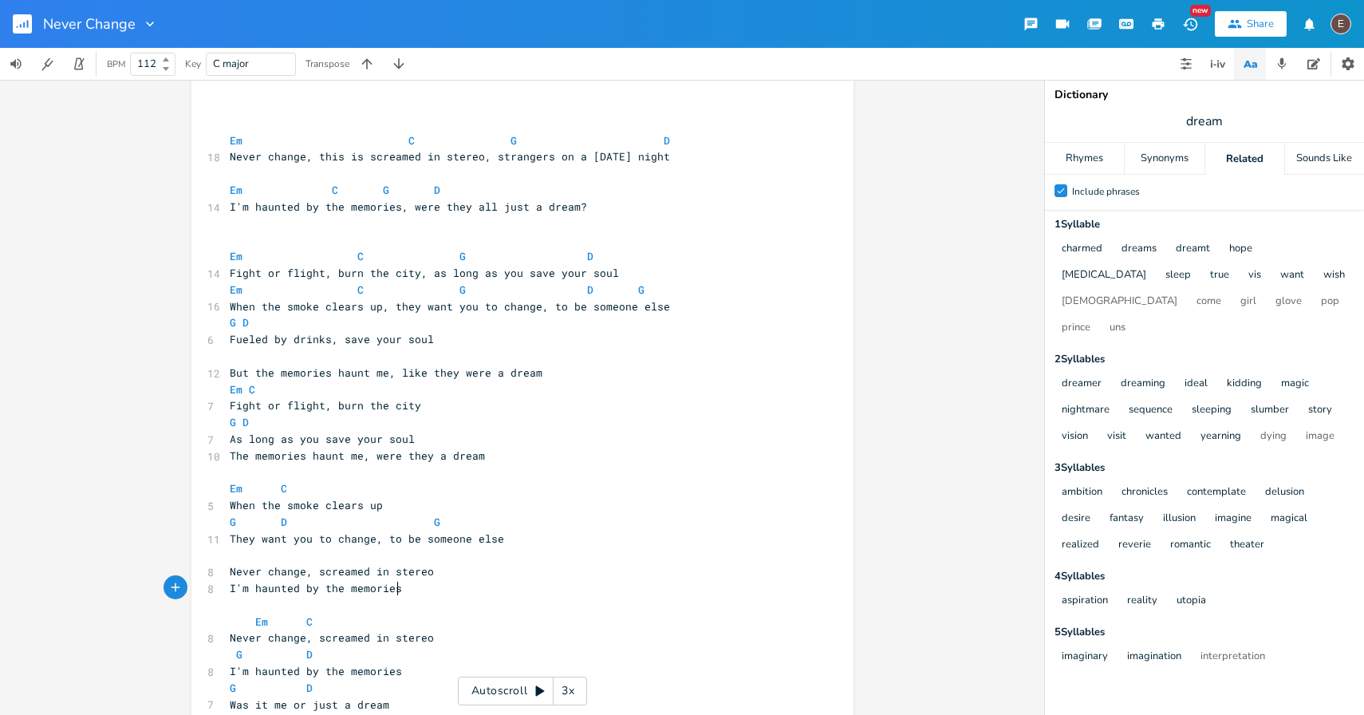
type textarea "I'm haunted by the memories"
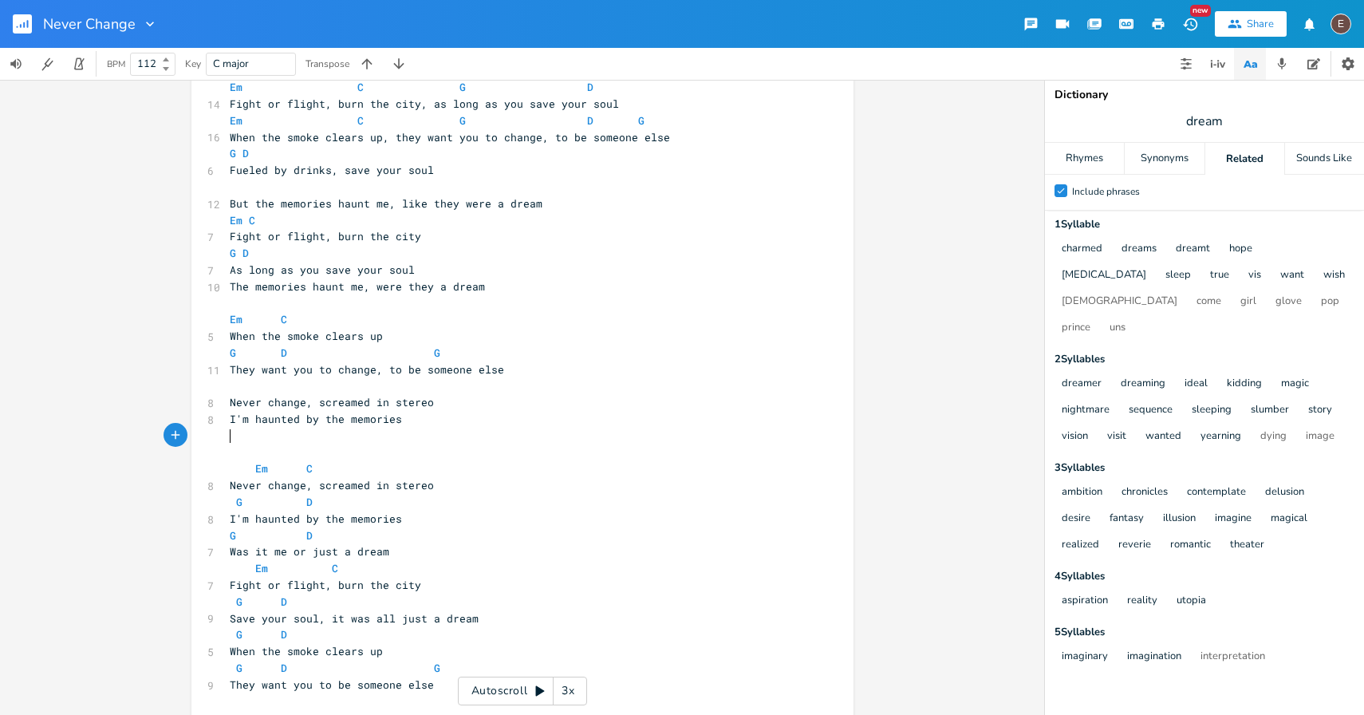
scroll to position [1334, 0]
type textarea "Fight or fi"
type textarea "light, burn the city"
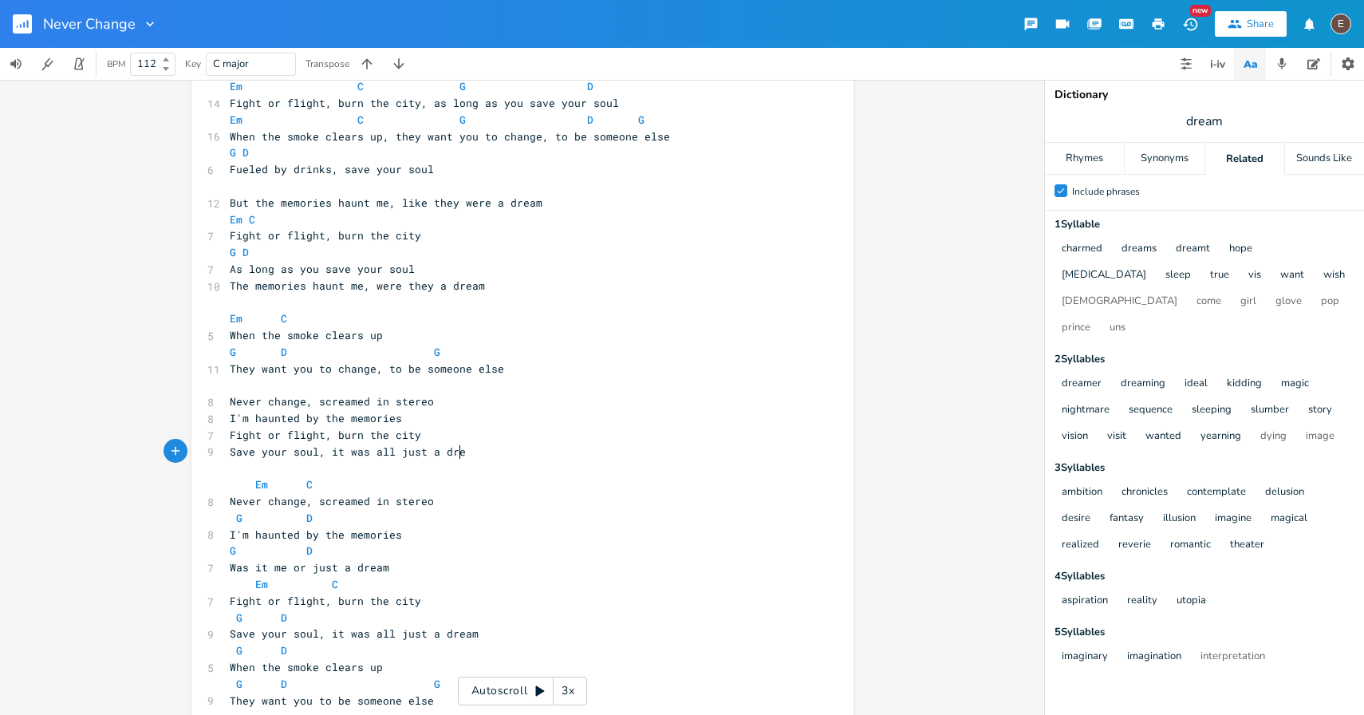
type textarea "Save your soul, it was all just a dream"
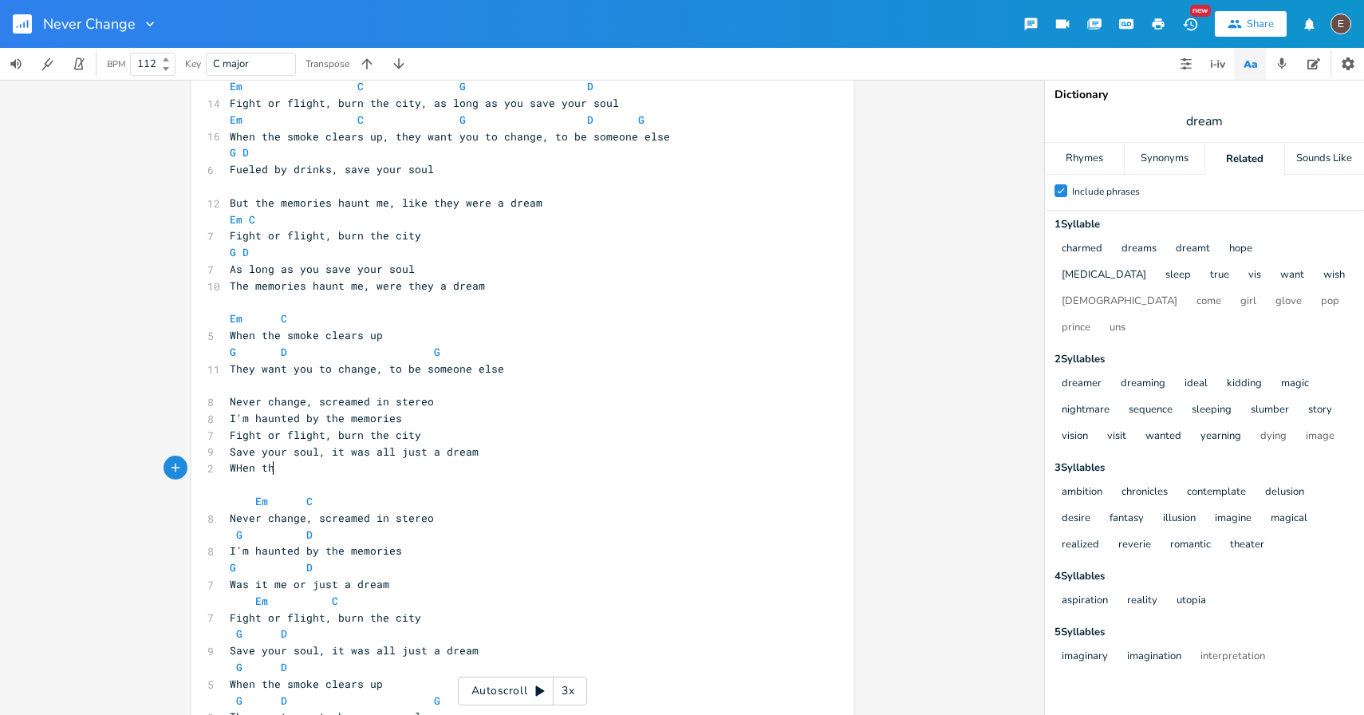
type textarea "WHen the"
type textarea "hen the smoke clears up"
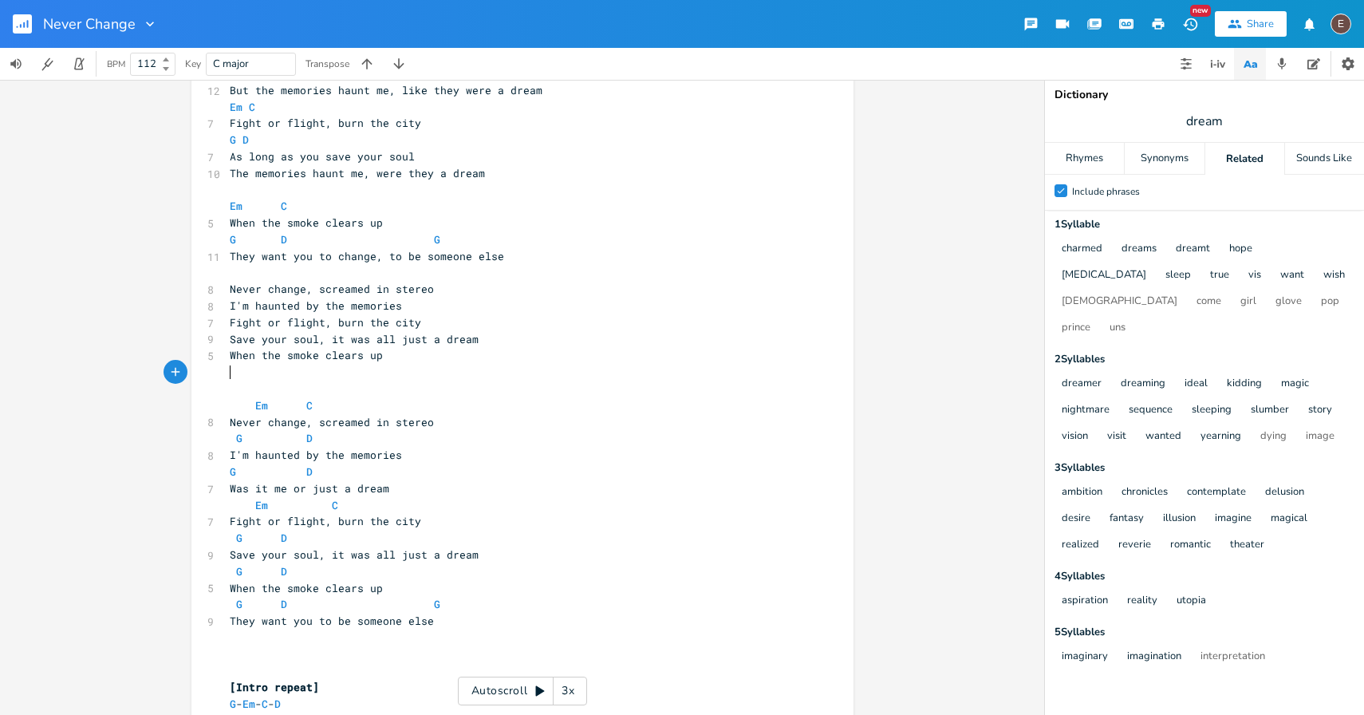
scroll to position [1457, 0]
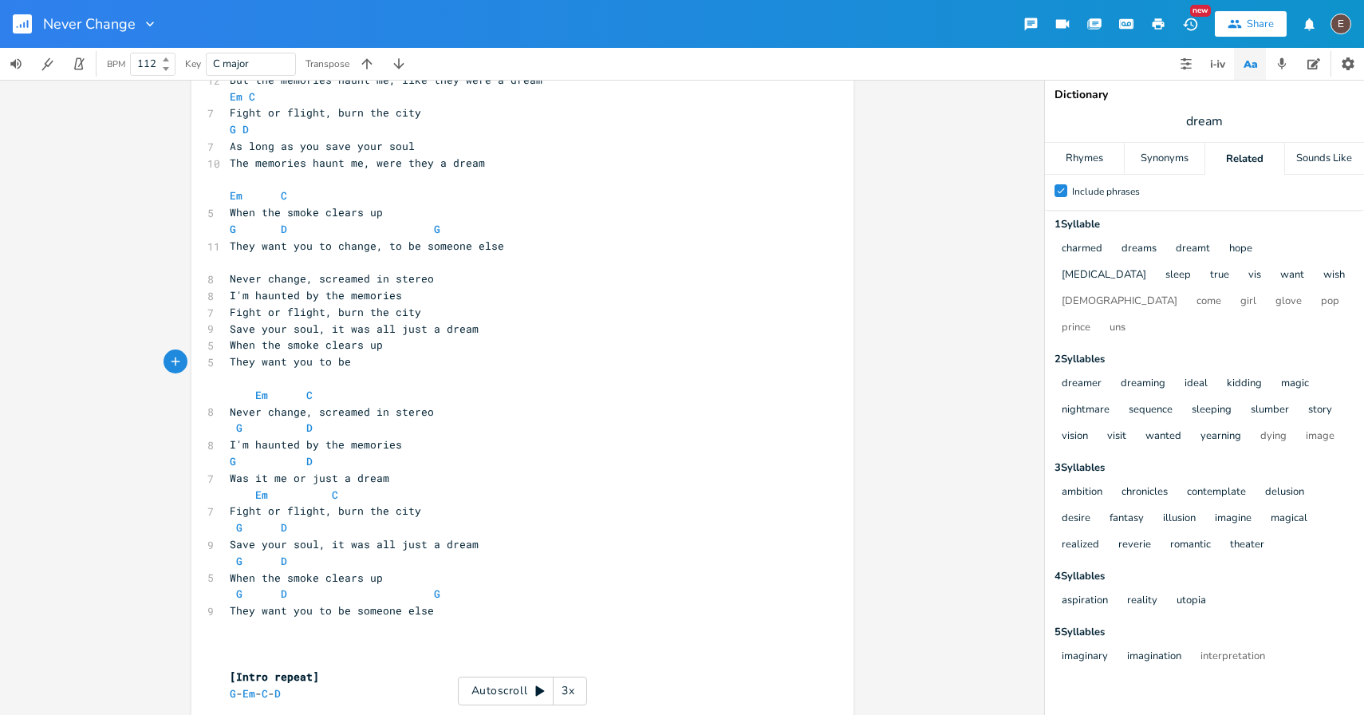
type textarea "They want you to be"
type textarea "change, to be someone else"
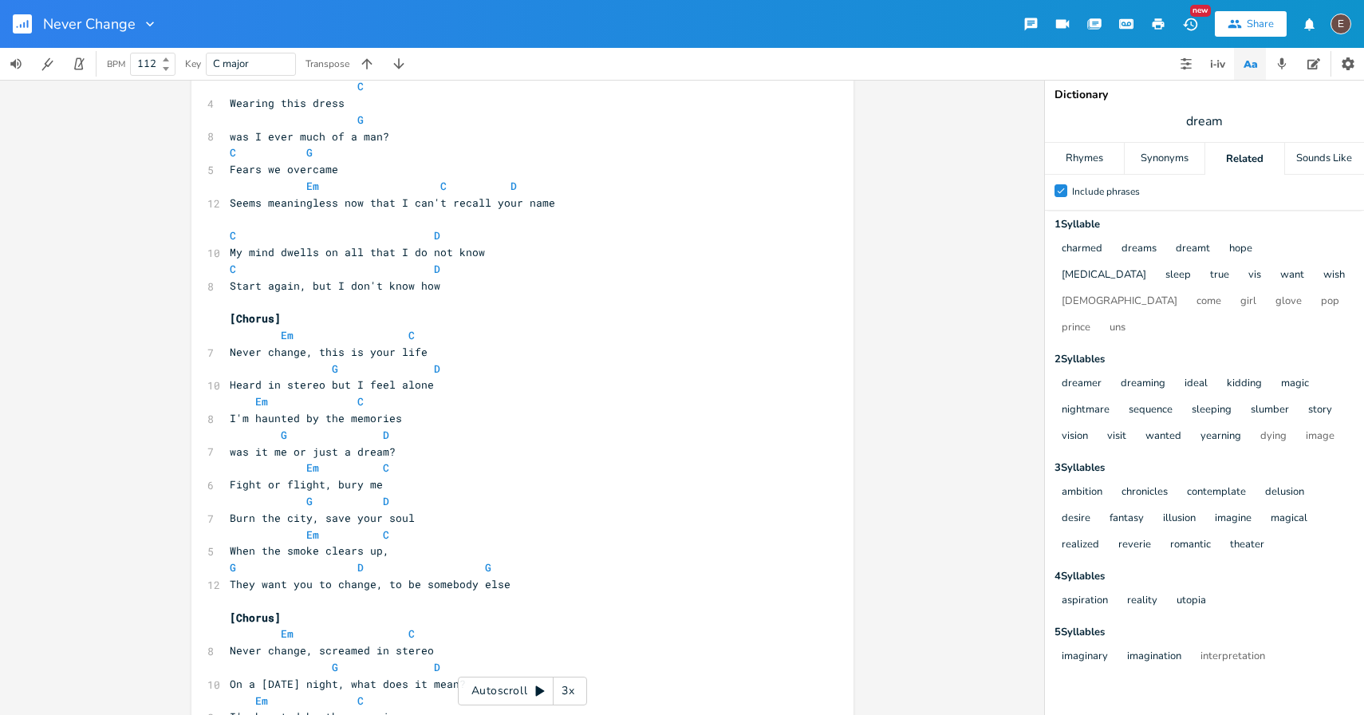
scroll to position [356, 0]
click at [552, 586] on pre "They want you to change, to be somebody else" at bounding box center [515, 583] width 576 height 17
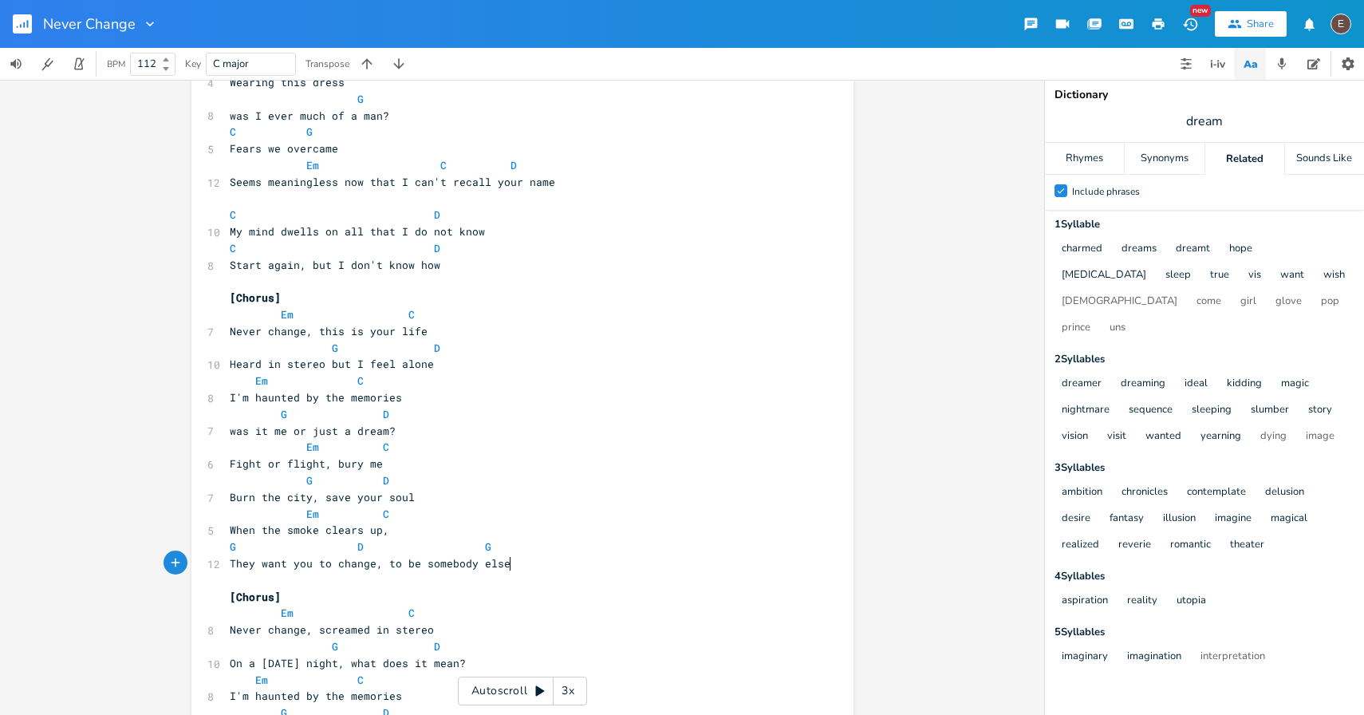
scroll to position [393, 0]
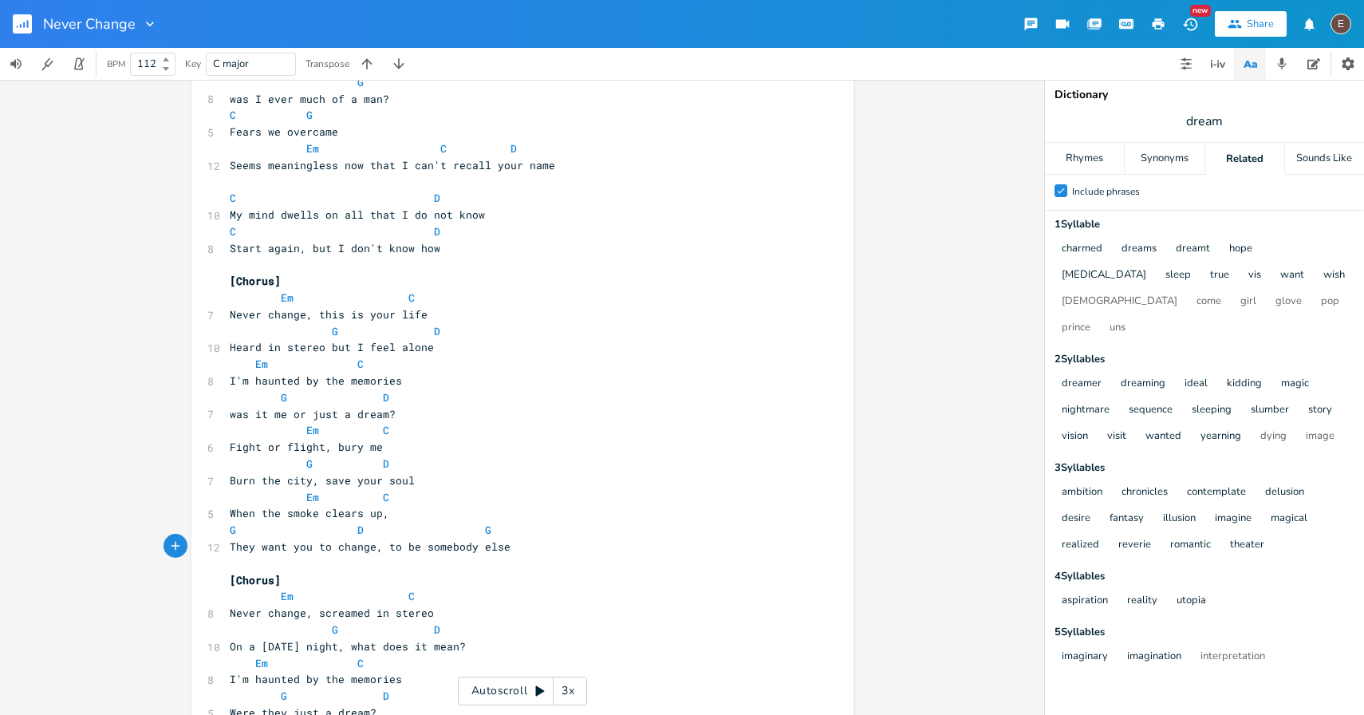
click at [22, 30] on rect "button" at bounding box center [22, 23] width 19 height 19
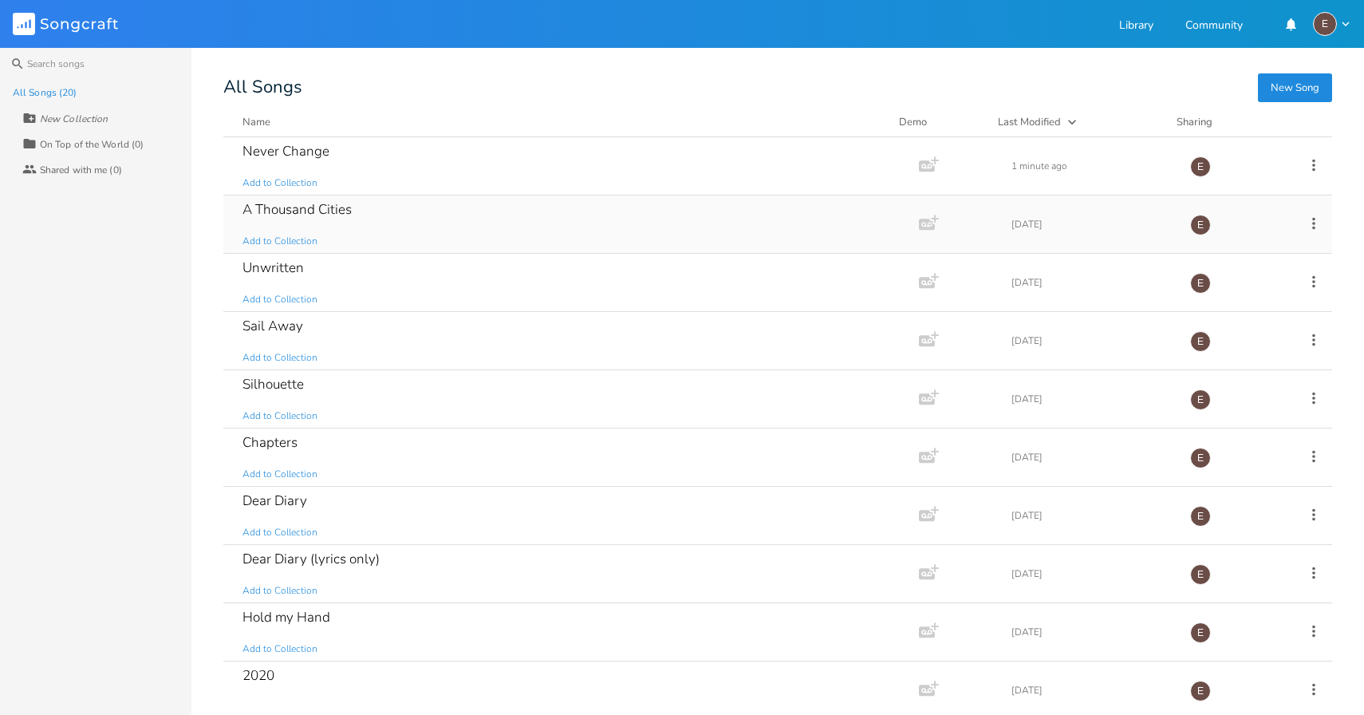
click at [587, 214] on div "A Thousand Cities Add to Collection" at bounding box center [568, 223] width 651 height 57
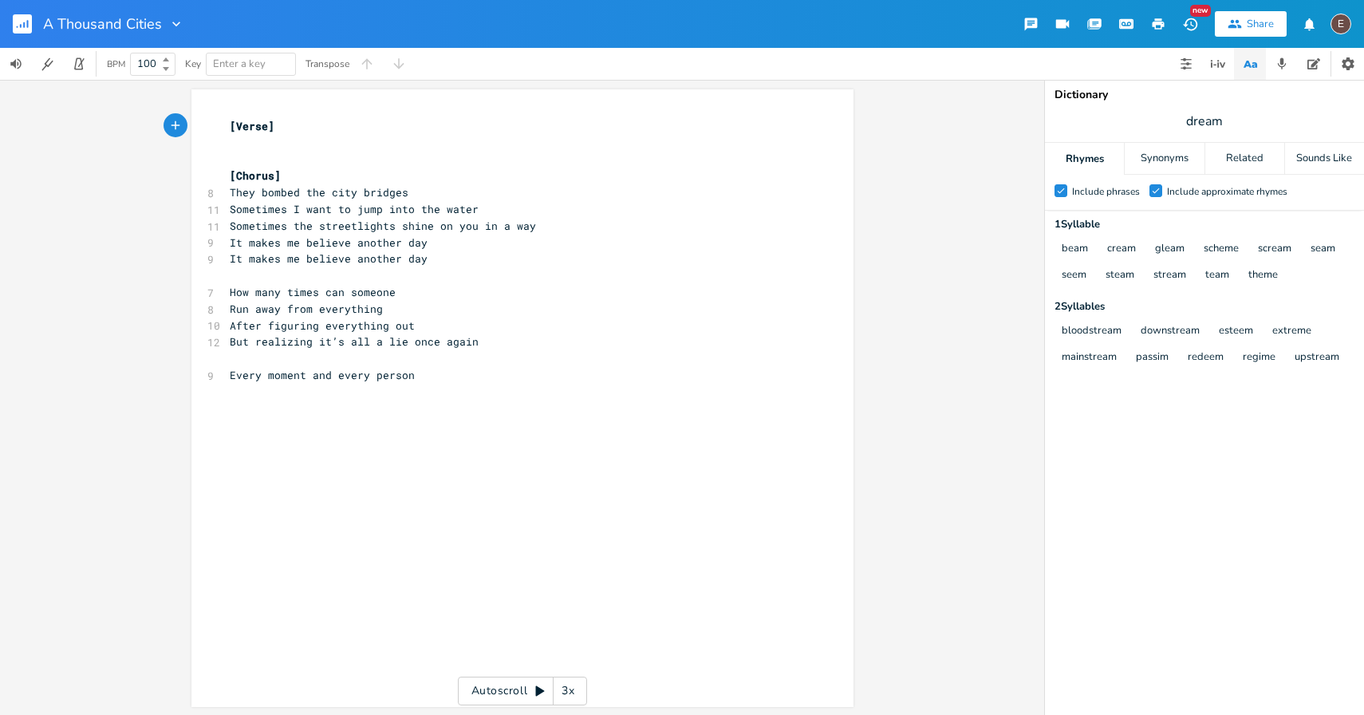
click at [31, 37] on button "button" at bounding box center [29, 24] width 32 height 38
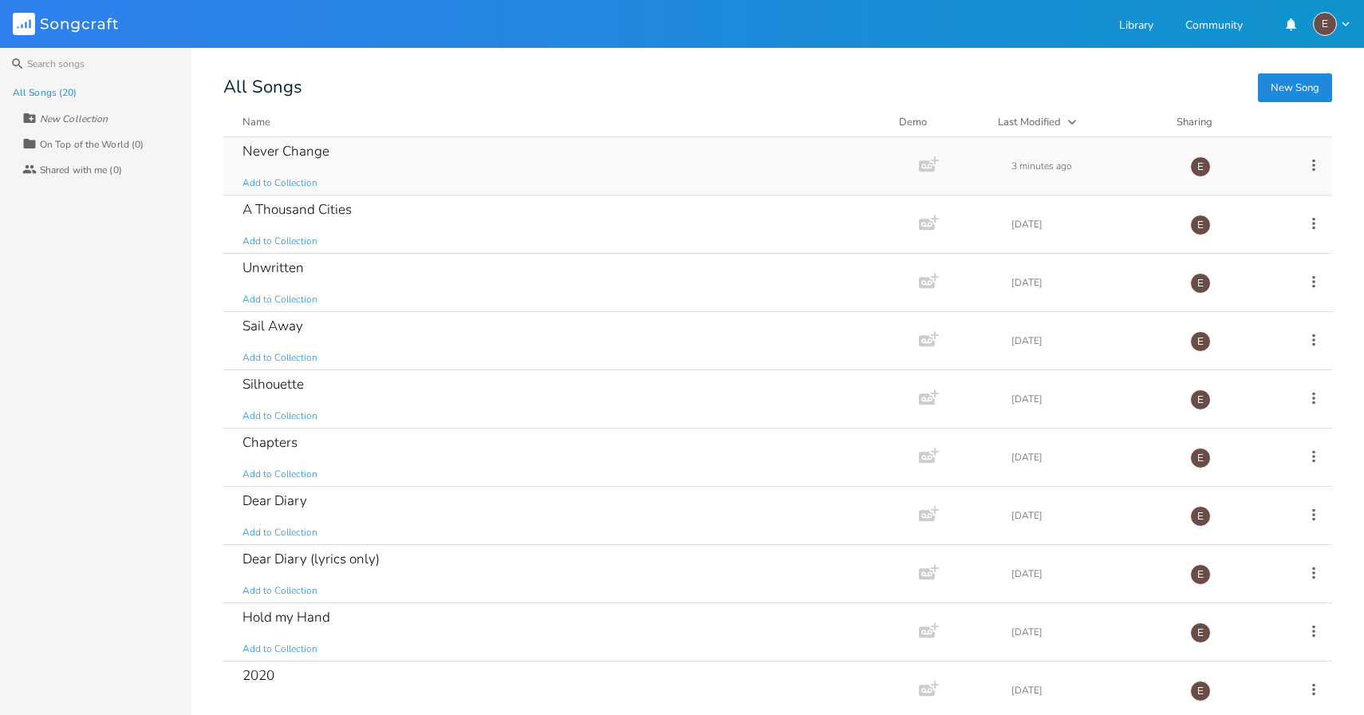
click at [491, 169] on div "Never Change Add to Collection" at bounding box center [568, 165] width 651 height 57
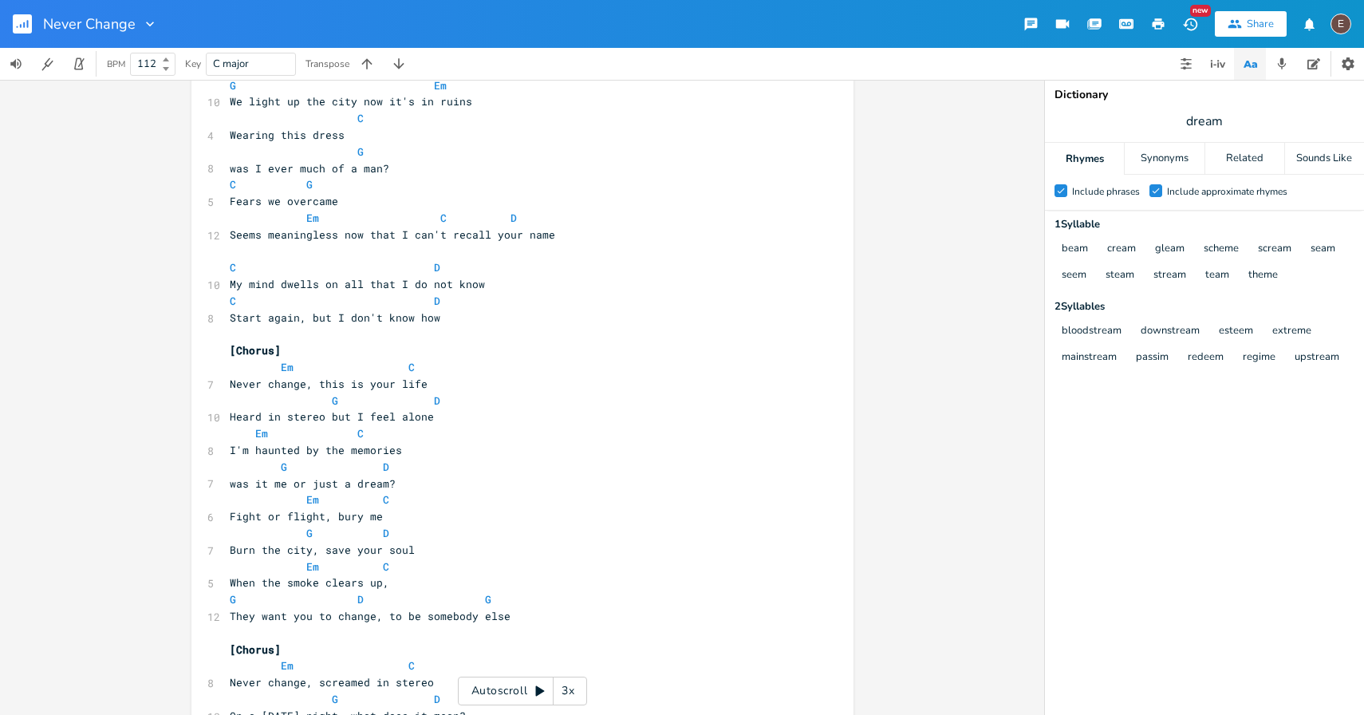
scroll to position [549, 0]
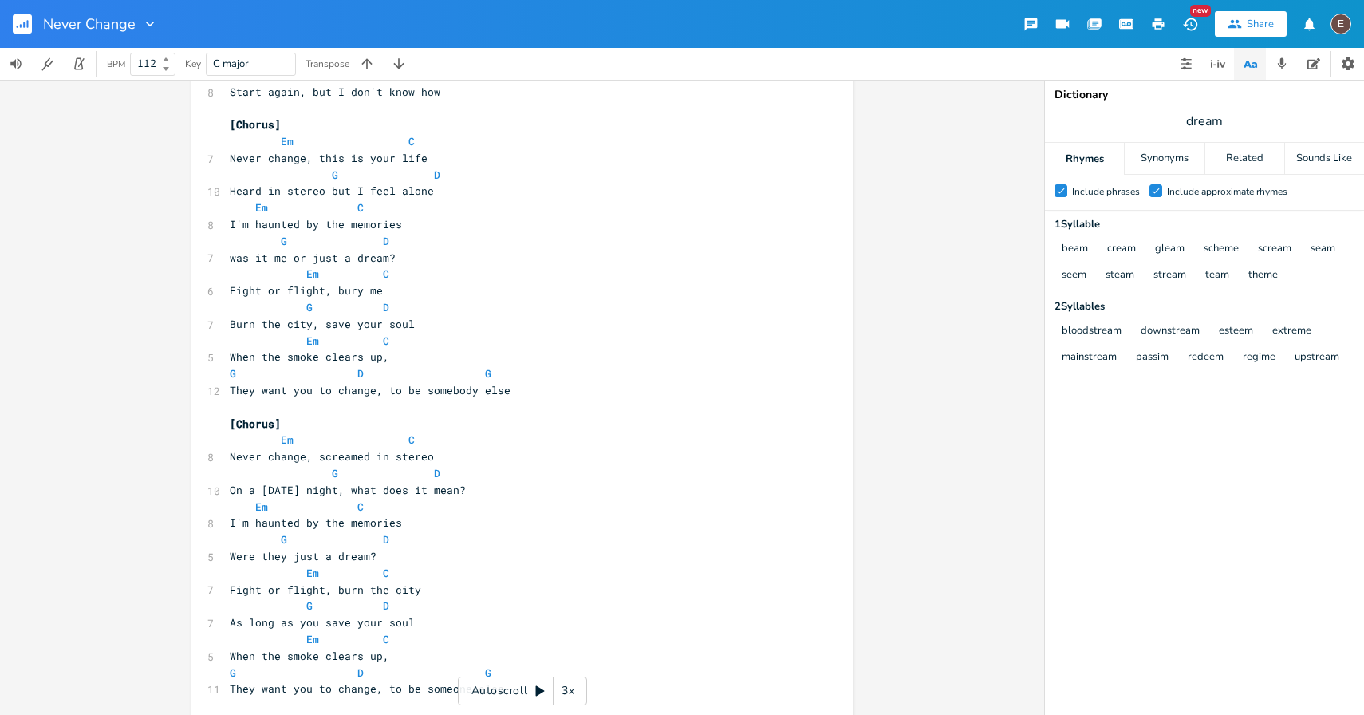
click at [437, 461] on pre "Never change, screamed in stereo" at bounding box center [515, 456] width 576 height 17
drag, startPoint x: 476, startPoint y: 488, endPoint x: 136, endPoint y: 497, distance: 340.0
click at [136, 497] on div "On a [DATE] night, what does it mean? x [Intro] G - Em - C - D ​ [Verse 1] G Em…" at bounding box center [522, 397] width 1044 height 635
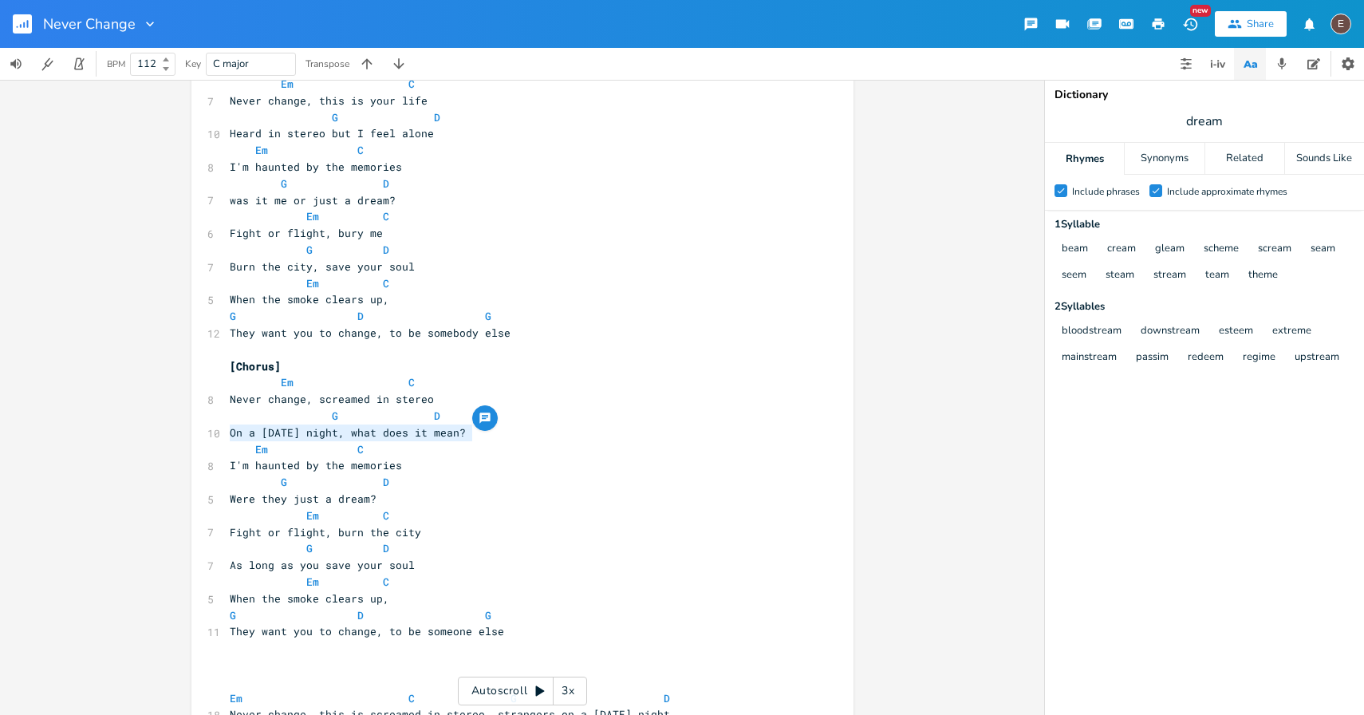
scroll to position [695, 0]
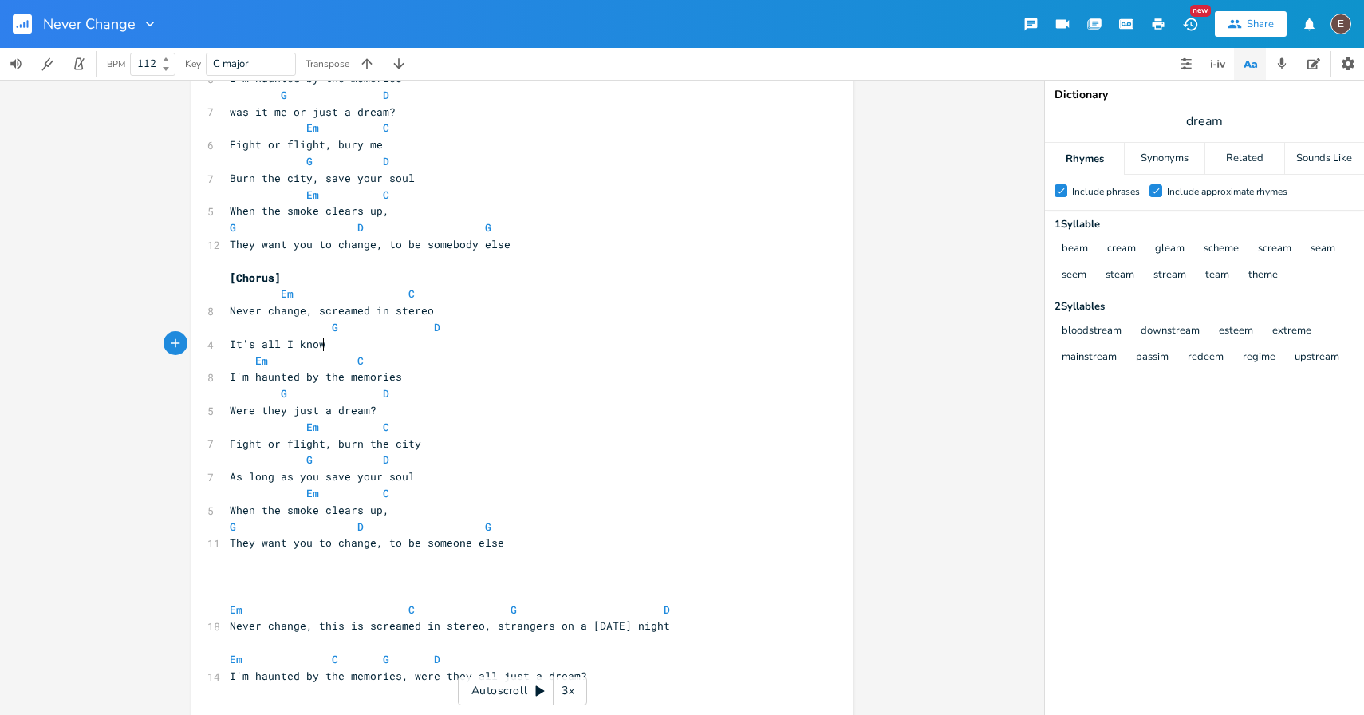
type textarea "It's all I know"
drag, startPoint x: 322, startPoint y: 347, endPoint x: 220, endPoint y: 349, distance: 101.3
type textarea "It's all I know"
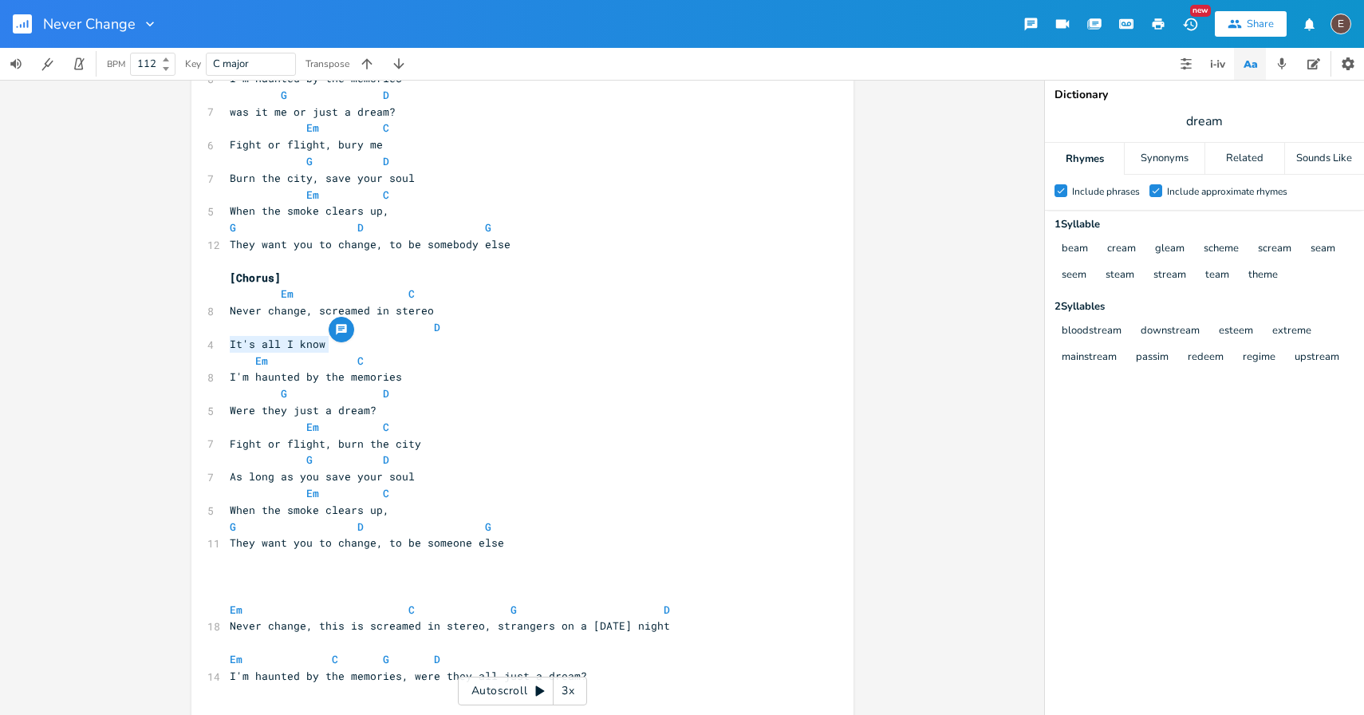
click at [317, 348] on span "It's all I know" at bounding box center [278, 344] width 96 height 14
drag, startPoint x: 328, startPoint y: 348, endPoint x: 225, endPoint y: 345, distance: 103.0
click at [227, 345] on pre "It's all I know" at bounding box center [515, 344] width 576 height 17
type textarea "It took the world and I don't know anythig"
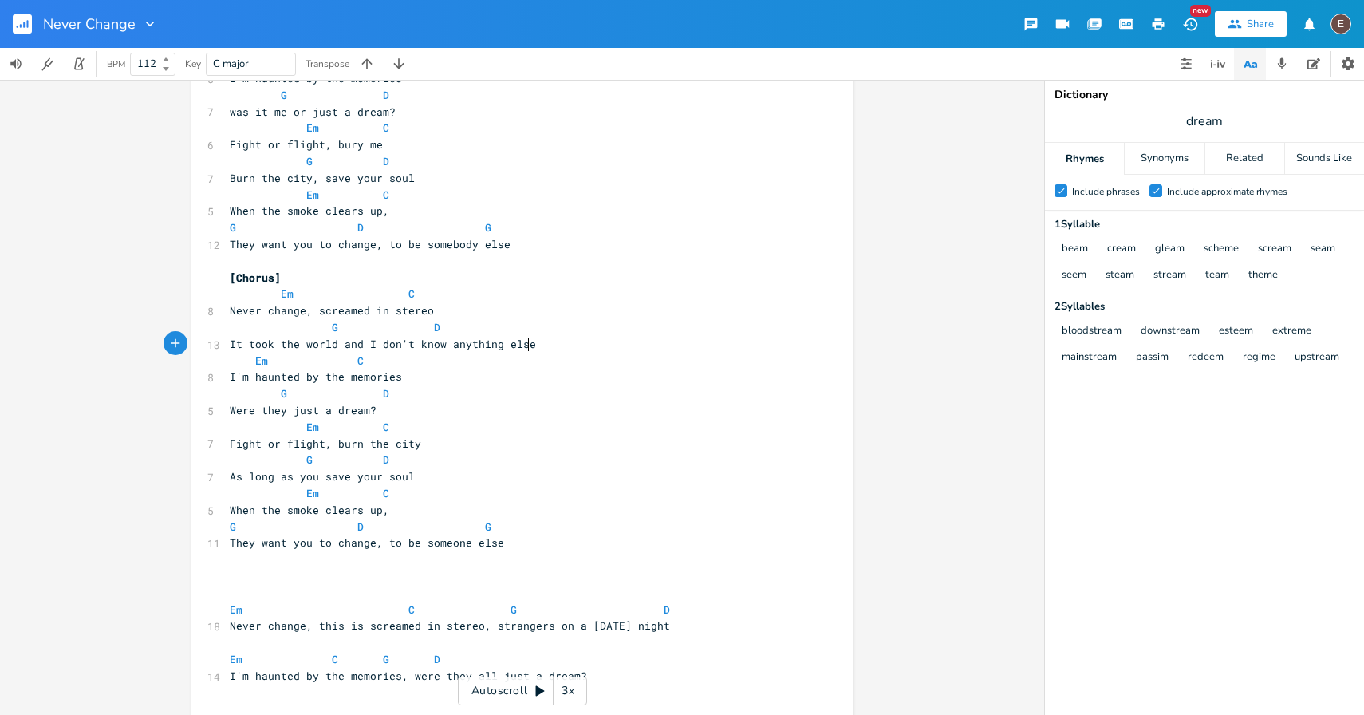
scroll to position [0, 36]
type textarea "ng else"
drag, startPoint x: 562, startPoint y: 345, endPoint x: 339, endPoint y: 345, distance: 223.4
click at [339, 345] on pre "It took the world and I don't know anything else" at bounding box center [515, 344] width 576 height 17
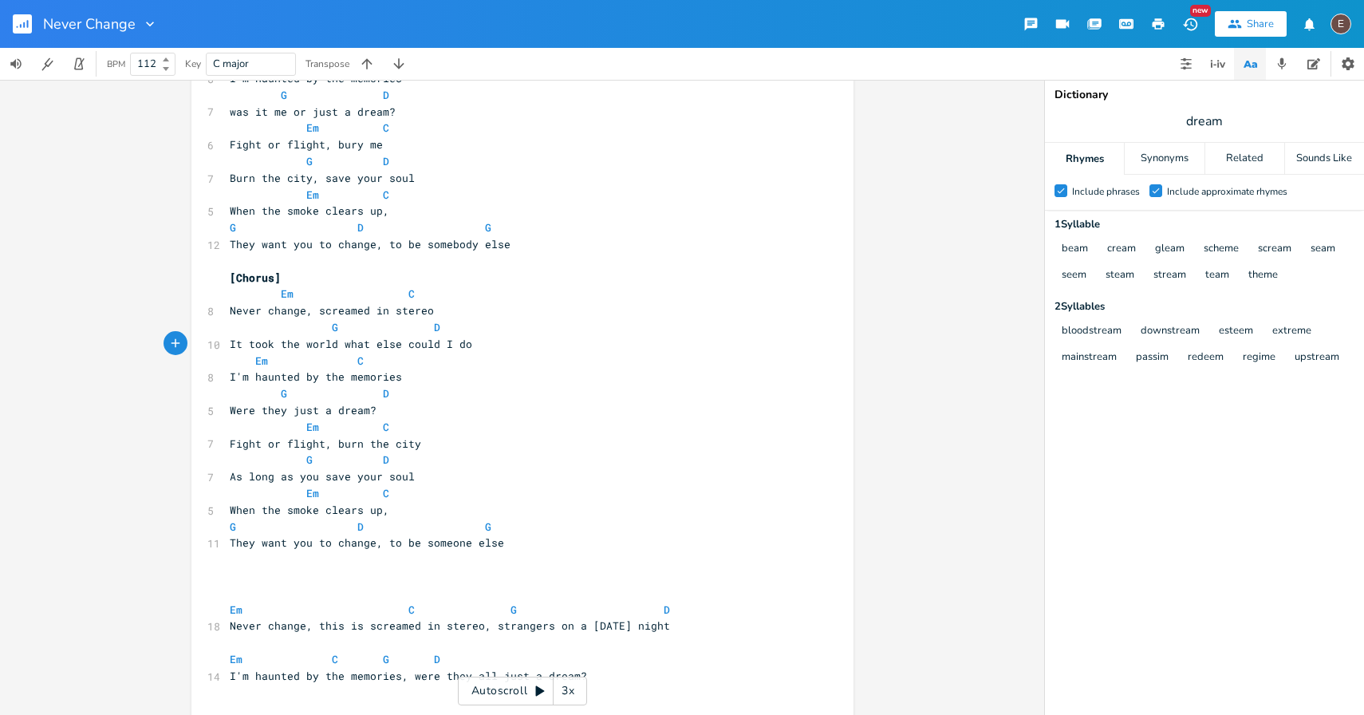
type textarea "what else could I do"
click at [234, 402] on pre "Were they just a dream?" at bounding box center [515, 410] width 576 height 17
click at [243, 408] on span "Were they just a dream?" at bounding box center [303, 410] width 147 height 14
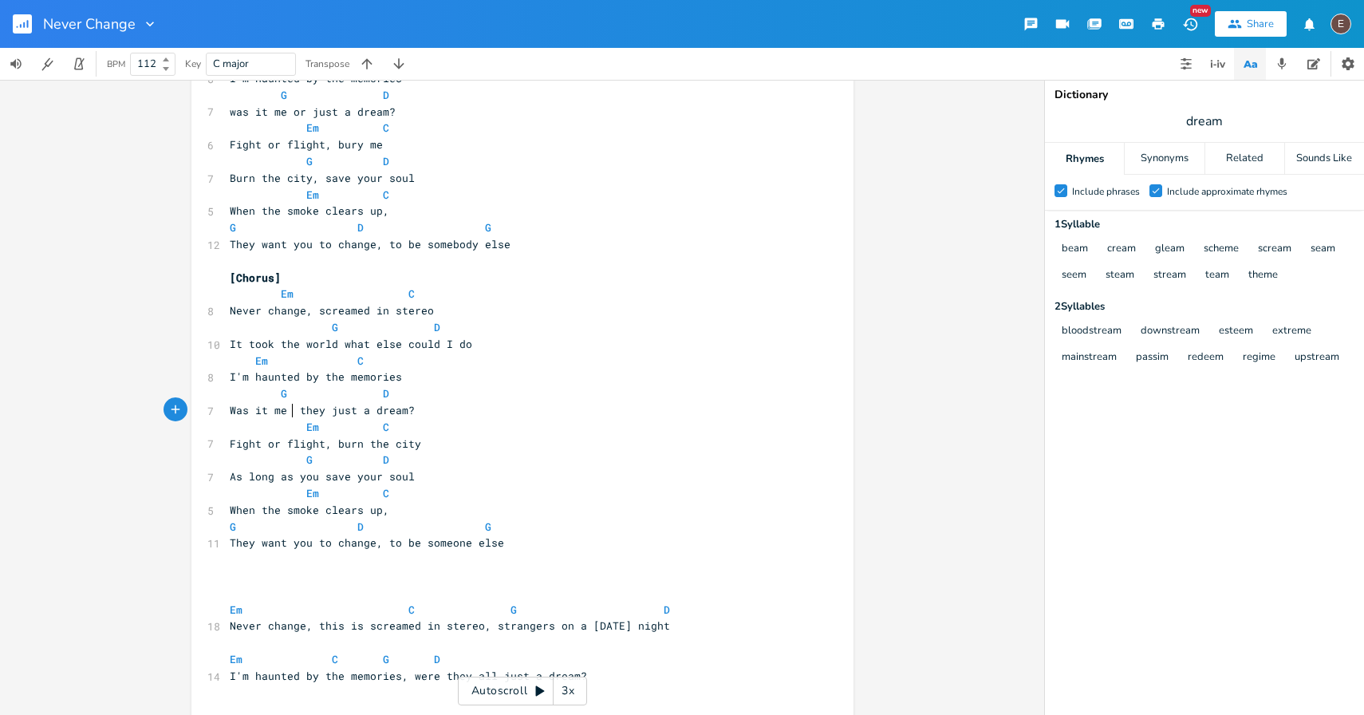
type textarea "Was it me or"
click at [324, 408] on span "Was it me or they just a dream?" at bounding box center [329, 410] width 198 height 14
type textarea "they"
drag, startPoint x: 324, startPoint y: 408, endPoint x: 340, endPoint y: 409, distance: 16.0
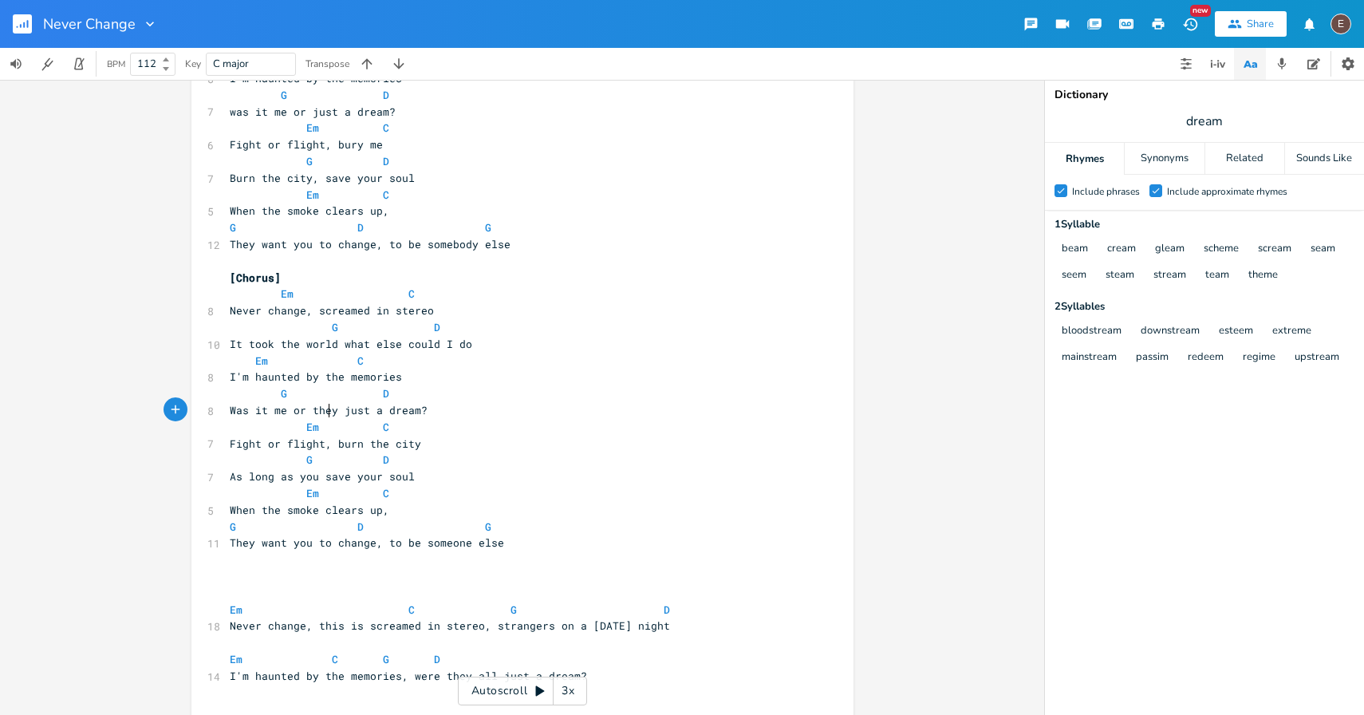
click at [326, 409] on span "Was it me or they just a dream?" at bounding box center [329, 410] width 198 height 14
drag, startPoint x: 536, startPoint y: 427, endPoint x: 504, endPoint y: 422, distance: 32.3
click at [535, 426] on pre "Em C" at bounding box center [515, 427] width 576 height 17
click at [449, 448] on pre "Fight or flight, burn the city" at bounding box center [515, 444] width 576 height 17
click at [433, 470] on pre "As long as you save your soul" at bounding box center [515, 476] width 576 height 17
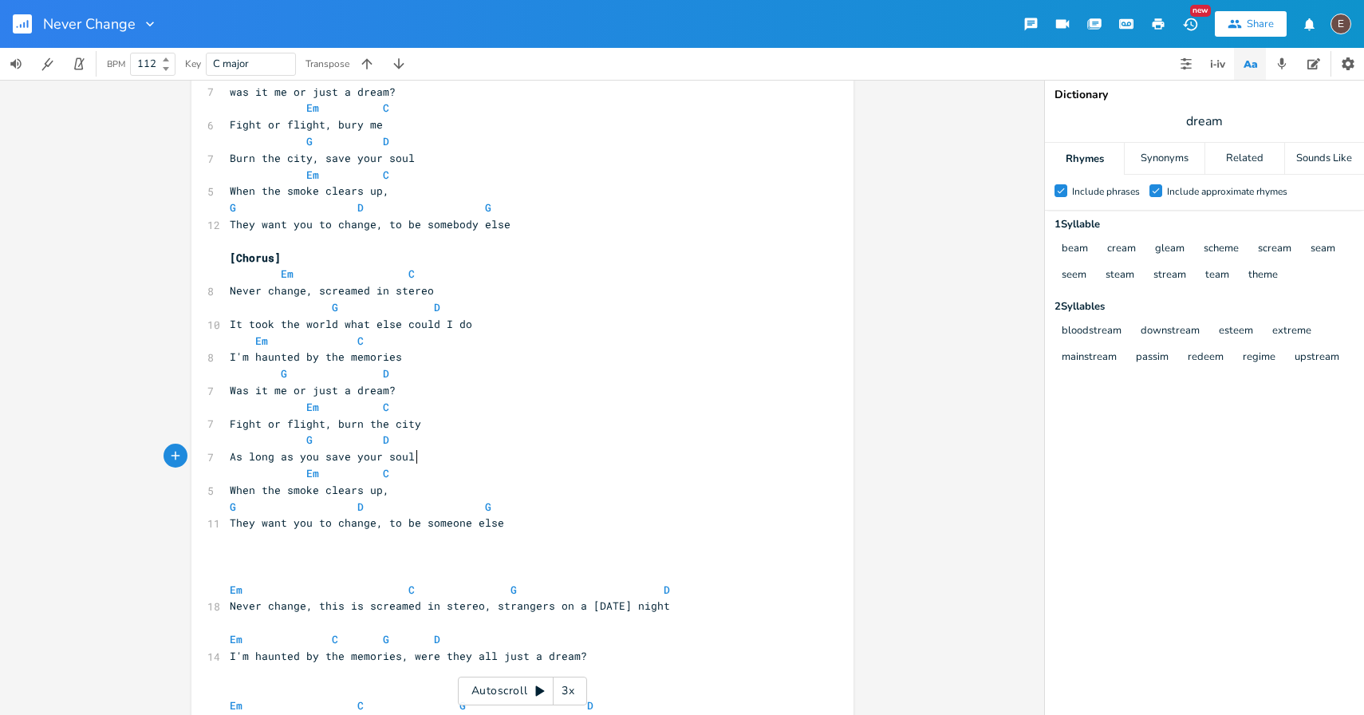
scroll to position [732, 0]
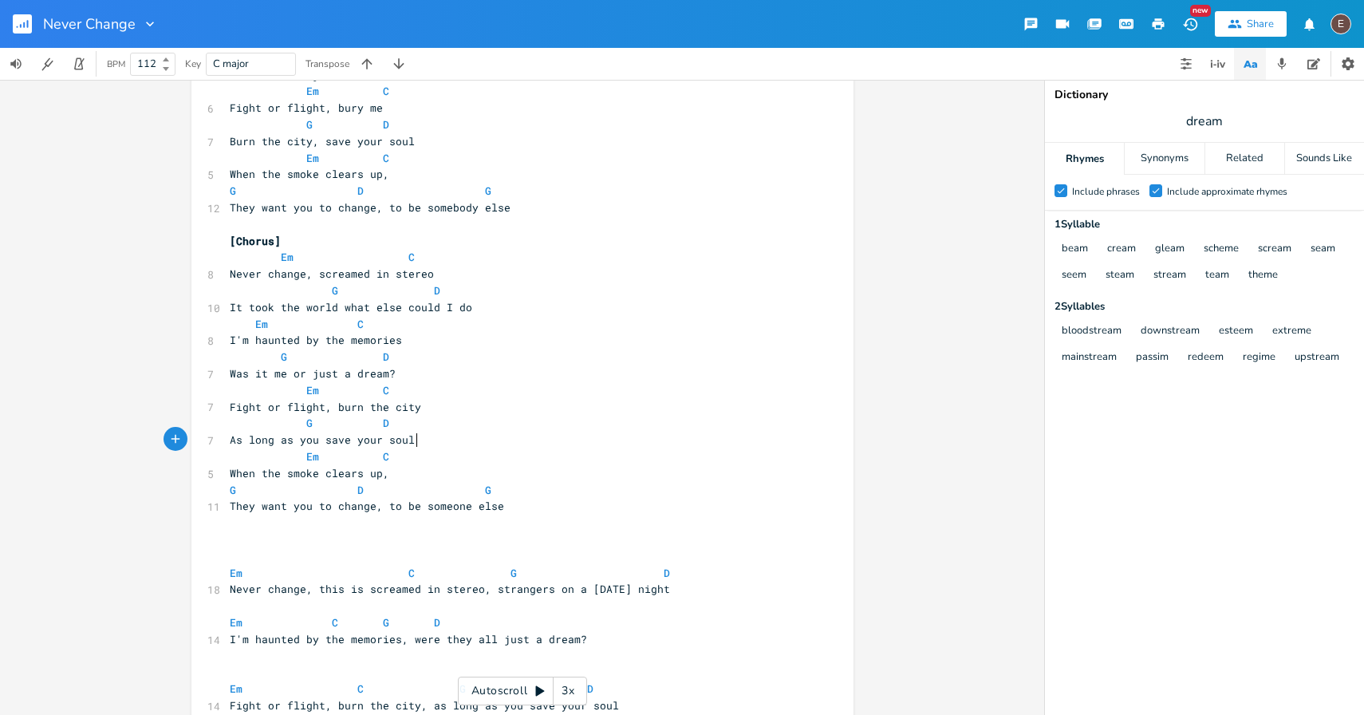
click at [531, 501] on pre "They want you to change, to be someone else" at bounding box center [515, 506] width 576 height 17
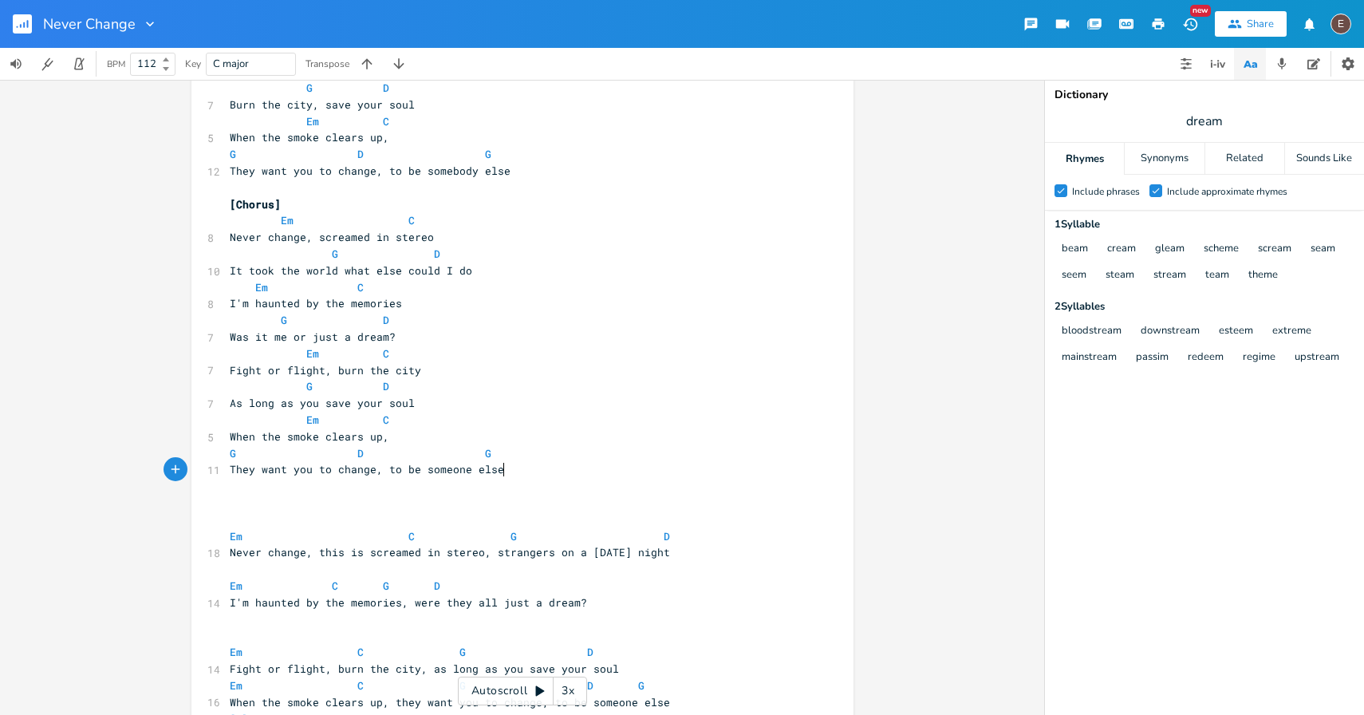
click at [434, 495] on pre "​" at bounding box center [515, 503] width 576 height 17
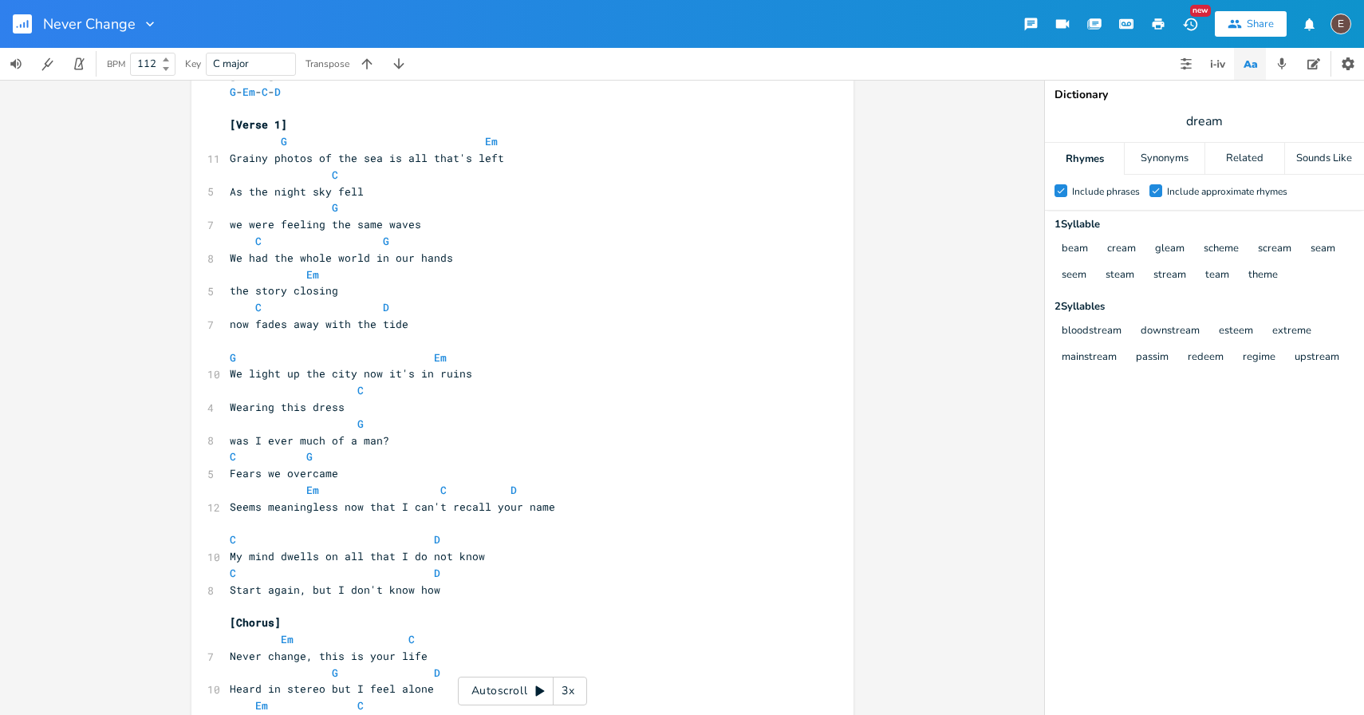
scroll to position [0, 0]
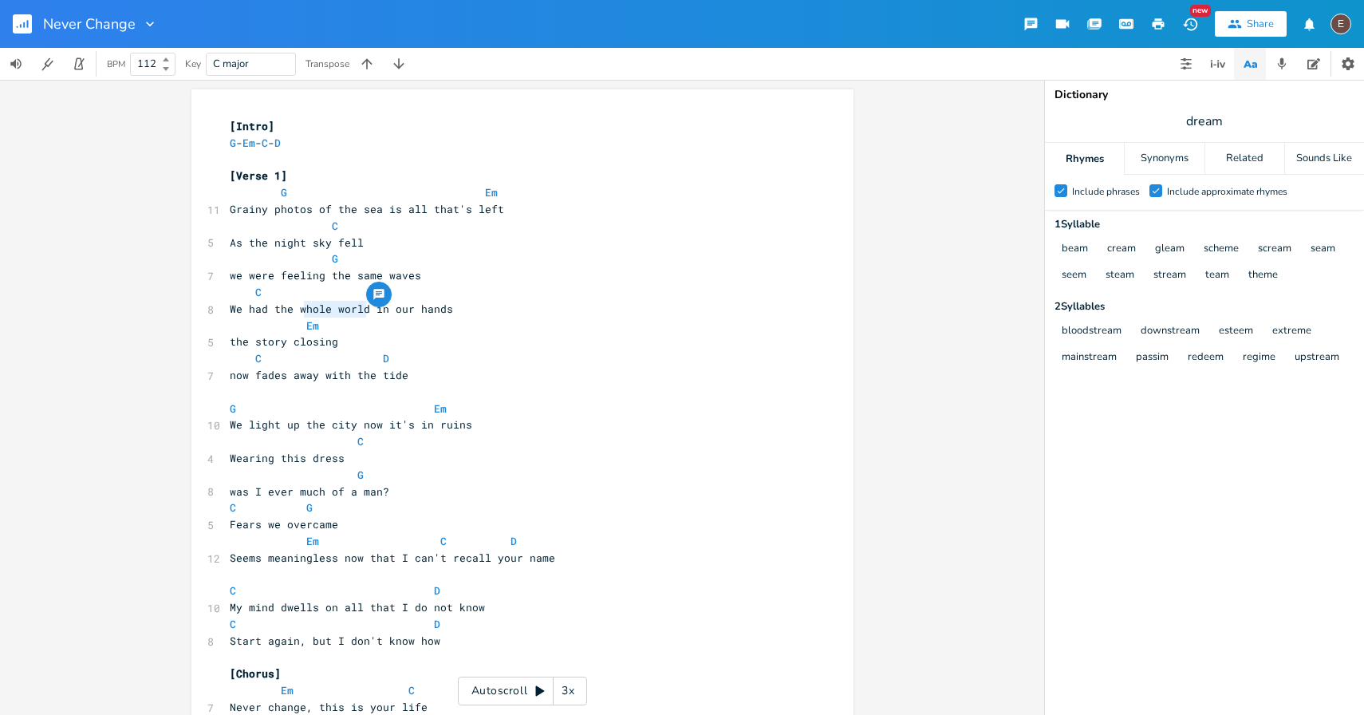
type textarea "whole world"
drag, startPoint x: 361, startPoint y: 310, endPoint x: 295, endPoint y: 312, distance: 65.5
click at [295, 312] on span "We had the whole world in our hands" at bounding box center [341, 309] width 223 height 14
click at [410, 376] on pre "now fades away with the tide" at bounding box center [515, 375] width 576 height 17
drag, startPoint x: 359, startPoint y: 308, endPoint x: 294, endPoint y: 310, distance: 64.6
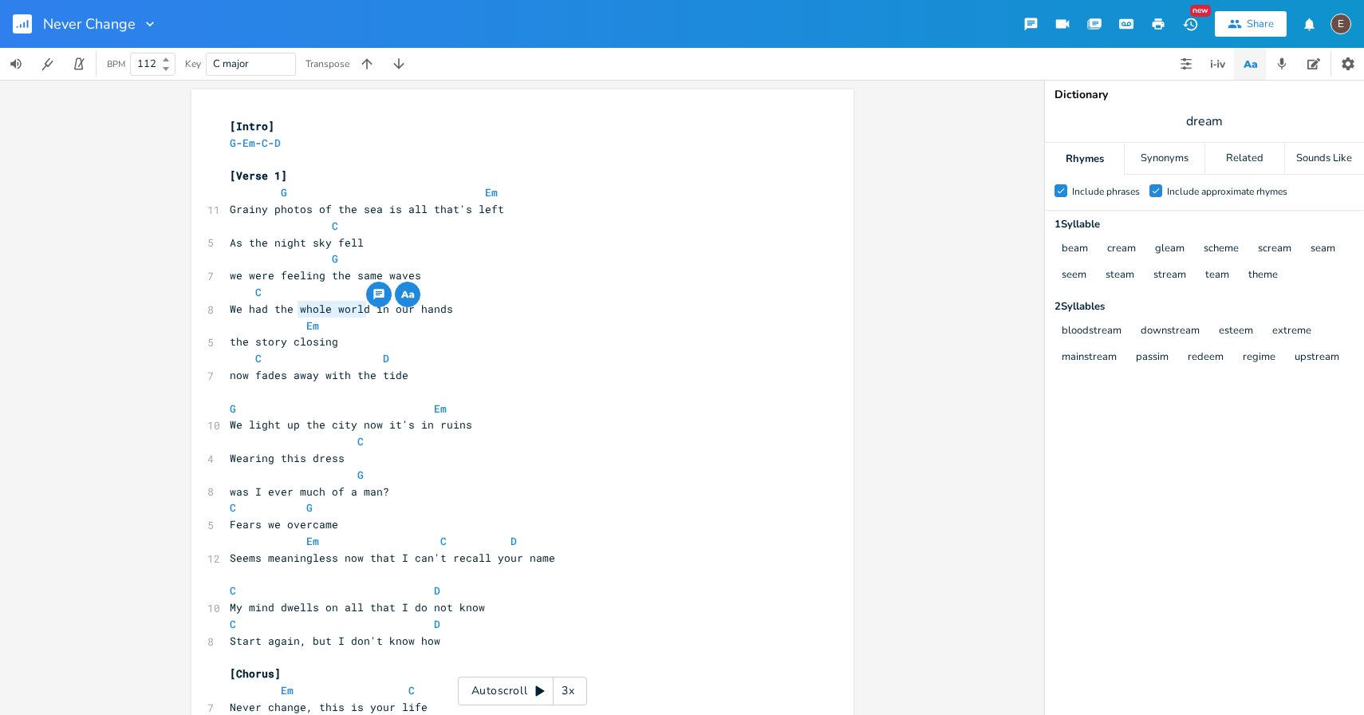
click at [294, 310] on span "We had the whole world in our hands" at bounding box center [341, 309] width 223 height 14
type textarea "future"
click at [343, 307] on span "We had the future in our hands" at bounding box center [329, 309] width 198 height 14
click at [501, 304] on pre "We had the future in our hands" at bounding box center [515, 309] width 576 height 17
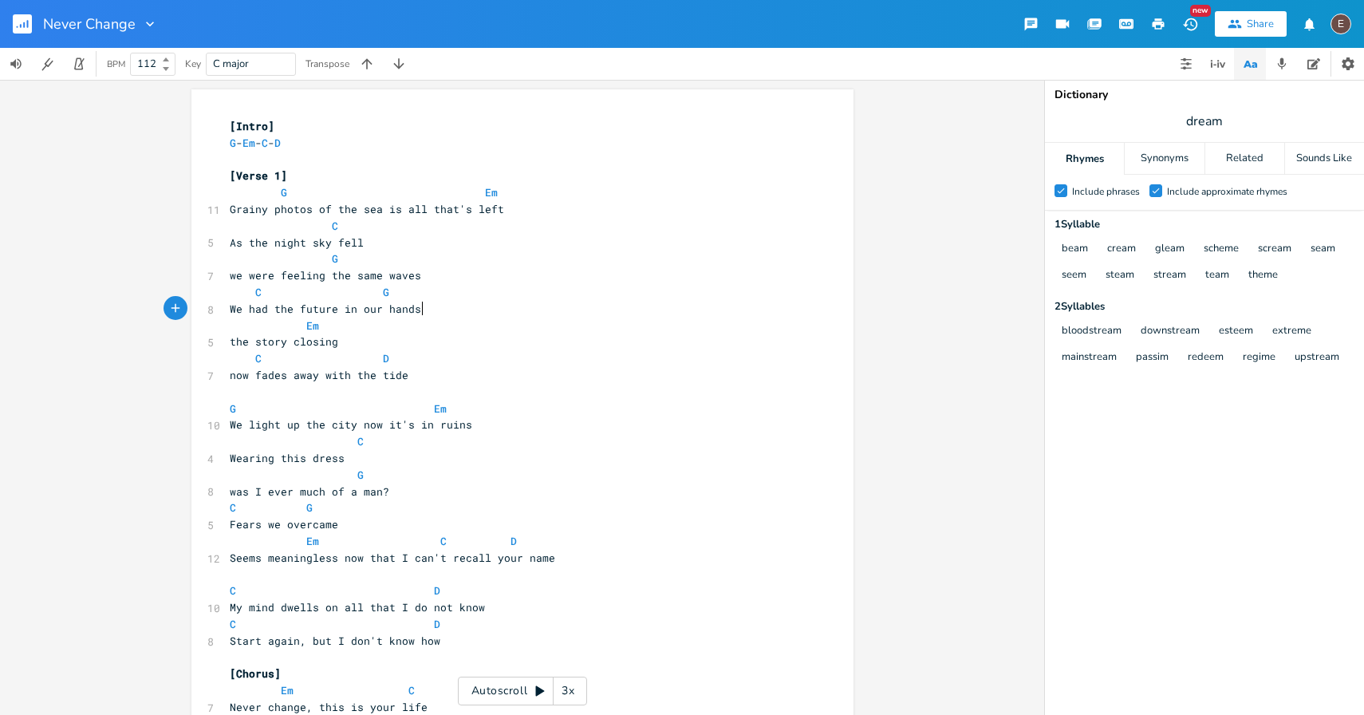
click at [340, 309] on span "We had the future in our hands" at bounding box center [325, 309] width 191 height 14
type textarea "tightly in"
click at [356, 310] on span "We had the future tightly in our hands" at bounding box center [351, 309] width 243 height 14
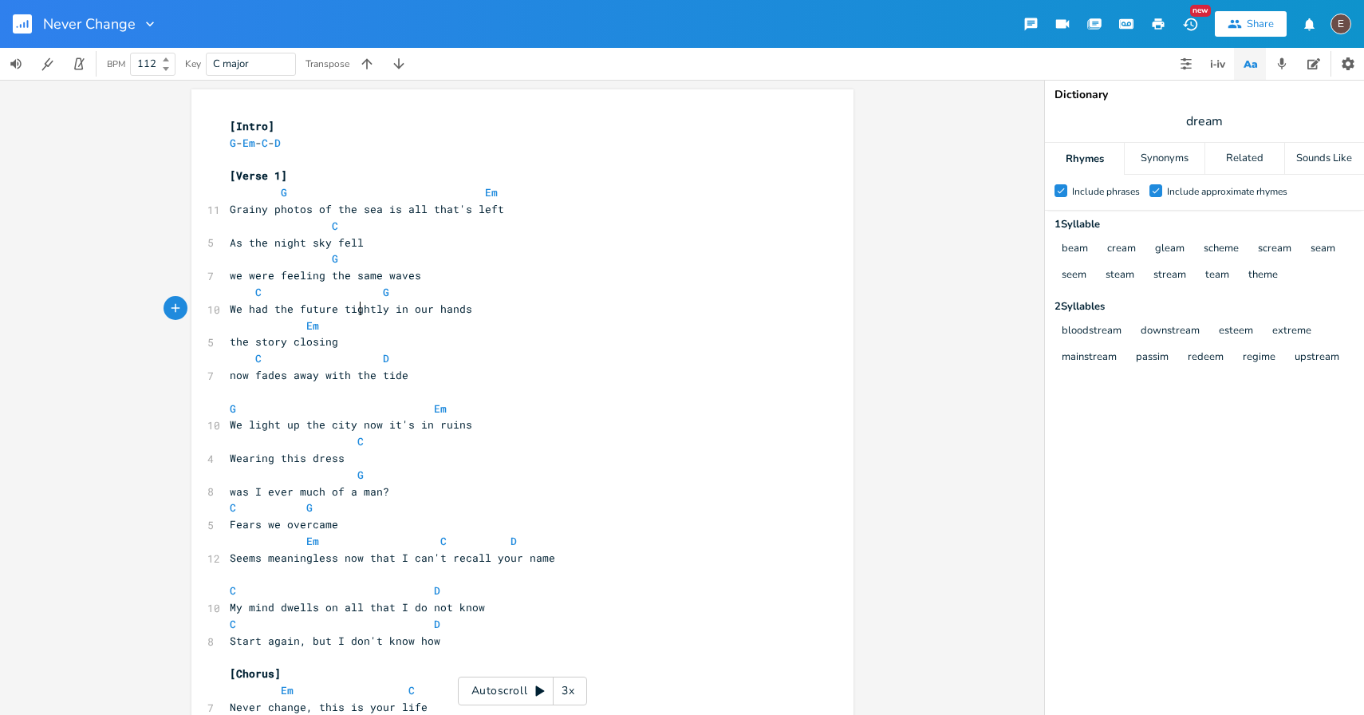
type textarea "tightly"
click at [356, 310] on span "We had the future tightly in our hands" at bounding box center [351, 309] width 243 height 14
type textarea "tightly"
drag, startPoint x: 385, startPoint y: 314, endPoint x: 336, endPoint y: 313, distance: 48.7
click at [336, 313] on span "We had the future tightly in our hands" at bounding box center [351, 309] width 243 height 14
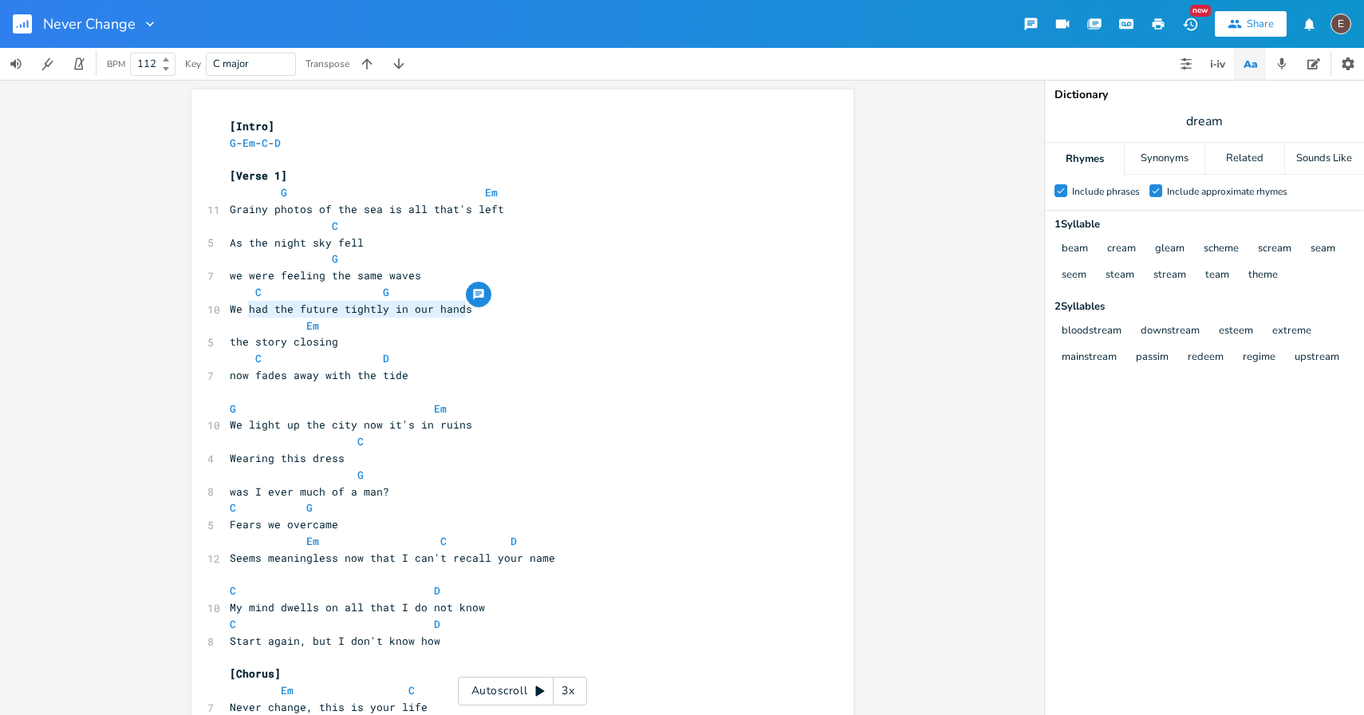
drag, startPoint x: 462, startPoint y: 304, endPoint x: 243, endPoint y: 309, distance: 219.5
click at [243, 309] on span "We had the future tightly in our hands" at bounding box center [351, 309] width 243 height 14
type textarea "had the future tightly in our hands"
click at [399, 301] on pre "We had the future tightly in our hands" at bounding box center [515, 309] width 576 height 17
type textarea "in"
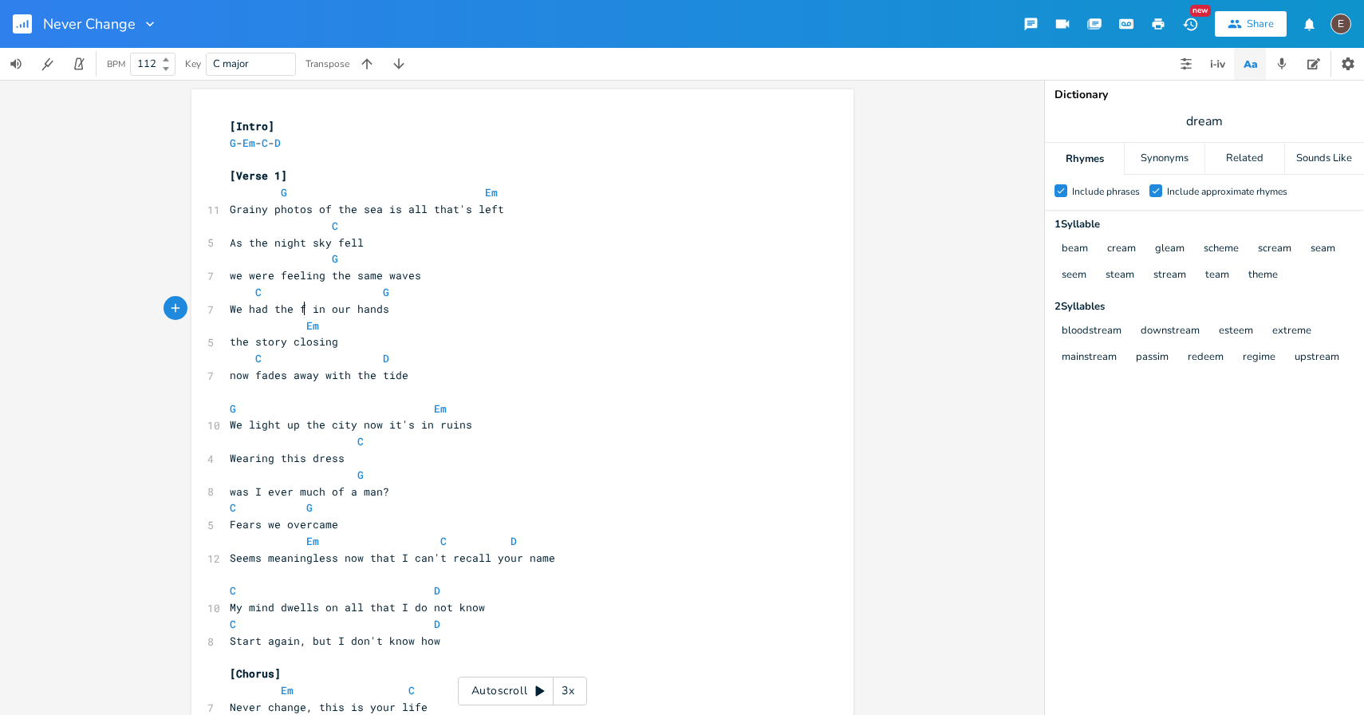
type textarea "whole world"
click at [484, 326] on pre "Em" at bounding box center [515, 326] width 576 height 17
click at [481, 314] on pre "We had the whole world in our hands" at bounding box center [515, 309] width 576 height 17
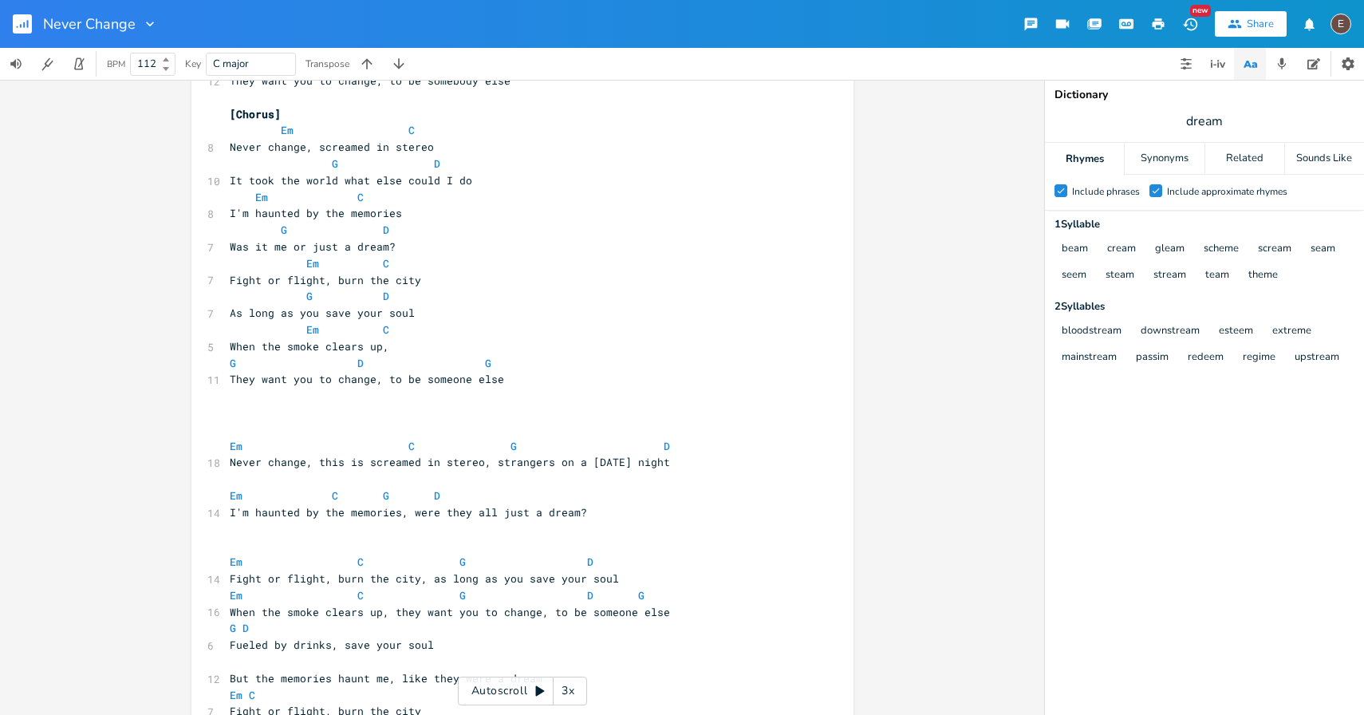
scroll to position [760, 0]
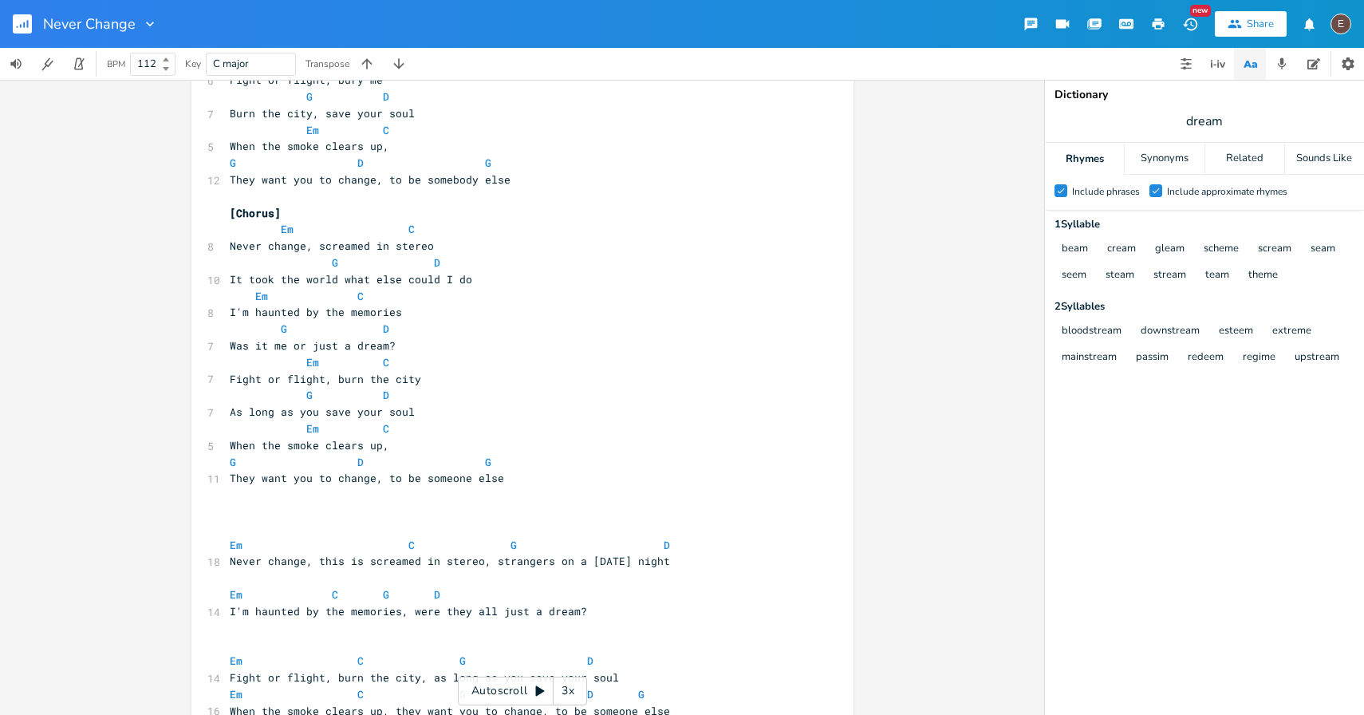
click at [421, 282] on span "It took the world what else could I do" at bounding box center [351, 279] width 243 height 14
type textarea "can"
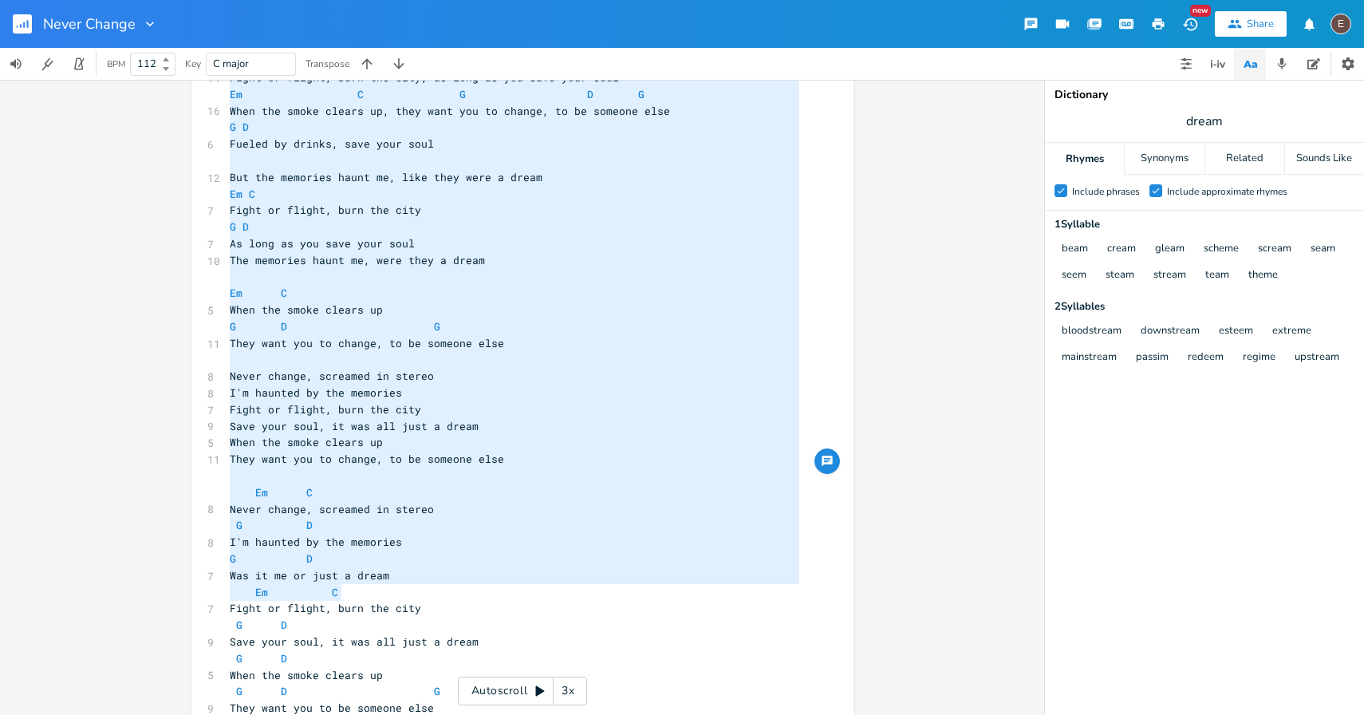
scroll to position [1503, 0]
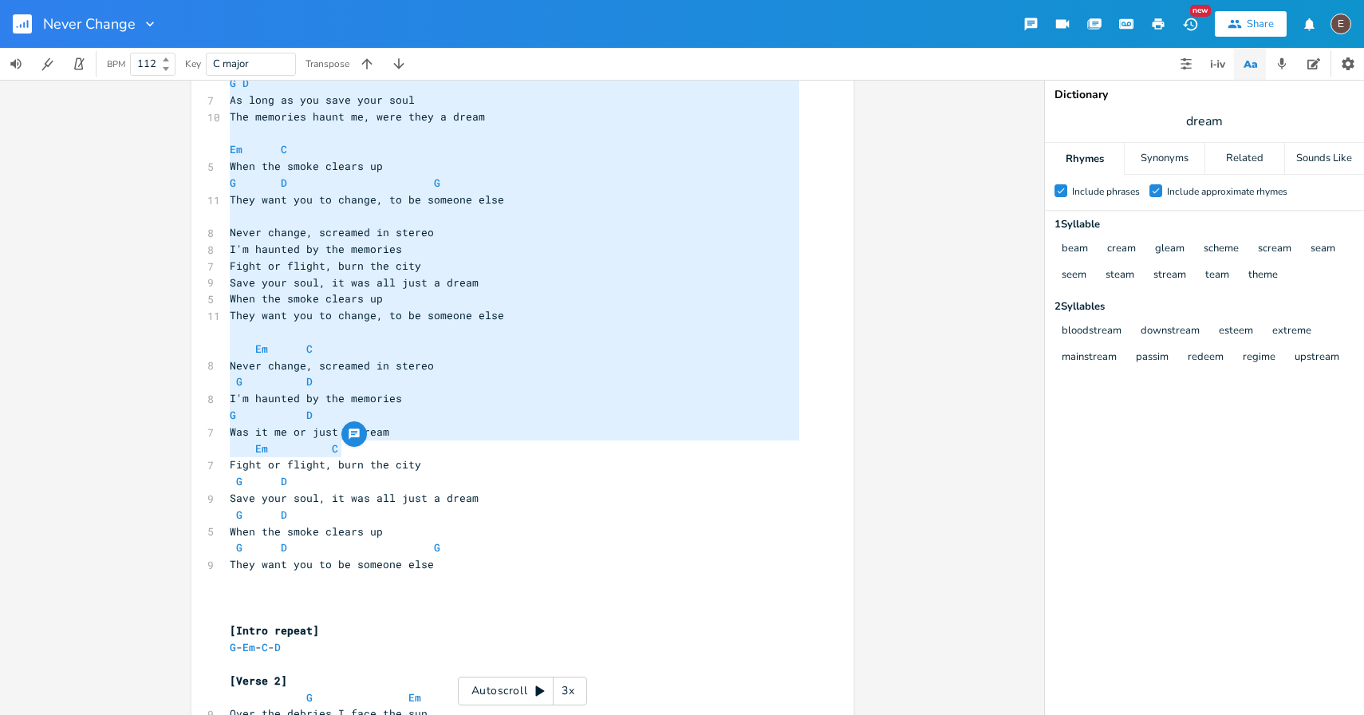
type textarea "Em C G D Never change, this is screamed in stereo, strangers on a [DATE] night …"
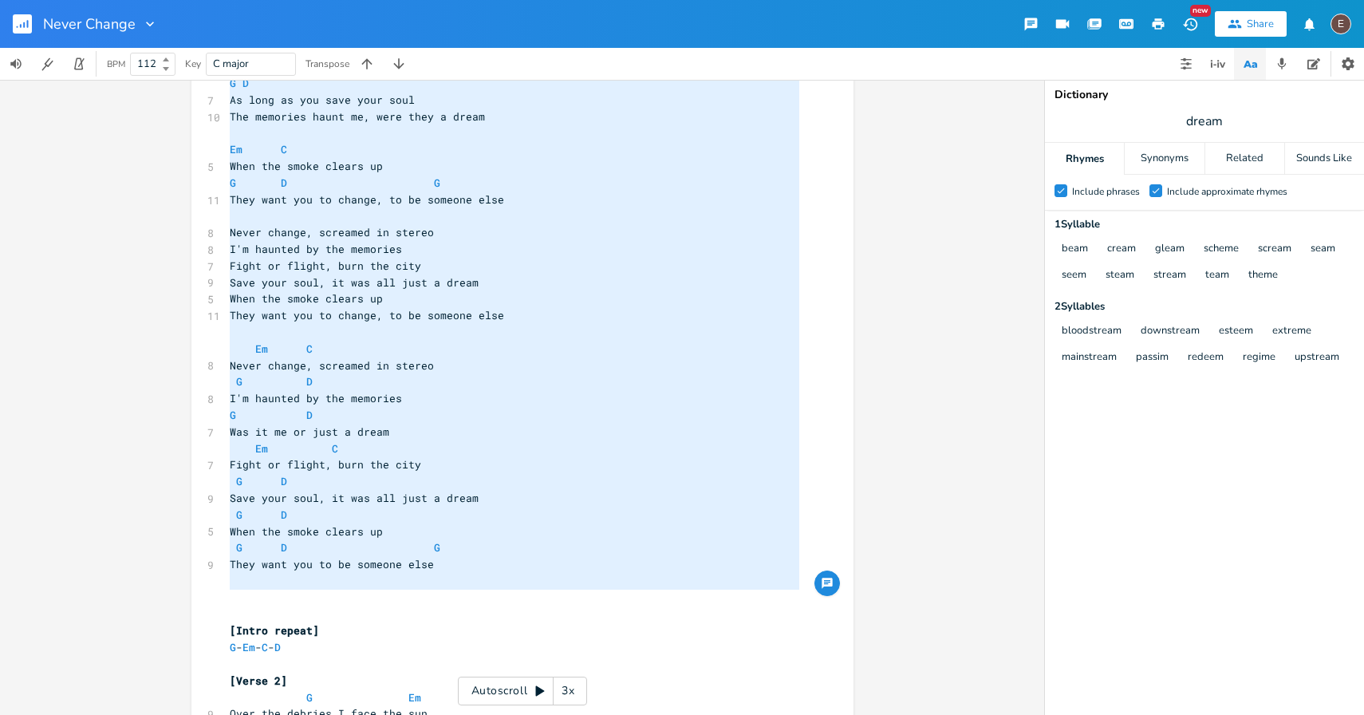
drag, startPoint x: 337, startPoint y: 264, endPoint x: 519, endPoint y: 599, distance: 380.9
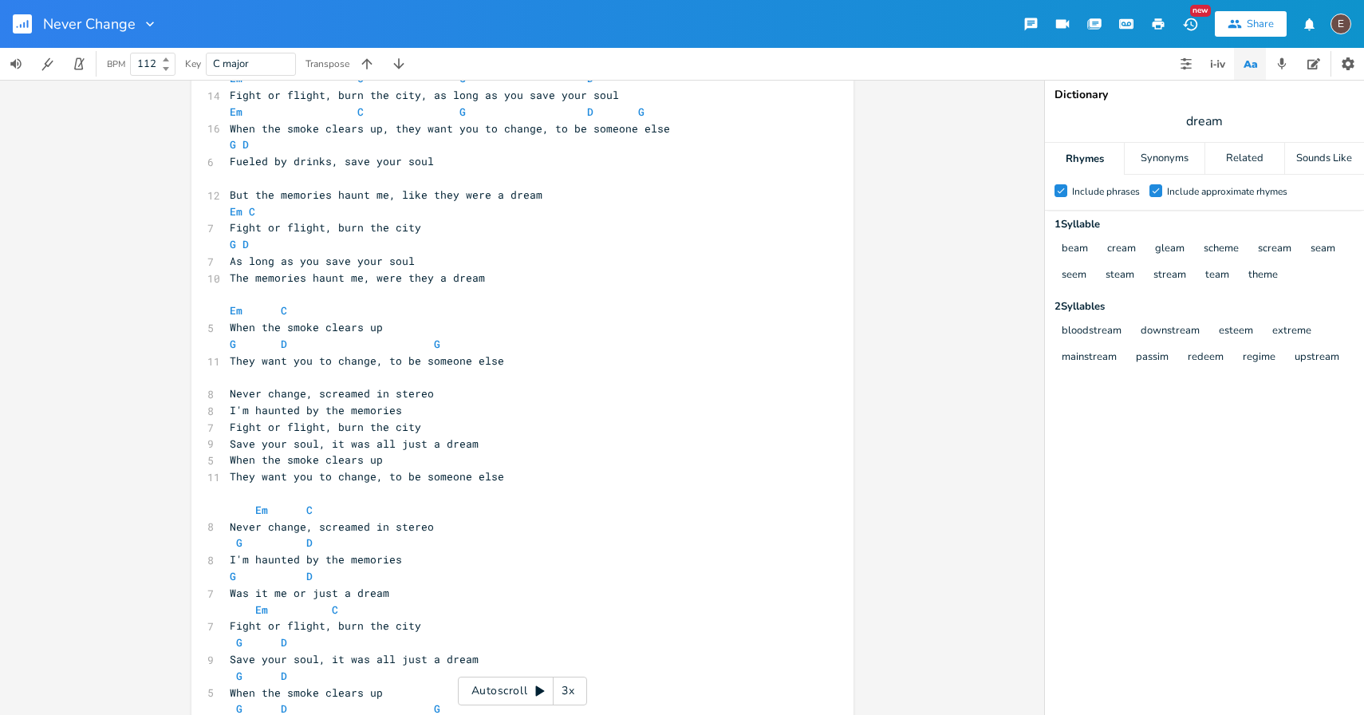
scroll to position [1407, 0]
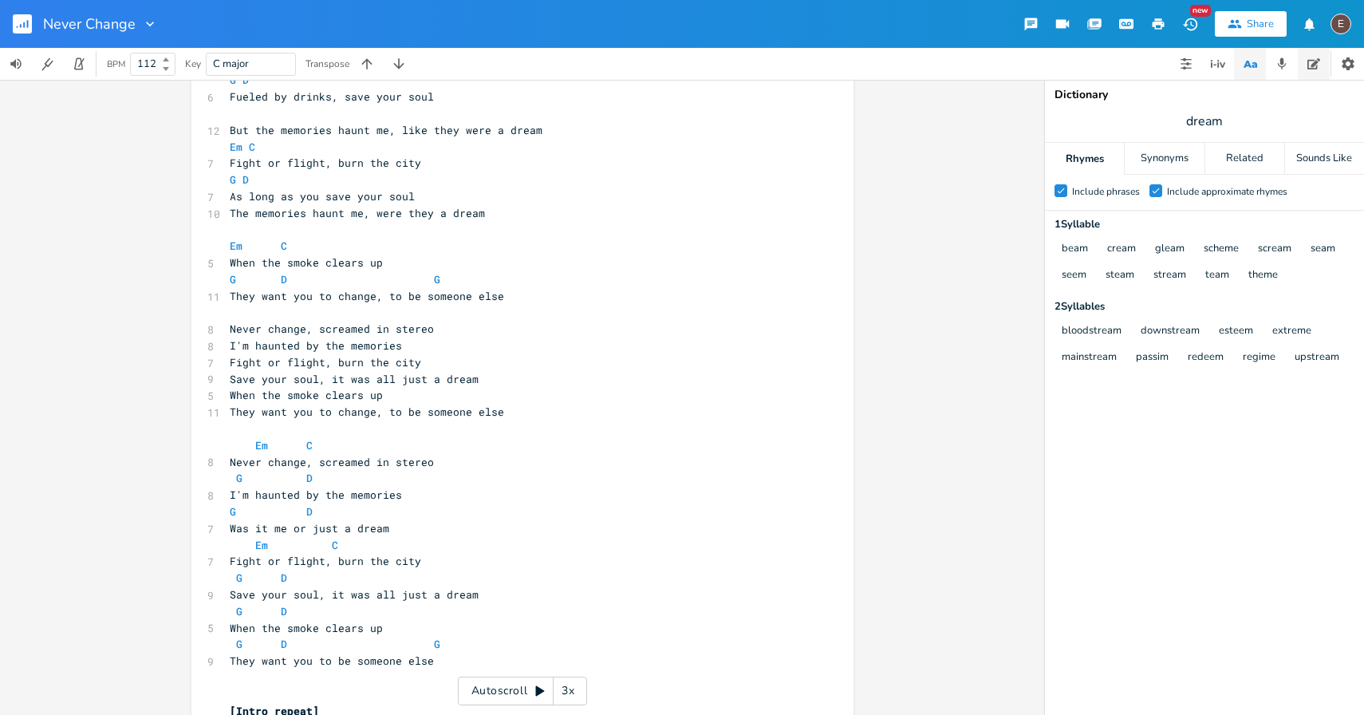
click at [1310, 63] on icon "button" at bounding box center [1314, 63] width 13 height 13
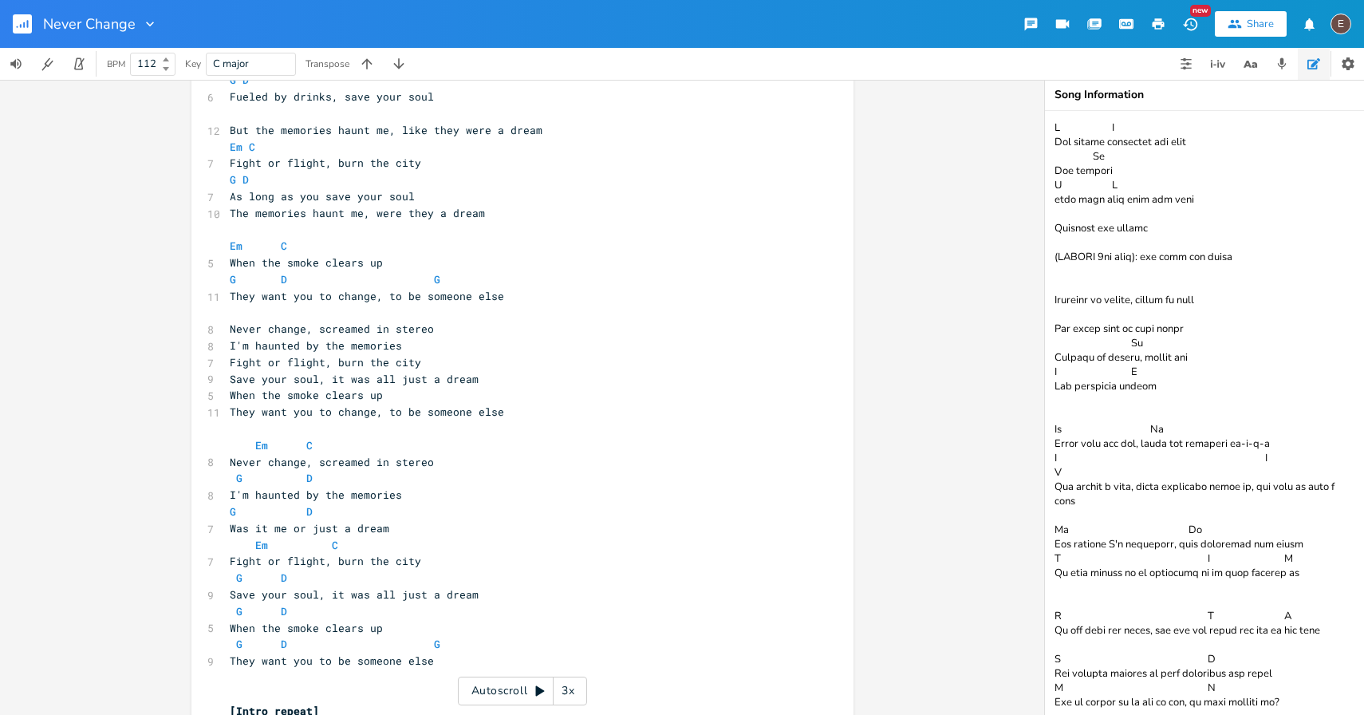
click at [1090, 120] on textarea at bounding box center [1204, 413] width 319 height 604
paste textarea "Em C G D Never change, this is screamed in stereo, strangers on a [DATE] night …"
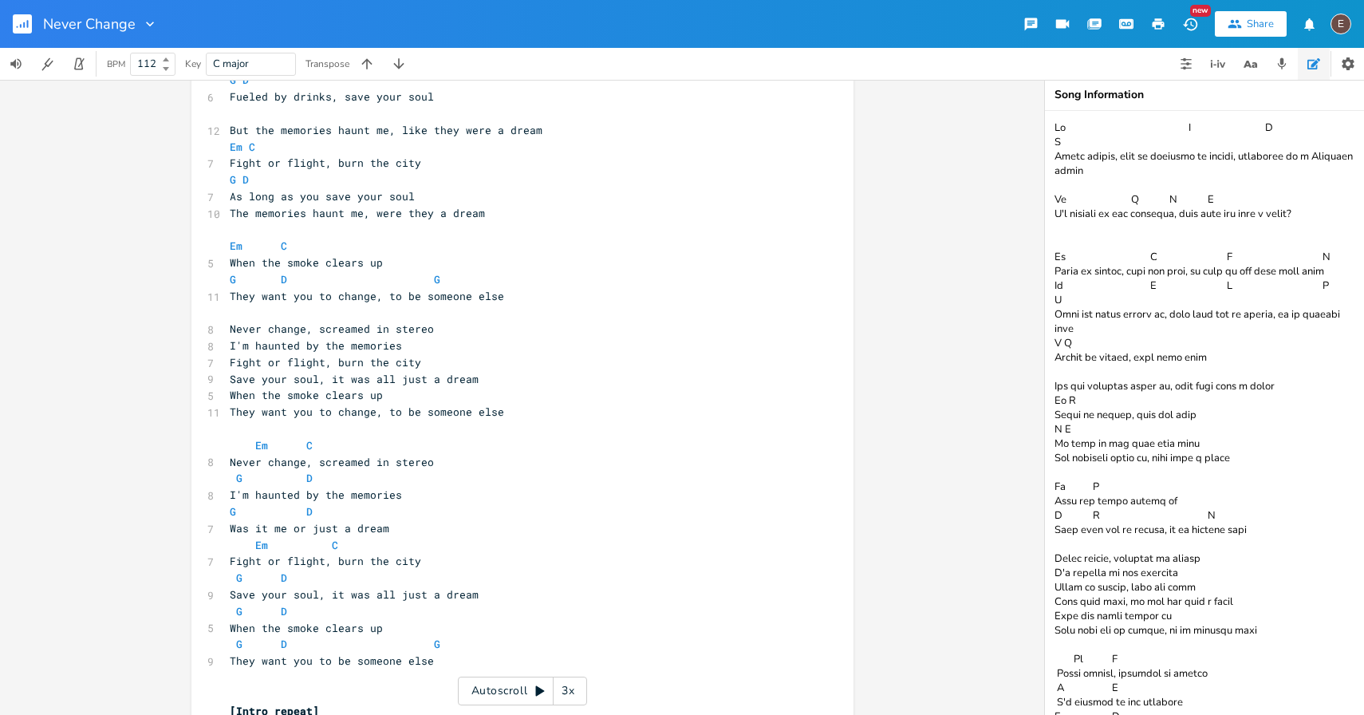
scroll to position [187, 0]
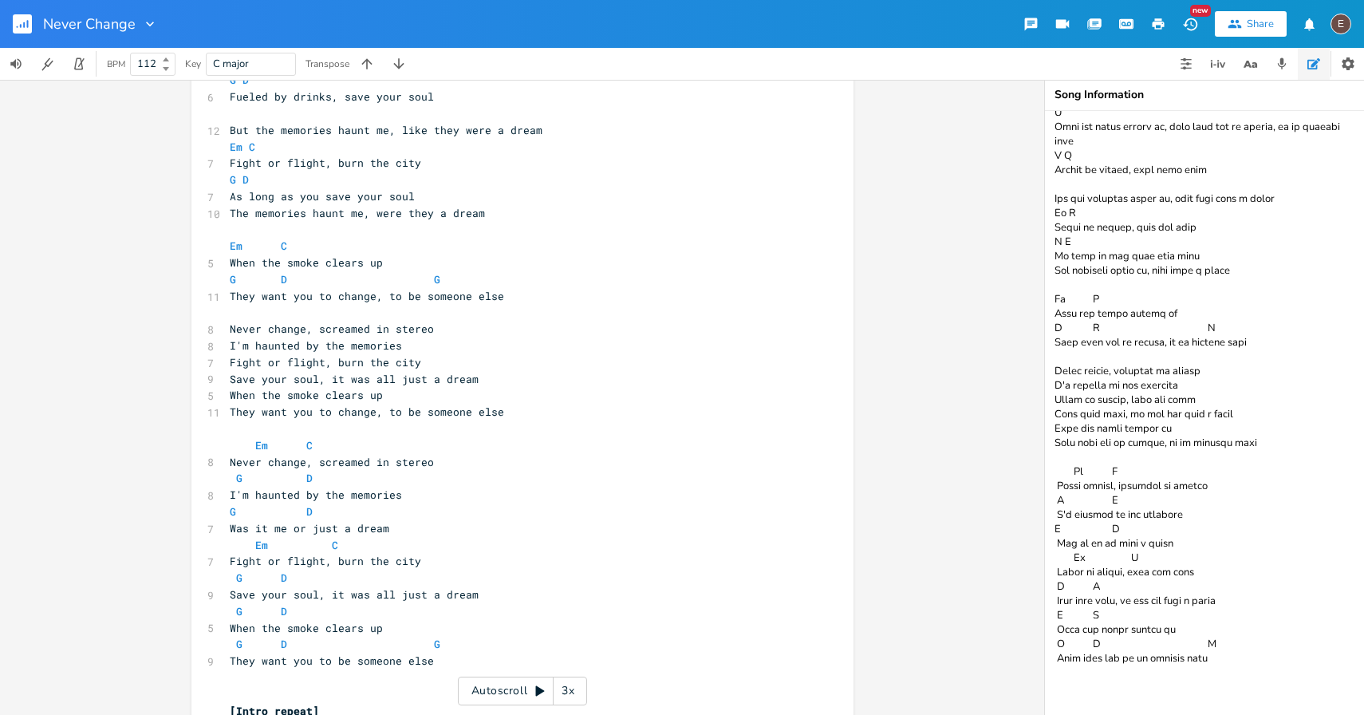
type textarea "Em C G D Never change, this is screamed in stereo, strangers on a [DATE] night …"
click at [383, 599] on span "Save your soul, it was all just a dream" at bounding box center [354, 594] width 249 height 14
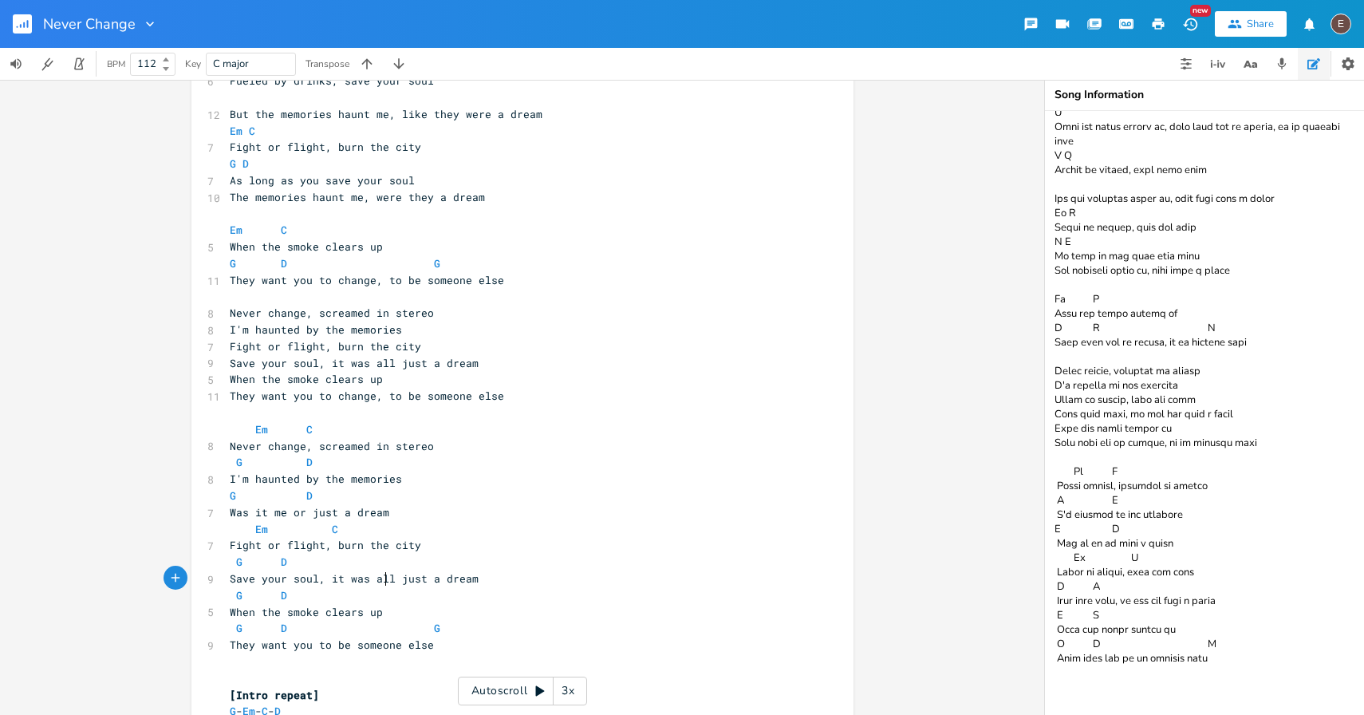
scroll to position [1443, 0]
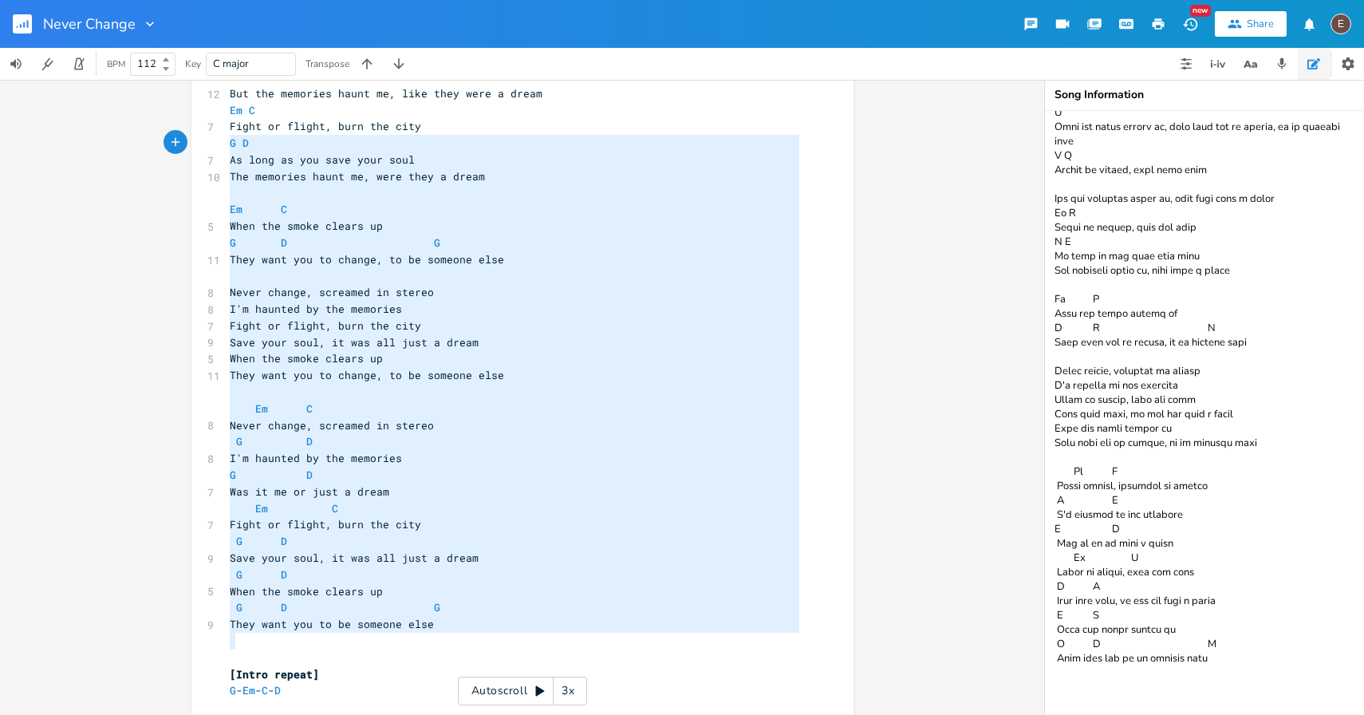
type textarea "But the memories haunt me, like they were a dream Em C Fight or flight, burn th…"
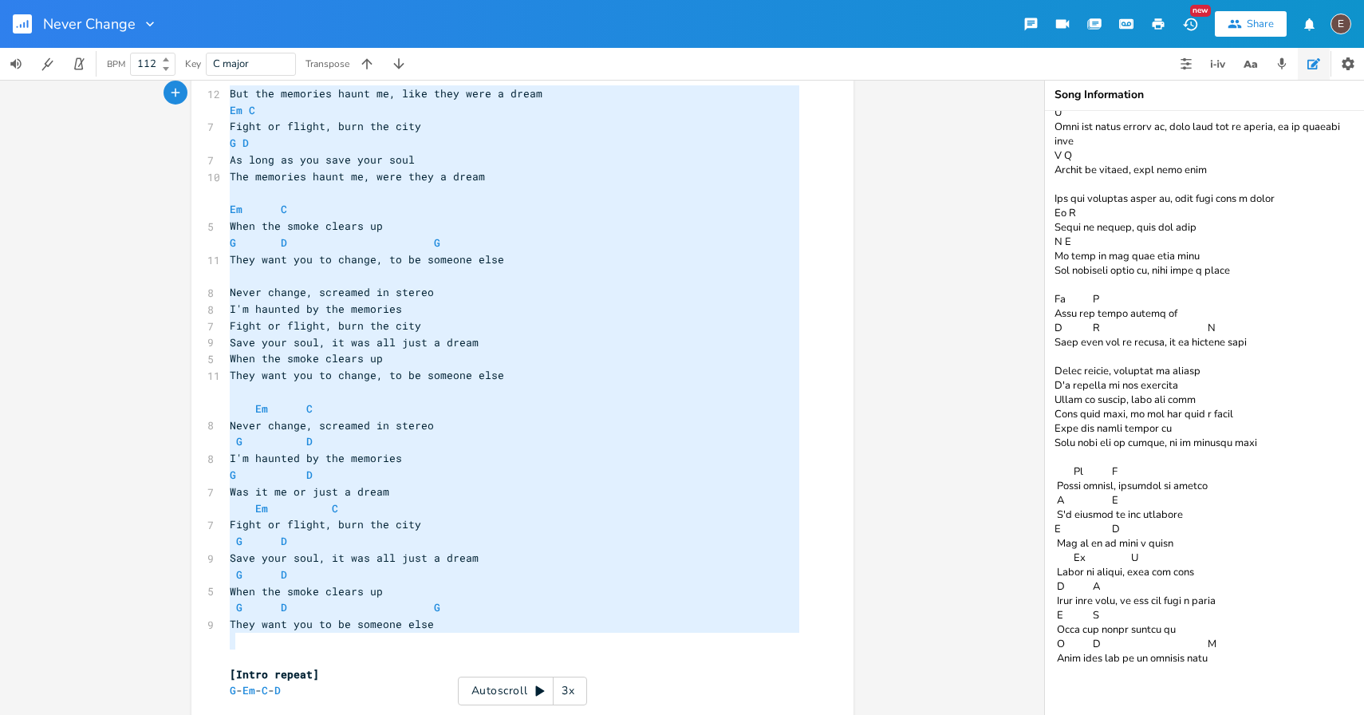
drag, startPoint x: 326, startPoint y: 648, endPoint x: 218, endPoint y: 99, distance: 559.4
click at [218, 99] on div "But the memories haunt me, like they were a dream Em C Fight or flight, burn th…" at bounding box center [522, 7] width 662 height 2723
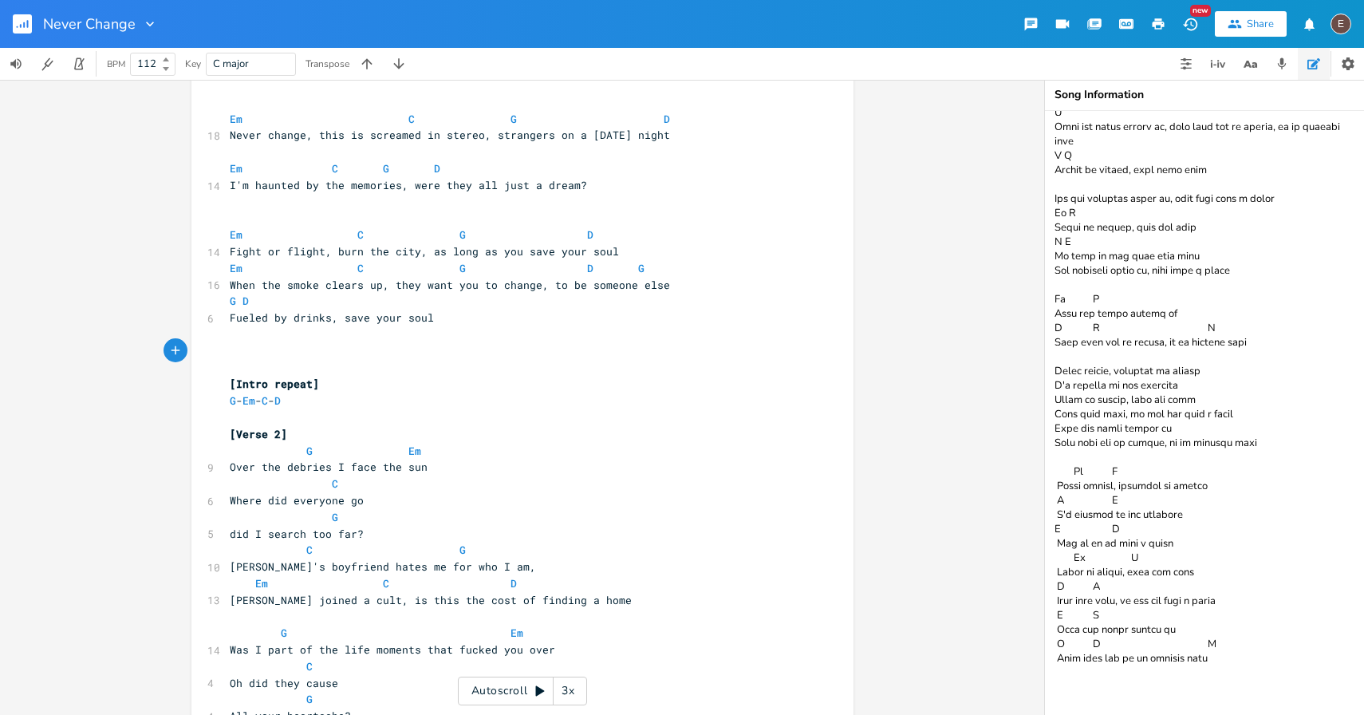
scroll to position [1185, 0]
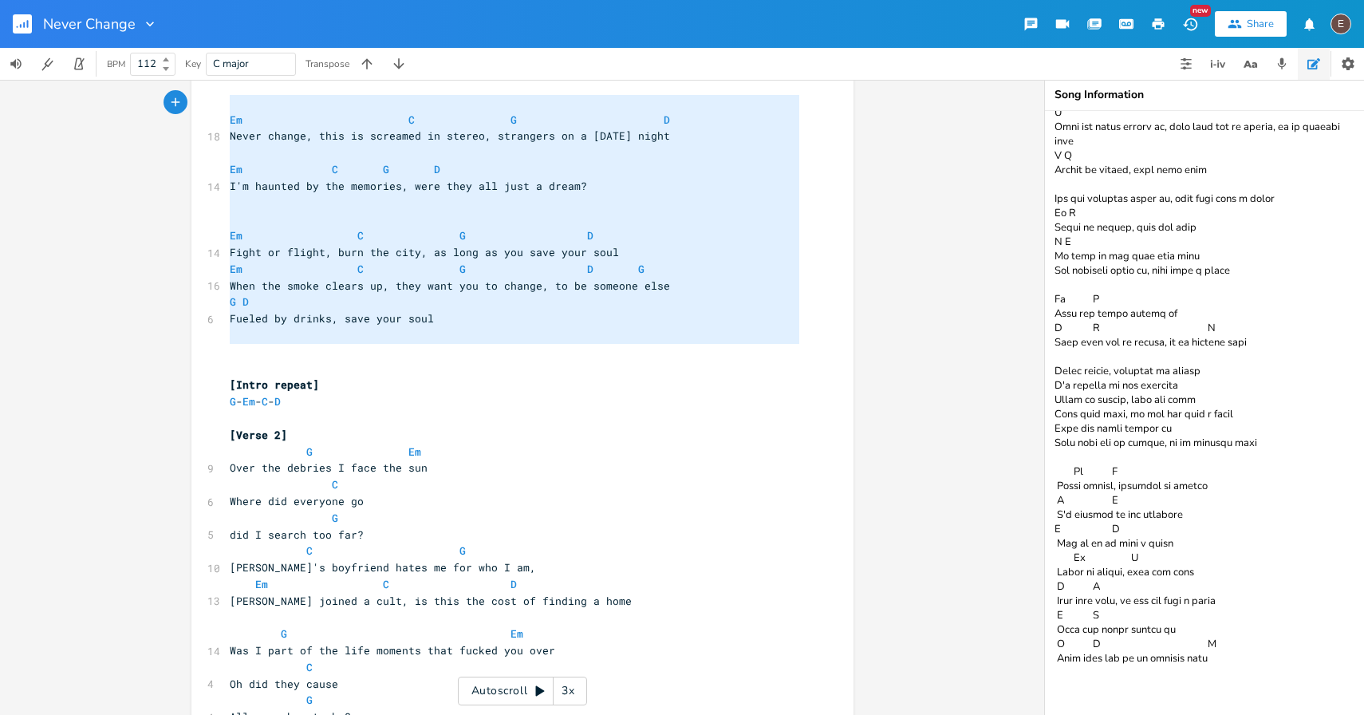
type textarea "Em C G D Never change, this is screamed in stereo, strangers on a [DATE] night …"
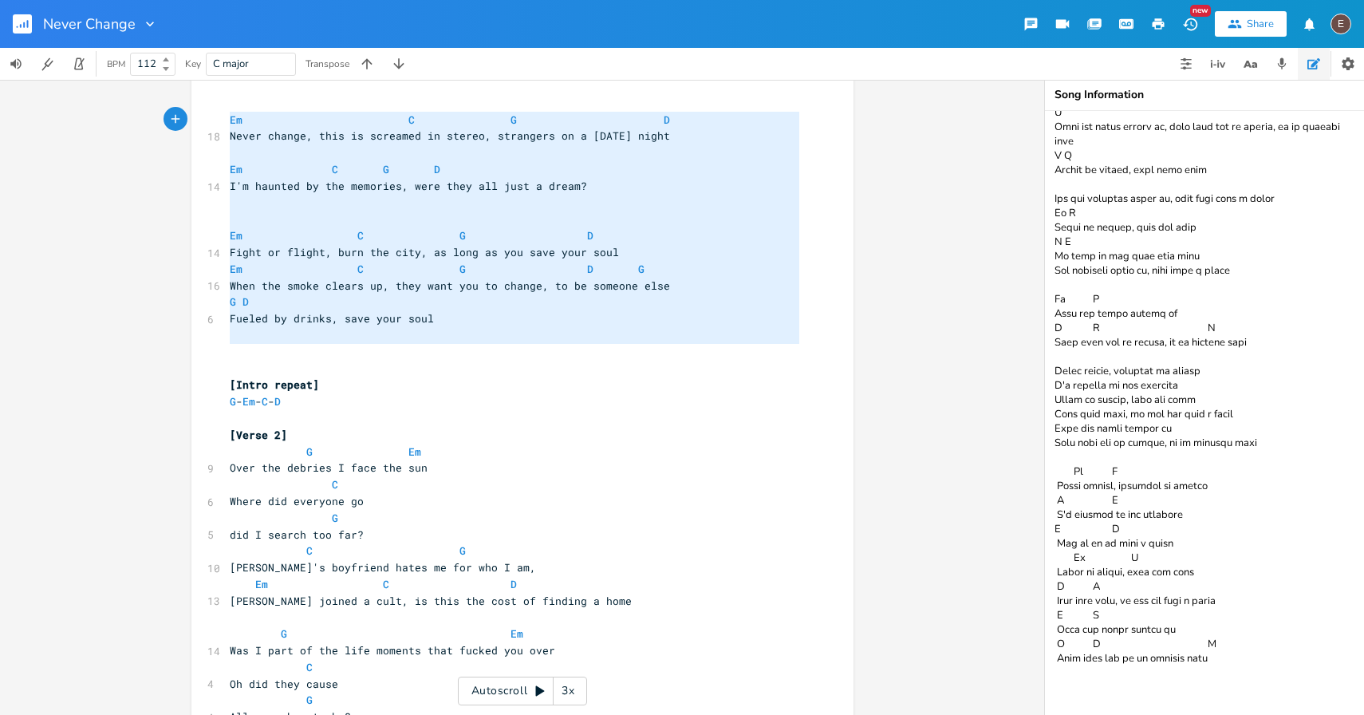
drag, startPoint x: 263, startPoint y: 337, endPoint x: 198, endPoint y: 121, distance: 225.9
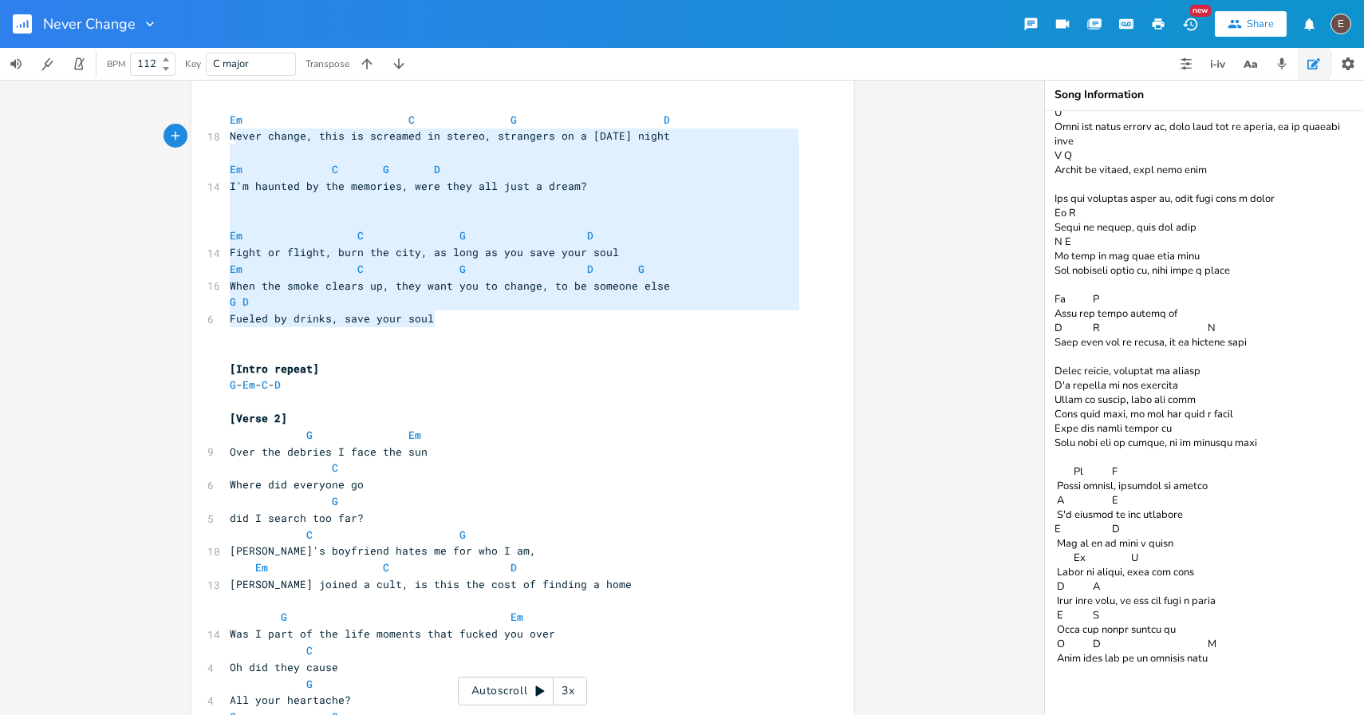
type textarea "ver change, this is screamed in stereo, strangers on a [DATE] night Em C G D I'…"
drag, startPoint x: 454, startPoint y: 320, endPoint x: 236, endPoint y: 133, distance: 286.9
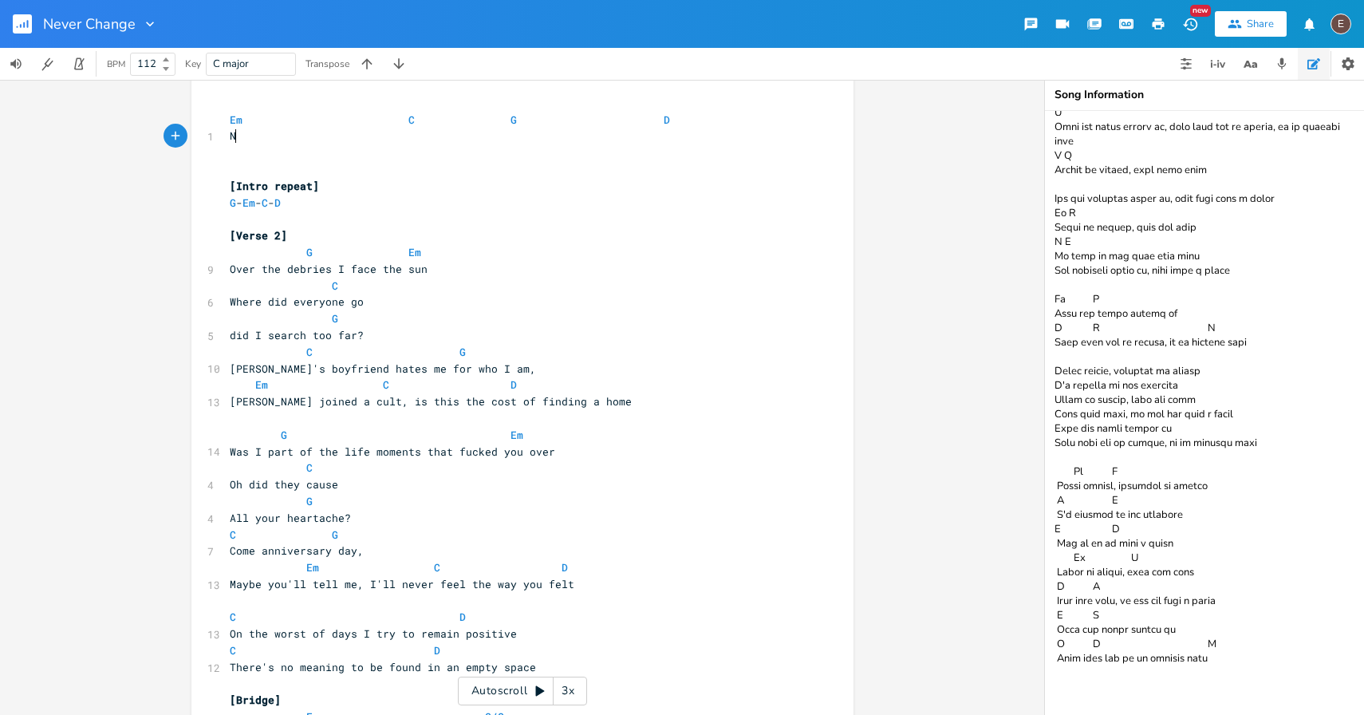
type textarea "Em C G D N"
drag, startPoint x: 263, startPoint y: 136, endPoint x: 211, endPoint y: 128, distance: 53.1
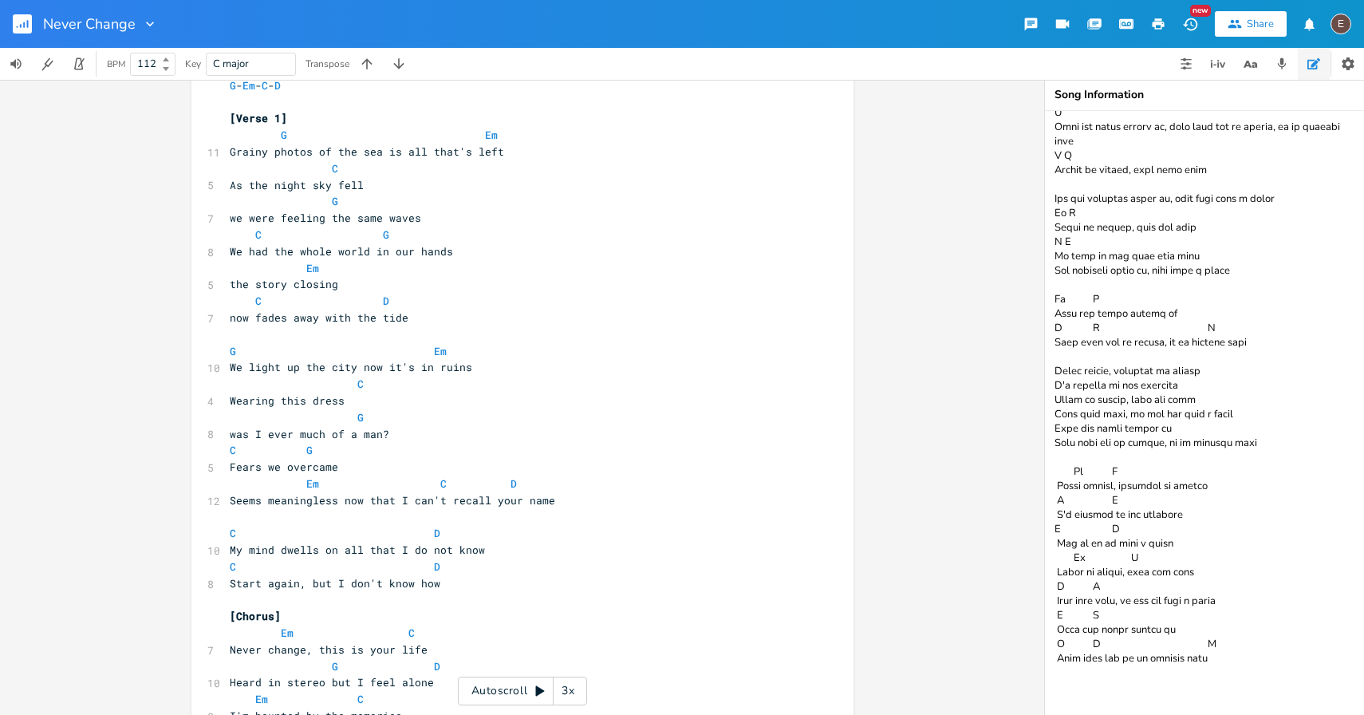
scroll to position [0, 0]
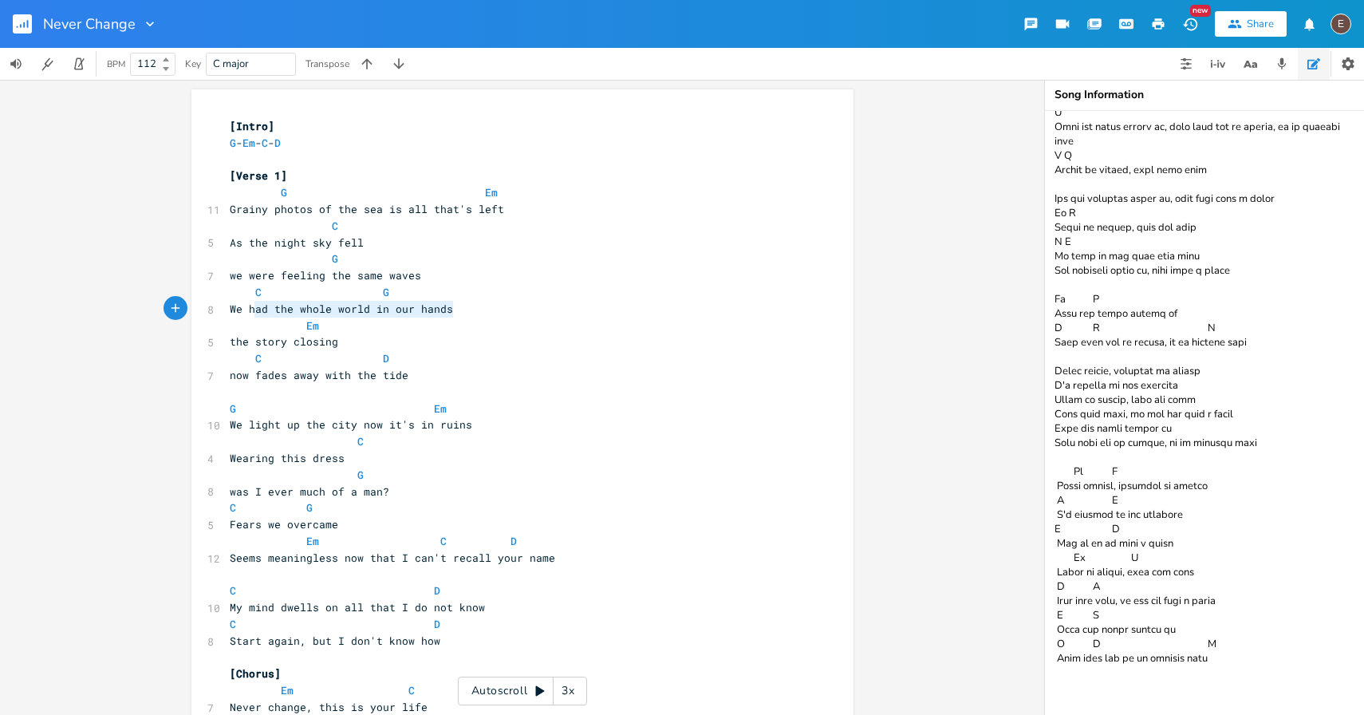
type textarea "We had the whole world in our hands"
drag, startPoint x: 448, startPoint y: 312, endPoint x: 180, endPoint y: 314, distance: 268.1
click at [180, 314] on div "We had the whole world in our hands x [Intro] G - Em - C - D ​ [Verse 1] G Em 1…" at bounding box center [522, 397] width 1044 height 635
click at [431, 307] on span "We had the whole world in our hands" at bounding box center [341, 309] width 223 height 14
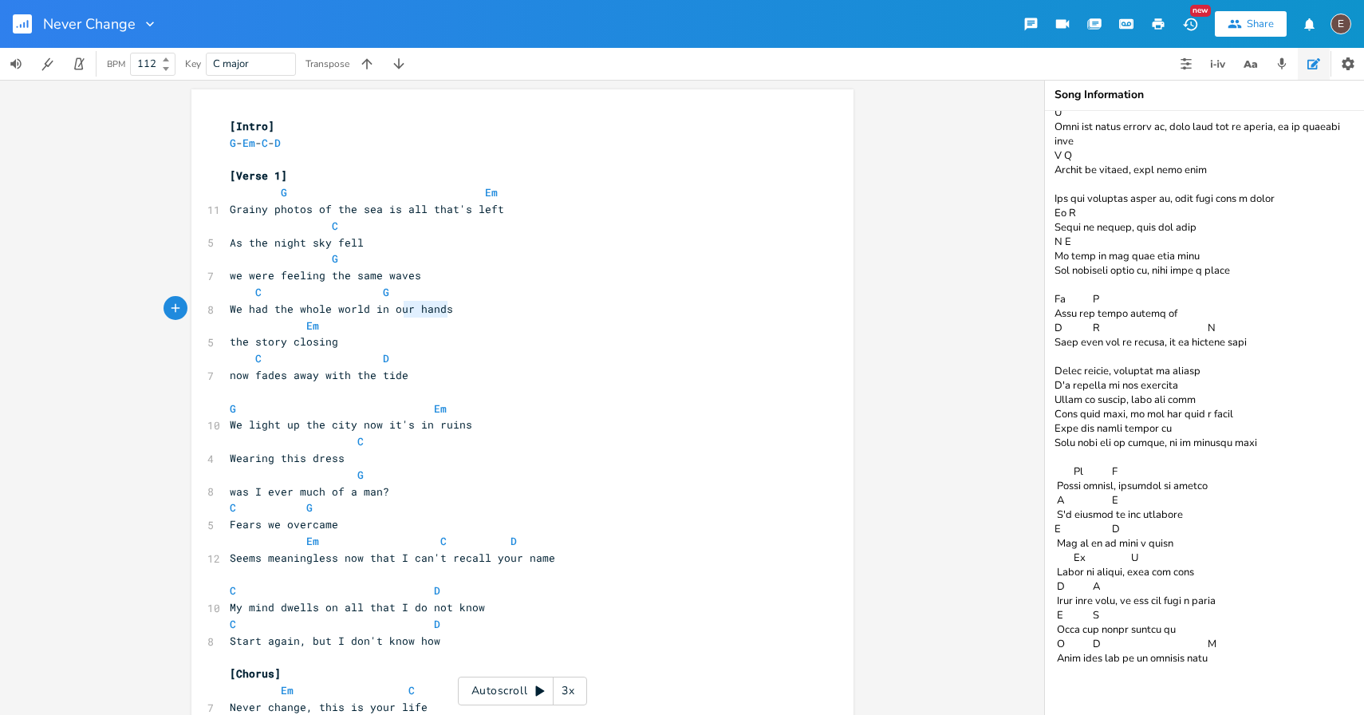
type textarea "We had the whole world in our hands"
drag, startPoint x: 444, startPoint y: 308, endPoint x: 219, endPoint y: 307, distance: 225.8
click at [423, 370] on pre "now fades away with the tide" at bounding box center [515, 375] width 576 height 17
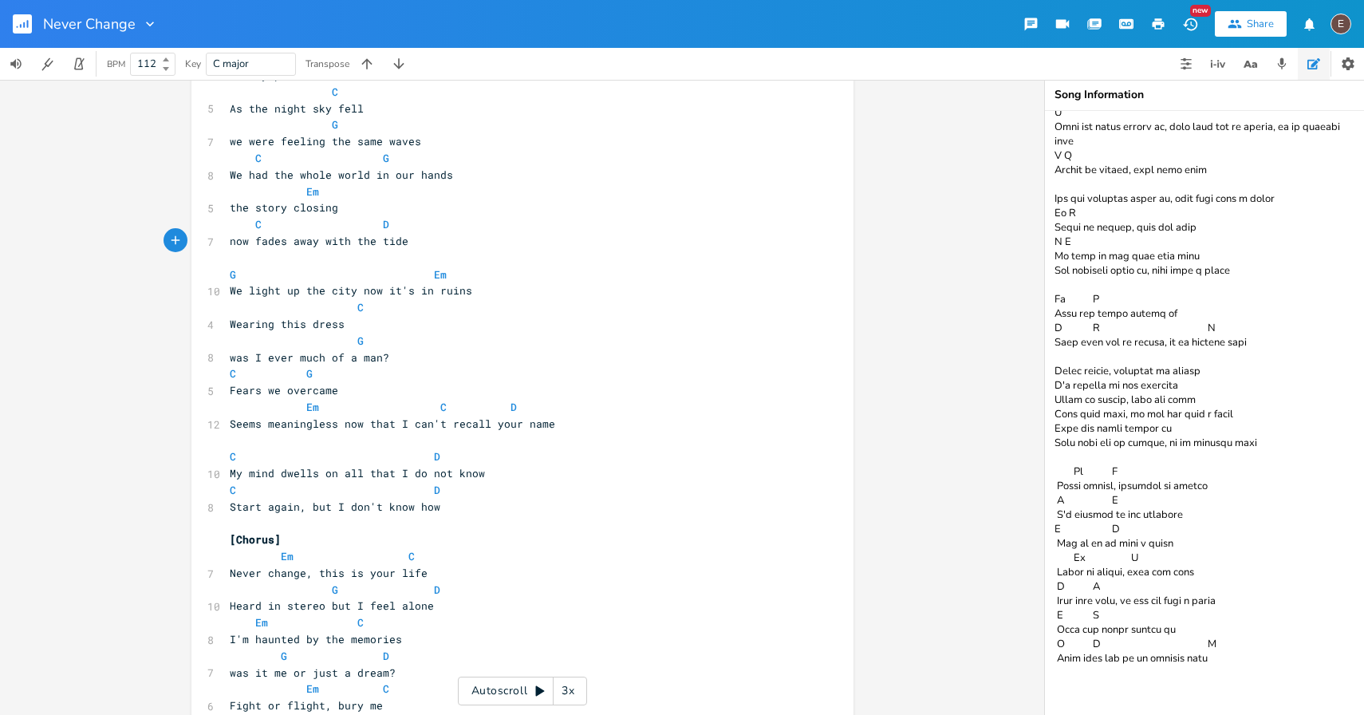
scroll to position [326, 0]
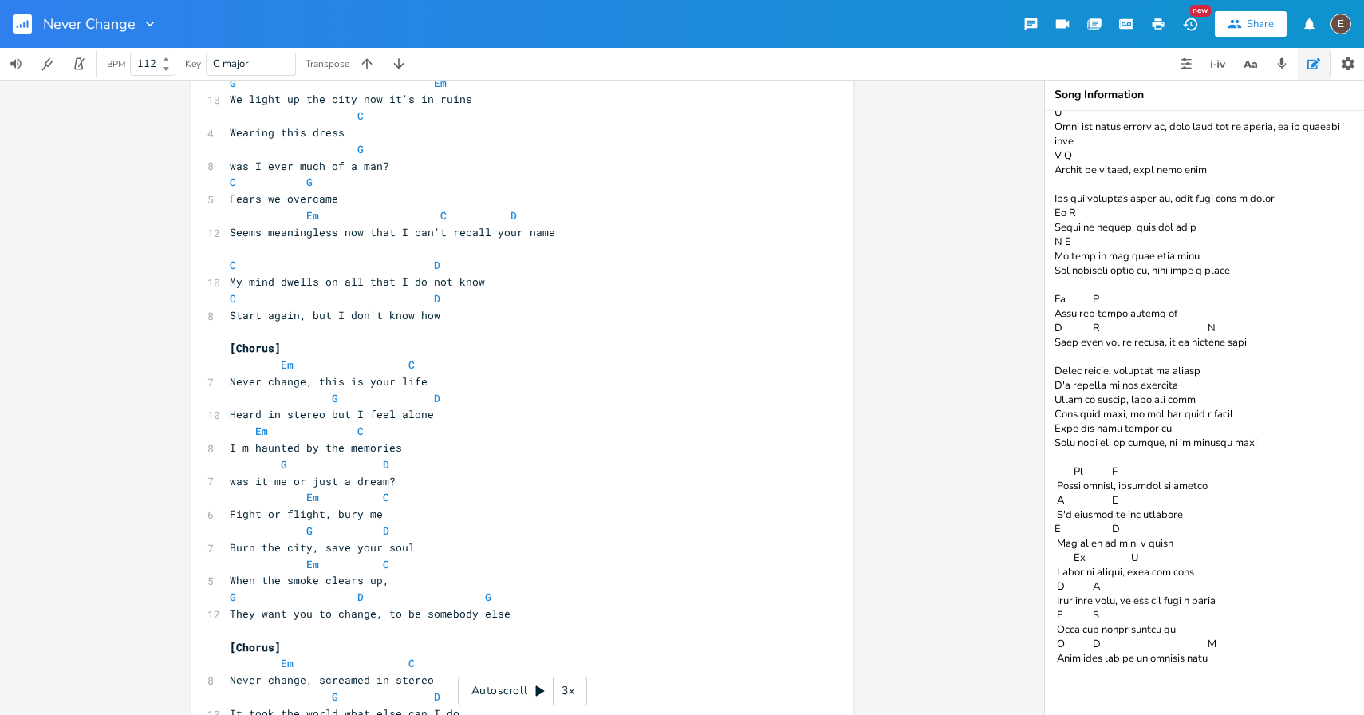
click at [5, 25] on div "Never Change" at bounding box center [79, 24] width 158 height 48
click at [13, 26] on icon "button" at bounding box center [22, 23] width 19 height 19
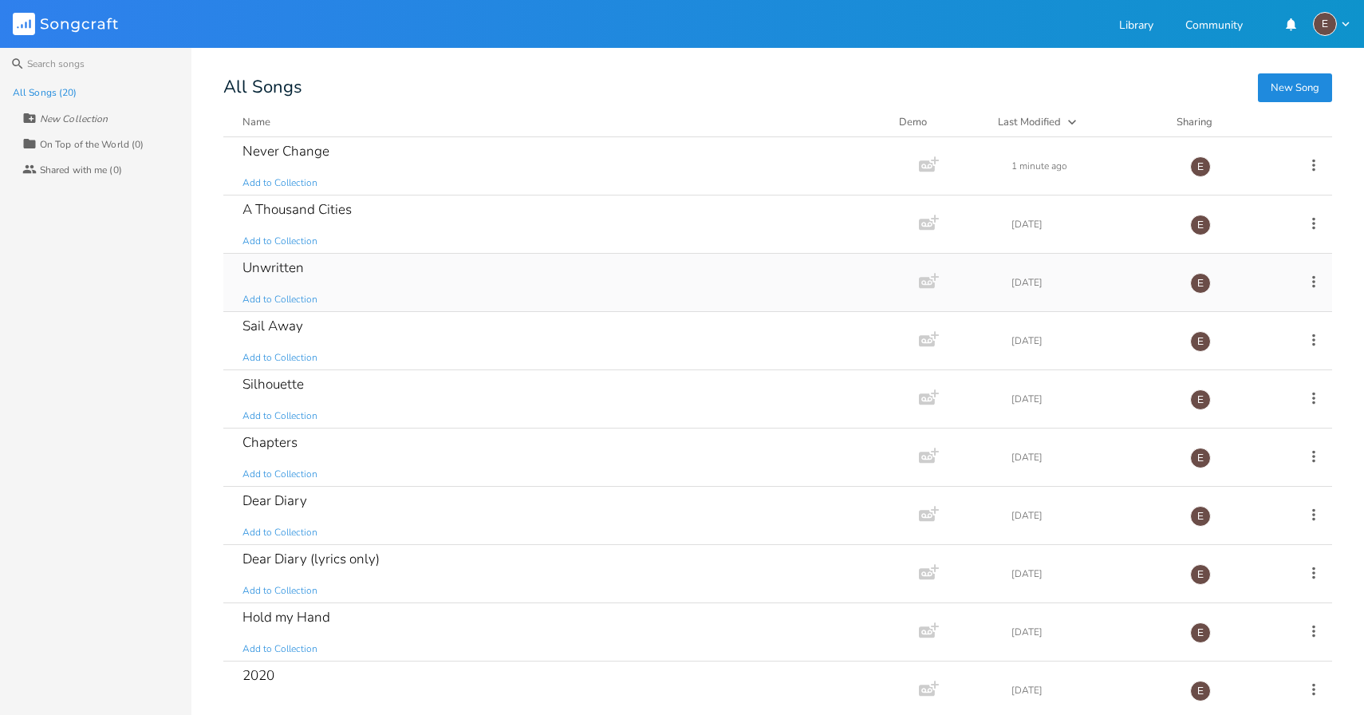
click at [428, 262] on div "Unwritten Add to Collection" at bounding box center [568, 282] width 651 height 57
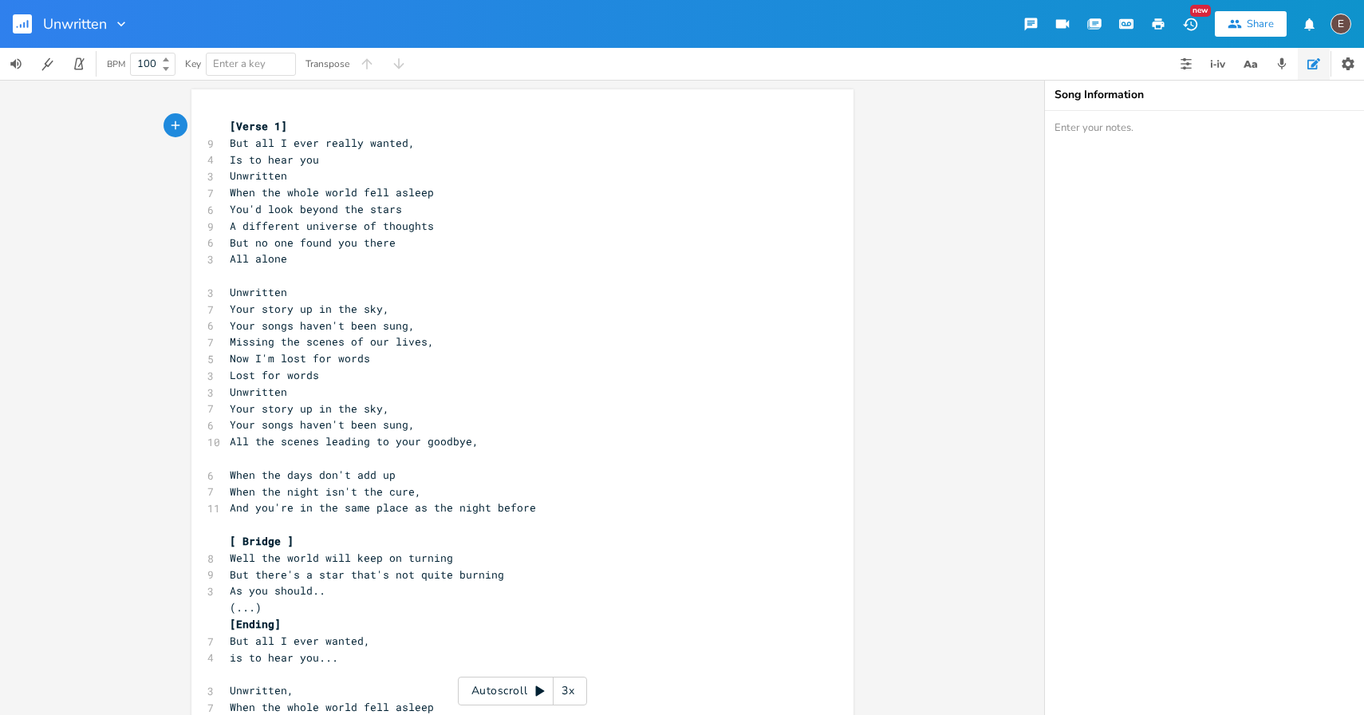
click at [10, 27] on div "Unwritten" at bounding box center [64, 24] width 129 height 48
click at [15, 27] on rect "button" at bounding box center [22, 23] width 19 height 19
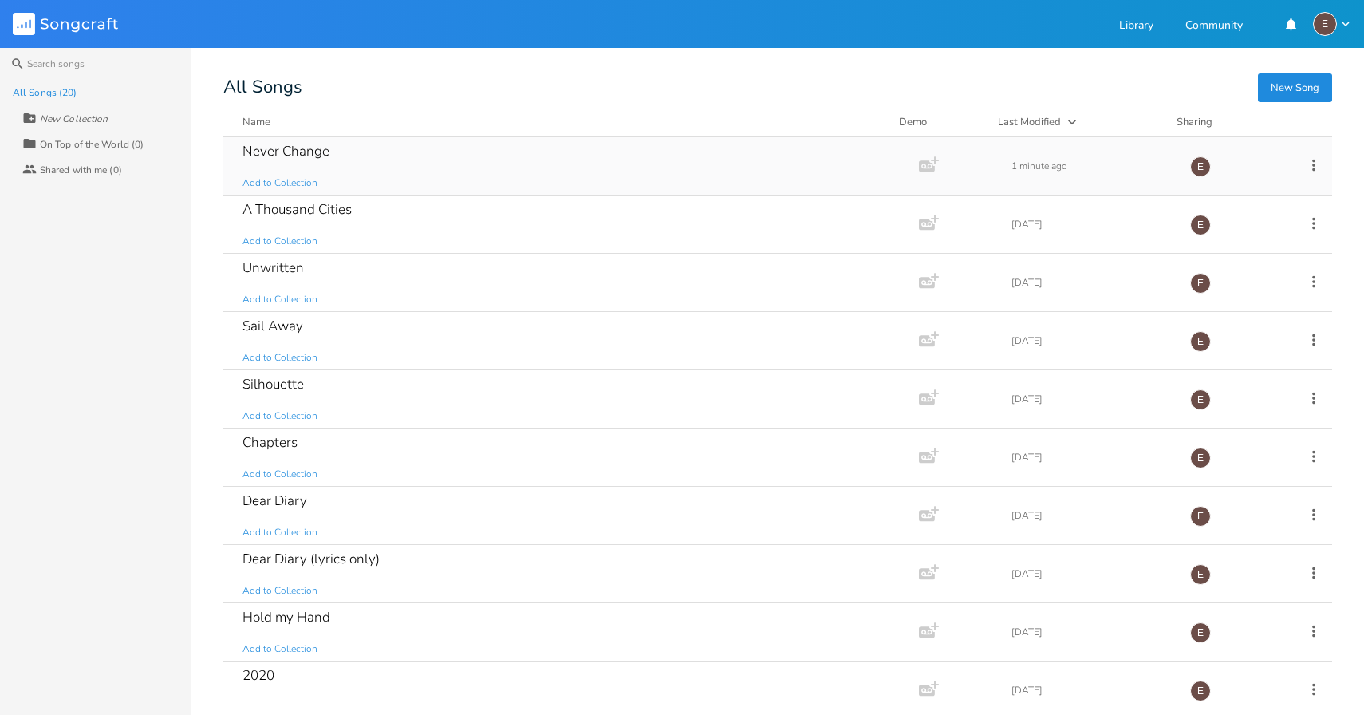
click at [411, 160] on div "Never Change Add to Collection" at bounding box center [568, 165] width 651 height 57
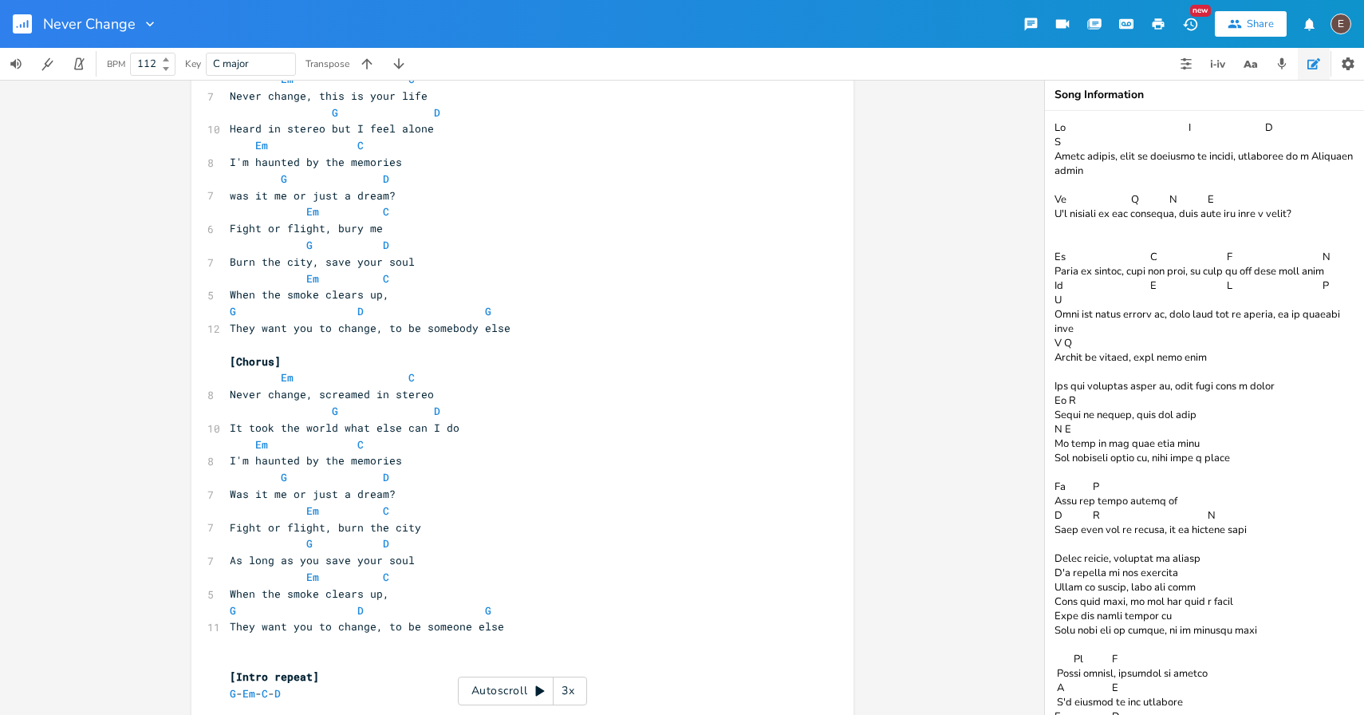
scroll to position [611, 0]
type textarea "urn the city"
drag, startPoint x: 412, startPoint y: 530, endPoint x: 337, endPoint y: 534, distance: 75.9
click at [337, 534] on pre "Fight or flight, burn the city" at bounding box center [515, 527] width 576 height 17
click at [337, 533] on pre "Fight or flight, burn the city" at bounding box center [515, 527] width 576 height 17
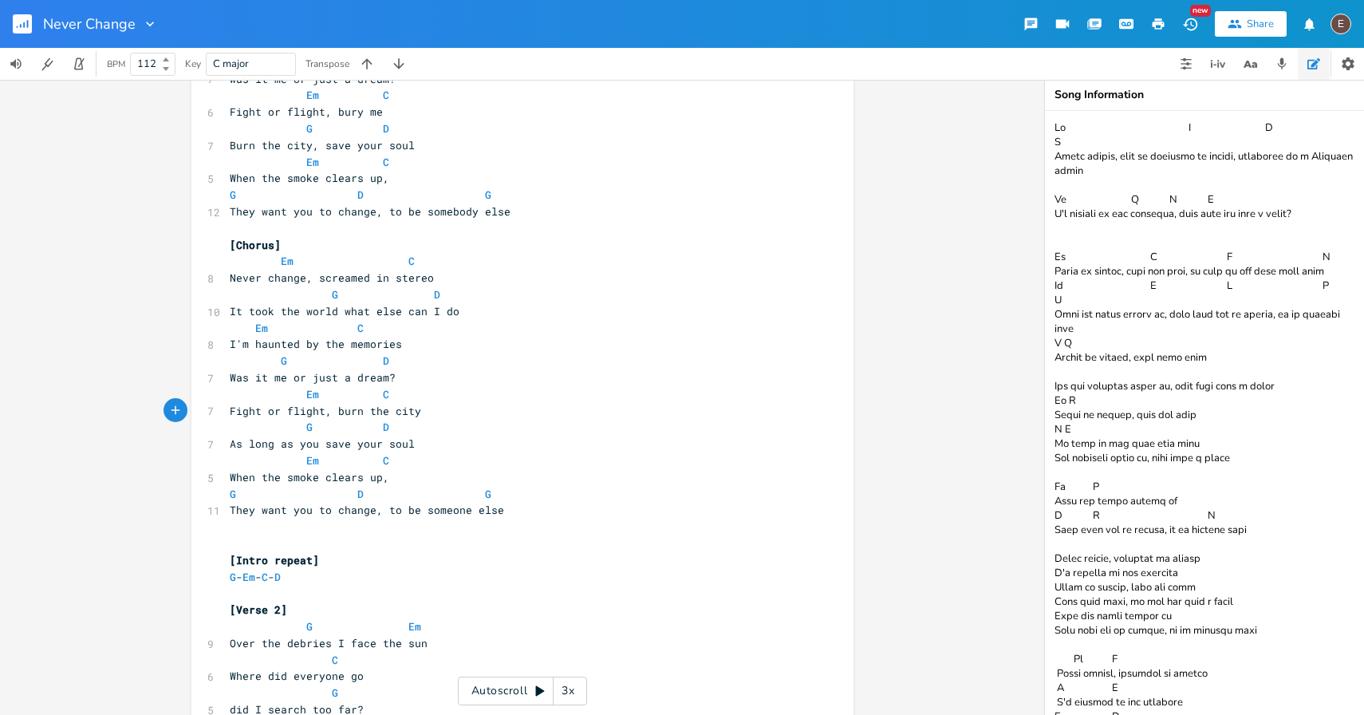
scroll to position [731, 0]
